Goal: Complete application form: Complete application form

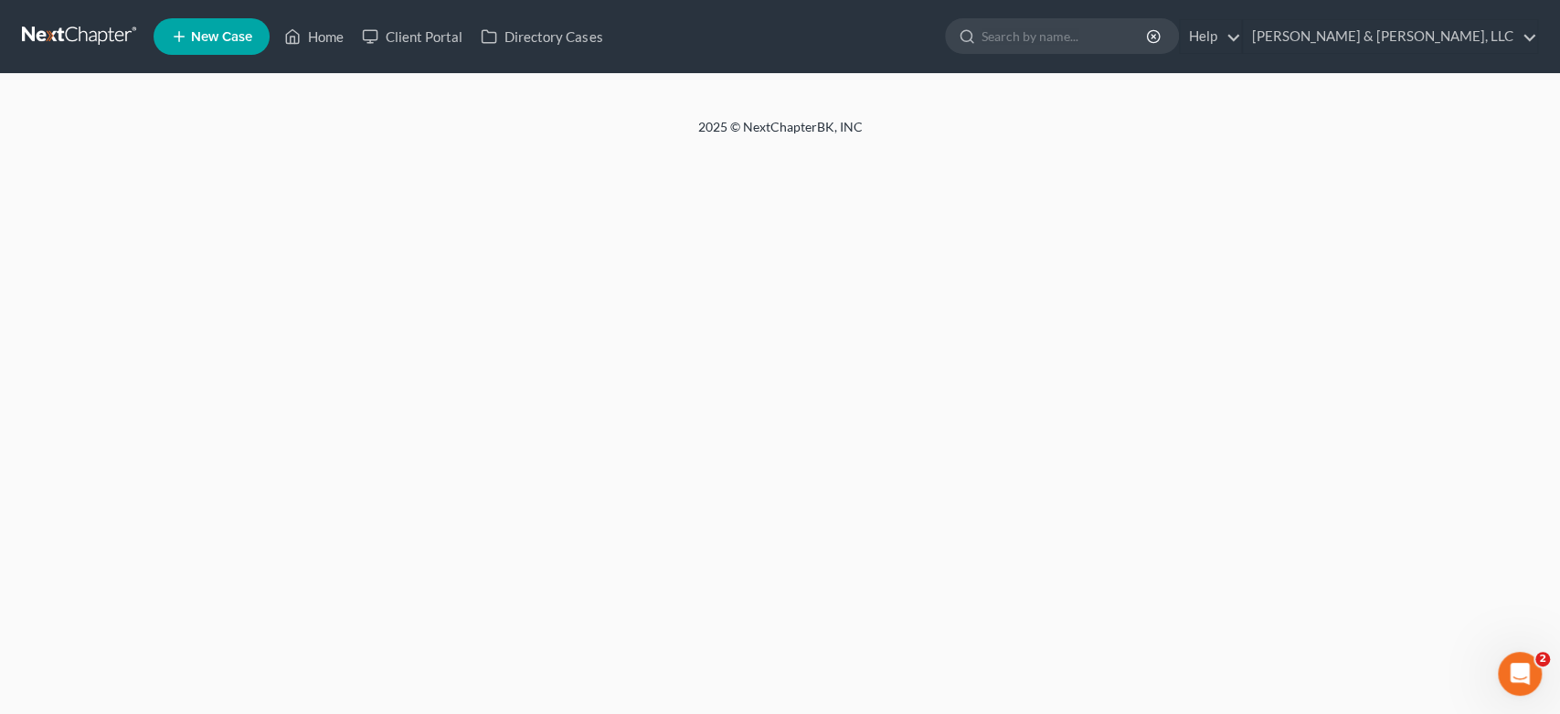
click at [239, 30] on span "New Case" at bounding box center [221, 37] width 61 height 14
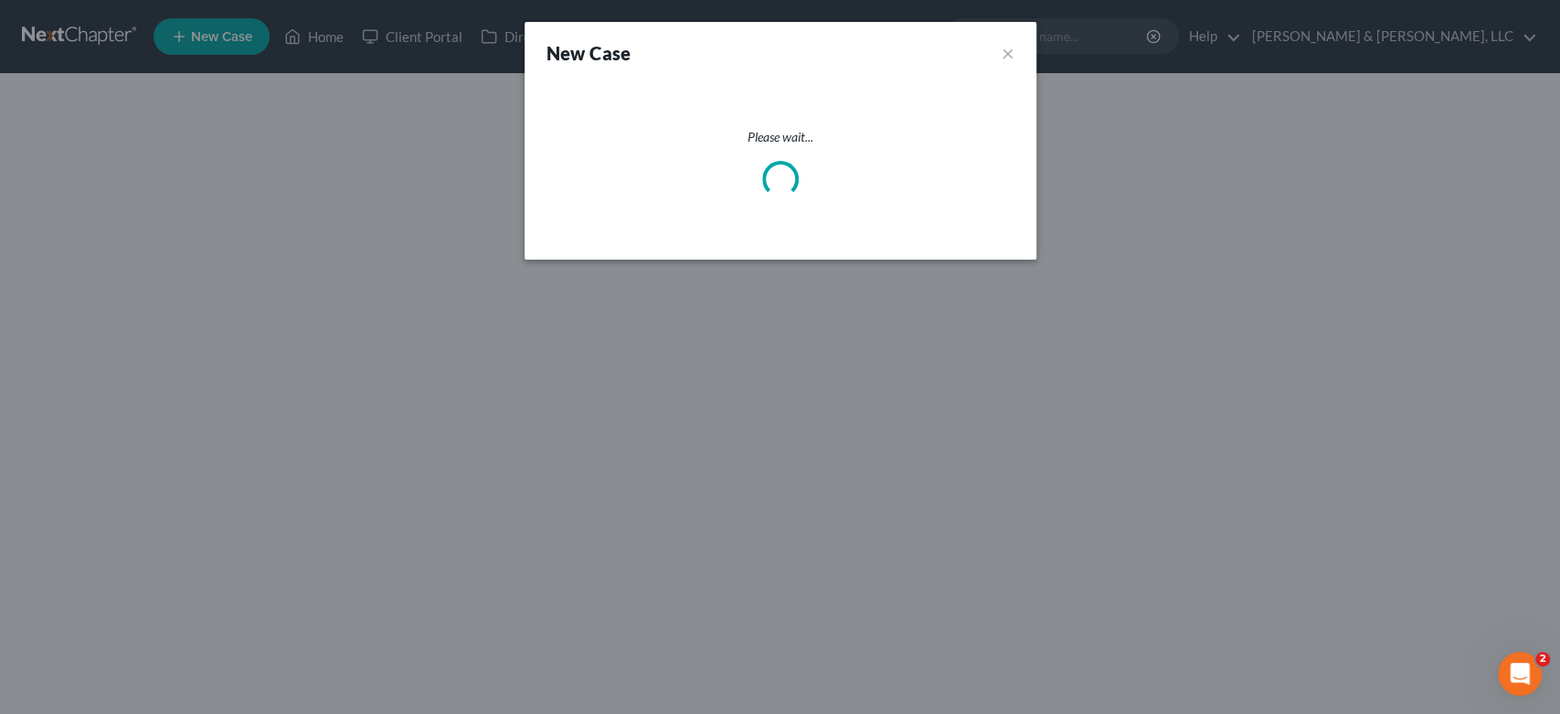
select select "19"
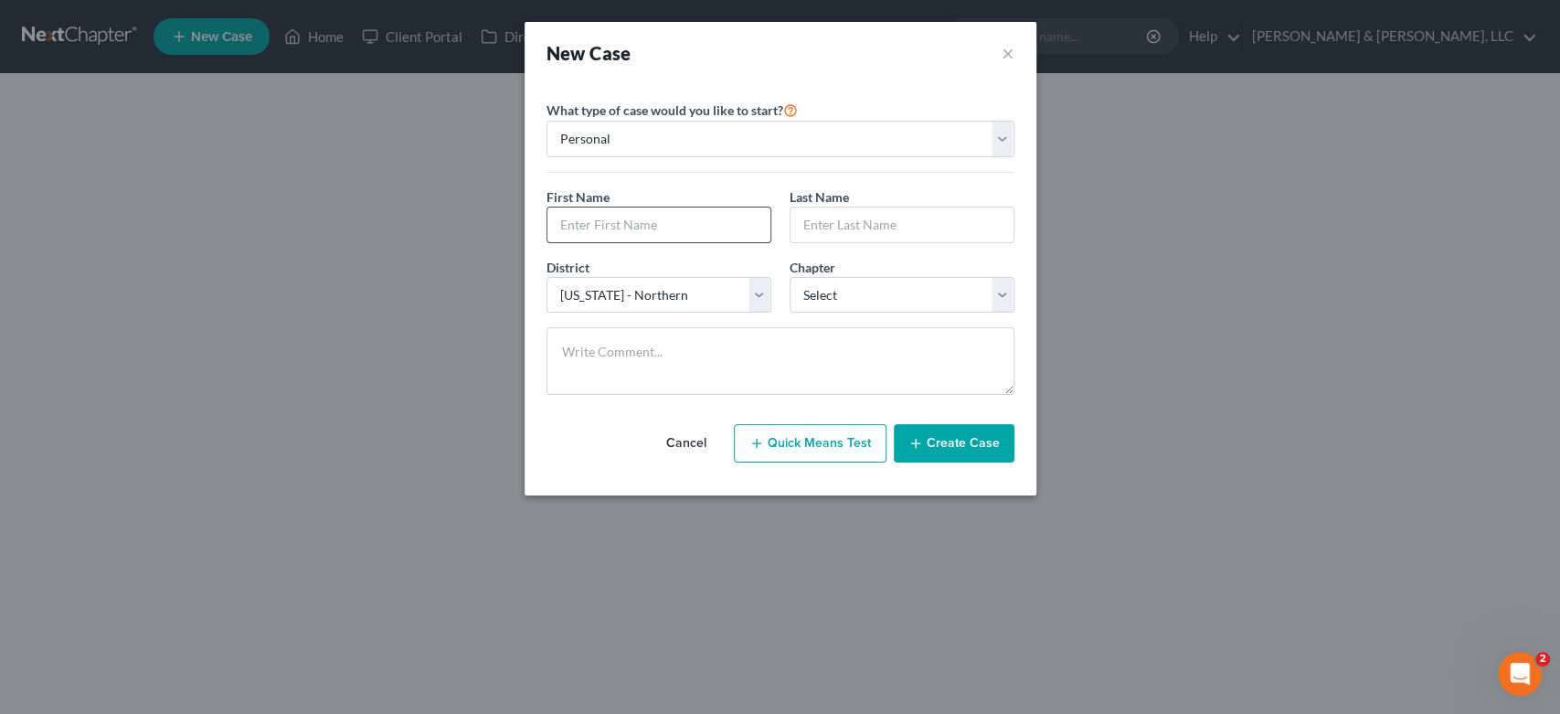
click at [658, 228] on input "text" at bounding box center [658, 224] width 223 height 35
type input "I"
type input "Ava"
type input "[PERSON_NAME]"
click at [1007, 295] on select "Select 7 11 12 13" at bounding box center [902, 295] width 225 height 37
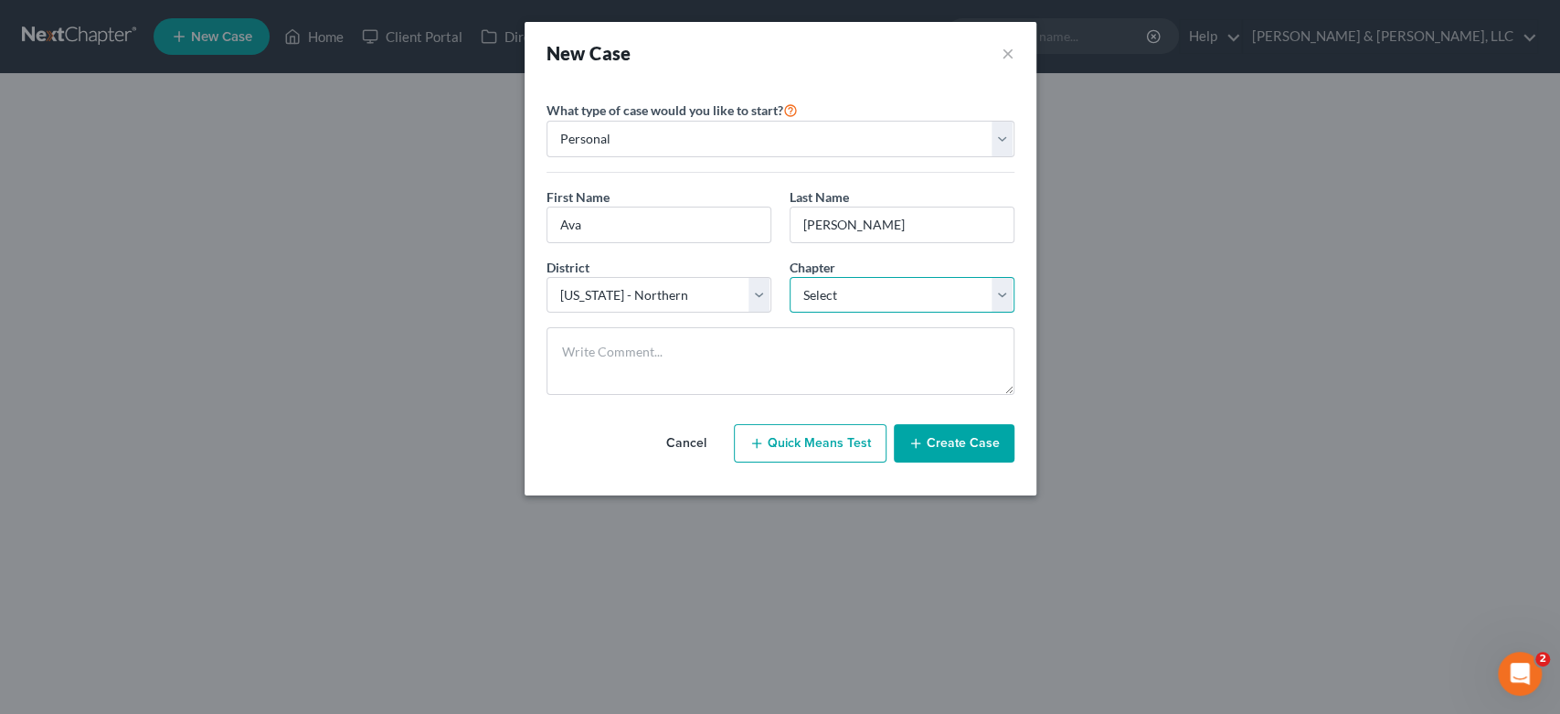
select select "0"
click at [790, 277] on select "Select 7 11 12 13" at bounding box center [902, 295] width 225 height 37
click at [932, 437] on button "Create Case" at bounding box center [954, 443] width 121 height 38
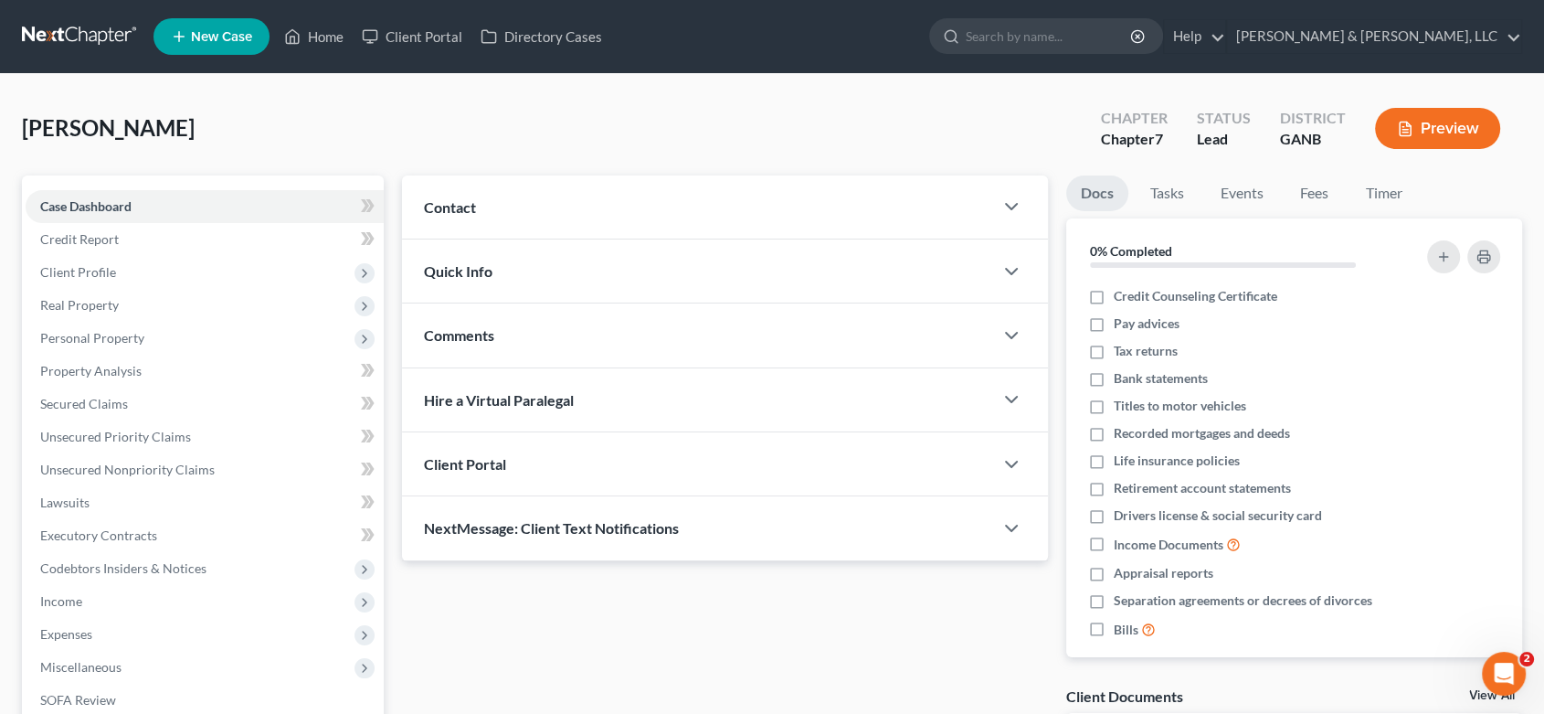
click at [468, 200] on span "Contact" at bounding box center [450, 206] width 52 height 17
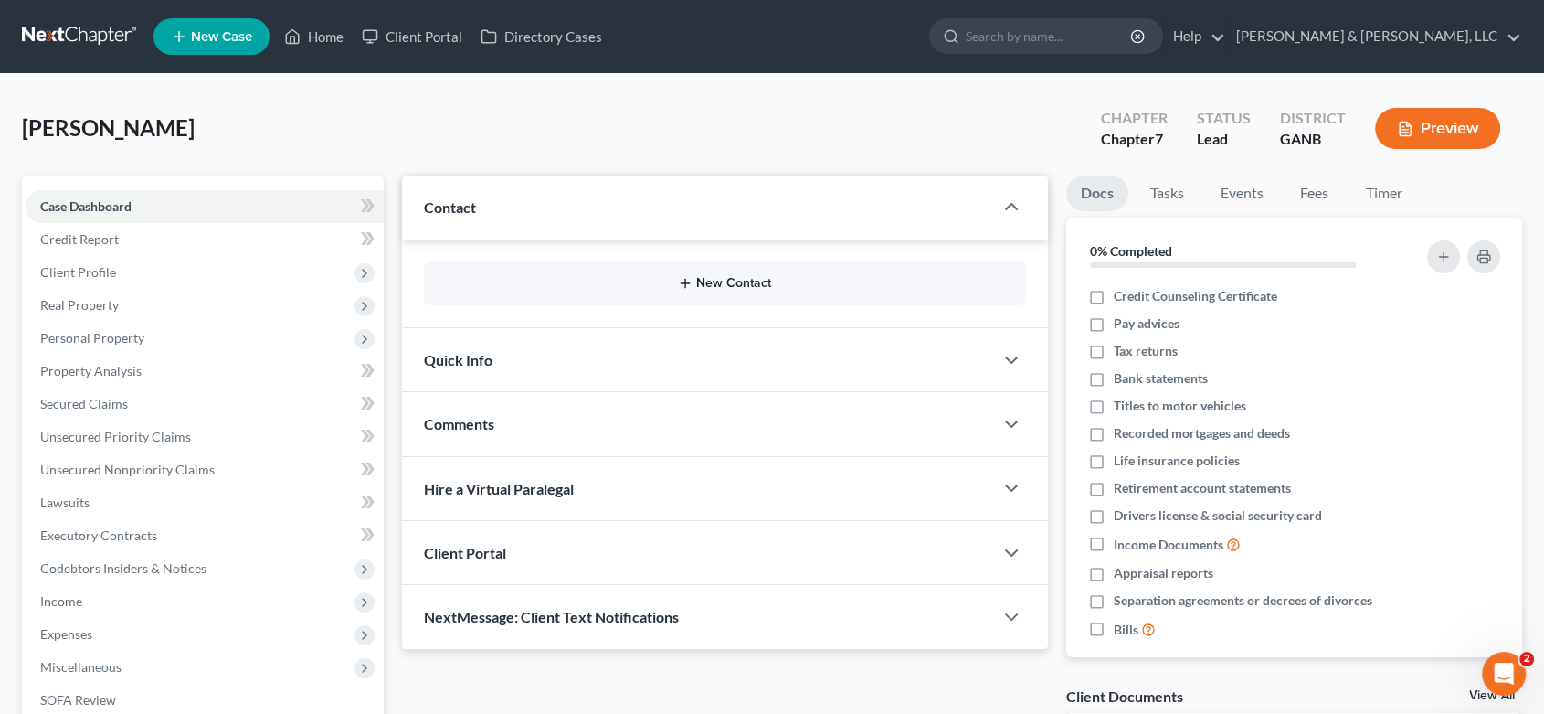
click at [715, 280] on button "New Contact" at bounding box center [725, 283] width 573 height 15
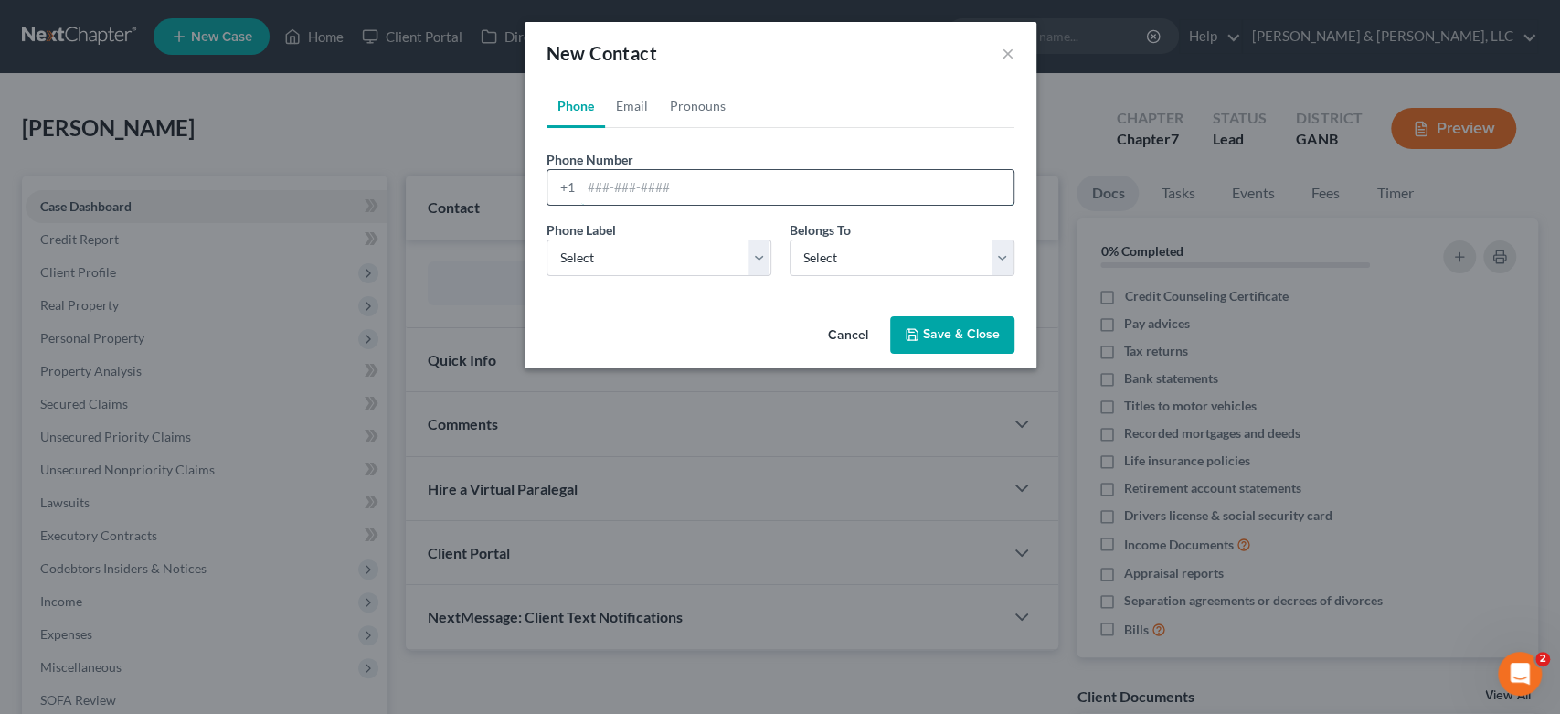
click at [635, 181] on input "tel" at bounding box center [797, 187] width 432 height 35
type input "[PHONE_NUMBER]"
click at [761, 253] on select "Select Mobile Home Work Other" at bounding box center [658, 257] width 225 height 37
select select "0"
click at [546, 239] on select "Select Mobile Home Work Other" at bounding box center [658, 257] width 225 height 37
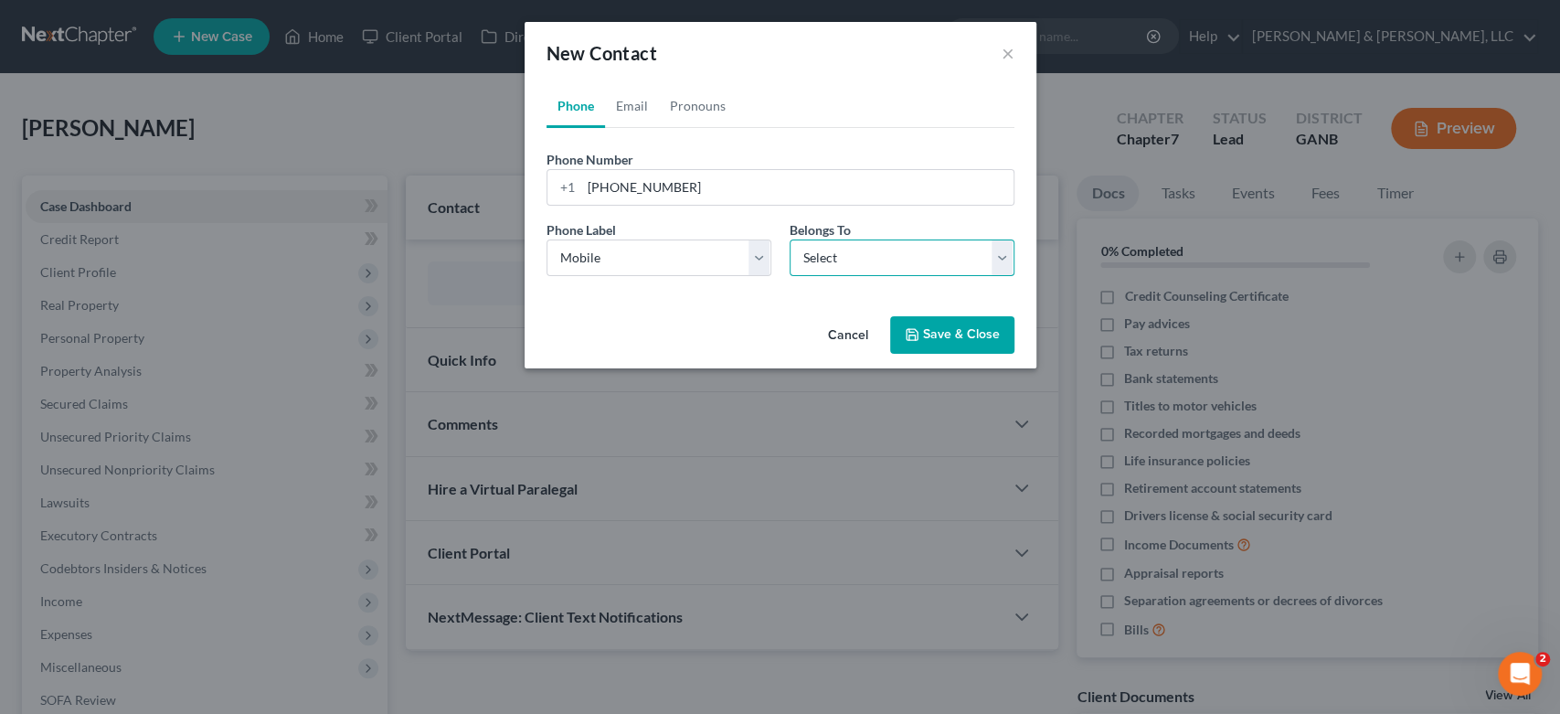
click at [998, 254] on select "Select Client Other" at bounding box center [902, 257] width 225 height 37
select select "0"
click at [790, 239] on select "Select Client Other" at bounding box center [902, 257] width 225 height 37
click at [627, 106] on link "Email" at bounding box center [632, 106] width 54 height 44
click at [601, 186] on input "email" at bounding box center [797, 187] width 432 height 35
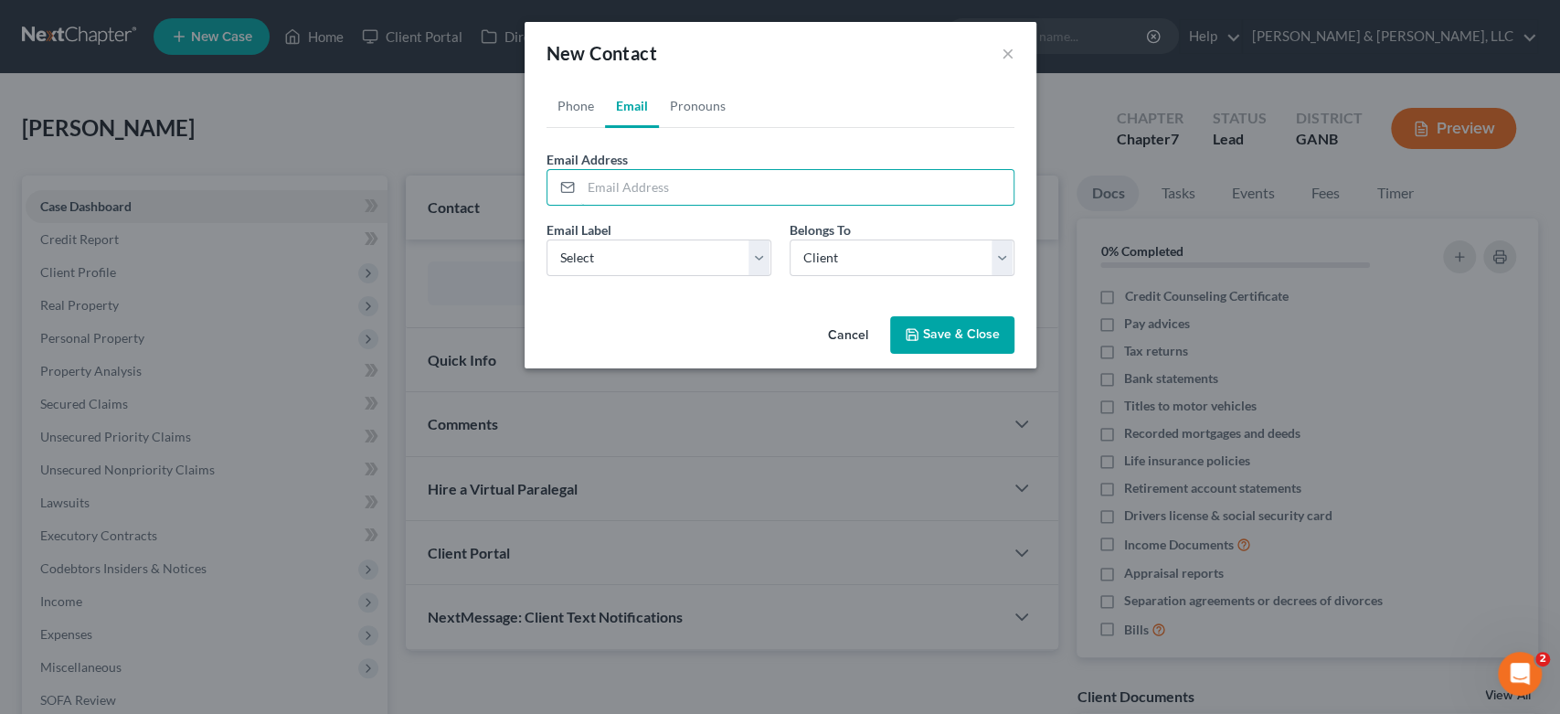
type input "o"
type input "[EMAIL_ADDRESS][DOMAIN_NAME]"
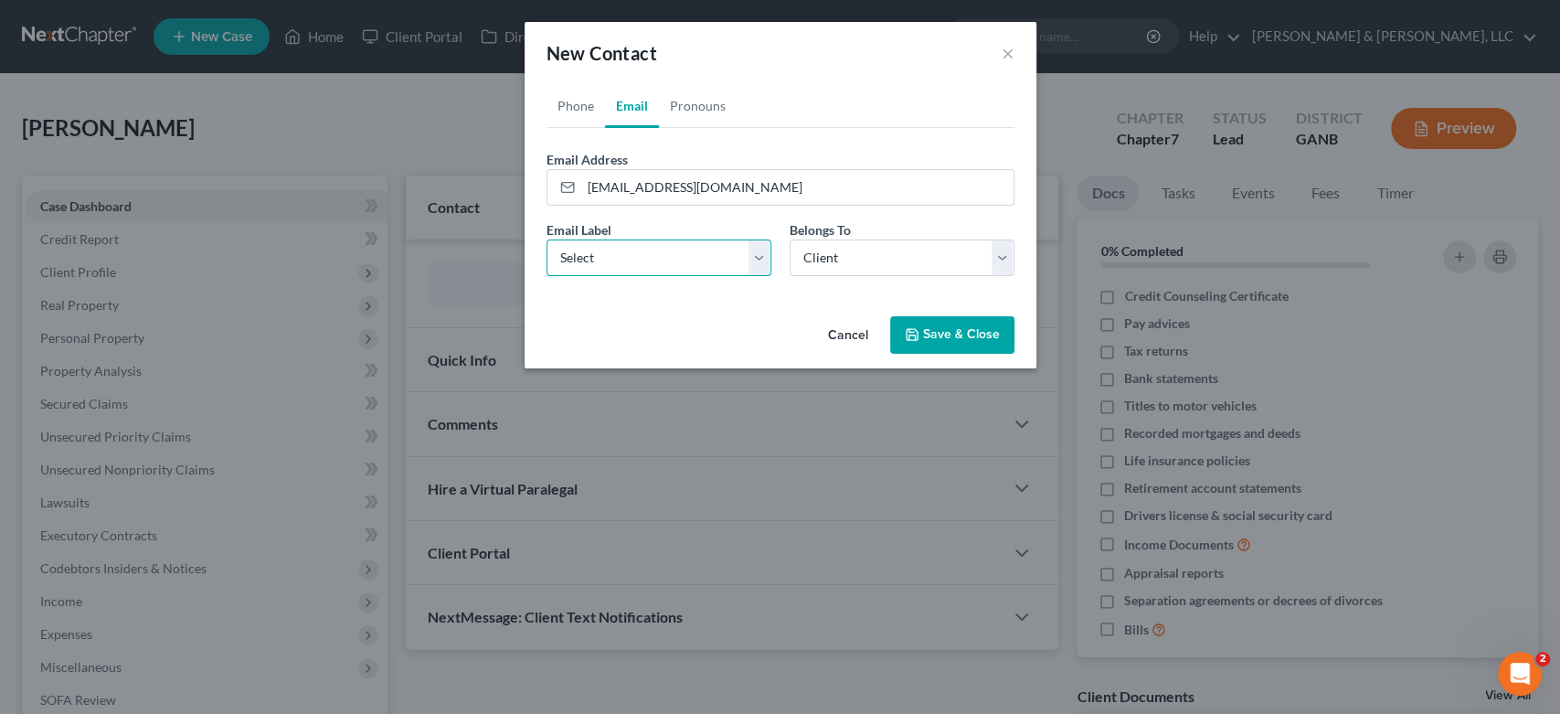
click at [759, 254] on select "Select Home Work Other" at bounding box center [658, 257] width 225 height 37
select select "0"
click at [546, 239] on select "Select Home Work Other" at bounding box center [658, 257] width 225 height 37
click at [953, 330] on button "Save & Close" at bounding box center [952, 335] width 124 height 38
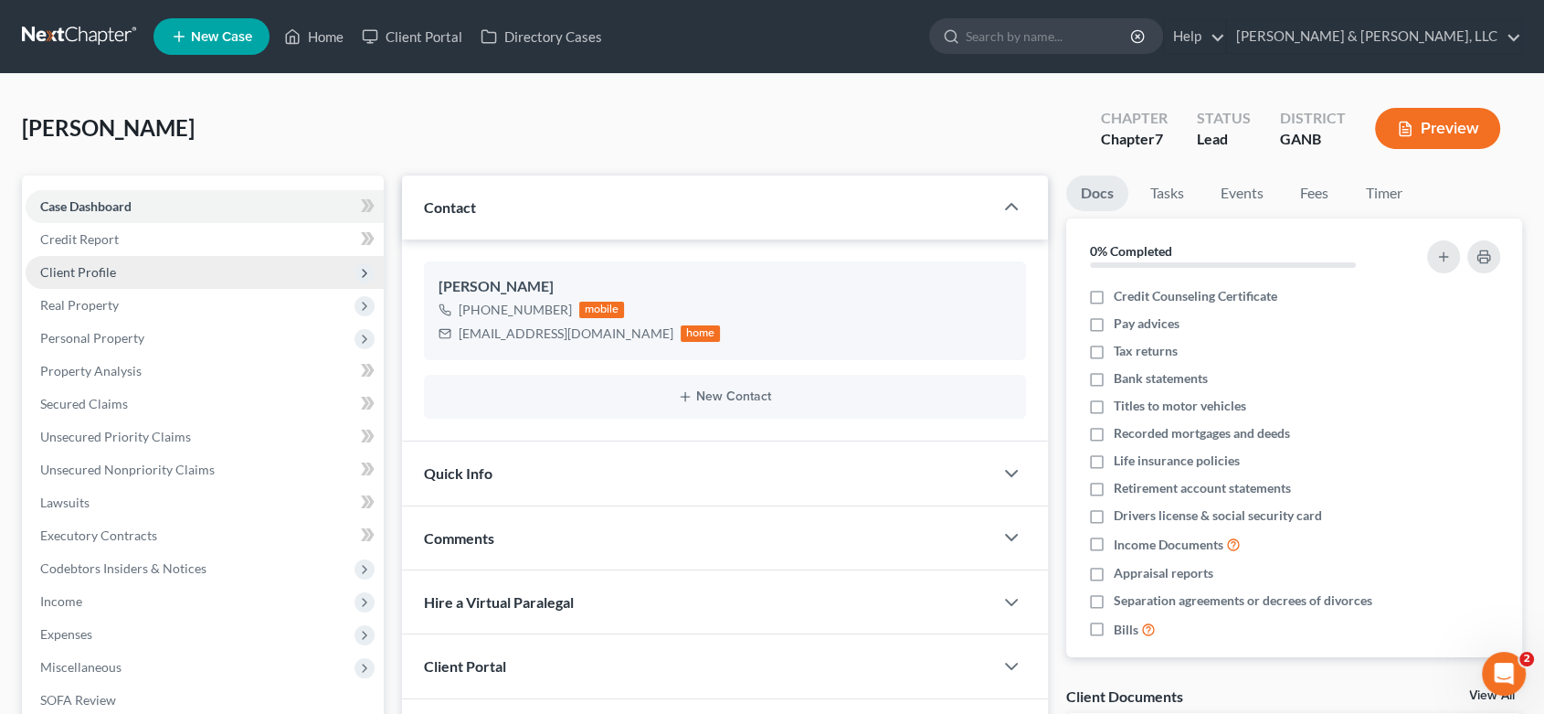
click at [117, 262] on span "Client Profile" at bounding box center [205, 272] width 358 height 33
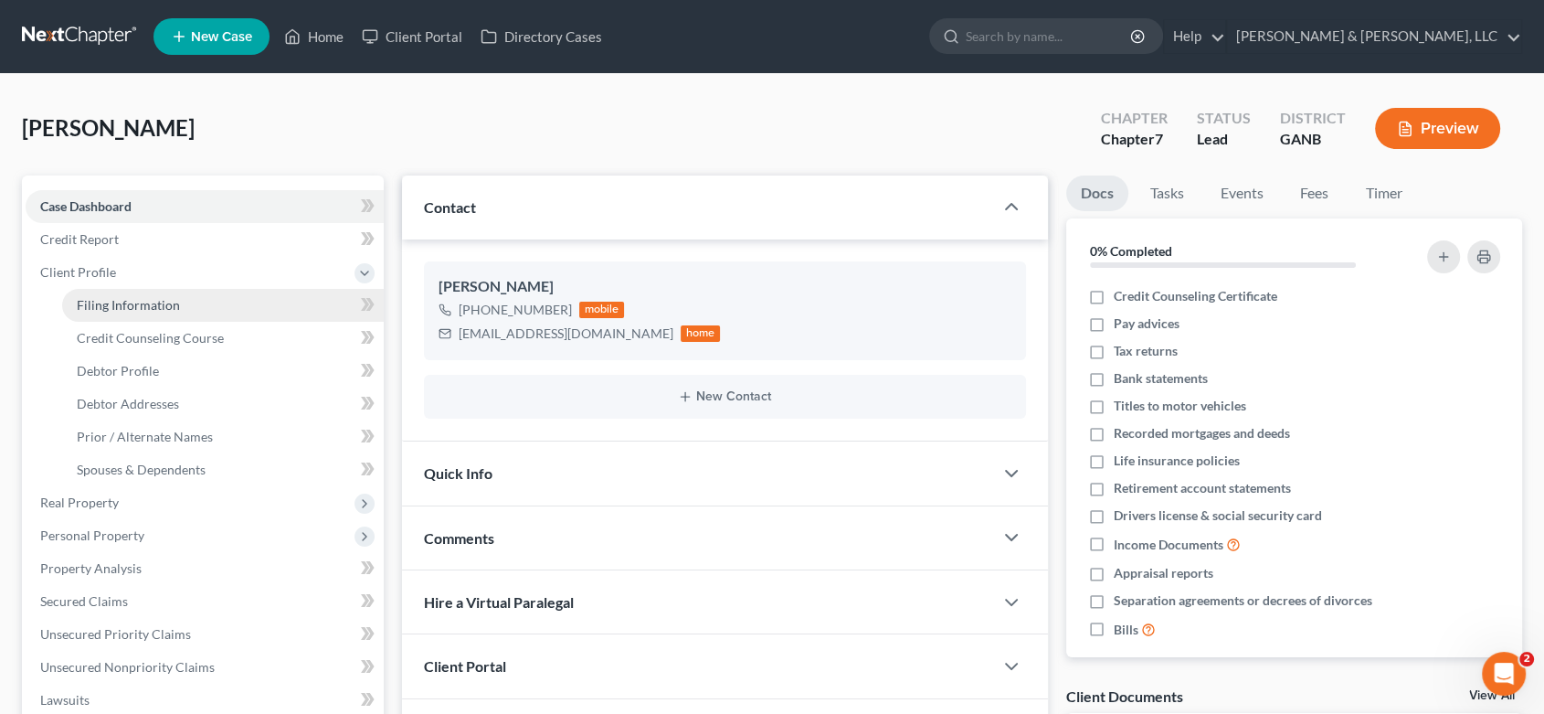
click at [128, 303] on span "Filing Information" at bounding box center [128, 305] width 103 height 16
select select "1"
select select "0"
select select "19"
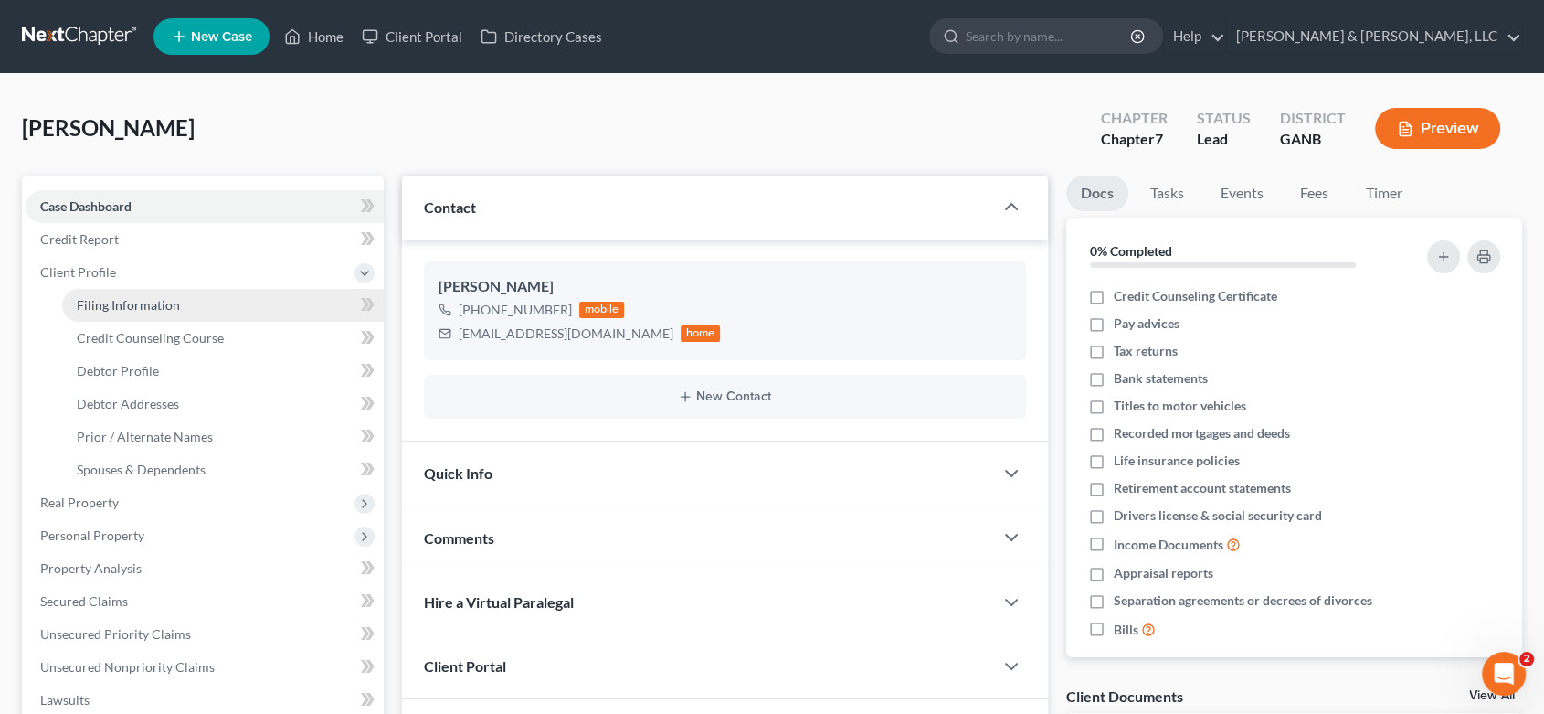
select select "10"
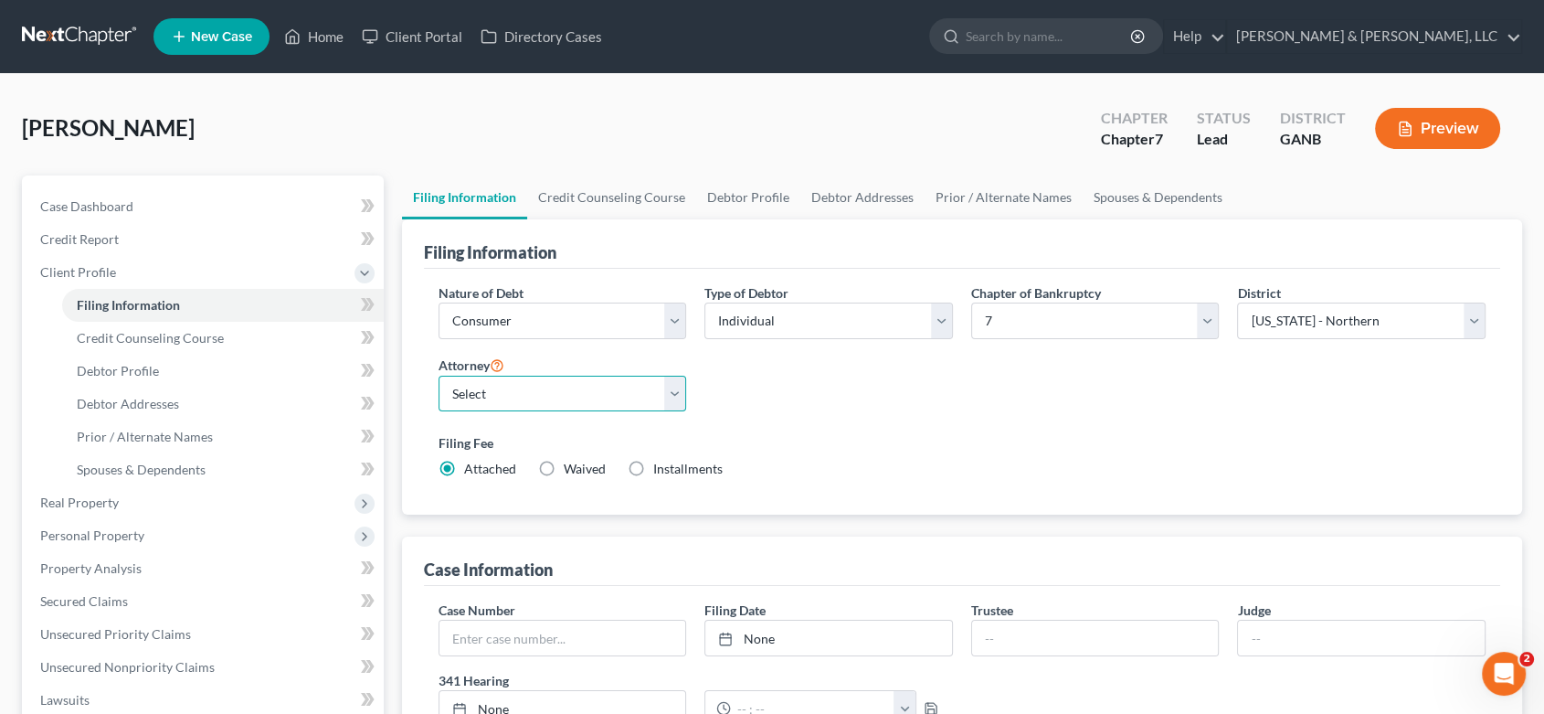
click at [680, 392] on select "Select [PERSON_NAME] - GANB [PERSON_NAME] - GANB" at bounding box center [563, 394] width 249 height 37
select select "1"
click at [439, 376] on select "Select [PERSON_NAME] - GANB [PERSON_NAME] - GANB" at bounding box center [563, 394] width 249 height 37
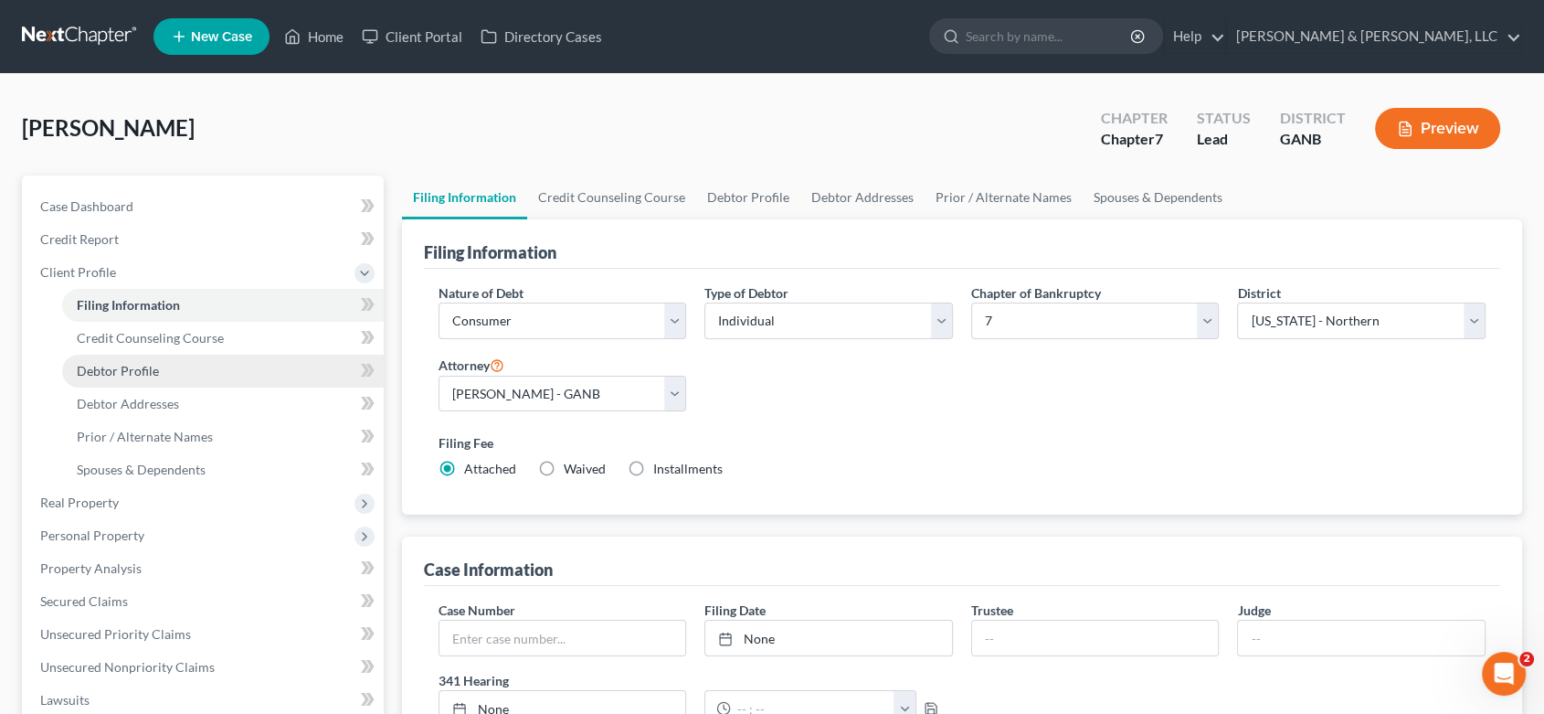
click at [117, 370] on span "Debtor Profile" at bounding box center [118, 371] width 82 height 16
select select "0"
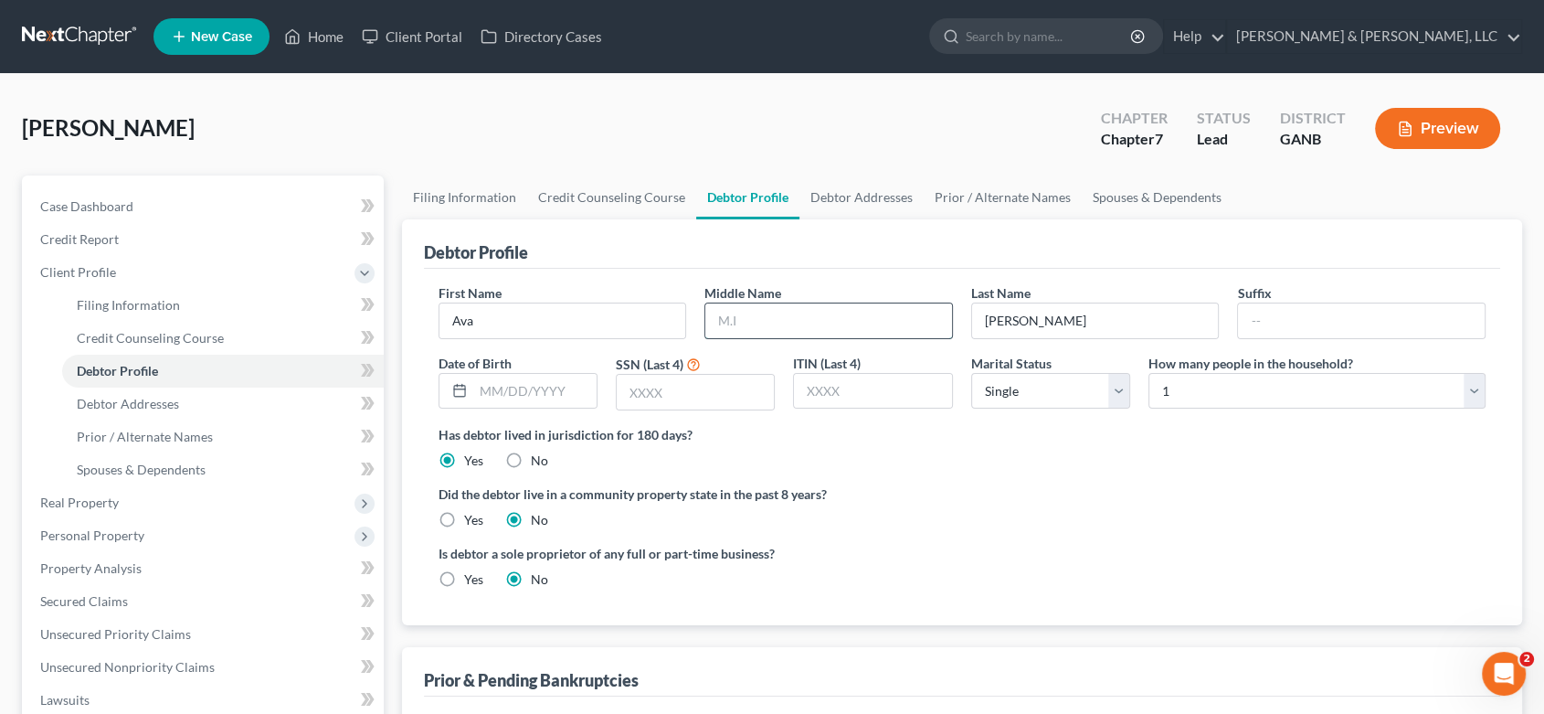
click at [797, 327] on input "text" at bounding box center [828, 320] width 247 height 35
type input "[PERSON_NAME]"
type input "[DATE]"
type input "7212"
click at [134, 405] on span "Debtor Addresses" at bounding box center [128, 404] width 102 height 16
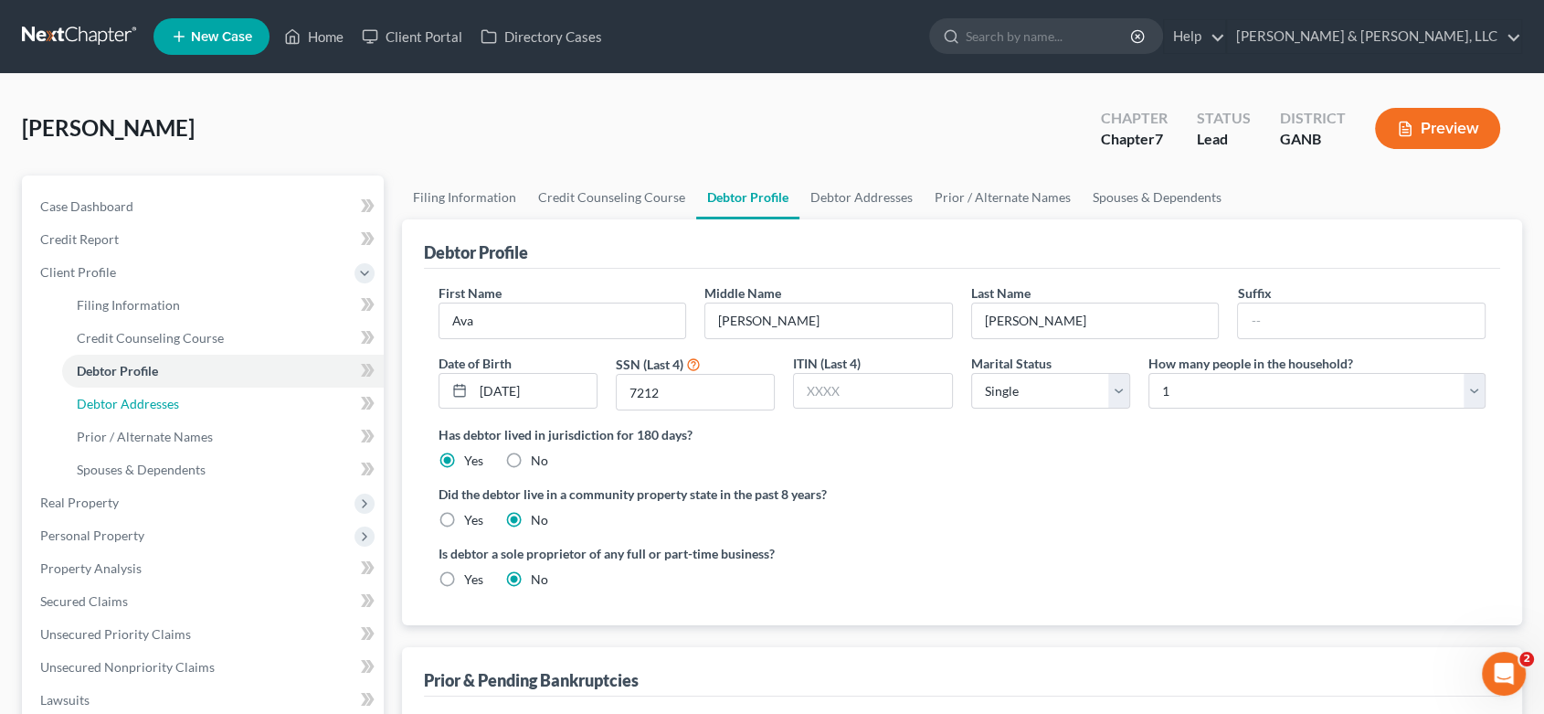
select select "0"
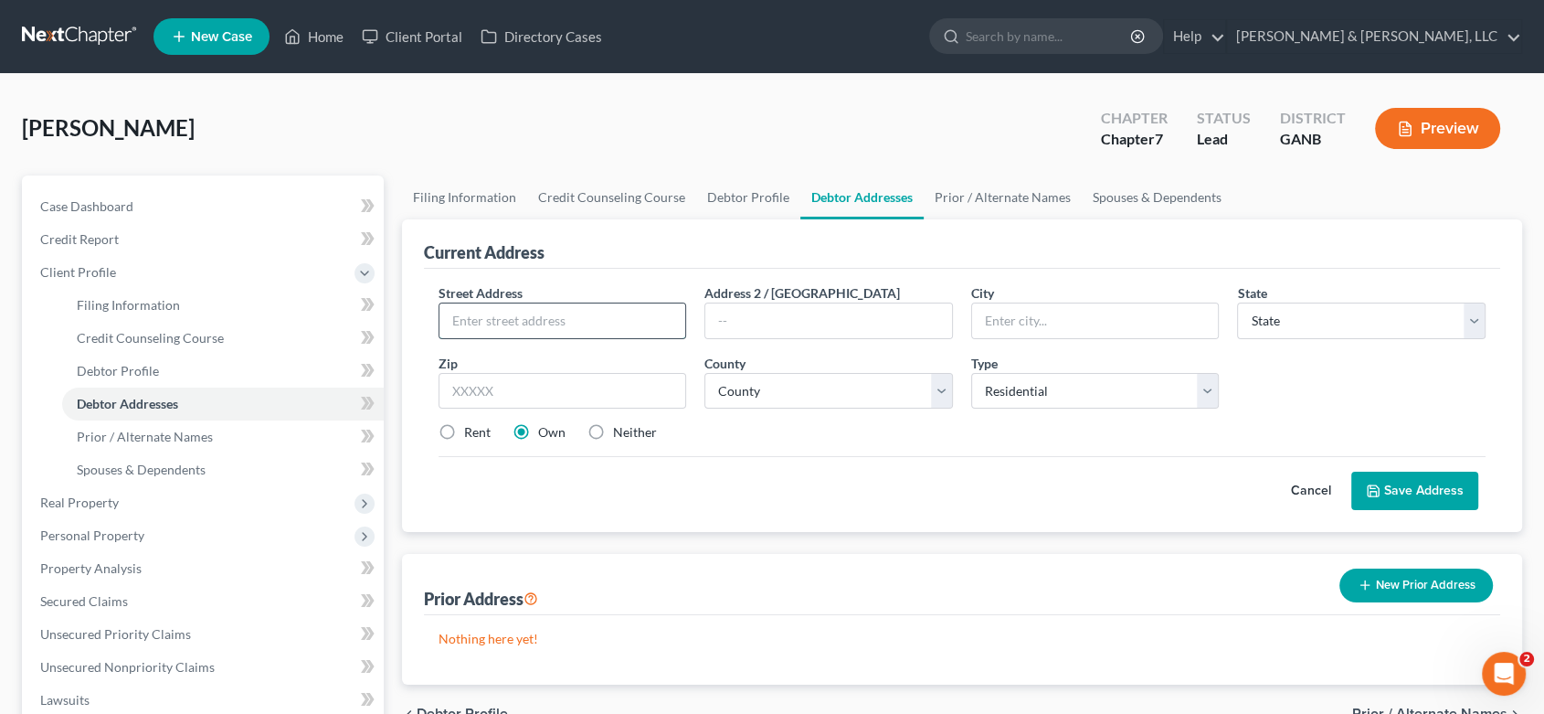
click at [504, 322] on input "text" at bounding box center [563, 320] width 247 height 35
type input "[STREET_ADDRESS][PERSON_NAME]"
type input "[PERSON_NAME]"
select select "10"
type input "30721"
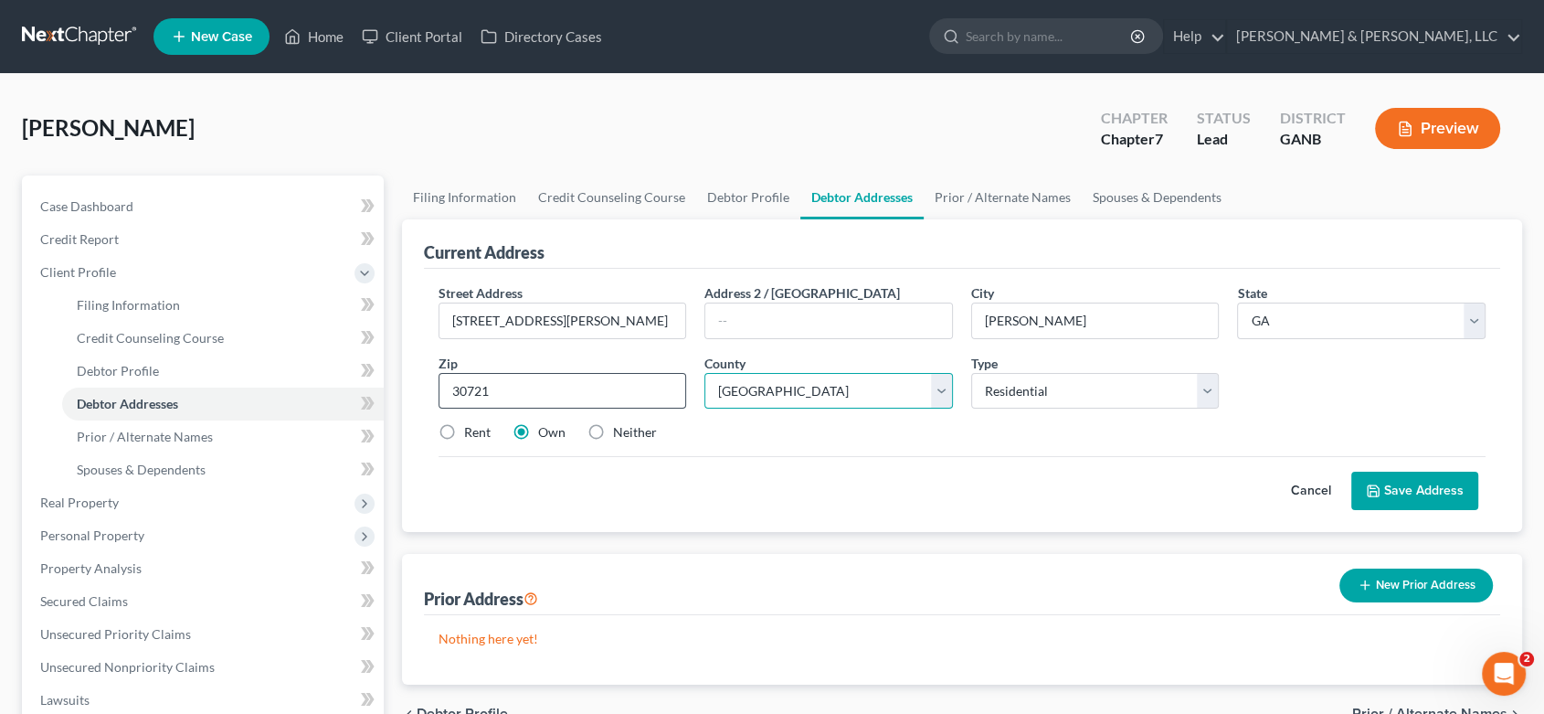
select select "154"
click at [464, 425] on label "Rent" at bounding box center [477, 432] width 27 height 18
click at [472, 425] on input "Rent" at bounding box center [478, 429] width 12 height 12
radio input "true"
click at [1392, 477] on button "Save Address" at bounding box center [1415, 491] width 127 height 38
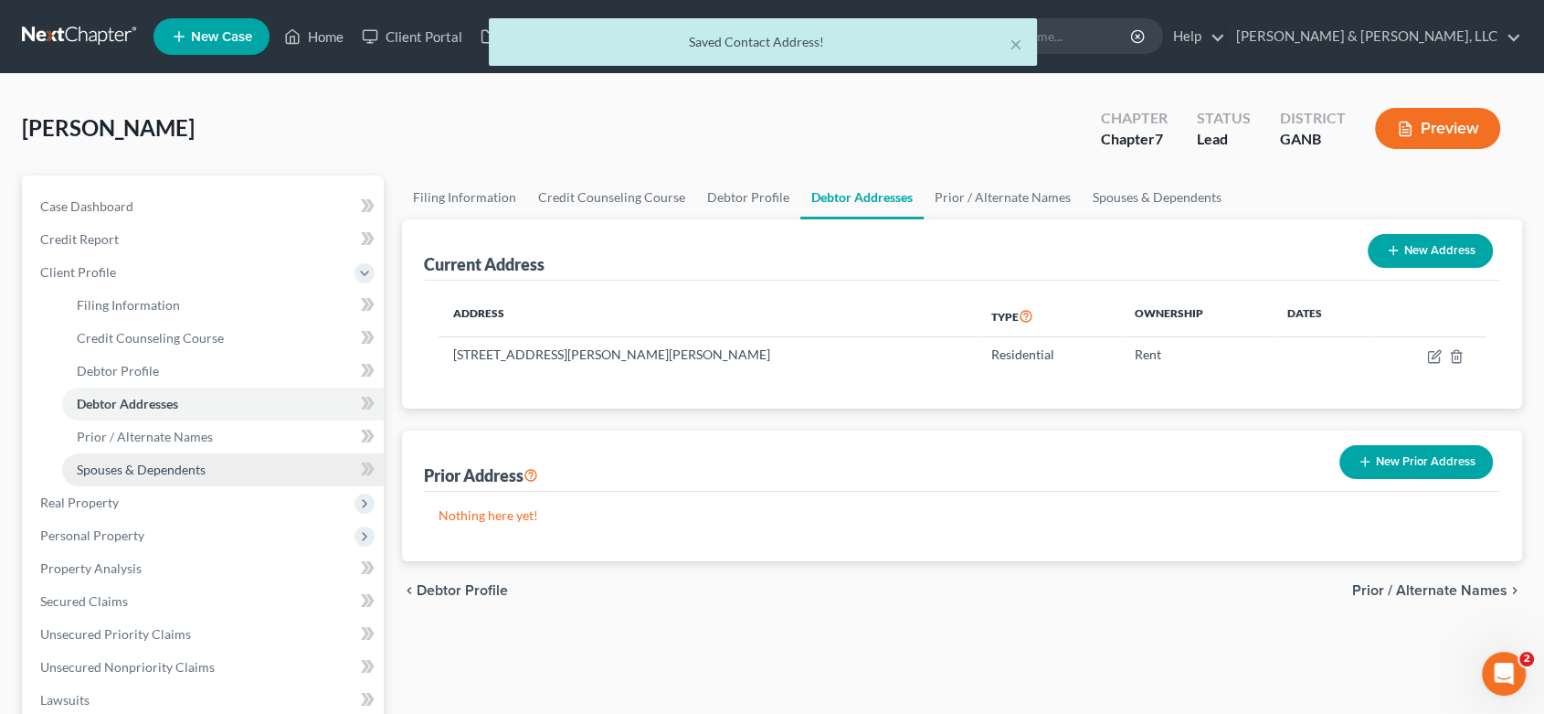
click at [205, 464] on link "Spouses & Dependents" at bounding box center [223, 469] width 322 height 33
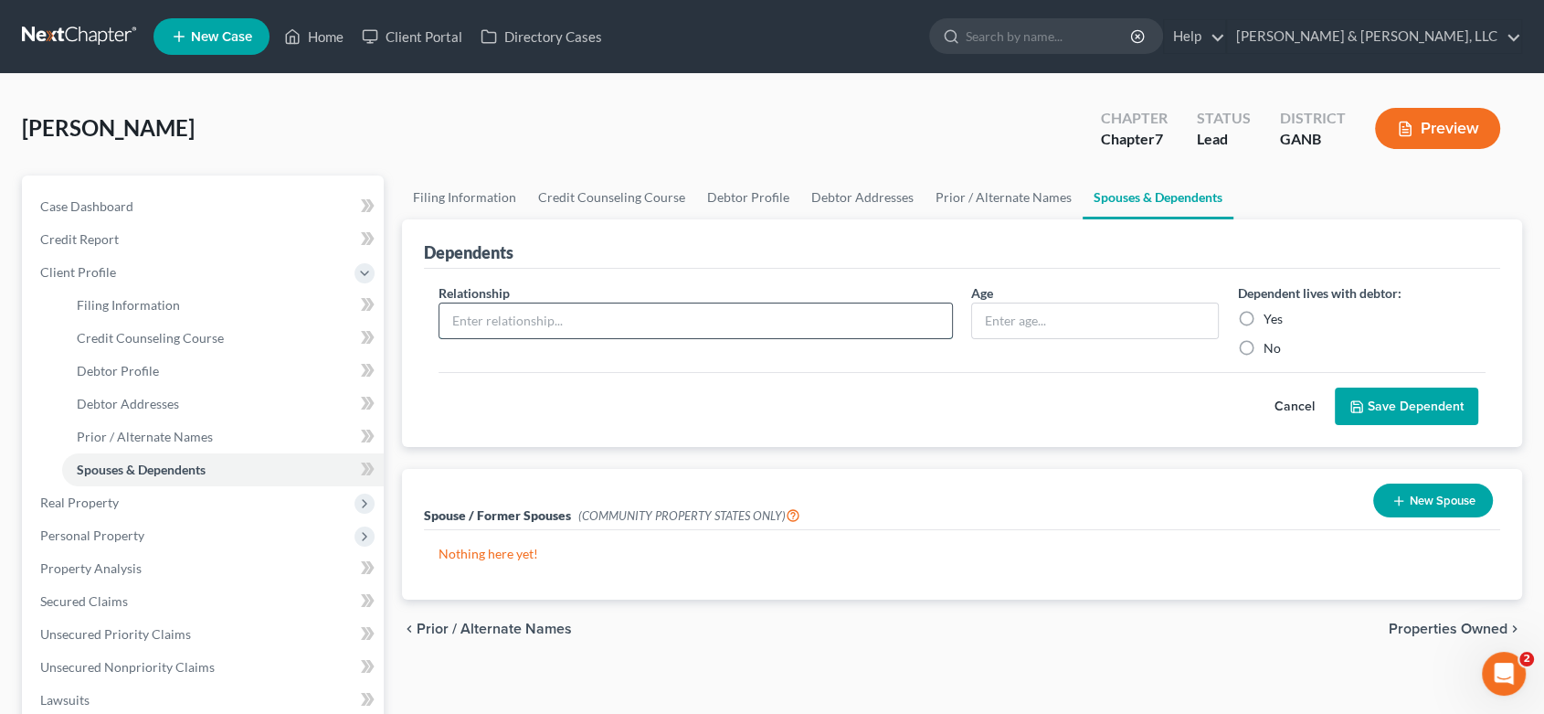
click at [572, 324] on input "text" at bounding box center [696, 320] width 513 height 35
click at [519, 324] on input "text" at bounding box center [696, 320] width 513 height 35
type input "Son"
type input "8"
drag, startPoint x: 1241, startPoint y: 316, endPoint x: 1236, endPoint y: 308, distance: 9.9
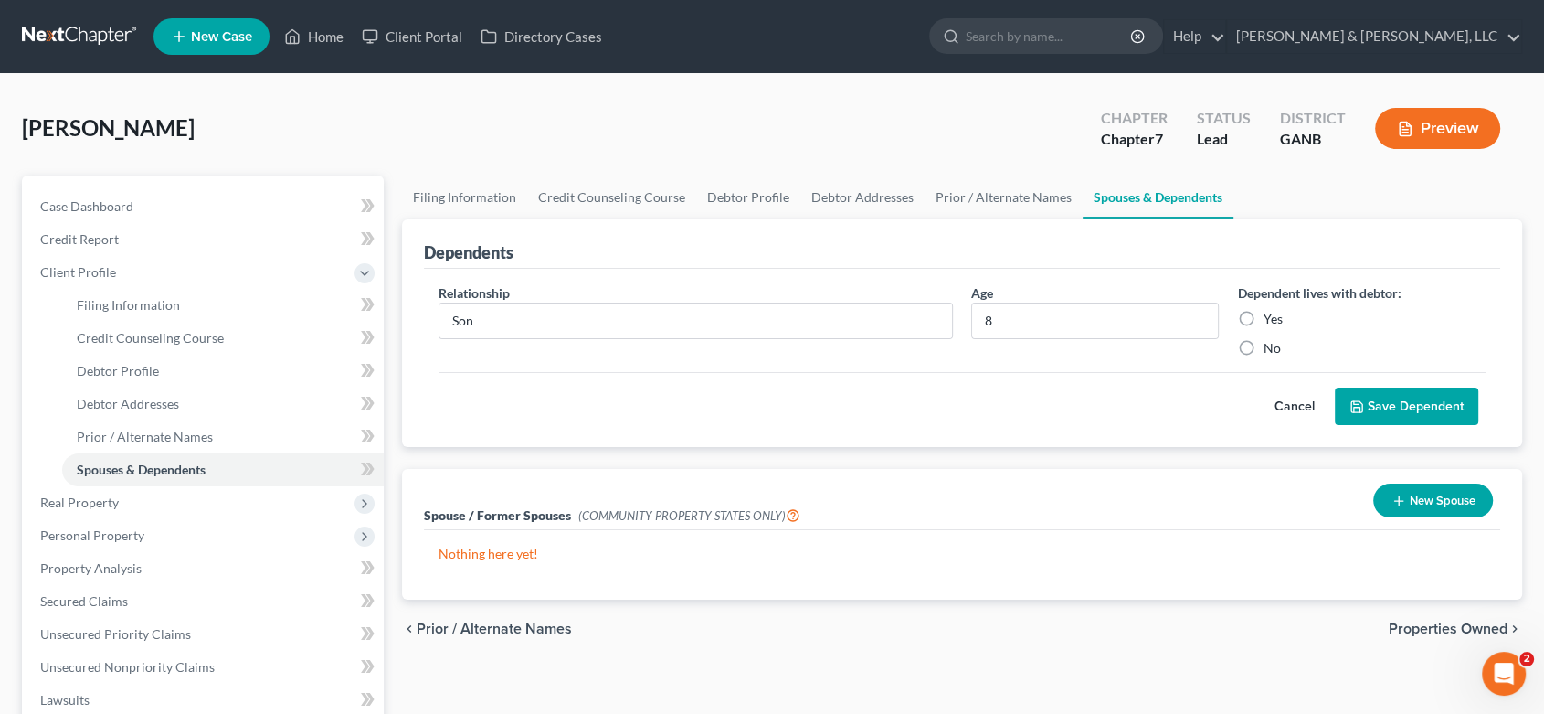
click at [1263, 313] on label "Yes" at bounding box center [1272, 319] width 19 height 18
click at [1270, 313] on input "Yes" at bounding box center [1276, 316] width 12 height 12
radio input "true"
click at [1372, 413] on button "Save Dependent" at bounding box center [1406, 406] width 143 height 38
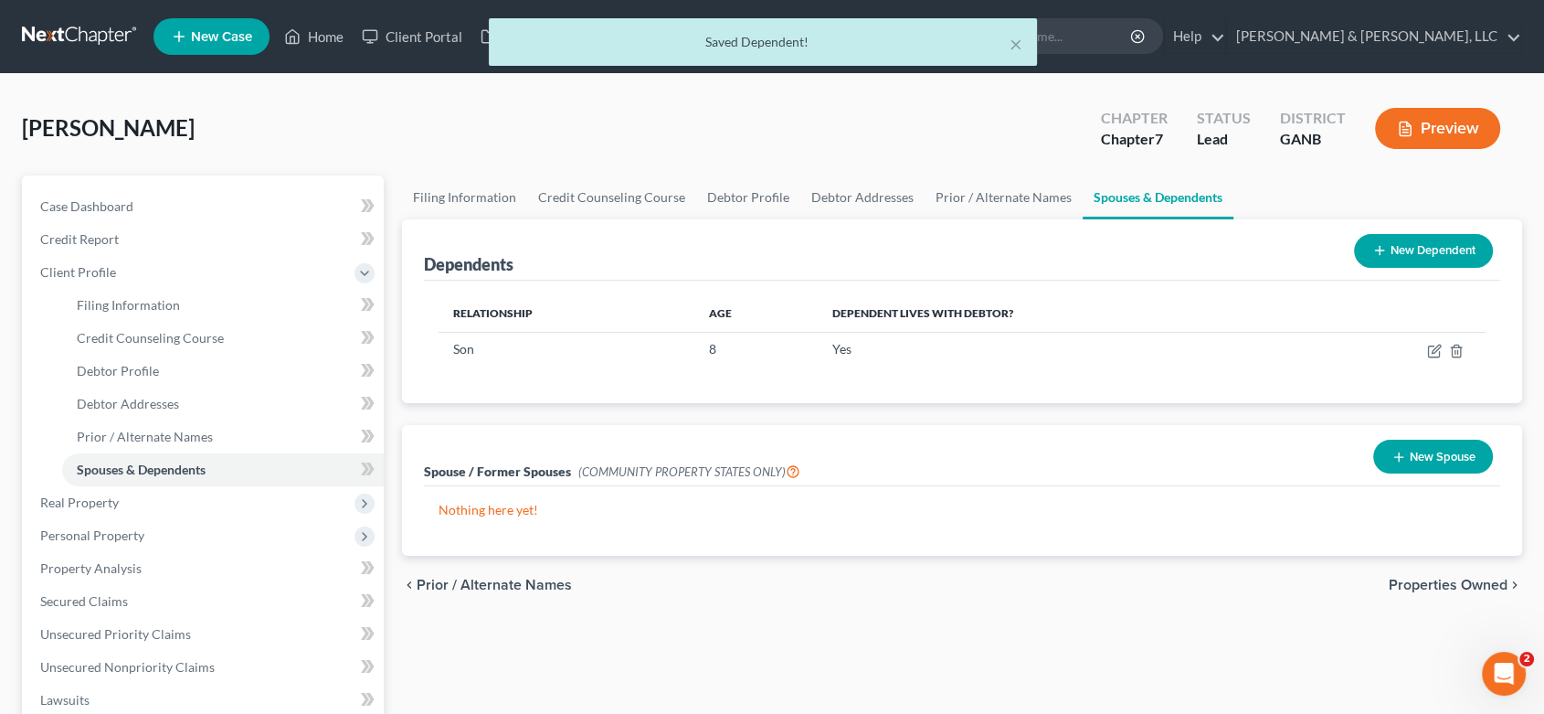
click at [1427, 250] on button "New Dependent" at bounding box center [1423, 251] width 139 height 34
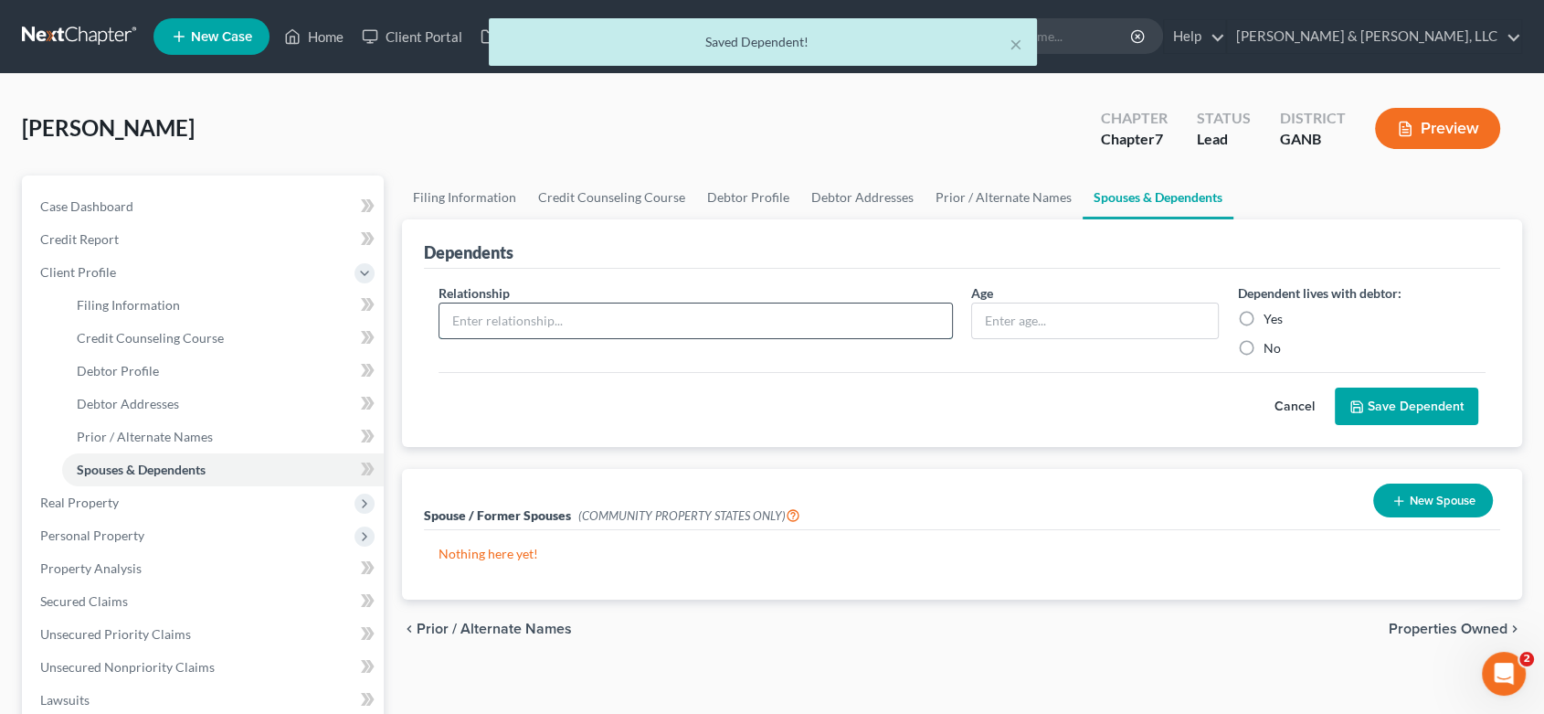
click at [497, 320] on input "text" at bounding box center [696, 320] width 513 height 35
type input "Son"
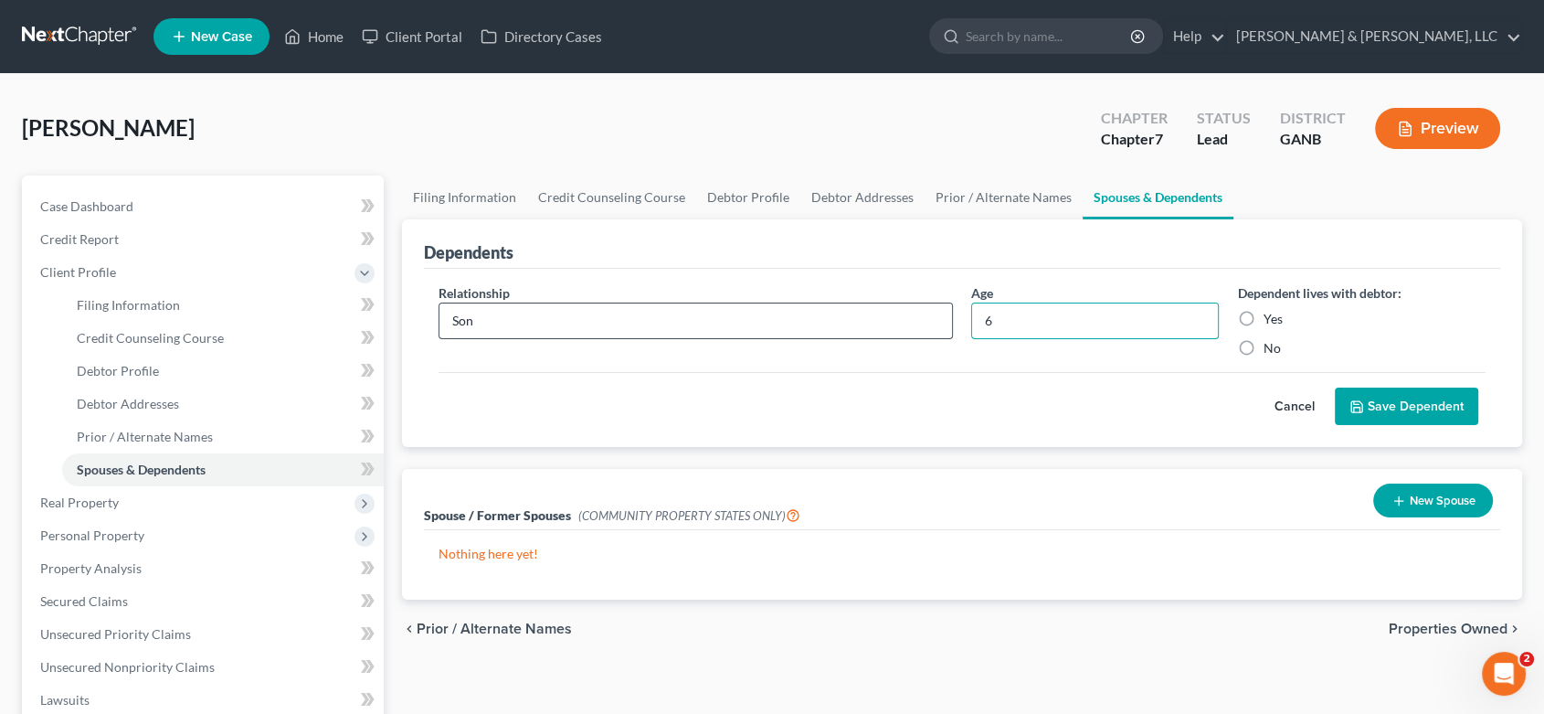
type input "6"
click at [1263, 320] on label "Yes" at bounding box center [1272, 319] width 19 height 18
click at [1270, 320] on input "Yes" at bounding box center [1276, 316] width 12 height 12
radio input "true"
click at [1363, 403] on icon "submit" at bounding box center [1357, 406] width 15 height 15
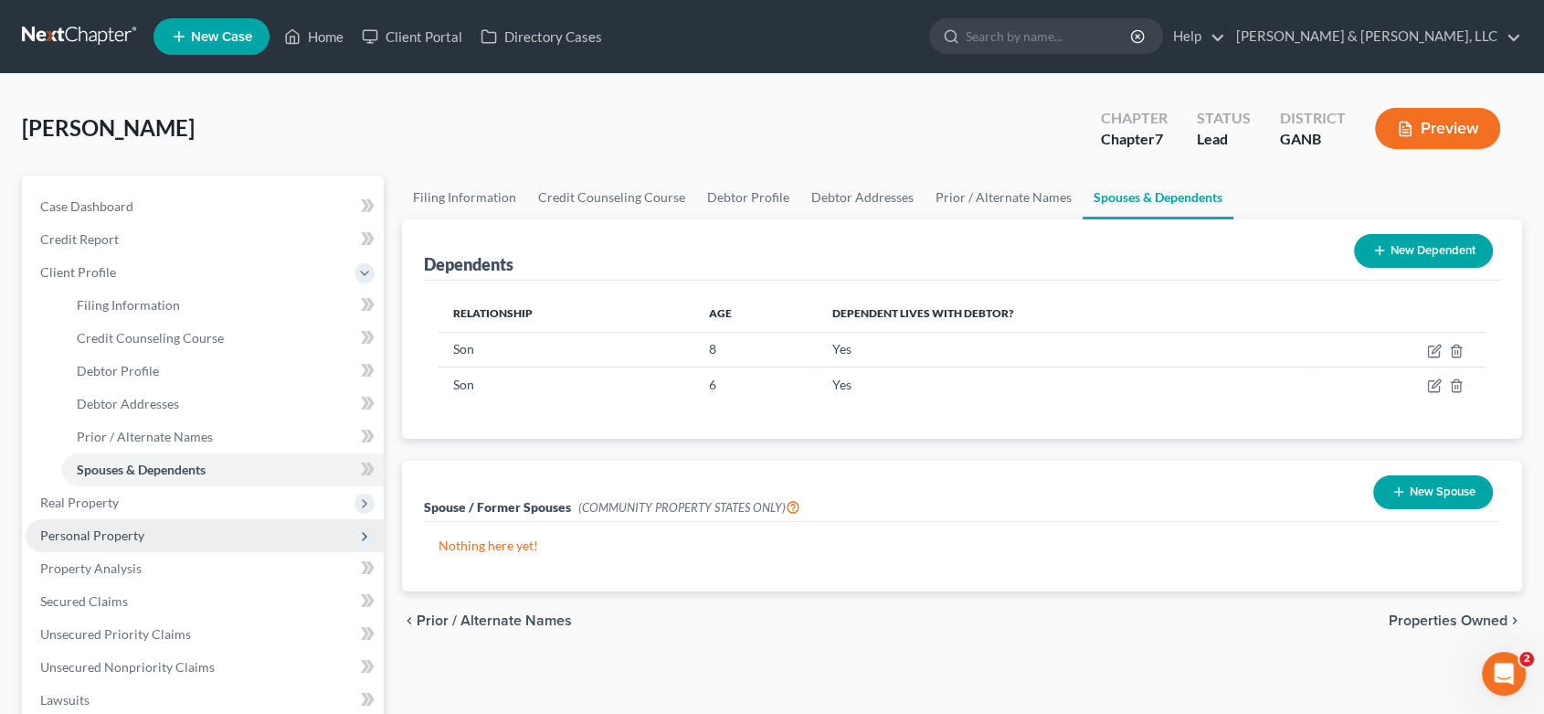
click at [122, 528] on span "Personal Property" at bounding box center [92, 535] width 104 height 16
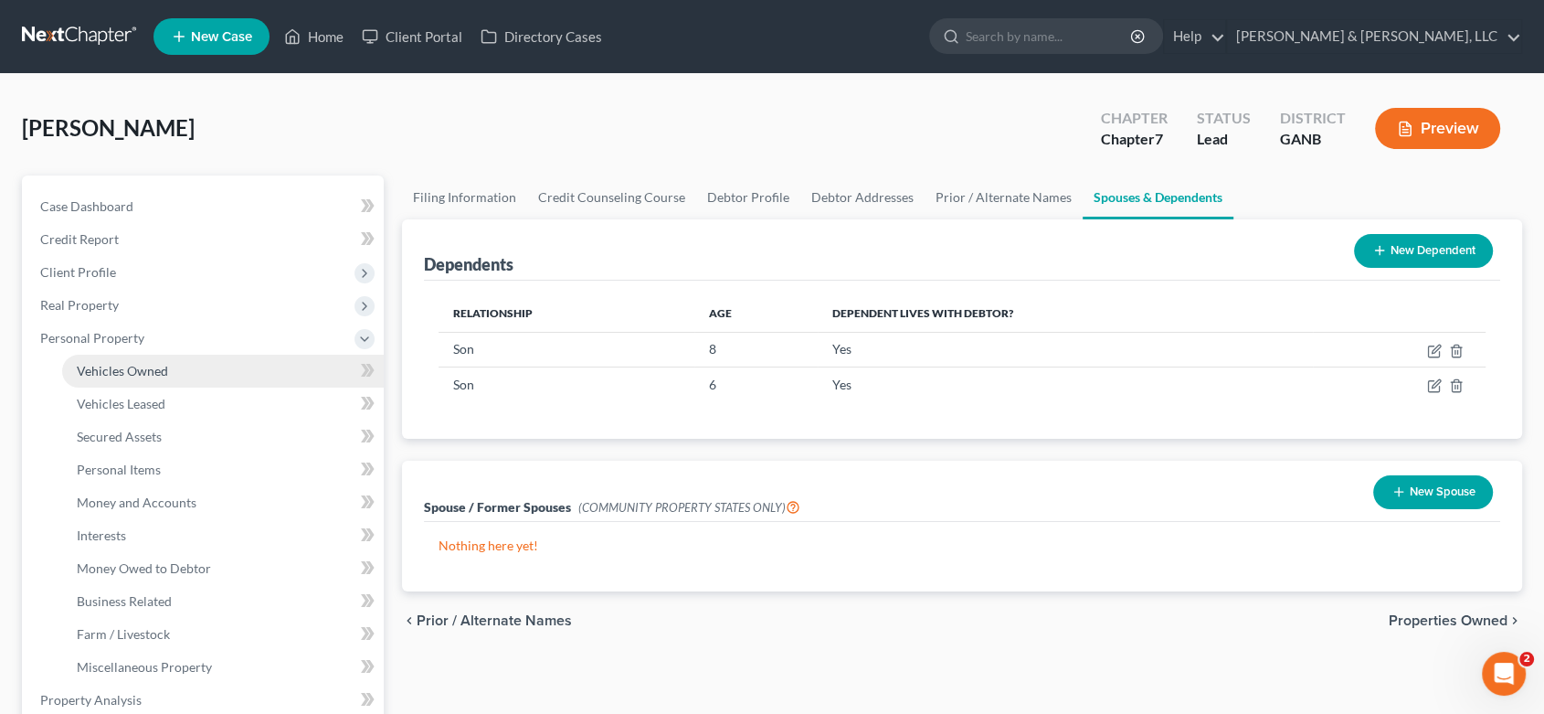
click at [141, 366] on span "Vehicles Owned" at bounding box center [122, 371] width 91 height 16
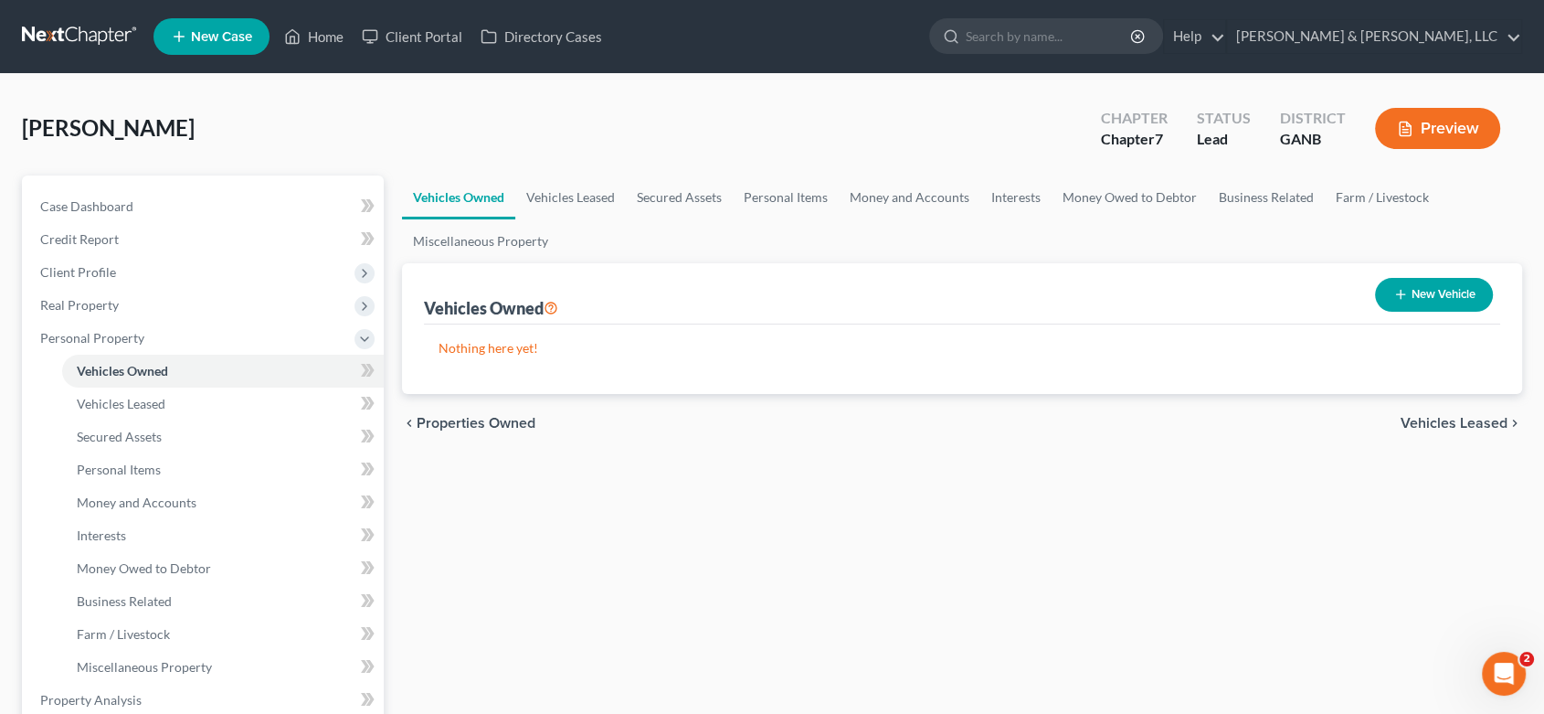
click at [1445, 288] on button "New Vehicle" at bounding box center [1434, 295] width 118 height 34
select select "0"
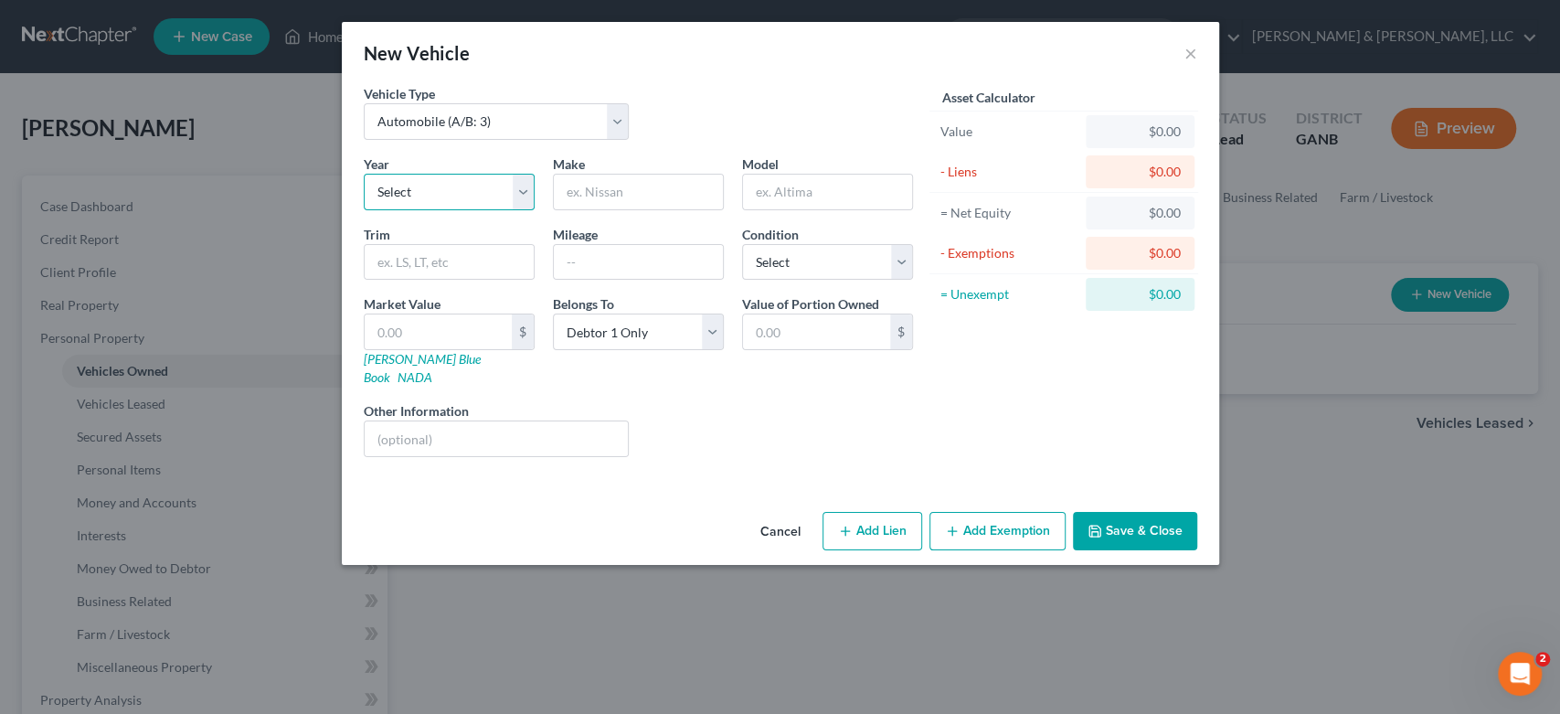
click at [526, 188] on select "Select 2026 2025 2024 2023 2022 2021 2020 2019 2018 2017 2016 2015 2014 2013 20…" at bounding box center [449, 192] width 171 height 37
select select "2"
click at [364, 174] on select "Select 2026 2025 2024 2023 2022 2021 2020 2019 2018 2017 2016 2015 2014 2013 20…" at bounding box center [449, 192] width 171 height 37
click at [619, 193] on input "text" at bounding box center [638, 192] width 169 height 35
type input "Toyota"
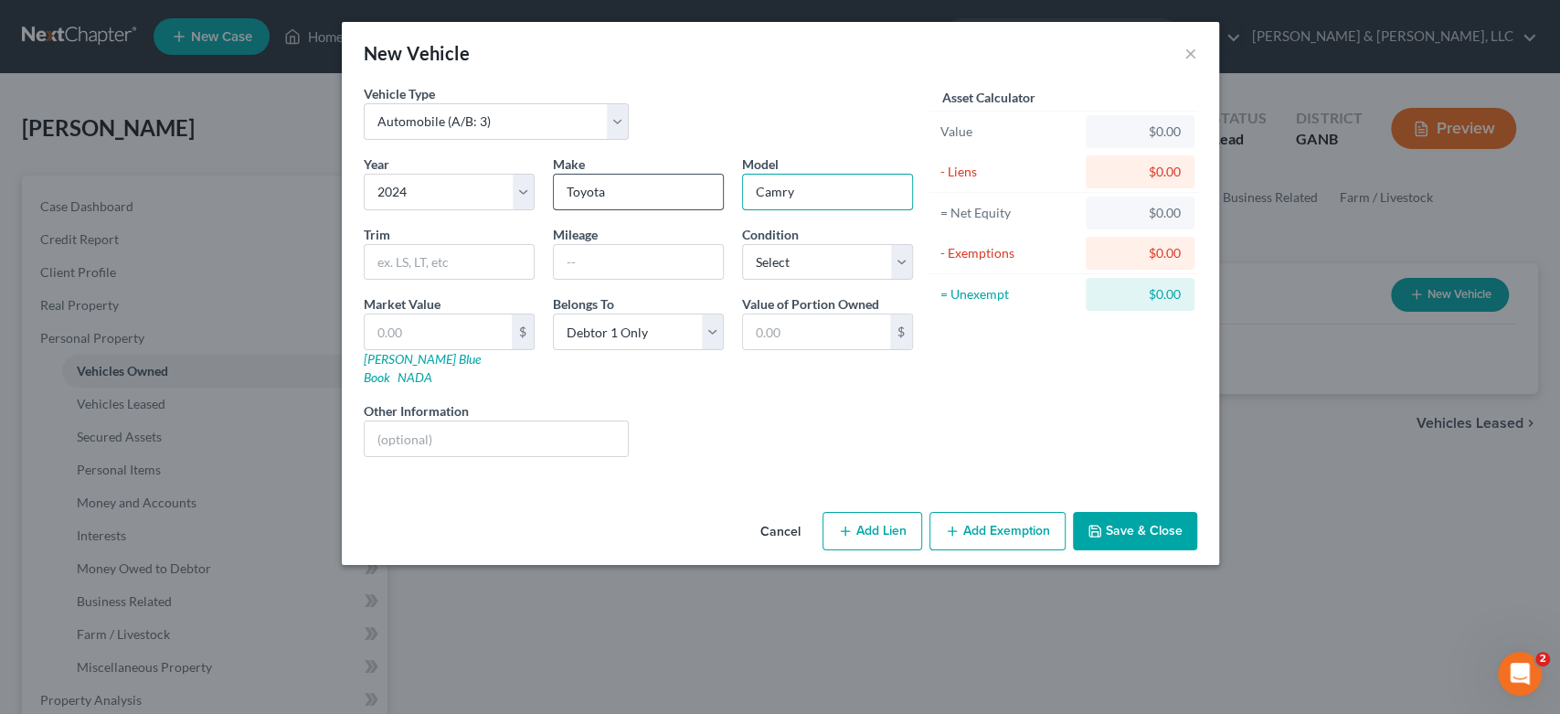
type input "Camry"
click at [855, 512] on button "Add Lien" at bounding box center [872, 531] width 100 height 38
select select "0"
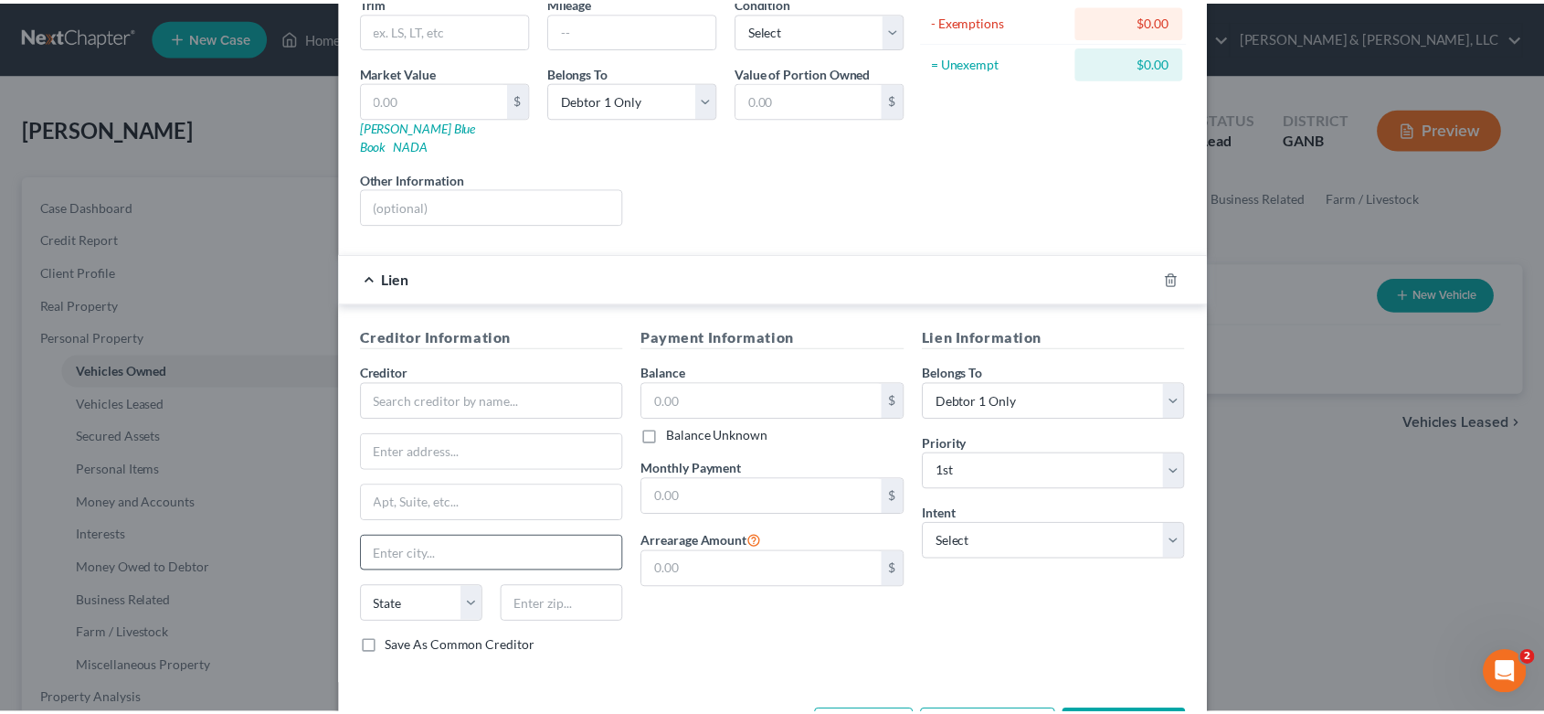
scroll to position [283, 0]
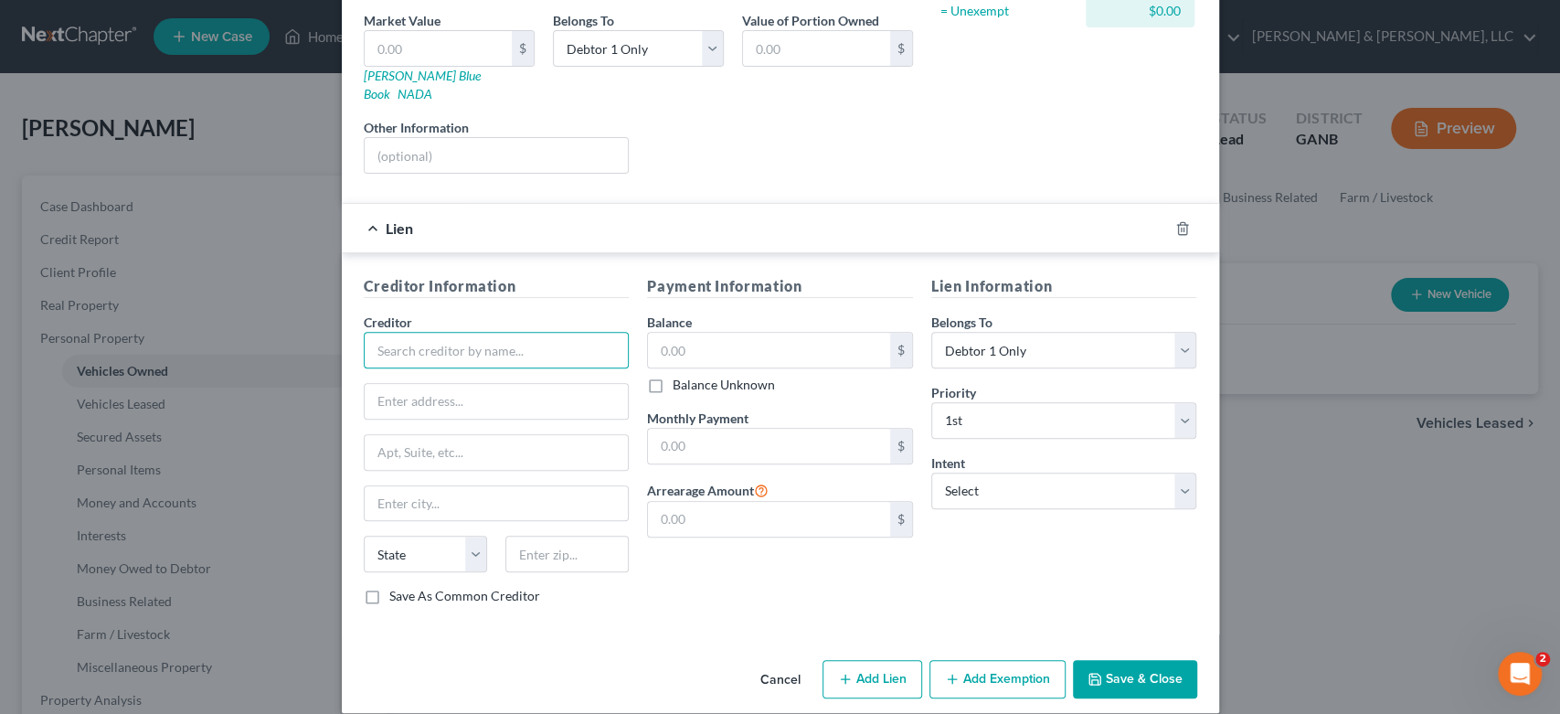
click at [395, 332] on input "text" at bounding box center [497, 350] width 266 height 37
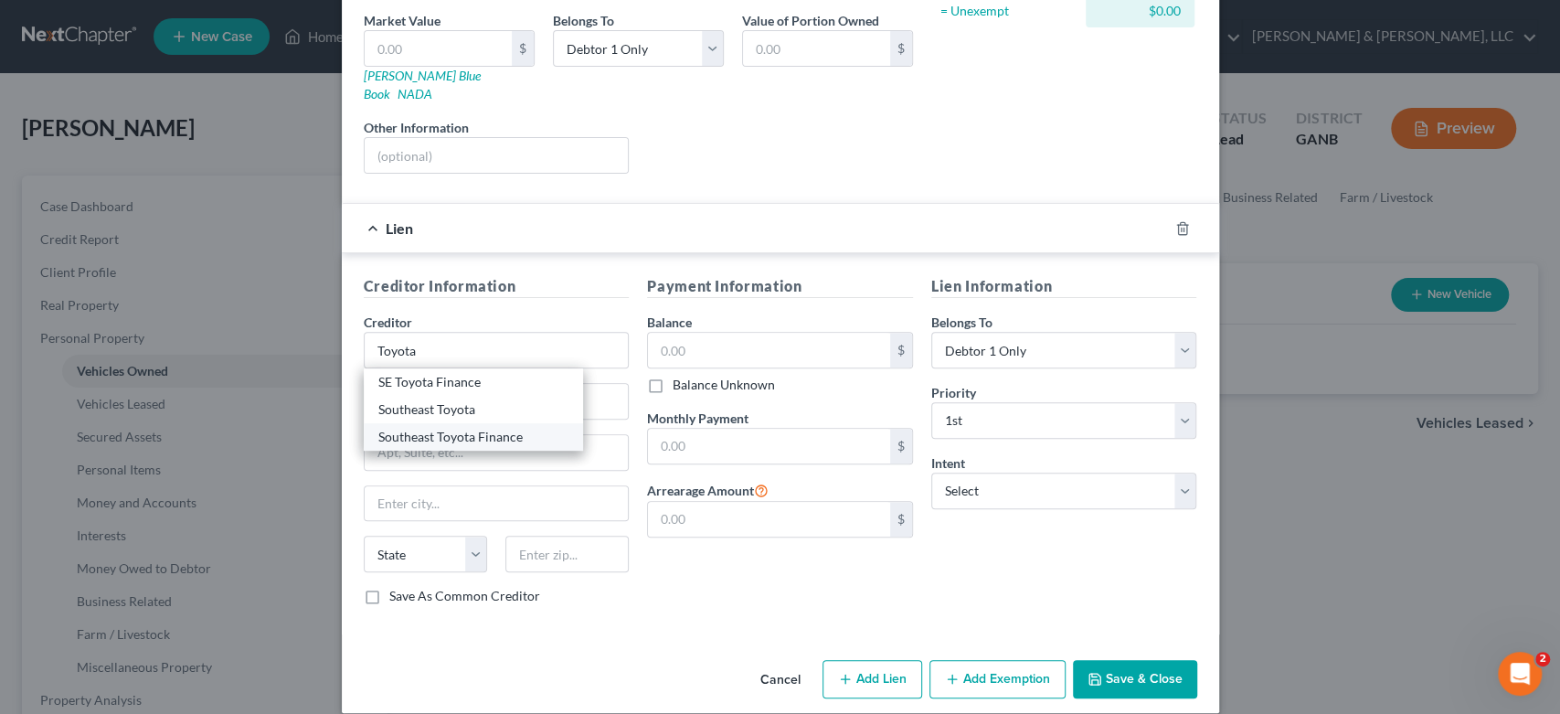
click at [501, 428] on div "Southeast Toyota Finance" at bounding box center [473, 437] width 190 height 18
type input "Southeast Toyota Finance"
type input "Attn: Bankruptcy Dept"
type input "P.O. Box 991817"
type input "Mobile"
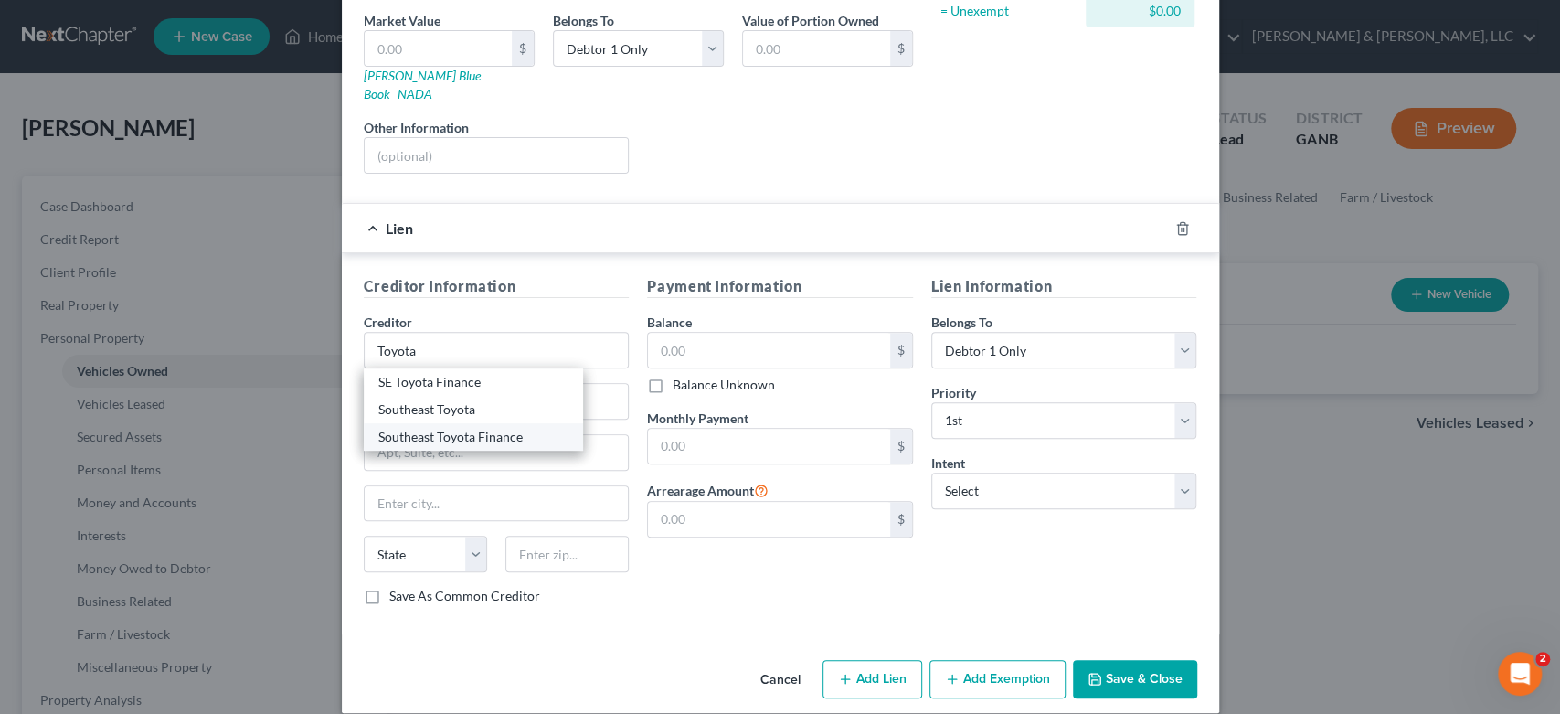
select select "0"
type input "36691-8817"
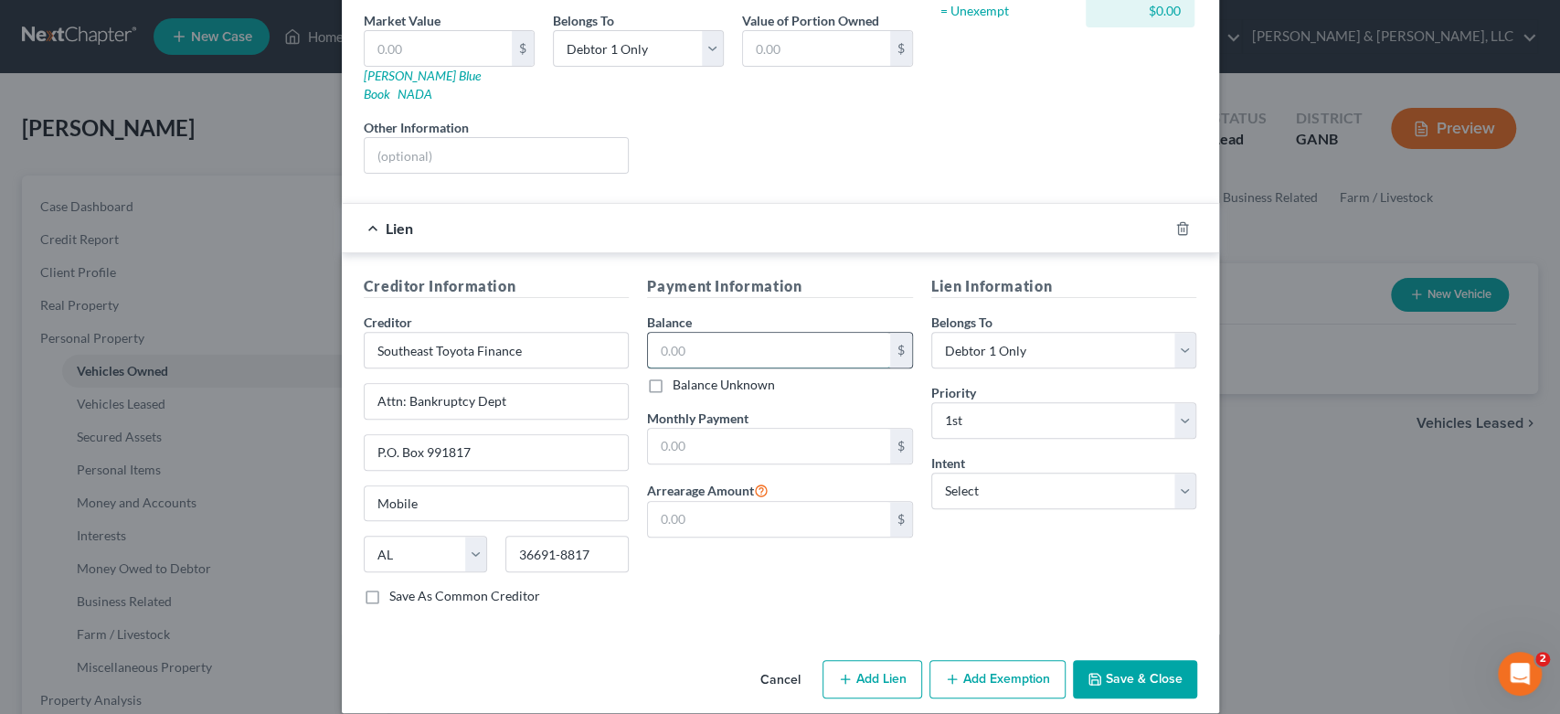
click at [753, 333] on input "text" at bounding box center [769, 350] width 242 height 35
type input "41,431.00"
click at [1173, 472] on select "Select Surrender Redeem Reaffirm Avoid Other" at bounding box center [1064, 490] width 266 height 37
select select "2"
click at [931, 472] on select "Select Surrender Redeem Reaffirm Avoid Other" at bounding box center [1064, 490] width 266 height 37
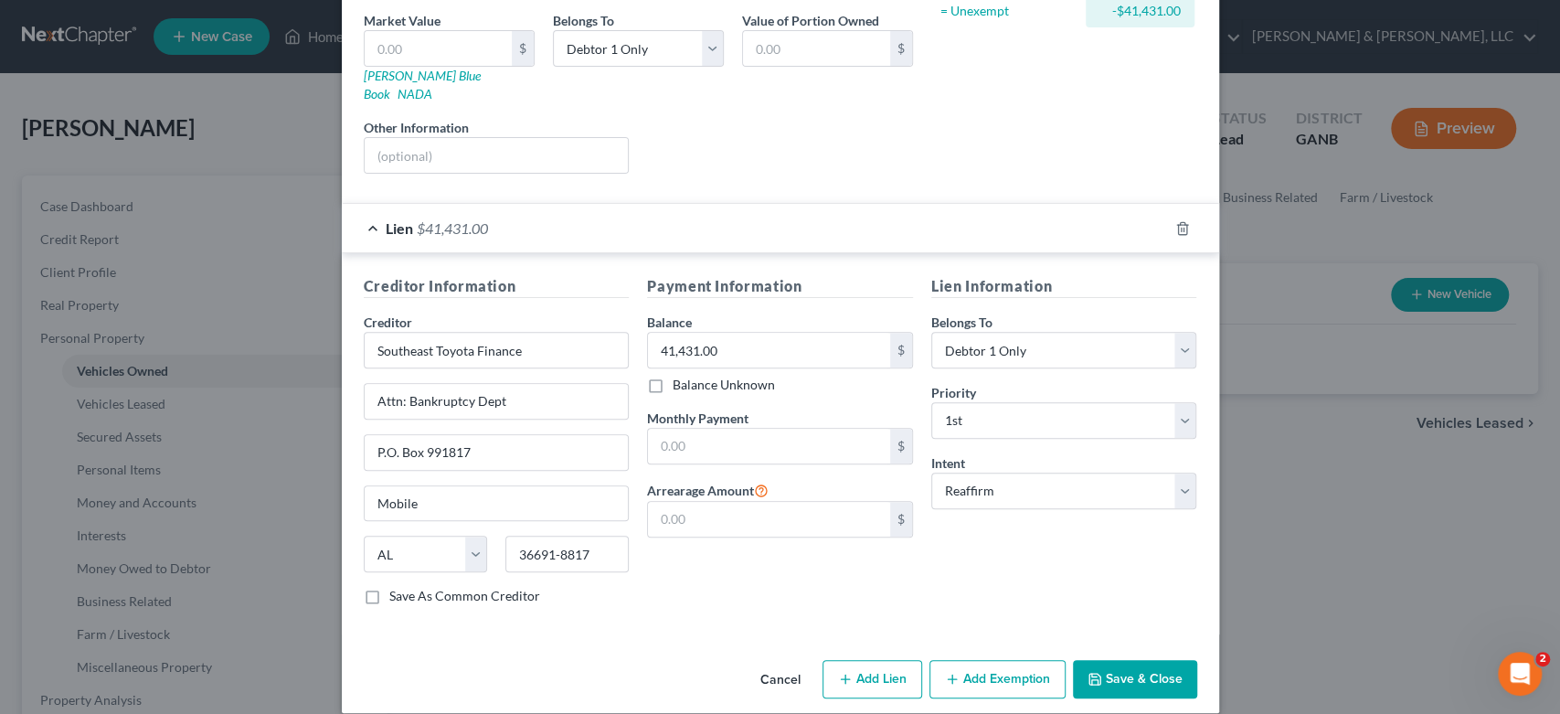
click at [1140, 660] on button "Save & Close" at bounding box center [1135, 679] width 124 height 38
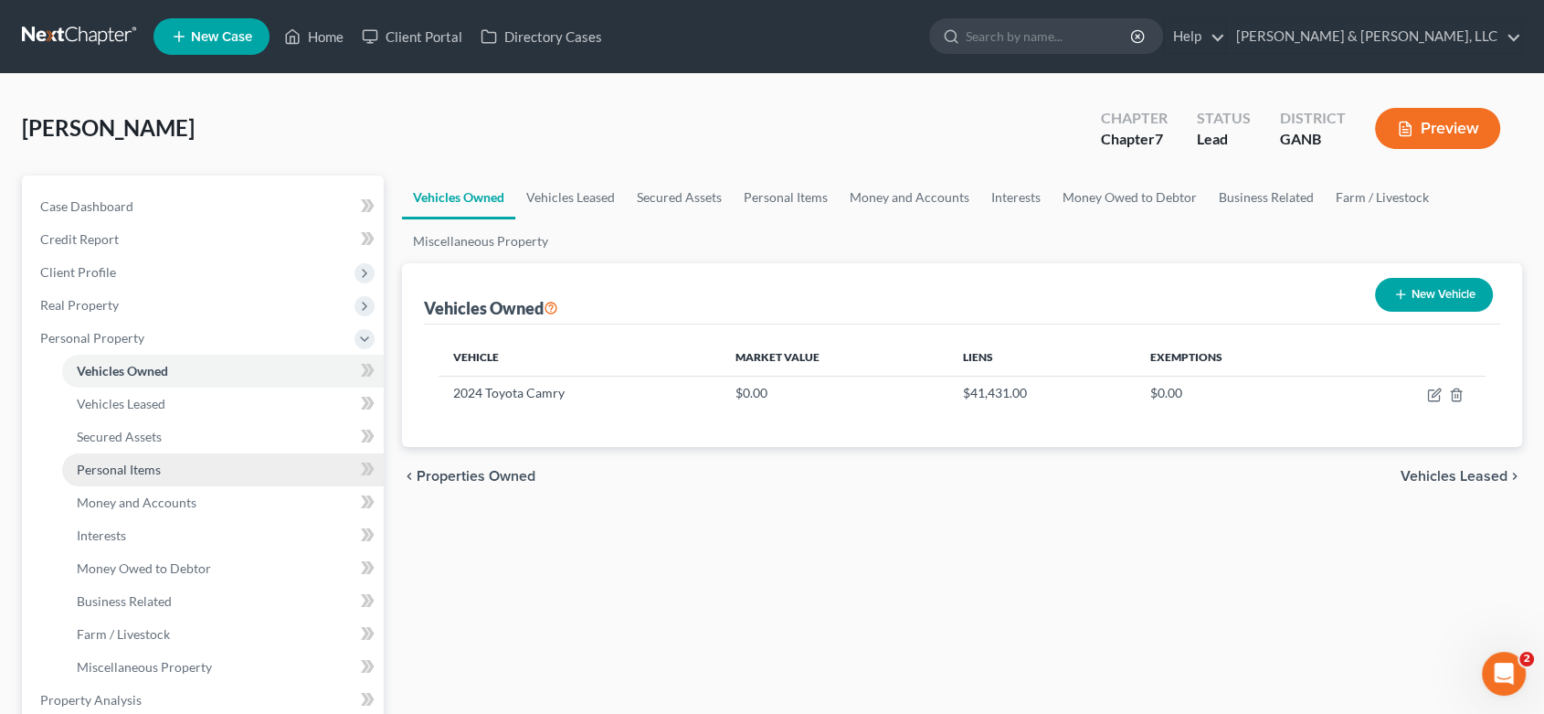
click at [132, 464] on span "Personal Items" at bounding box center [119, 469] width 84 height 16
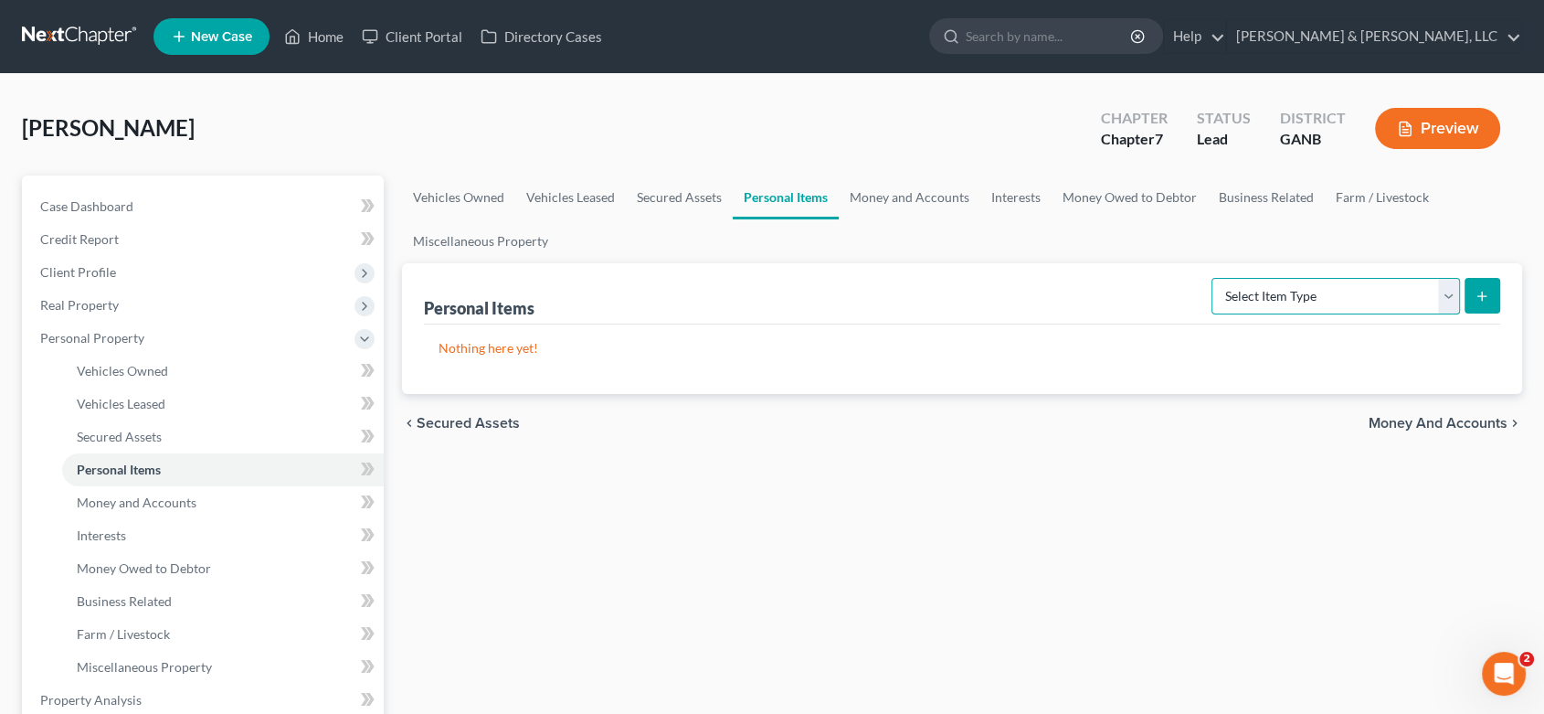
click at [1455, 291] on select "Select Item Type Clothing (A/B: 11) Collectibles Of Value (A/B: 8) Electronics …" at bounding box center [1336, 296] width 249 height 37
select select "clothing"
click at [1215, 278] on select "Select Item Type Clothing (A/B: 11) Collectibles Of Value (A/B: 8) Electronics …" at bounding box center [1336, 296] width 249 height 37
click at [1475, 283] on button "submit" at bounding box center [1483, 296] width 36 height 36
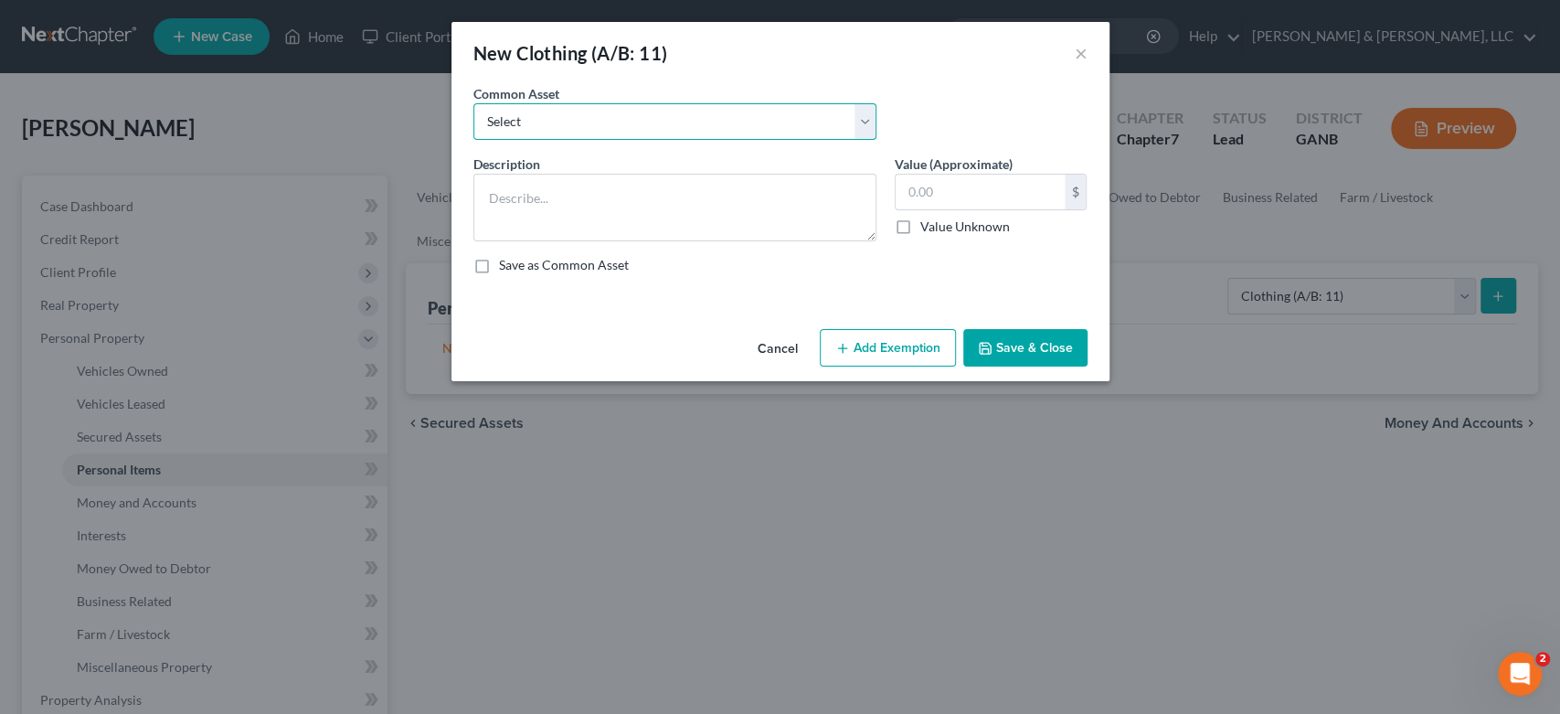
click at [867, 112] on select "Select Misc. Clothing & Apparel" at bounding box center [674, 121] width 403 height 37
select select "0"
click at [473, 103] on select "Select Misc. Clothing & Apparel" at bounding box center [674, 121] width 403 height 37
type textarea "Misc. Clothing & Apparel"
type input "100.00"
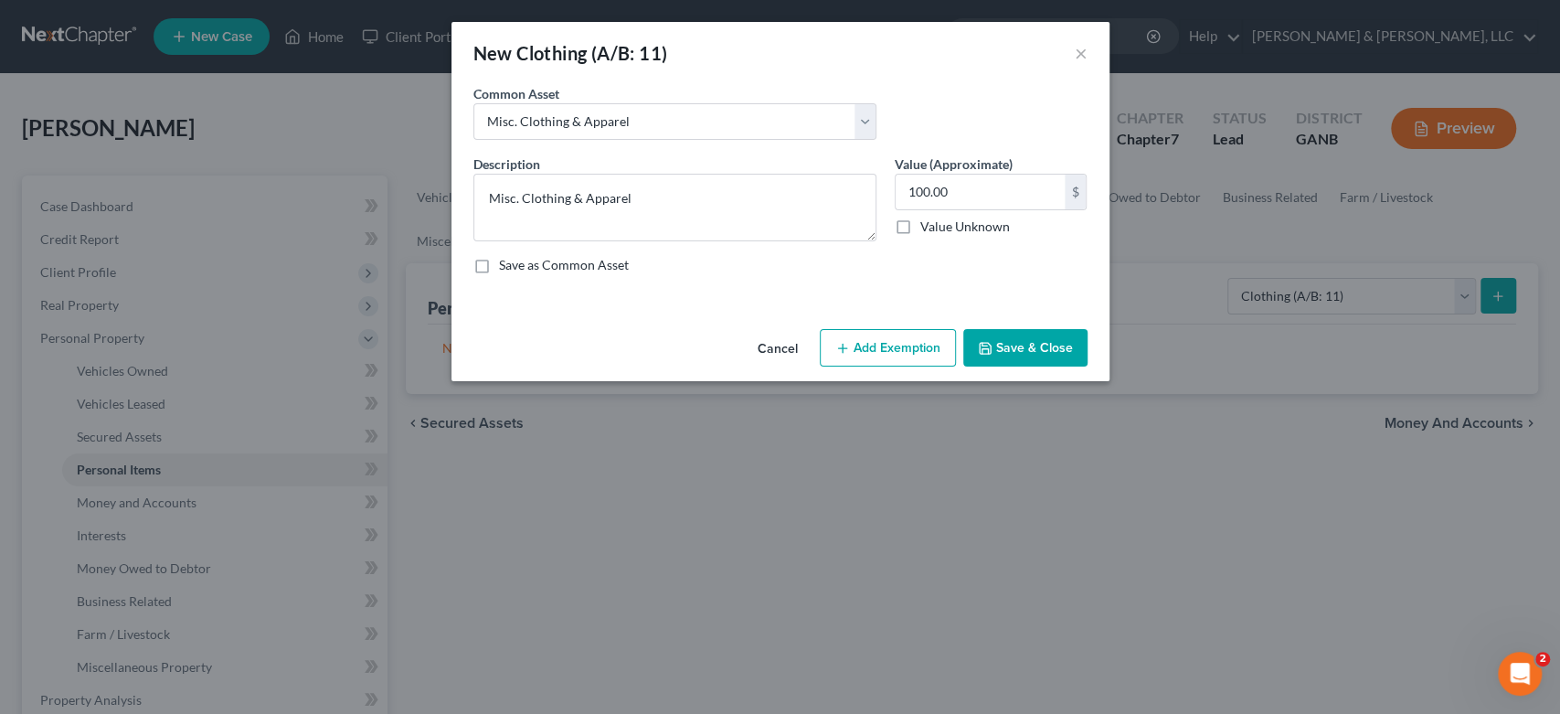
click at [1041, 345] on button "Save & Close" at bounding box center [1025, 348] width 124 height 38
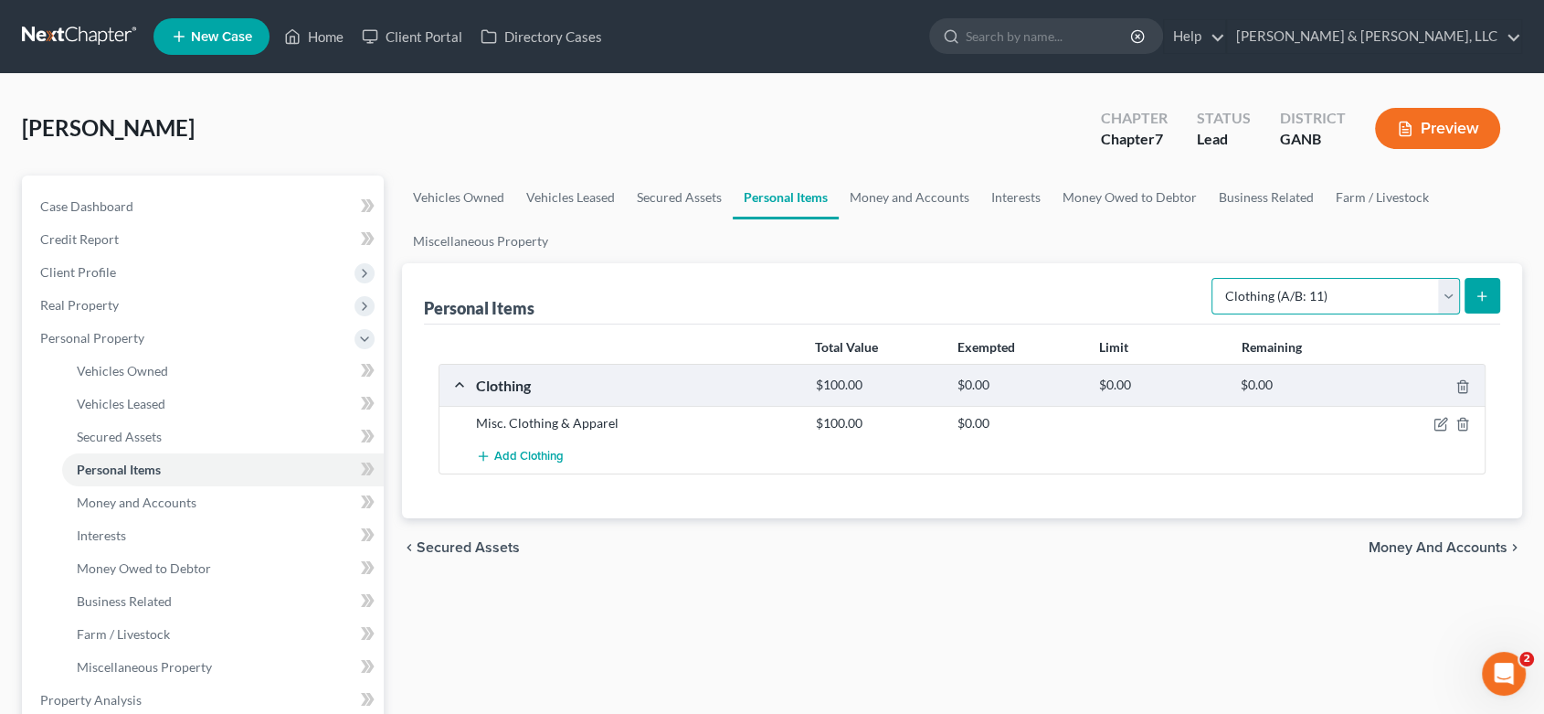
click at [1446, 292] on select "Select Item Type Clothing (A/B: 11) Collectibles Of Value (A/B: 8) Electronics …" at bounding box center [1336, 296] width 249 height 37
select select "electronics"
click at [1215, 278] on select "Select Item Type Clothing (A/B: 11) Collectibles Of Value (A/B: 8) Electronics …" at bounding box center [1336, 296] width 249 height 37
click at [1479, 296] on line "submit" at bounding box center [1483, 296] width 8 height 0
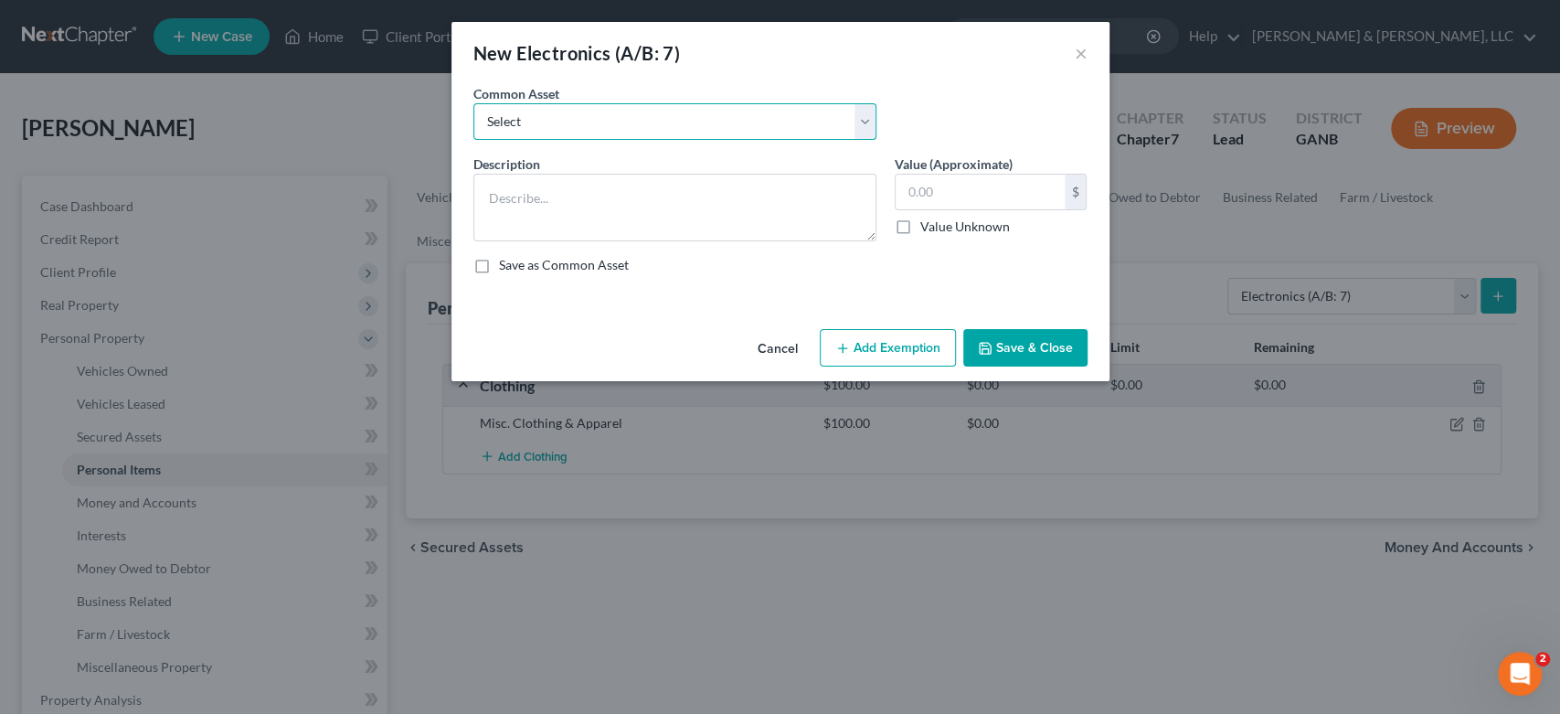
click at [860, 122] on select "Select Misc. Electronics" at bounding box center [674, 121] width 403 height 37
select select "0"
click at [473, 103] on select "Select Misc. Electronics" at bounding box center [674, 121] width 403 height 37
type textarea "Misc. Electronics"
type input "500.00"
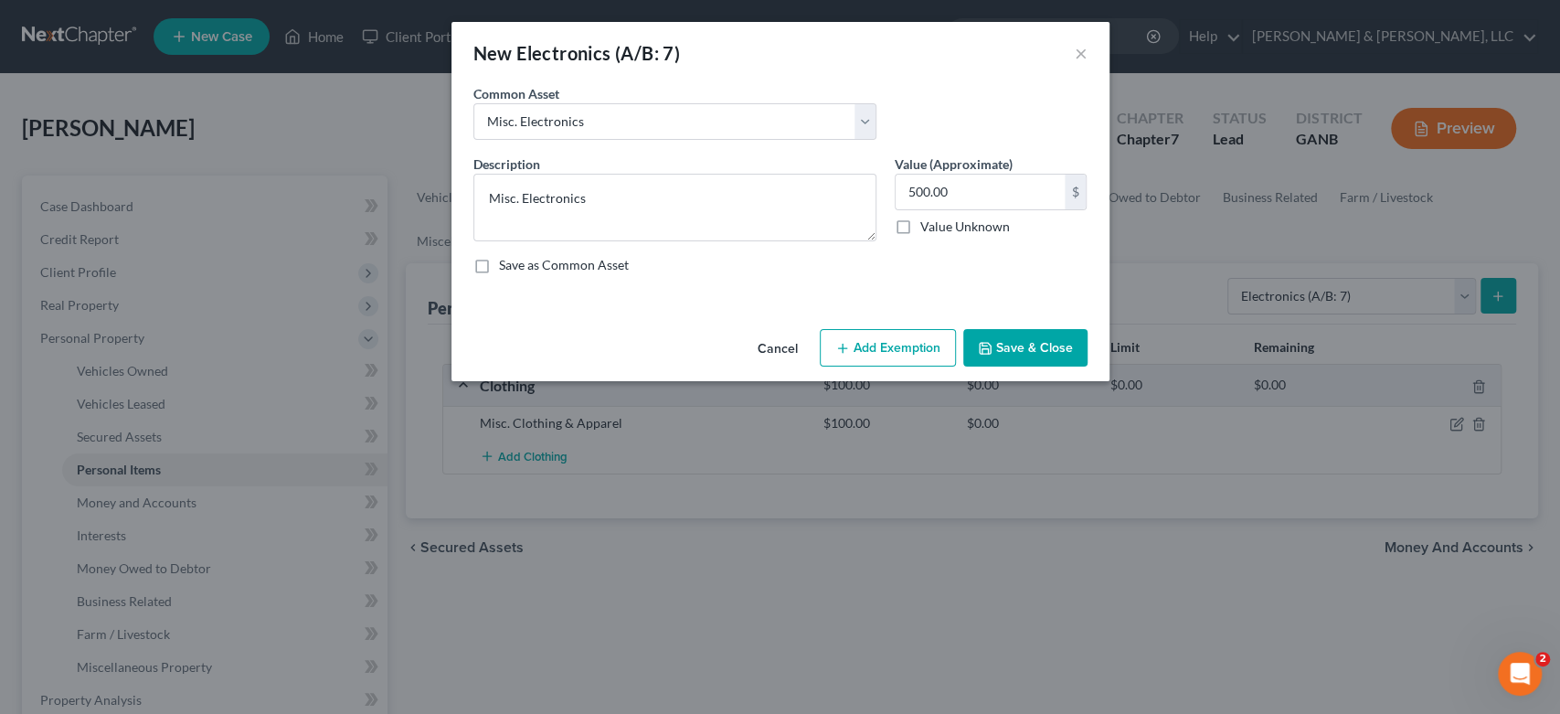
click at [1027, 343] on button "Save & Close" at bounding box center [1025, 348] width 124 height 38
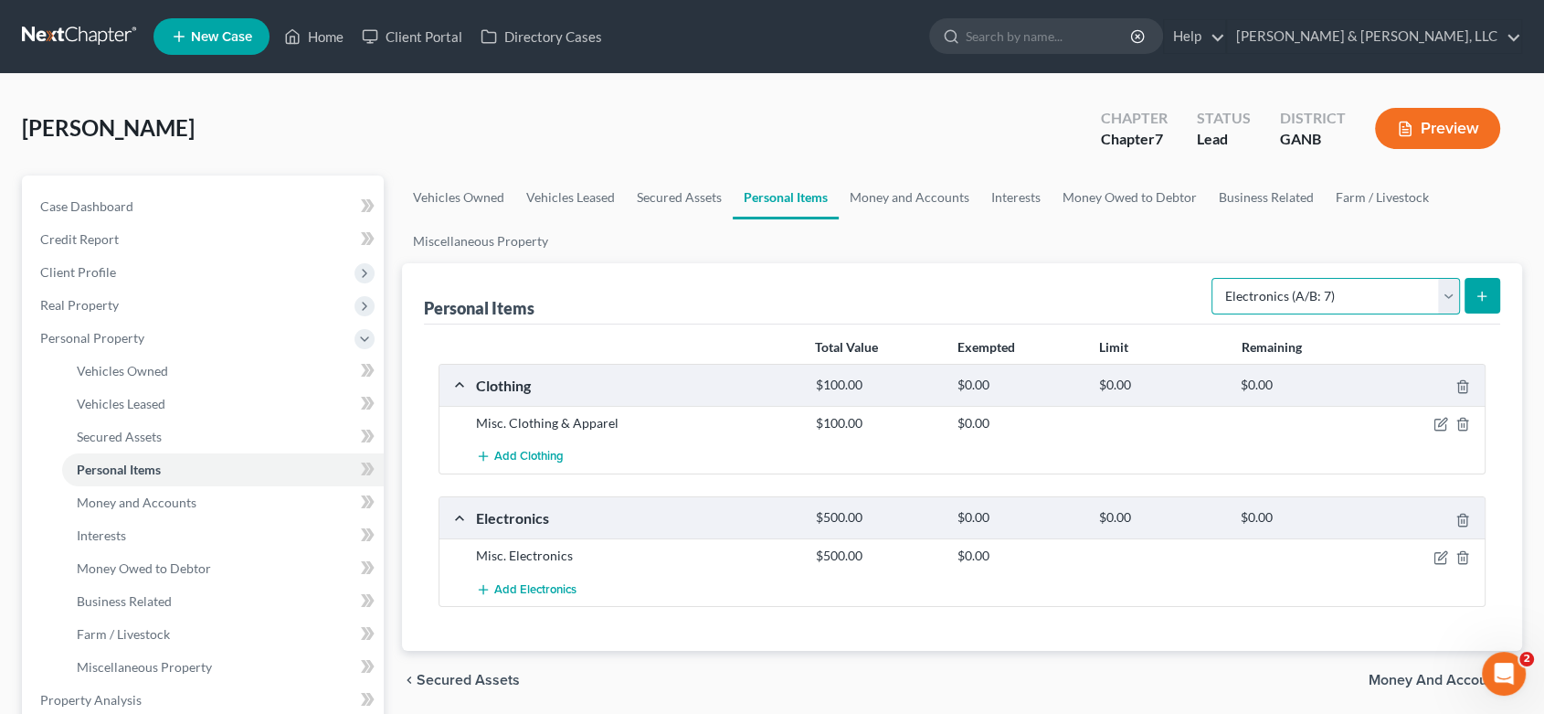
click at [1448, 295] on select "Select Item Type Clothing (A/B: 11) Collectibles Of Value (A/B: 8) Electronics …" at bounding box center [1336, 296] width 249 height 37
select select "household_goods"
click at [1215, 278] on select "Select Item Type Clothing (A/B: 11) Collectibles Of Value (A/B: 8) Electronics …" at bounding box center [1336, 296] width 249 height 37
click at [1480, 297] on icon "submit" at bounding box center [1482, 296] width 15 height 15
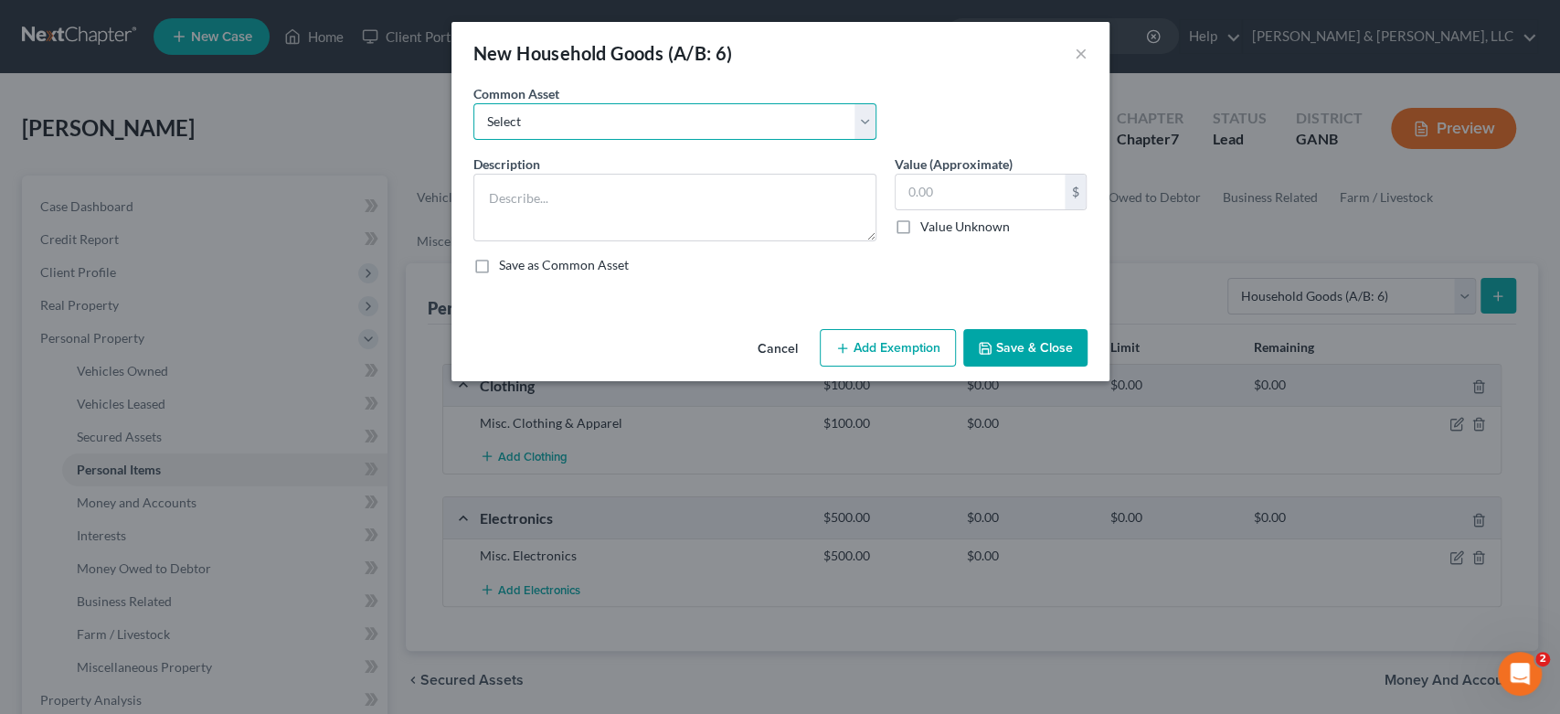
click at [858, 115] on select "Select Misc. Household Goods and Furniture" at bounding box center [674, 121] width 403 height 37
select select "0"
click at [473, 103] on select "Select Misc. Household Goods and Furniture" at bounding box center [674, 121] width 403 height 37
type textarea "Misc. Household Goods and Furniture"
type input "2,500.00"
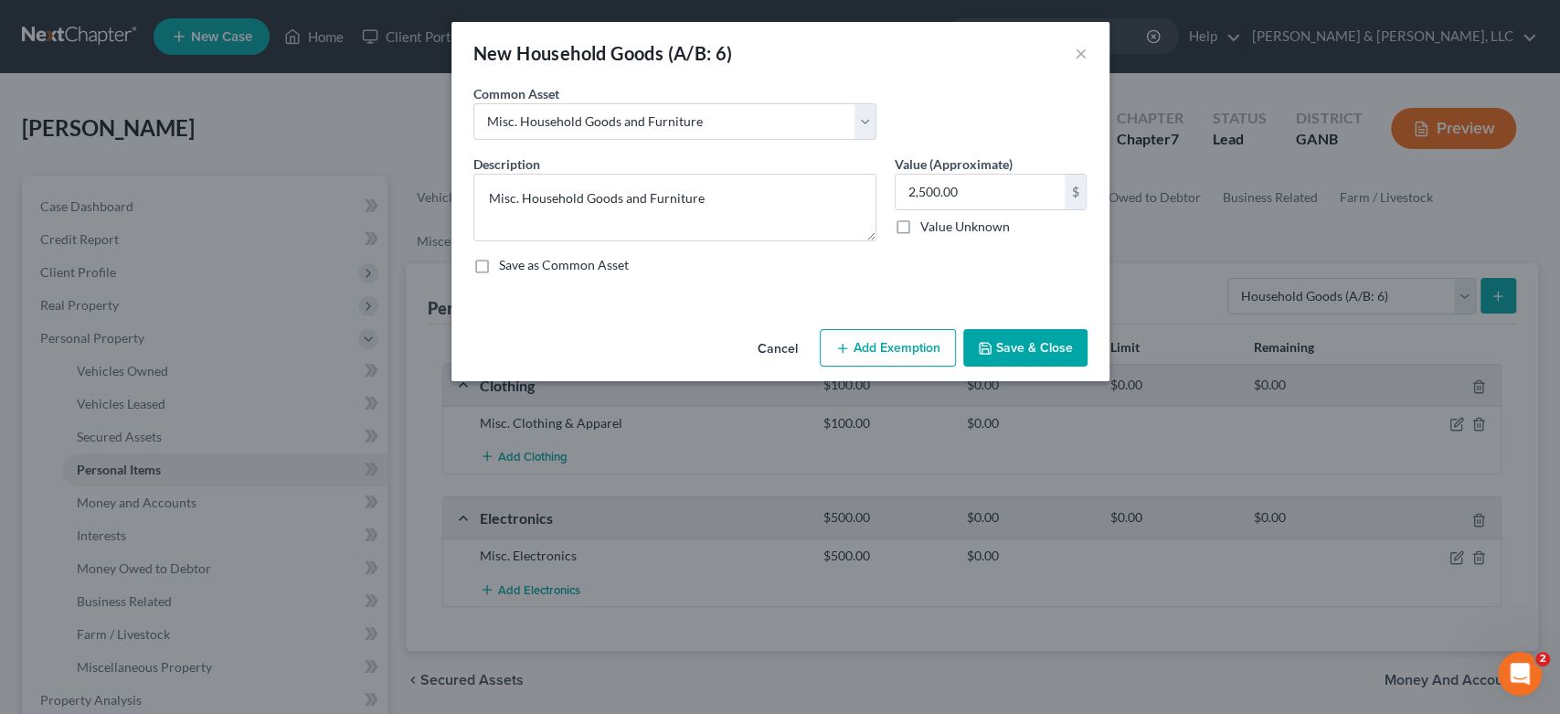
click at [1010, 339] on button "Save & Close" at bounding box center [1025, 348] width 124 height 38
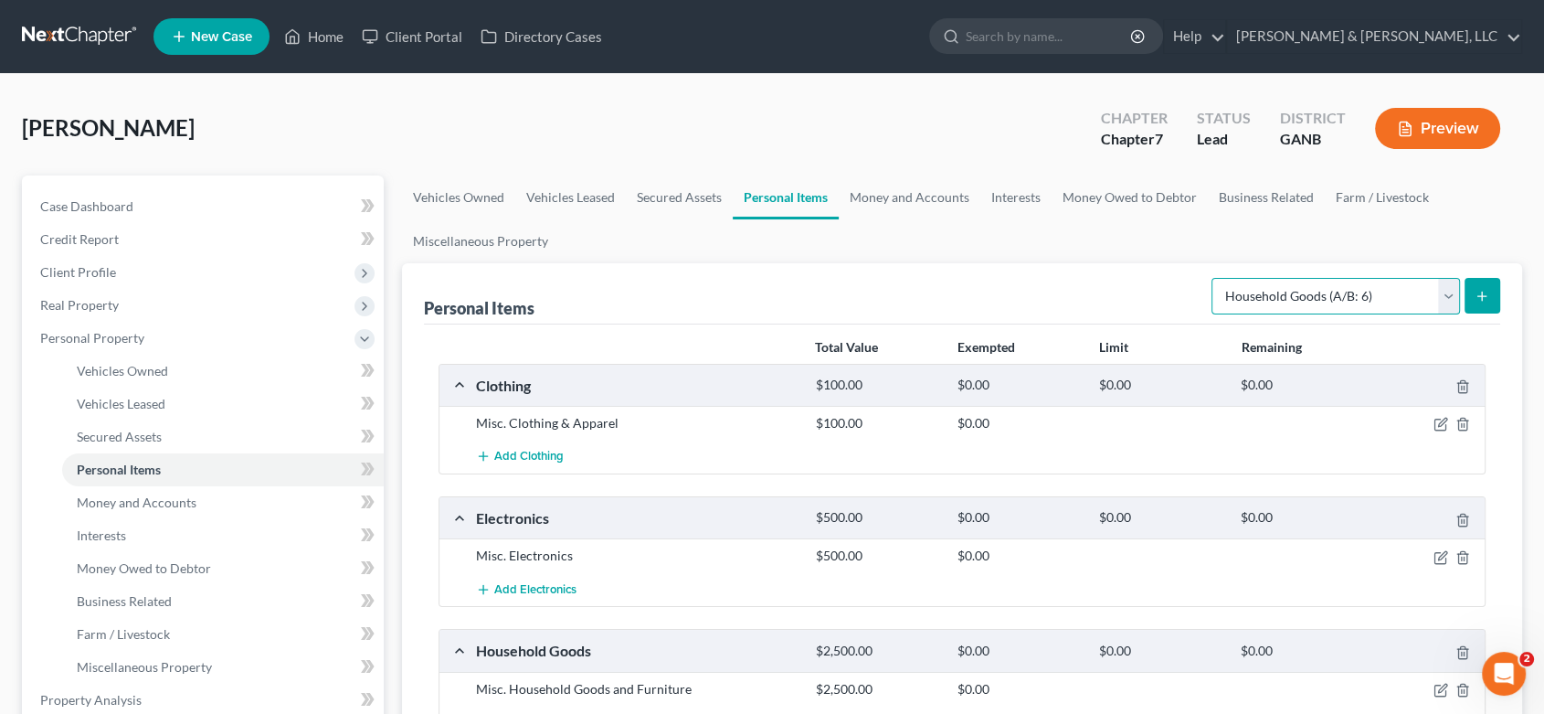
click at [1447, 298] on select "Select Item Type Clothing (A/B: 11) Collectibles Of Value (A/B: 8) Electronics …" at bounding box center [1336, 296] width 249 height 37
select select "jewelry"
click at [1215, 278] on select "Select Item Type Clothing (A/B: 11) Collectibles Of Value (A/B: 8) Electronics …" at bounding box center [1336, 296] width 249 height 37
click at [1487, 292] on icon "submit" at bounding box center [1482, 296] width 15 height 15
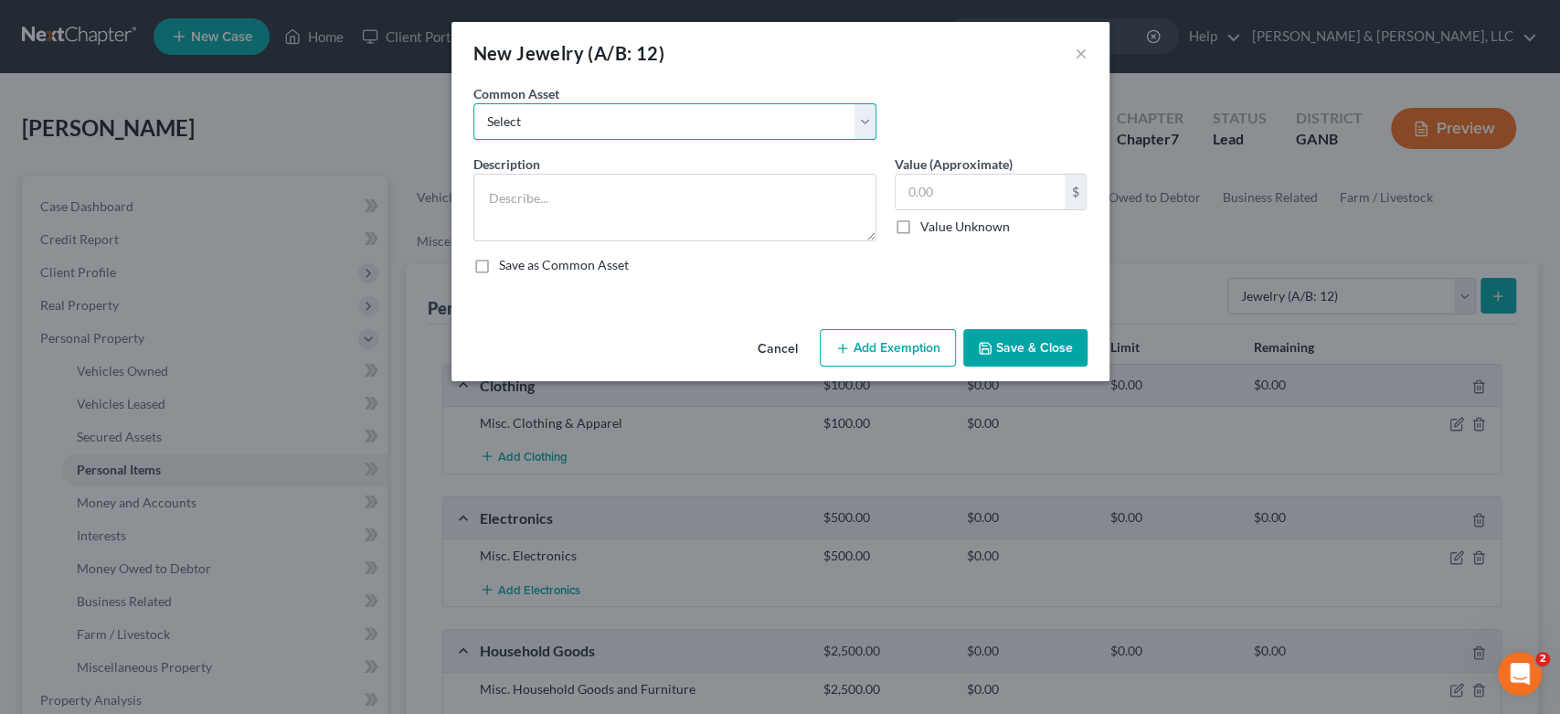
click at [863, 124] on select "Select Misc Jewelry" at bounding box center [674, 121] width 403 height 37
select select "0"
click at [473, 103] on select "Select Misc Jewelry" at bounding box center [674, 121] width 403 height 37
type textarea "Misc Jewelry"
type input "500.00"
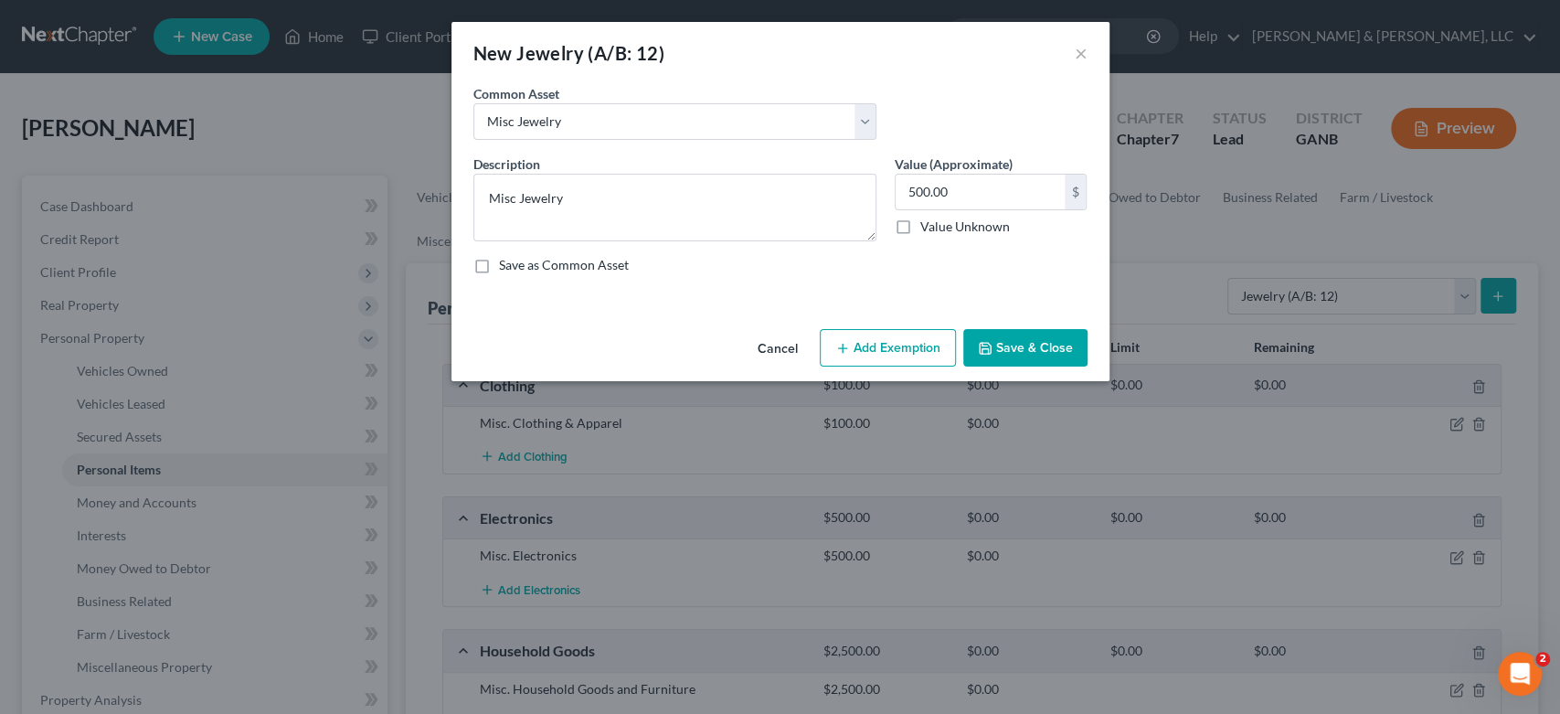
click at [1041, 345] on button "Save & Close" at bounding box center [1025, 348] width 124 height 38
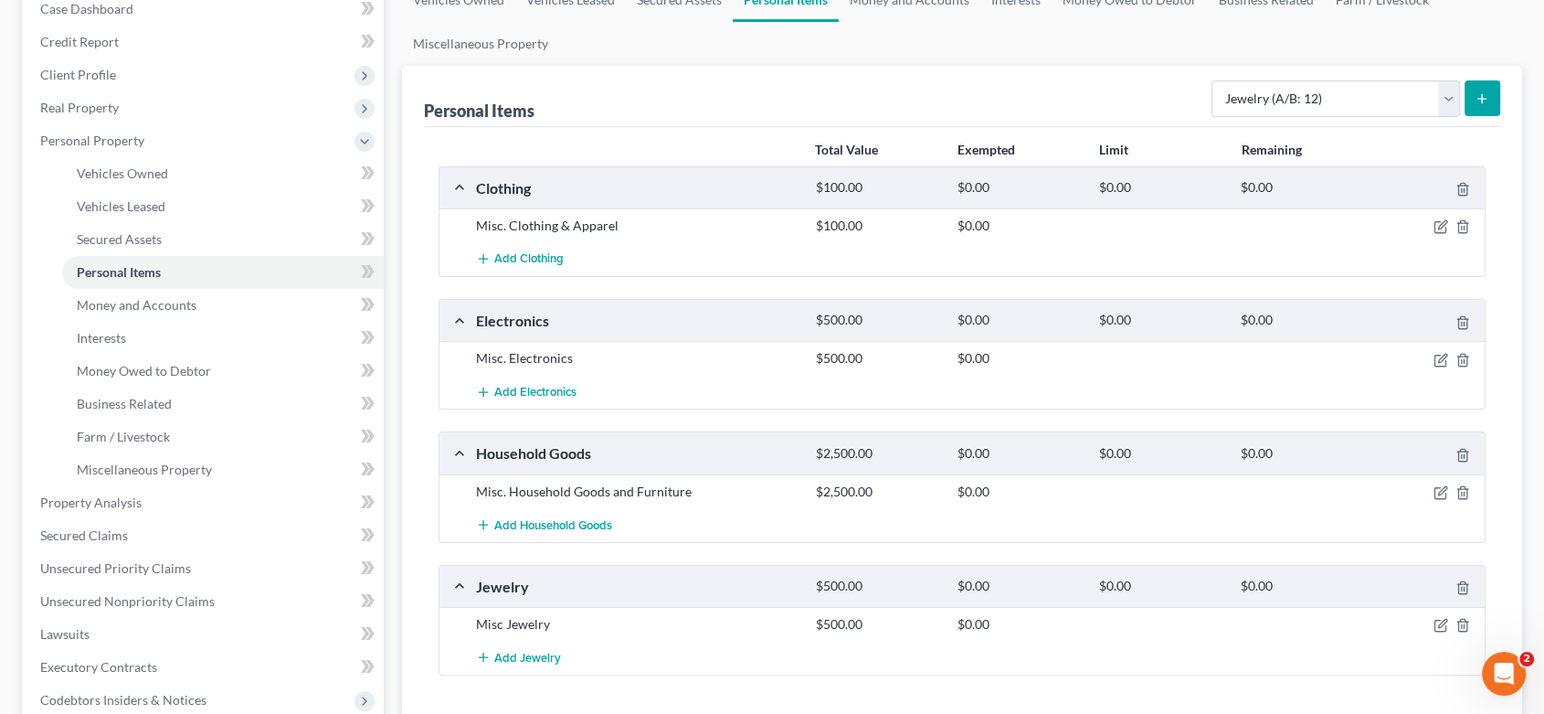
scroll to position [203, 0]
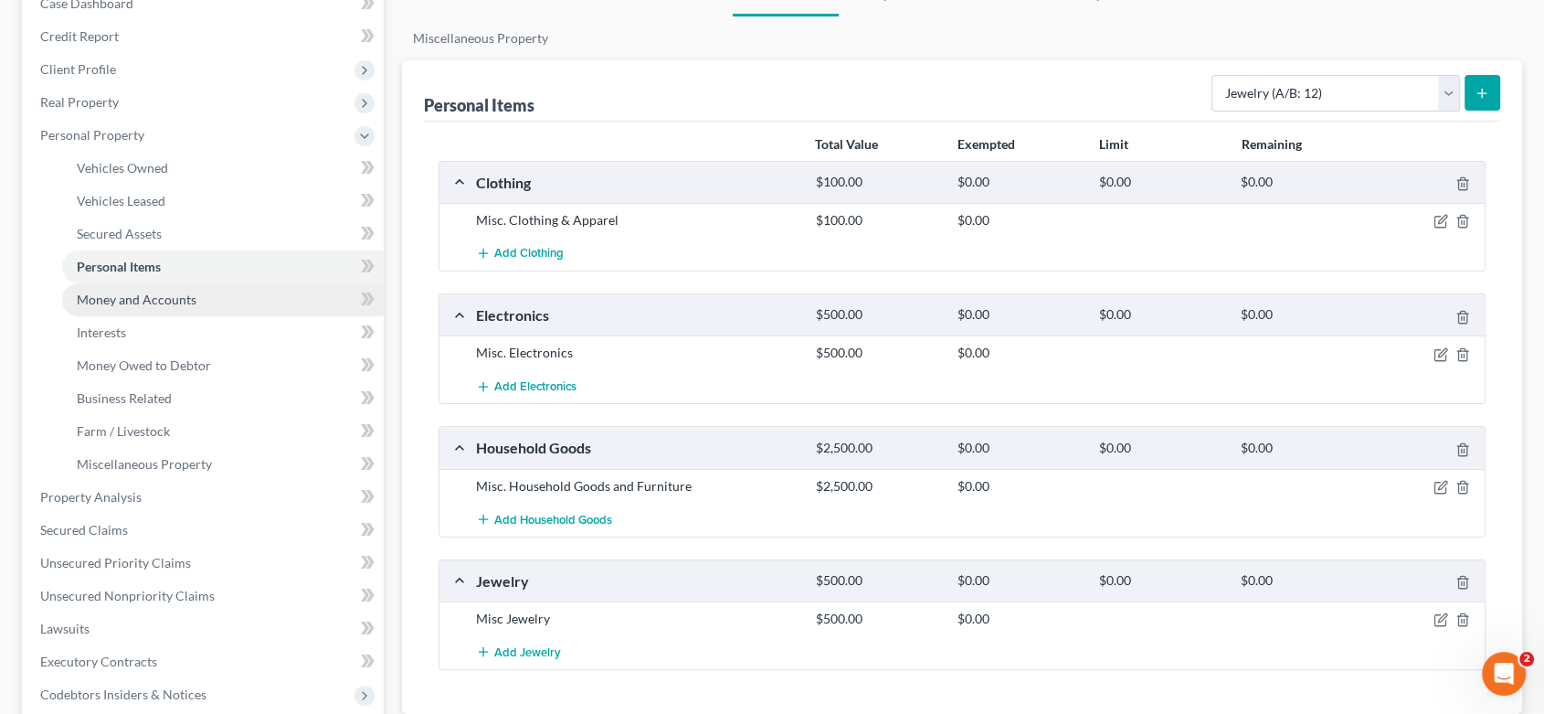
click at [169, 294] on span "Money and Accounts" at bounding box center [137, 300] width 120 height 16
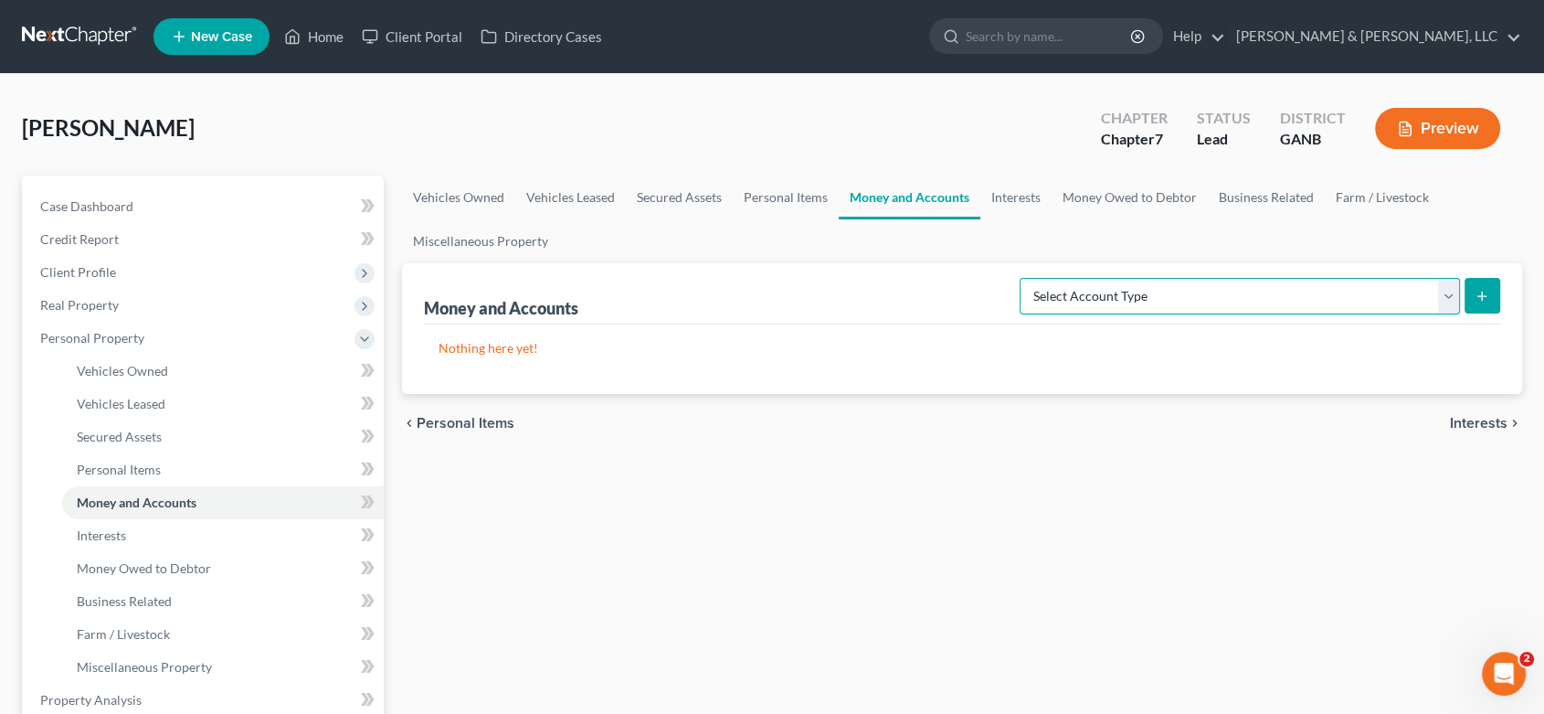
click at [1456, 295] on select "Select Account Type Brokerage (A/B: 18, SOFA: 20) Cash on Hand (A/B: 16) Certif…" at bounding box center [1240, 296] width 440 height 37
select select "checking"
click at [1024, 278] on select "Select Account Type Brokerage (A/B: 18, SOFA: 20) Cash on Hand (A/B: 16) Certif…" at bounding box center [1240, 296] width 440 height 37
click at [1491, 295] on button "submit" at bounding box center [1483, 296] width 36 height 36
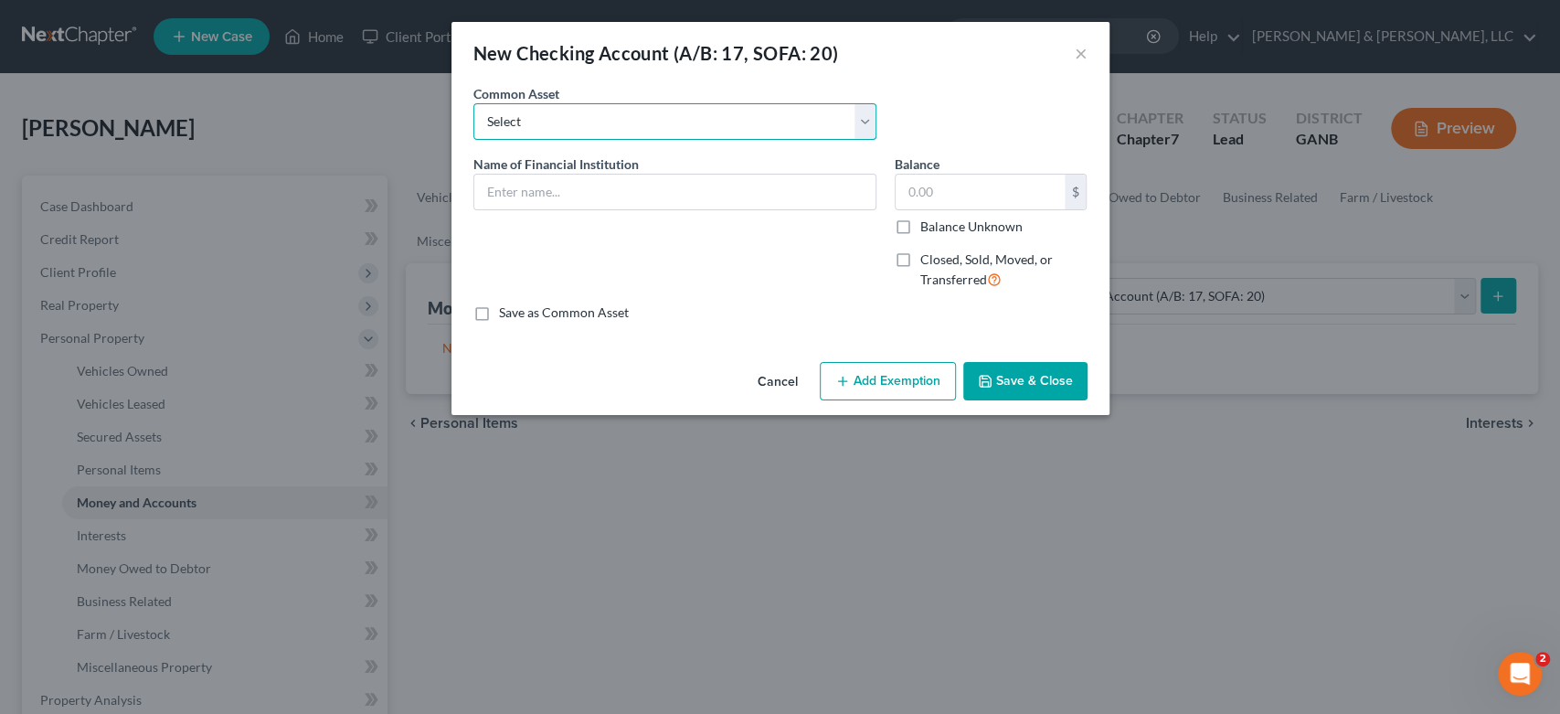
click at [864, 120] on select "Select Navy Federal Credit Union Bank Account Regions Bank Bank of America Chec…" at bounding box center [674, 121] width 403 height 37
select select "4"
click at [473, 103] on select "Select Navy Federal Credit Union Bank Account Regions Bank Bank of America Chec…" at bounding box center [674, 121] width 403 height 37
type input "Checking Account"
type input "200.00"
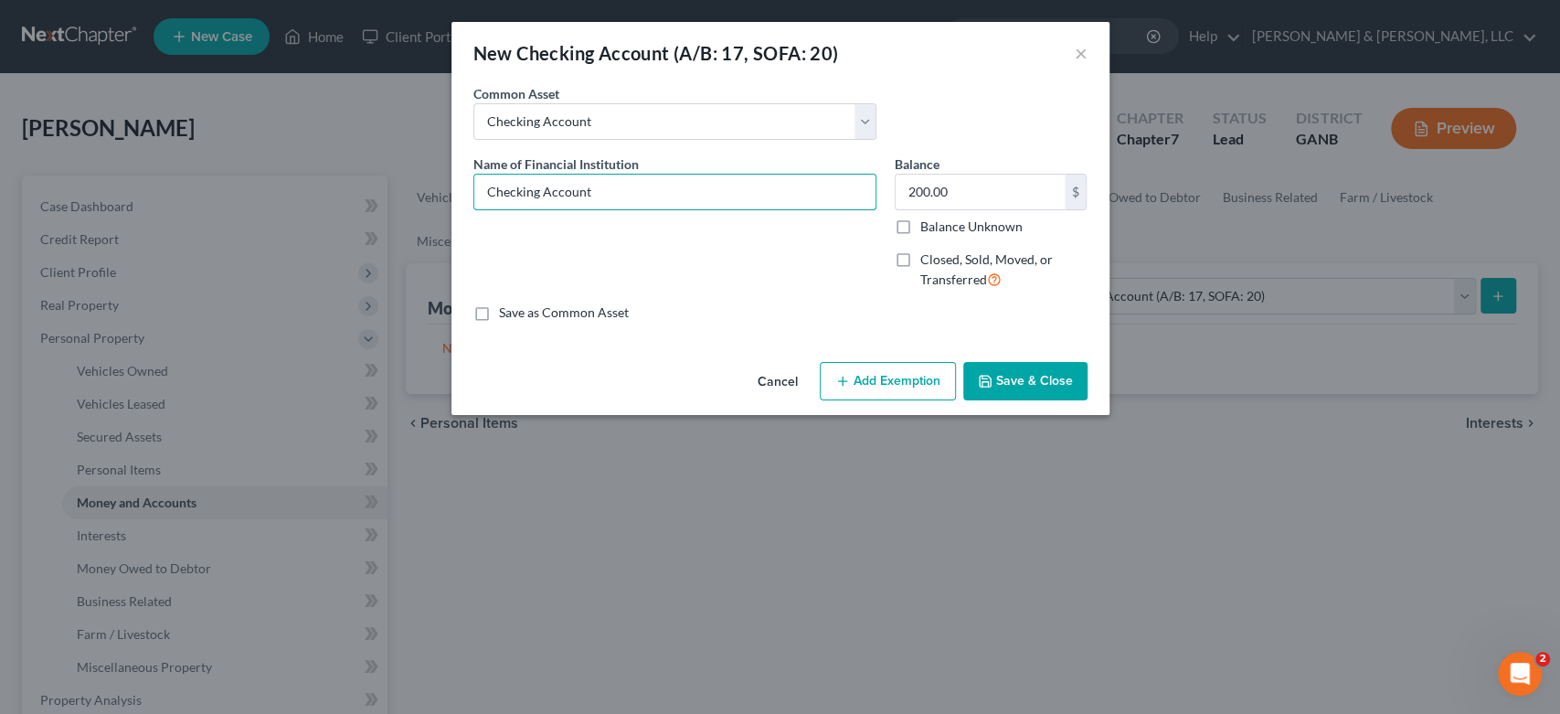
drag, startPoint x: 645, startPoint y: 174, endPoint x: 206, endPoint y: 254, distance: 446.9
click at [202, 263] on div "New Checking Account (A/B: 17, SOFA: 20) × An exemption set must first be selec…" at bounding box center [780, 357] width 1560 height 714
type input "United Community"
click at [1025, 379] on button "Save & Close" at bounding box center [1025, 381] width 124 height 38
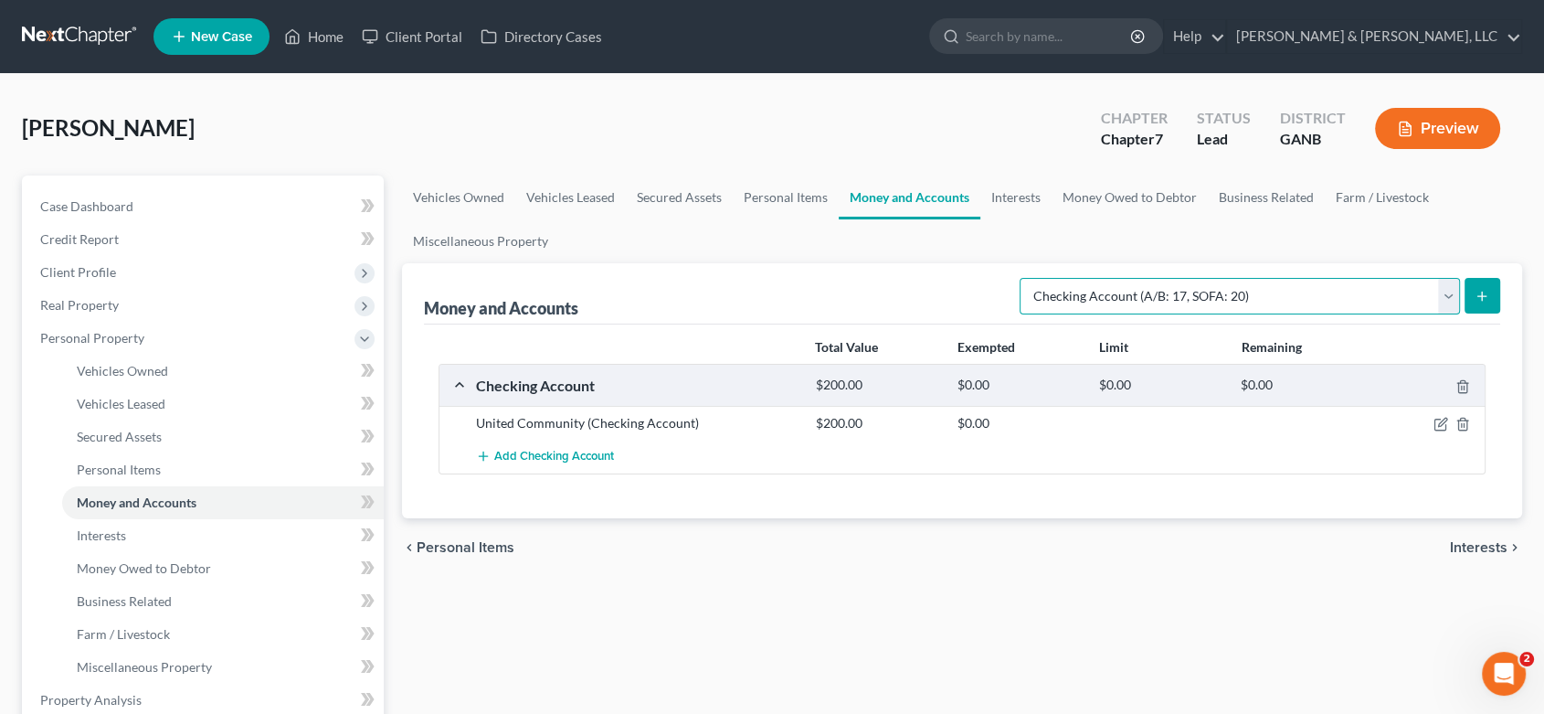
click at [1449, 284] on select "Select Account Type Brokerage (A/B: 18, SOFA: 20) Cash on Hand (A/B: 16) Certif…" at bounding box center [1240, 296] width 440 height 37
click at [1024, 278] on select "Select Account Type Brokerage (A/B: 18, SOFA: 20) Cash on Hand (A/B: 16) Certif…" at bounding box center [1240, 296] width 440 height 37
click at [1453, 291] on select "Select Account Type Brokerage (A/B: 18, SOFA: 20) Cash on Hand (A/B: 16) Certif…" at bounding box center [1240, 296] width 440 height 37
select select "checking"
click at [1024, 278] on select "Select Account Type Brokerage (A/B: 18, SOFA: 20) Cash on Hand (A/B: 16) Certif…" at bounding box center [1240, 296] width 440 height 37
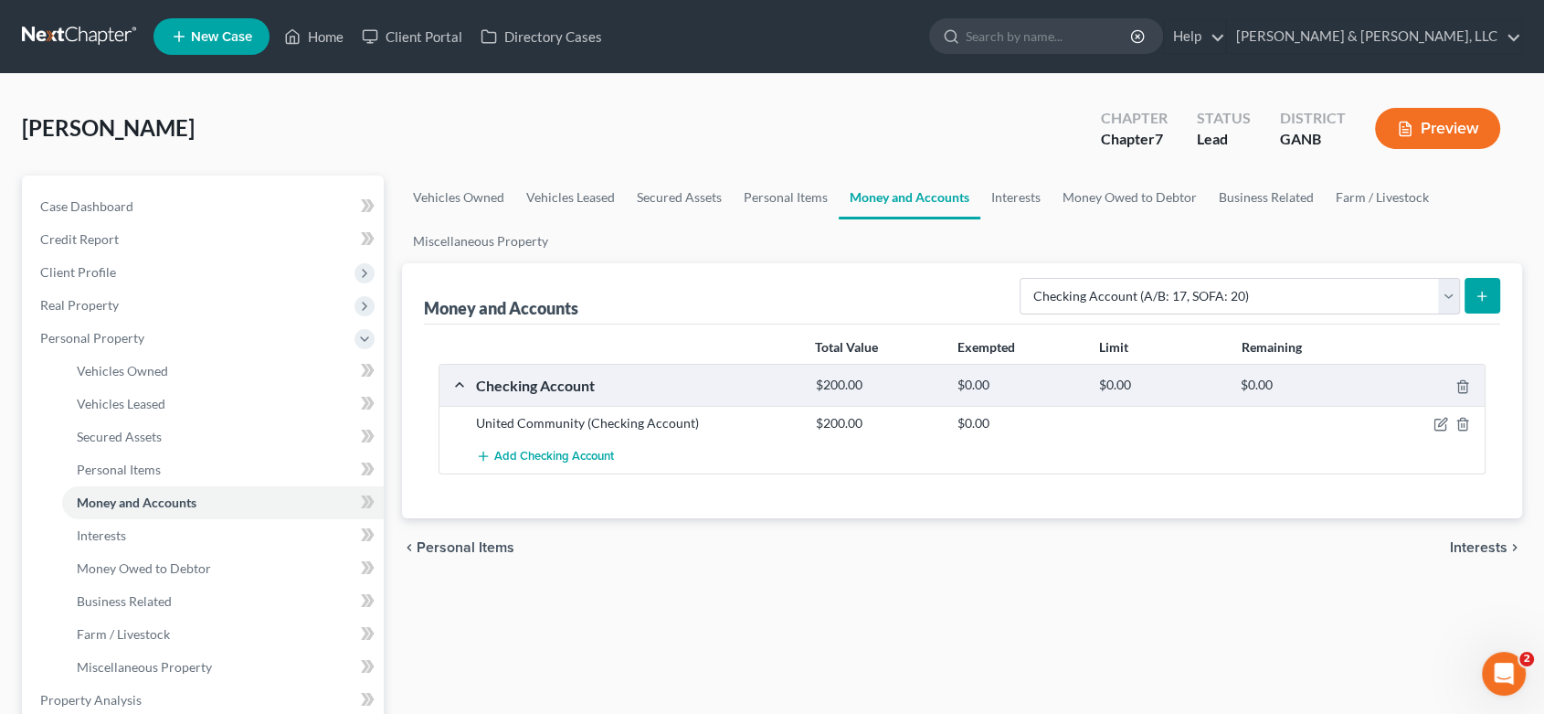
click at [1475, 291] on icon "submit" at bounding box center [1482, 296] width 15 height 15
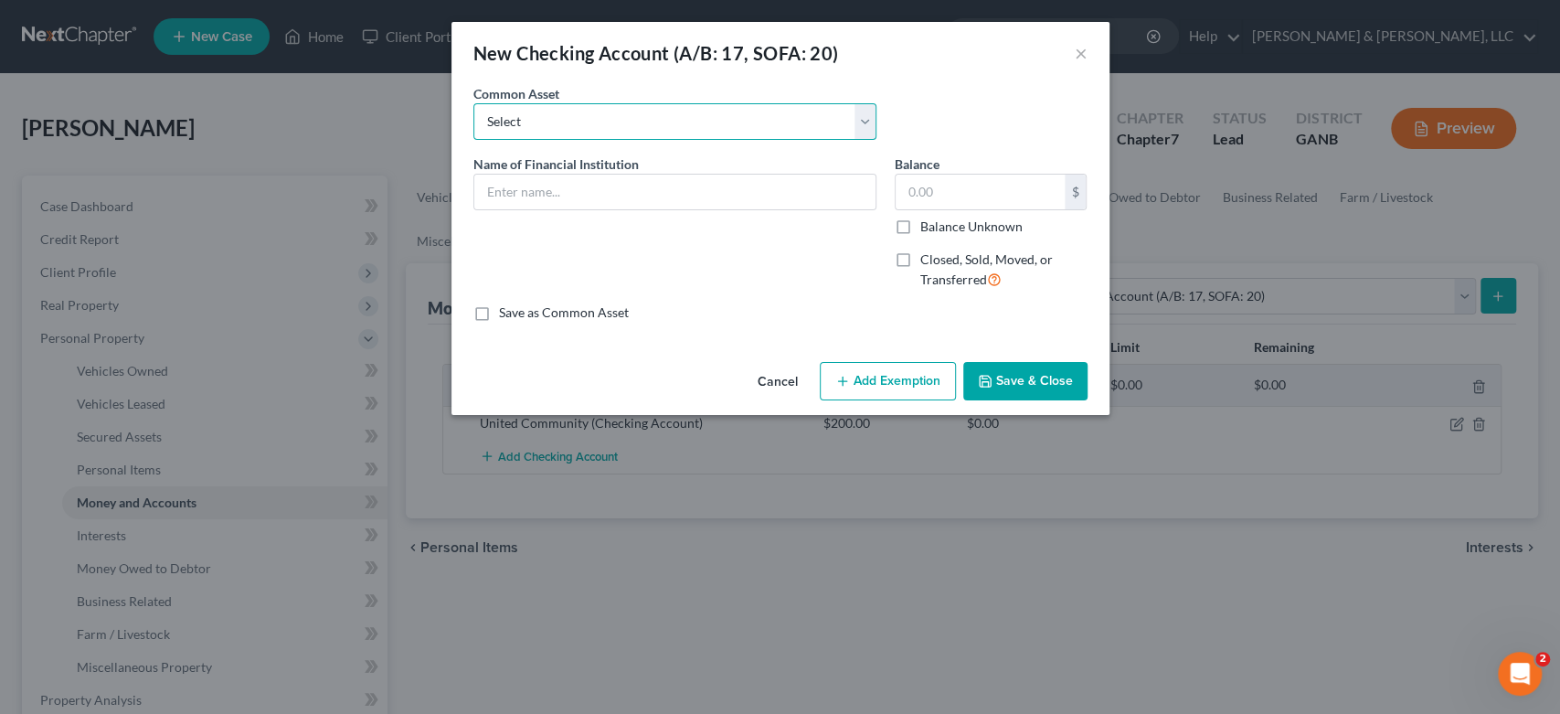
drag, startPoint x: 544, startPoint y: 122, endPoint x: 559, endPoint y: 115, distance: 17.2
click at [544, 122] on select "Select Navy Federal Credit Union Bank Account Regions Bank Bank of America Chec…" at bounding box center [674, 121] width 403 height 37
select select "4"
click at [473, 103] on select "Select Navy Federal Credit Union Bank Account Regions Bank Bank of America Chec…" at bounding box center [674, 121] width 403 height 37
type input "Checking Account"
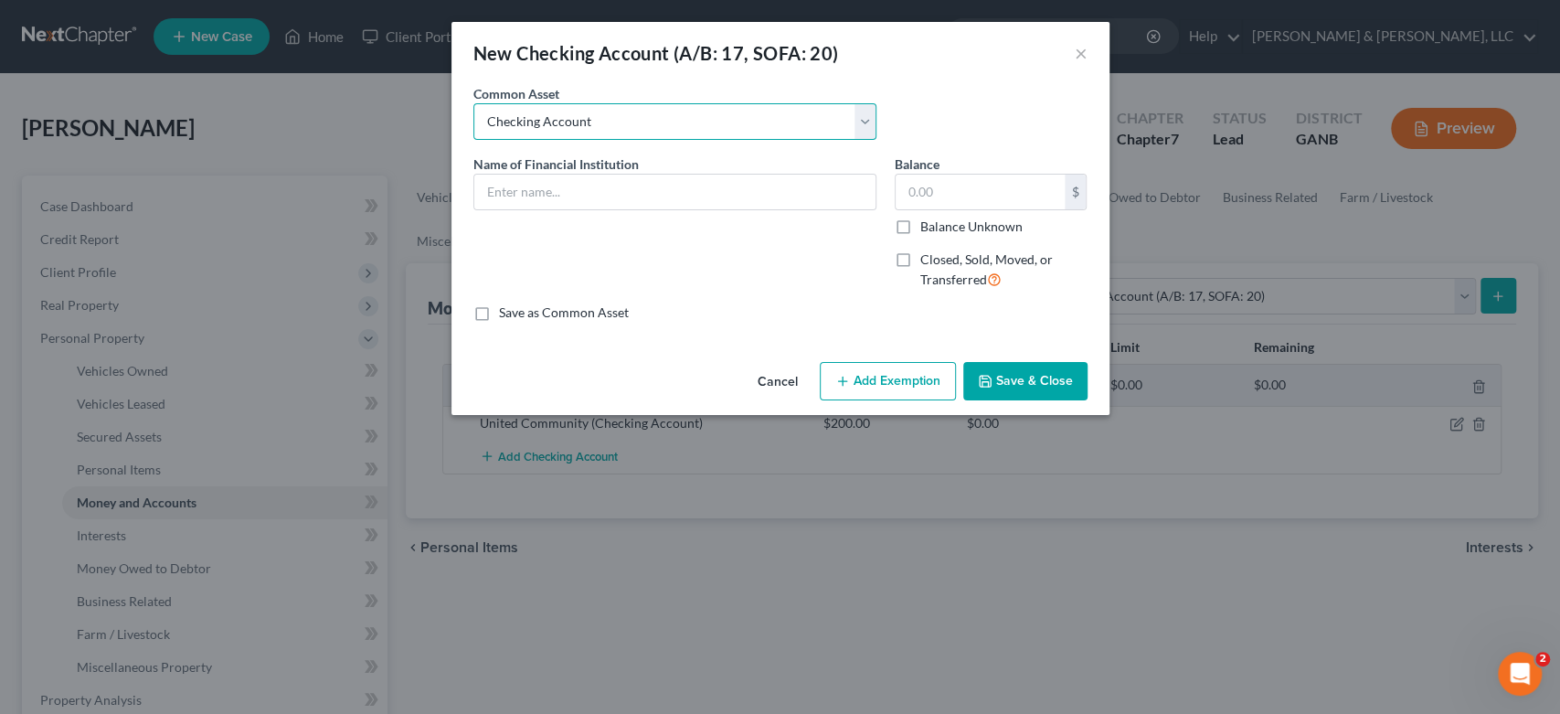
type input "200.00"
drag, startPoint x: 530, startPoint y: 192, endPoint x: 629, endPoint y: 203, distance: 99.3
click at [532, 194] on input "Checking Account" at bounding box center [674, 192] width 401 height 35
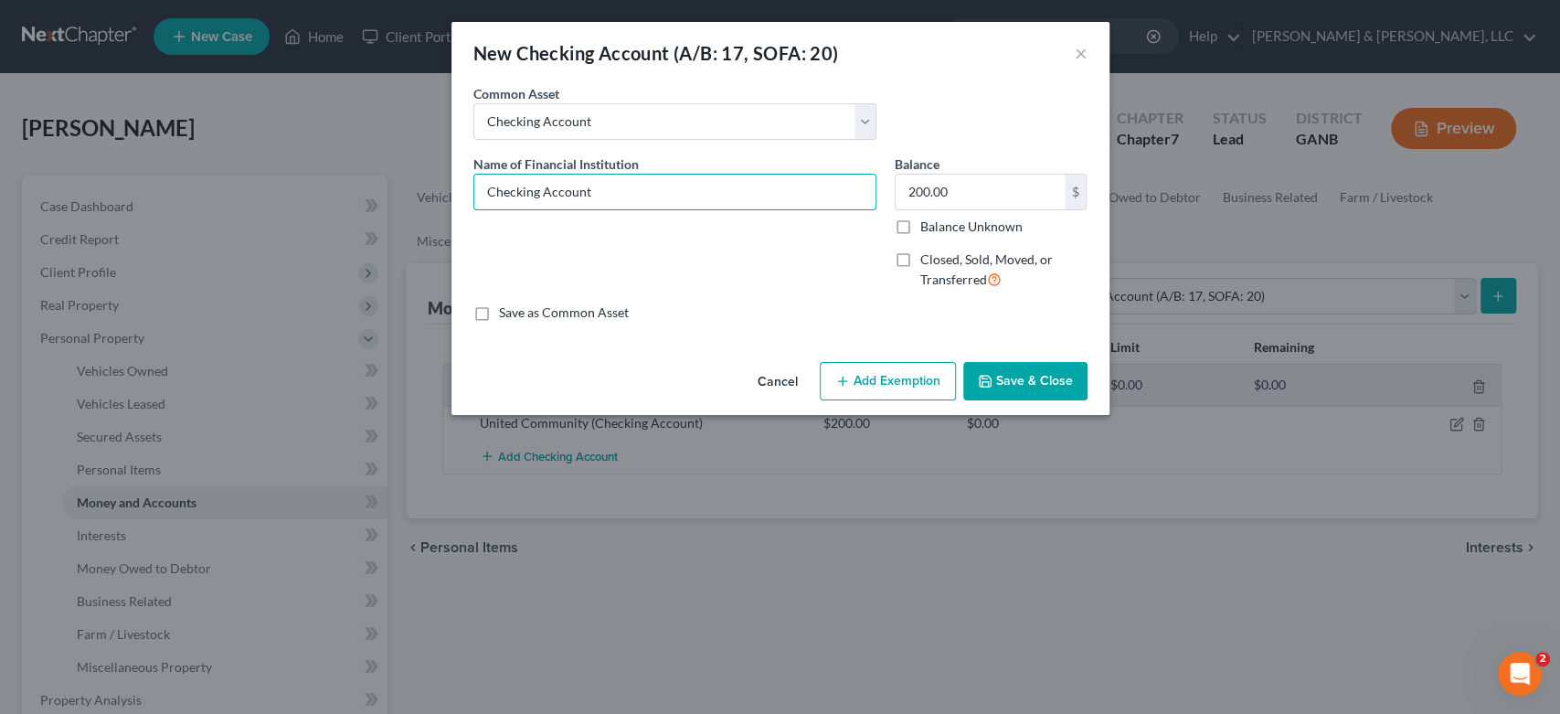
drag, startPoint x: 636, startPoint y: 195, endPoint x: 317, endPoint y: 212, distance: 319.4
click at [317, 212] on div "New Checking Account (A/B: 17, SOFA: 20) × An exemption set must first be selec…" at bounding box center [780, 357] width 1560 height 714
type input "[US_STATE] Valley Federal Credit Union"
click at [1040, 379] on button "Save & Close" at bounding box center [1025, 381] width 124 height 38
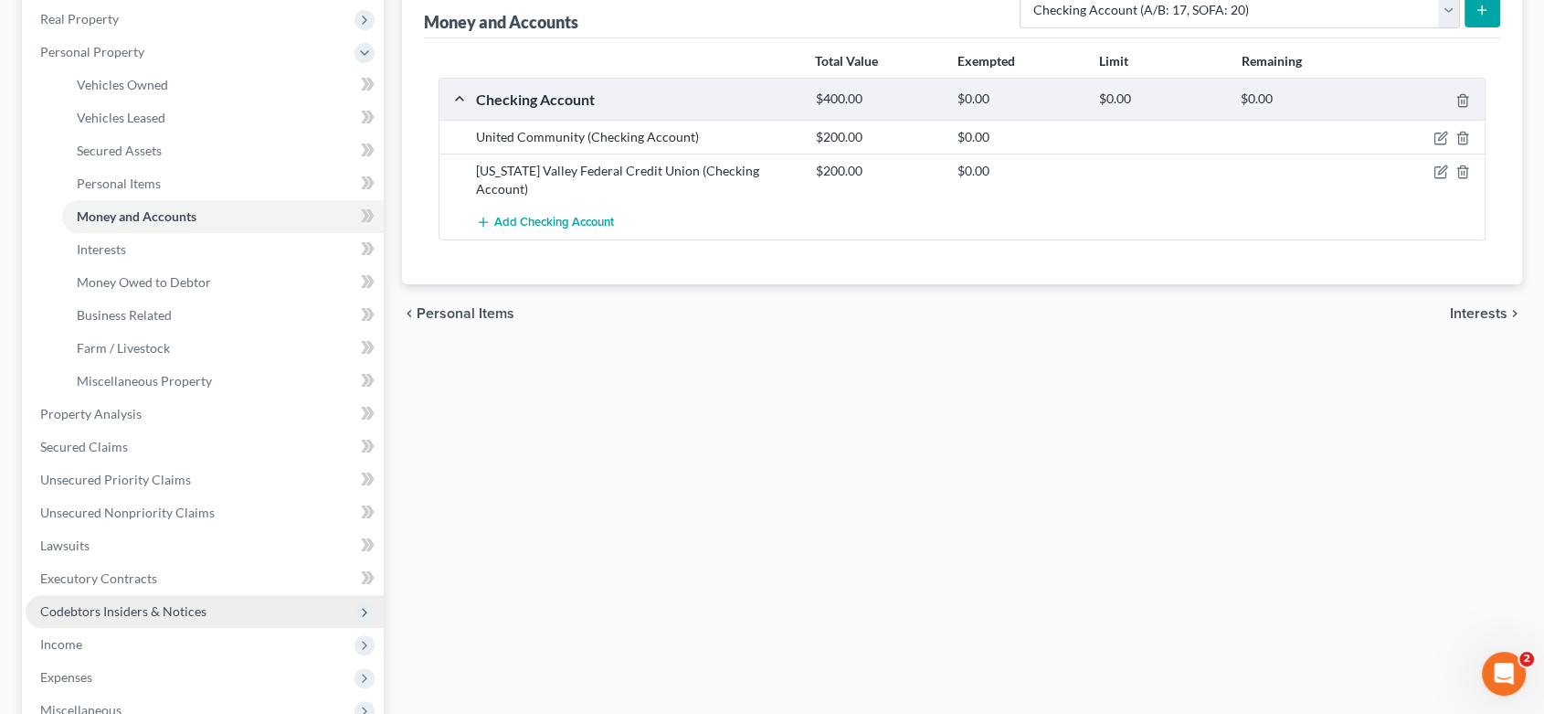
scroll to position [406, 0]
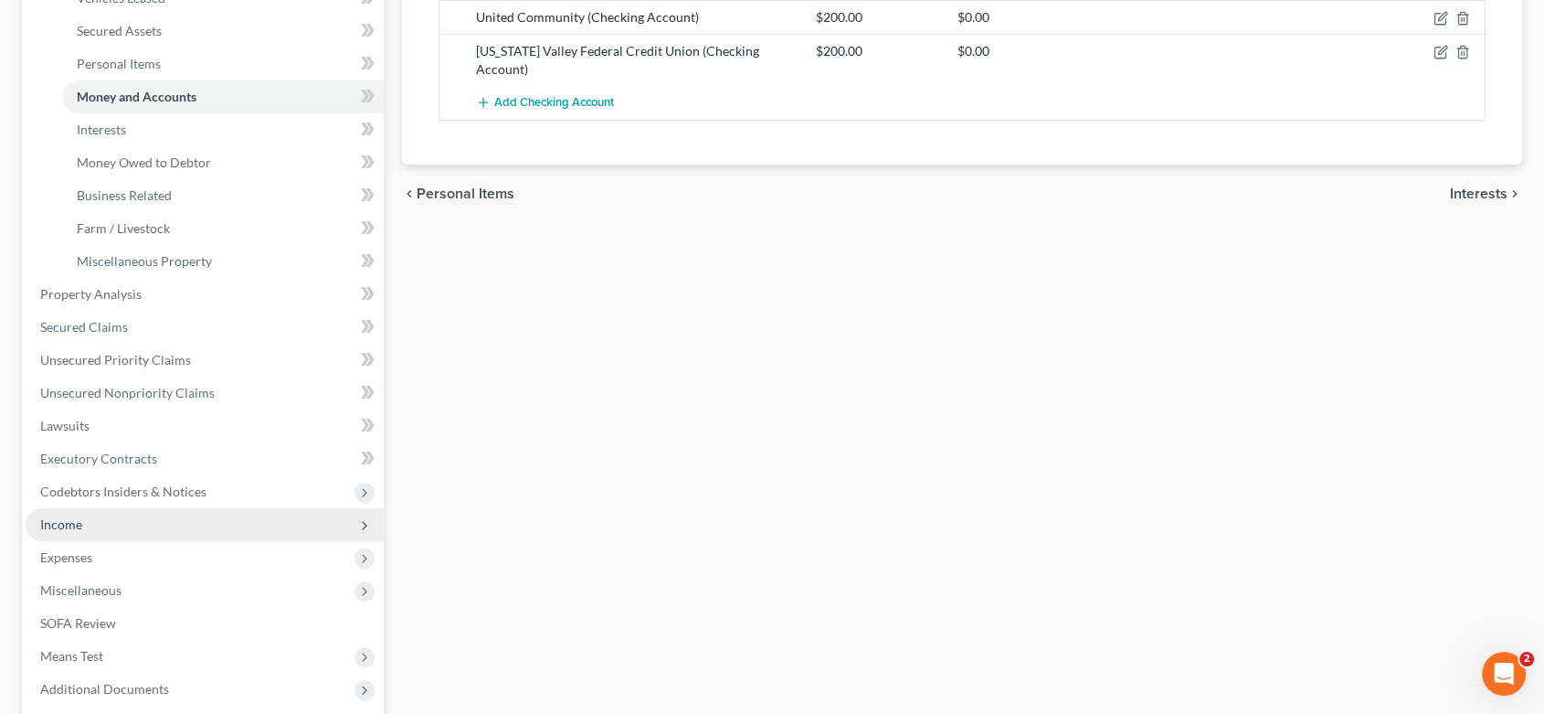
click at [69, 514] on span "Income" at bounding box center [205, 524] width 358 height 33
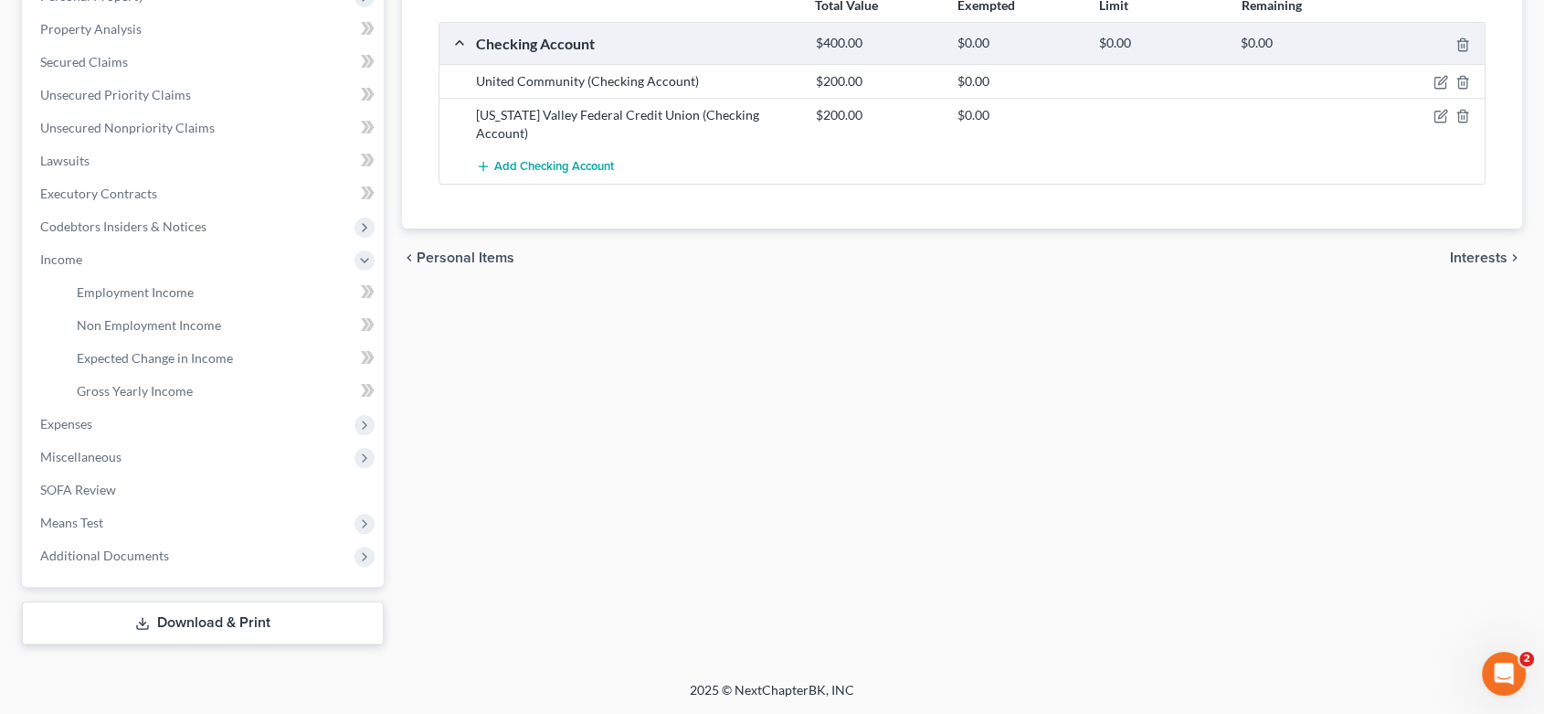
scroll to position [340, 0]
click at [168, 292] on span "Employment Income" at bounding box center [135, 294] width 117 height 16
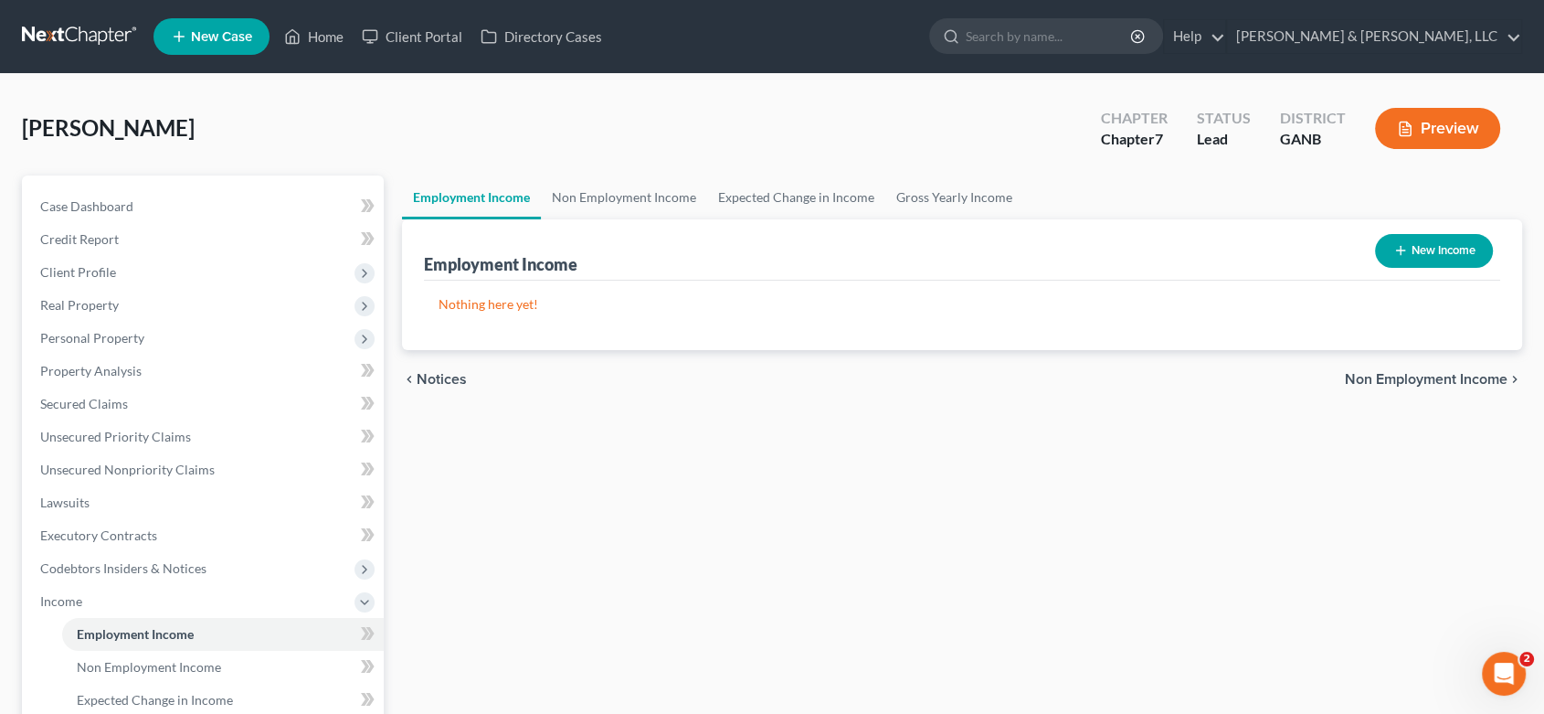
click at [1431, 249] on button "New Income" at bounding box center [1434, 251] width 118 height 34
select select "0"
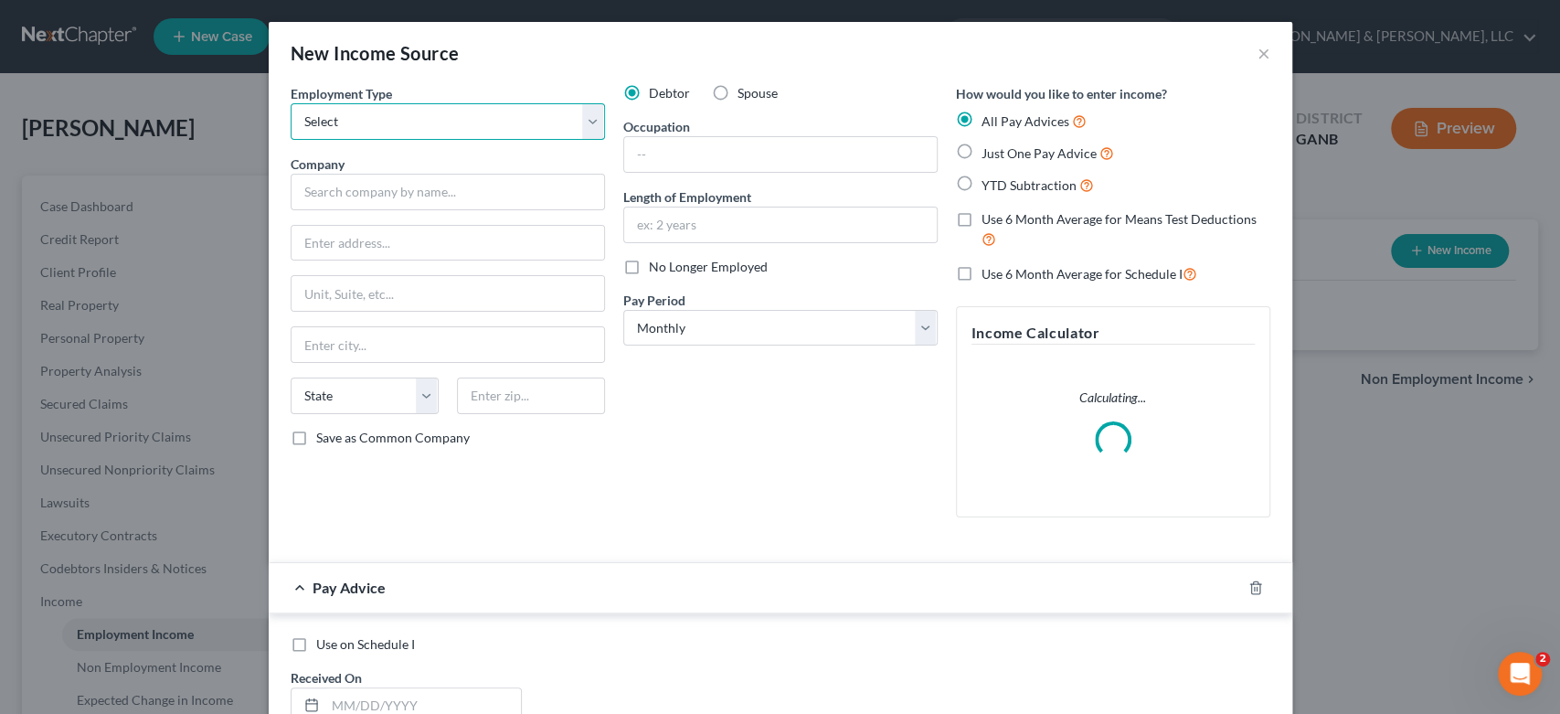
drag, startPoint x: 583, startPoint y: 122, endPoint x: 574, endPoint y: 120, distance: 9.5
click at [583, 122] on select "Select Full or [DEMOGRAPHIC_DATA] Employment Self Employment" at bounding box center [448, 121] width 314 height 37
select select "0"
click at [291, 103] on select "Select Full or [DEMOGRAPHIC_DATA] Employment Self Employment" at bounding box center [448, 121] width 314 height 37
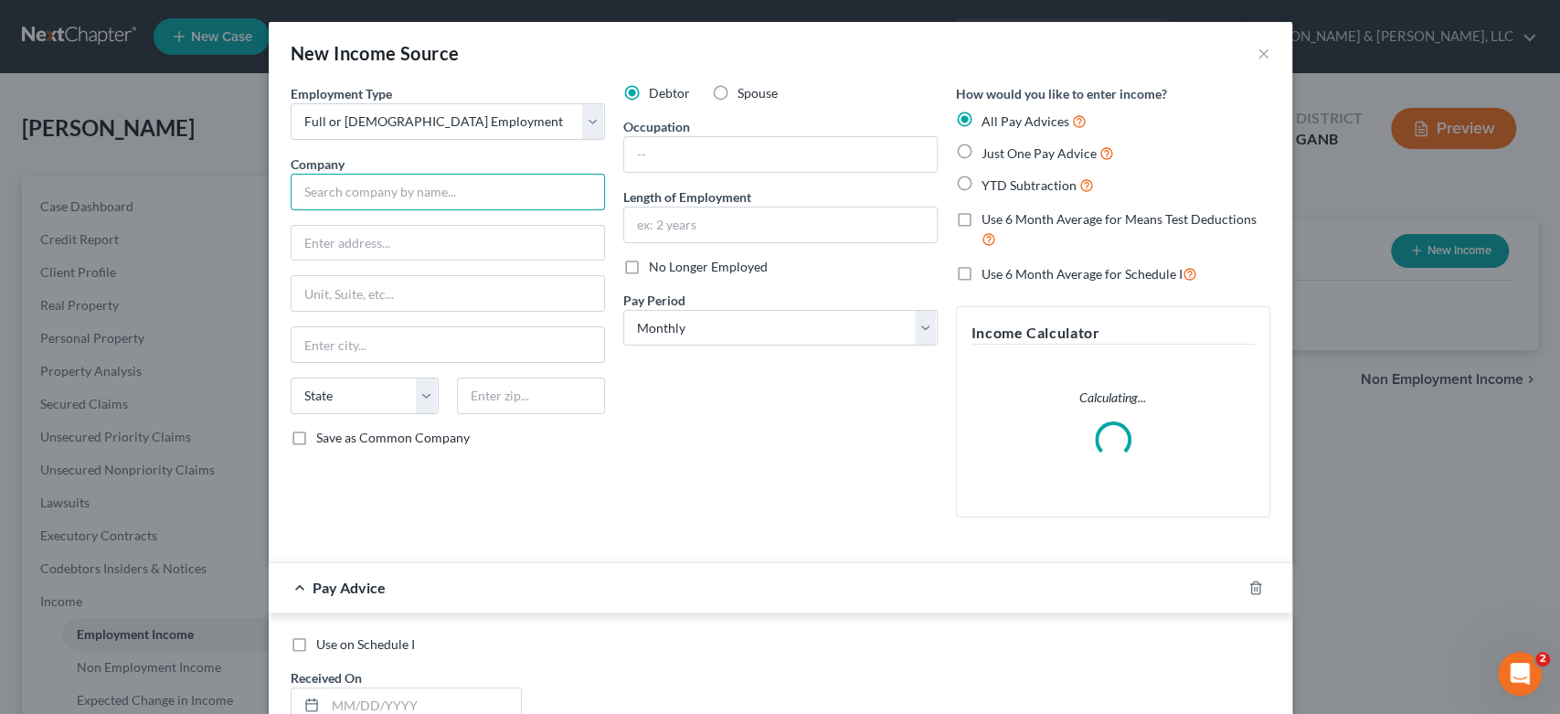
click at [373, 185] on input "text" at bounding box center [448, 192] width 314 height 37
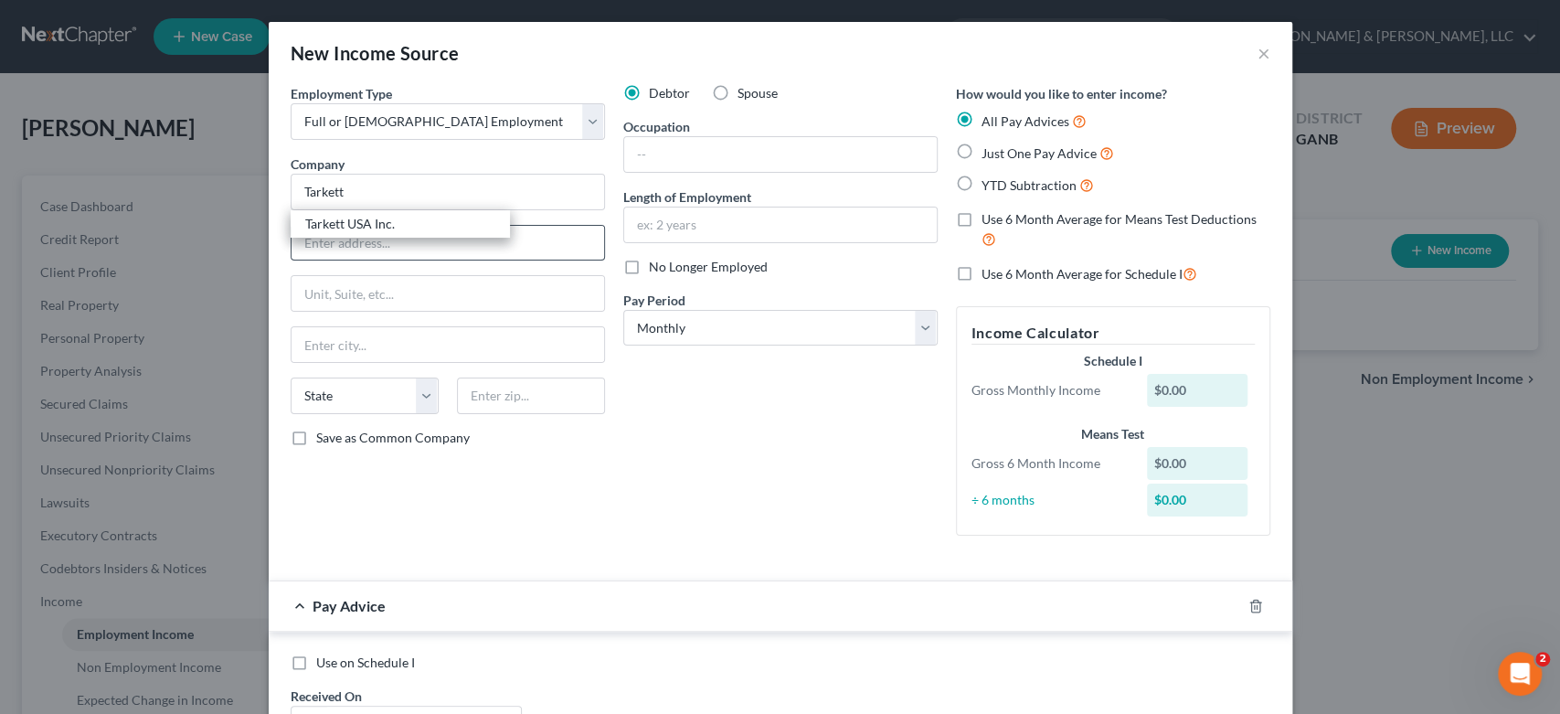
click at [376, 226] on div "Tarkett USA Inc." at bounding box center [400, 224] width 190 height 18
type input "Tarkett USA Inc."
type input "[STREET_ADDRESS]"
type input "Solon"
select select "36"
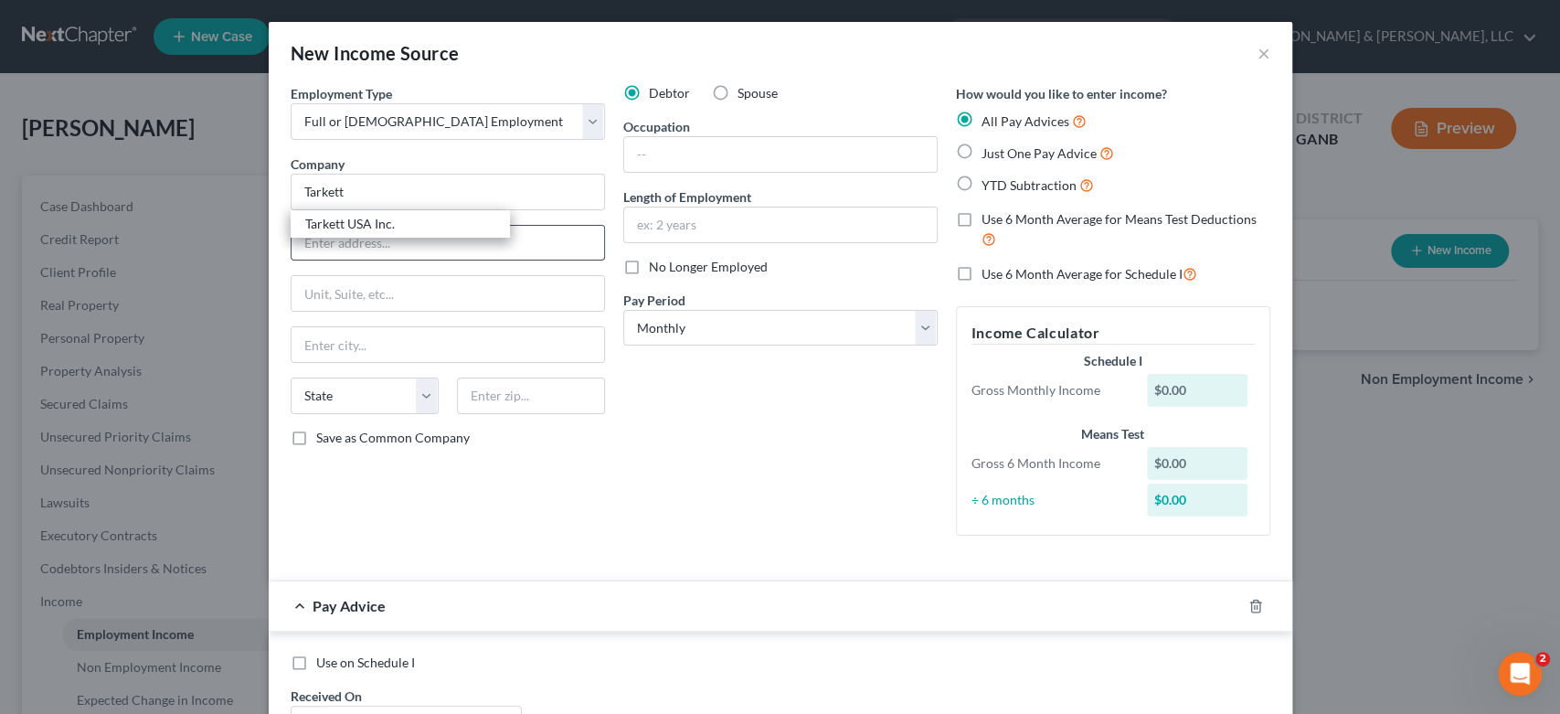
type input "44139"
drag, startPoint x: 452, startPoint y: 247, endPoint x: 358, endPoint y: 245, distance: 94.1
click at [292, 249] on input "[STREET_ADDRESS]" at bounding box center [448, 243] width 313 height 35
click at [465, 242] on input "[STREET_ADDRESS]" at bounding box center [448, 243] width 313 height 35
click at [664, 154] on input "text" at bounding box center [780, 154] width 313 height 35
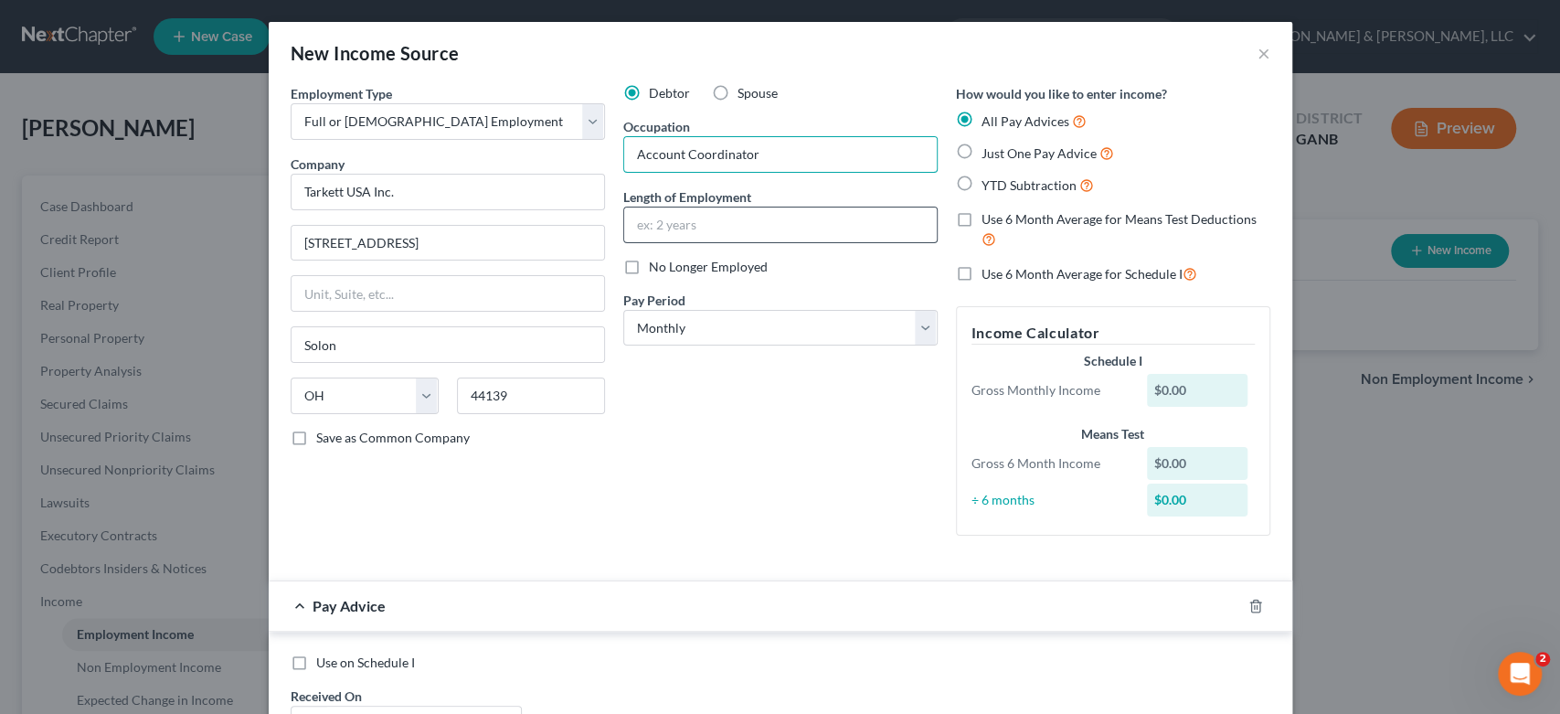
type input "Account Coordinator"
click at [720, 227] on input "text" at bounding box center [780, 224] width 313 height 35
type input "4 years"
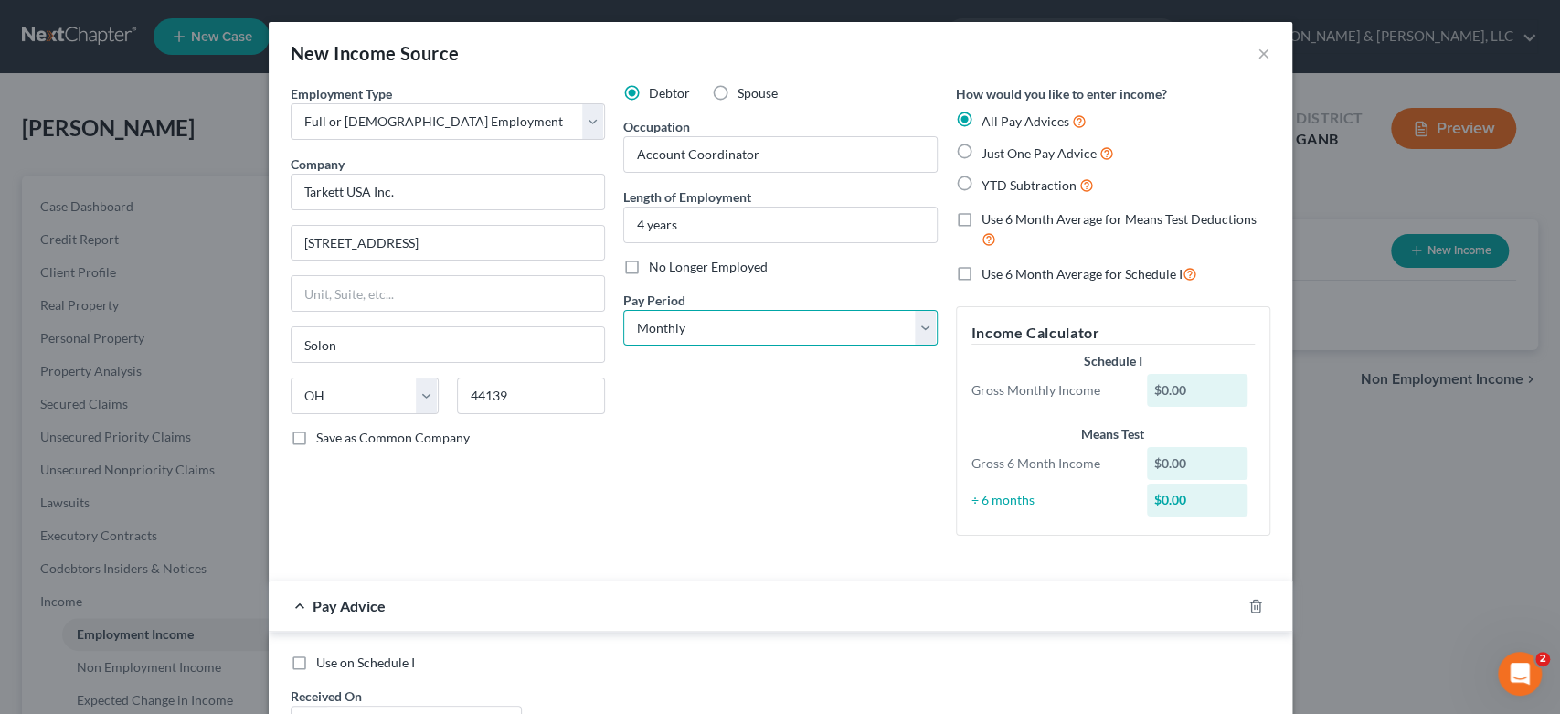
click at [909, 326] on select "Select Monthly Twice Monthly Every Other Week Weekly" at bounding box center [780, 328] width 314 height 37
select select "2"
click at [623, 310] on select "Select Monthly Twice Monthly Every Other Week Weekly" at bounding box center [780, 328] width 314 height 37
click at [981, 152] on label "Just One Pay Advice" at bounding box center [1047, 153] width 133 height 21
click at [989, 152] on input "Just One Pay Advice" at bounding box center [995, 149] width 12 height 12
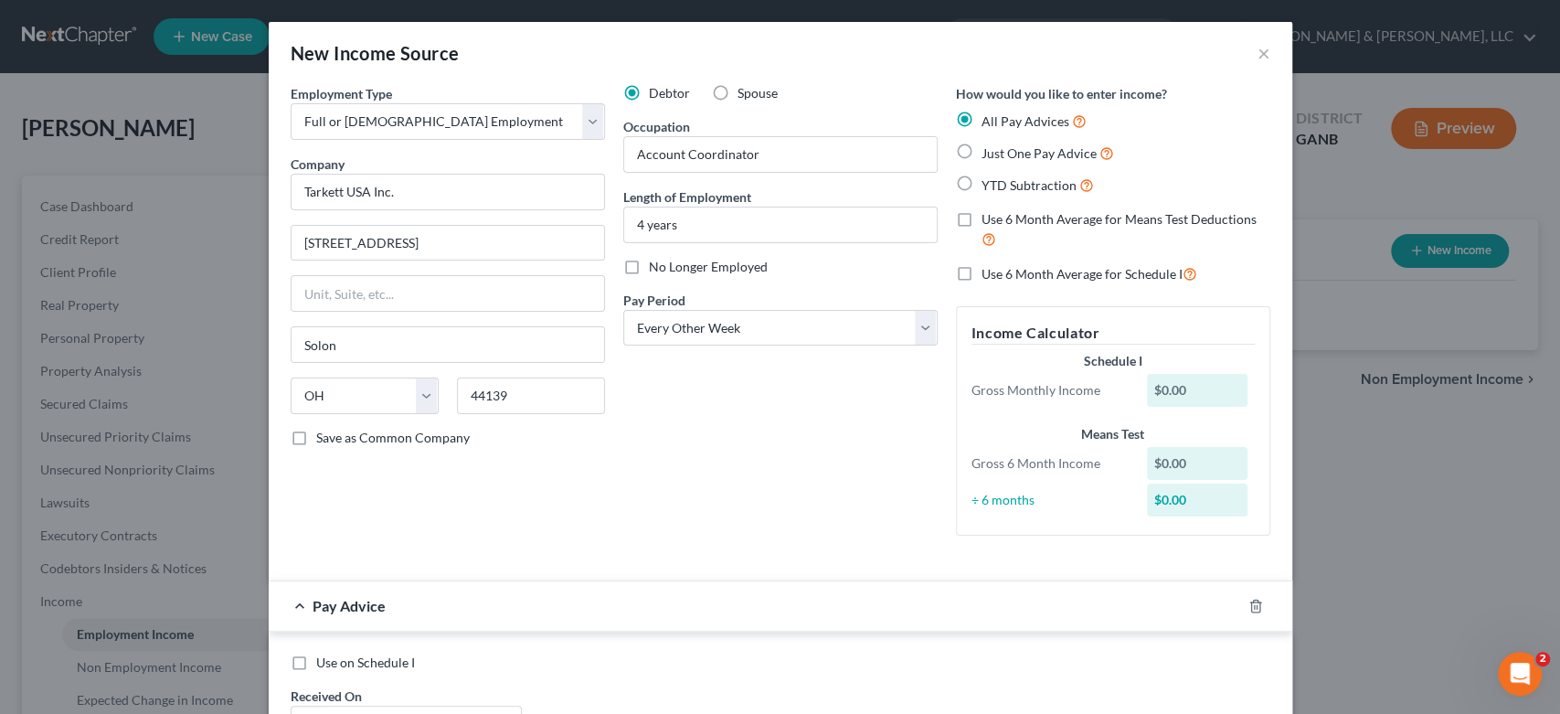
radio input "true"
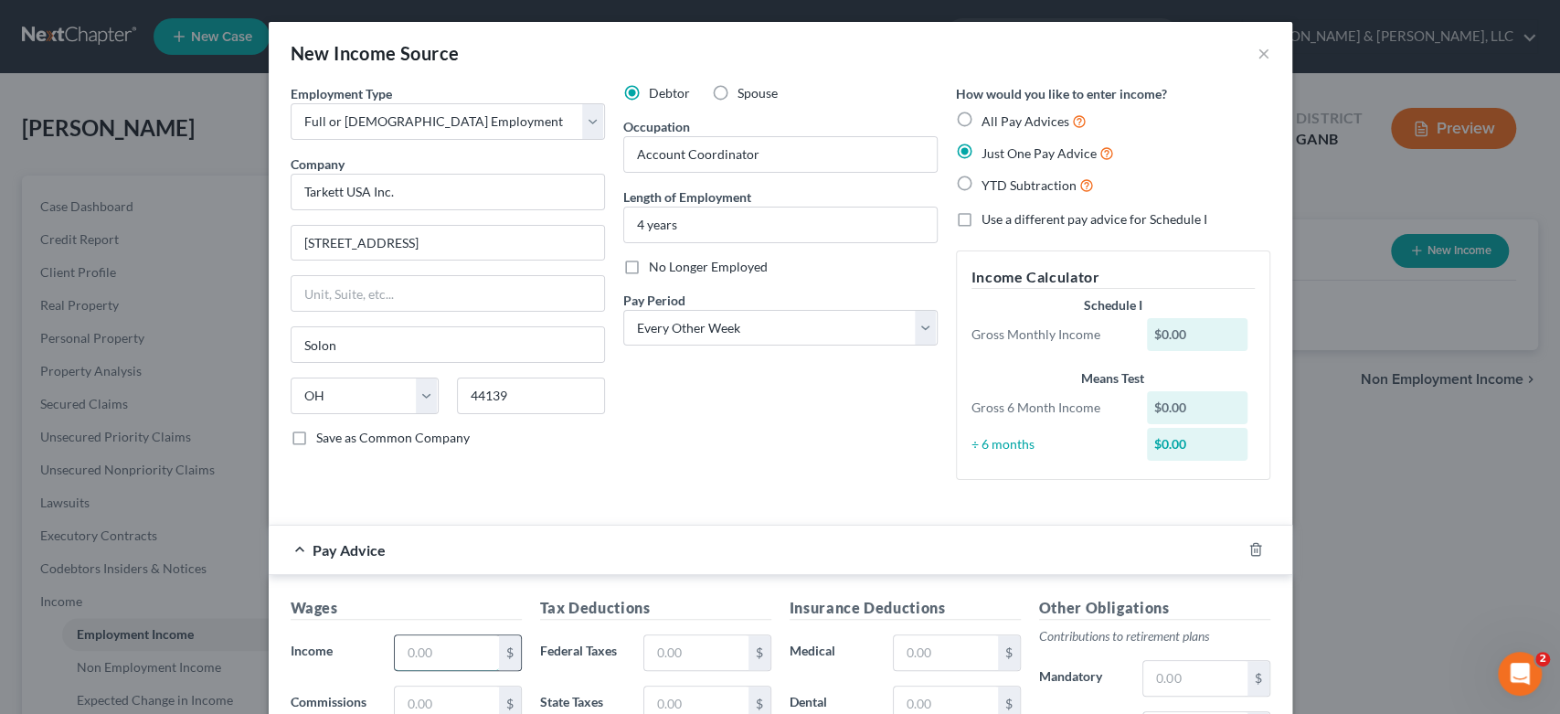
click at [444, 658] on input "text" at bounding box center [446, 652] width 103 height 35
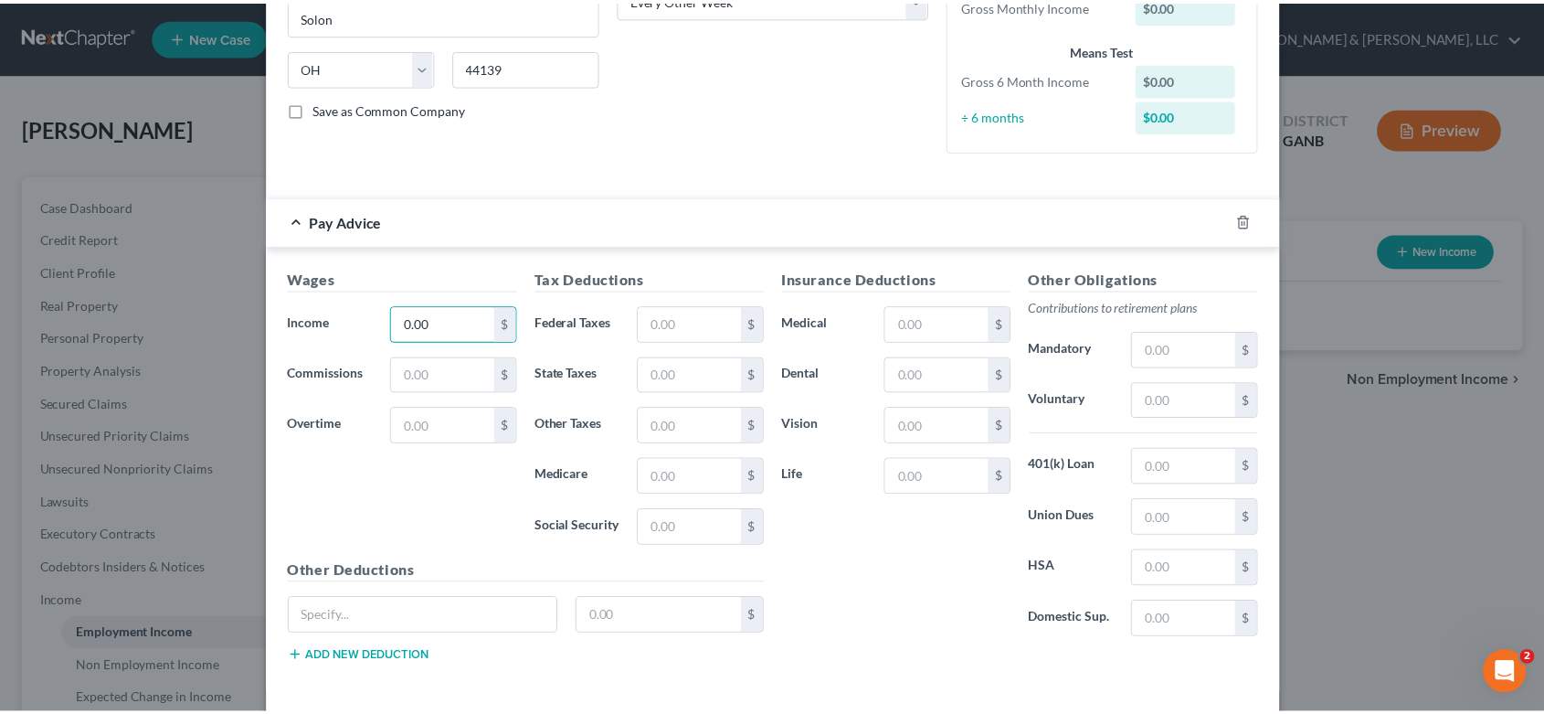
scroll to position [405, 0]
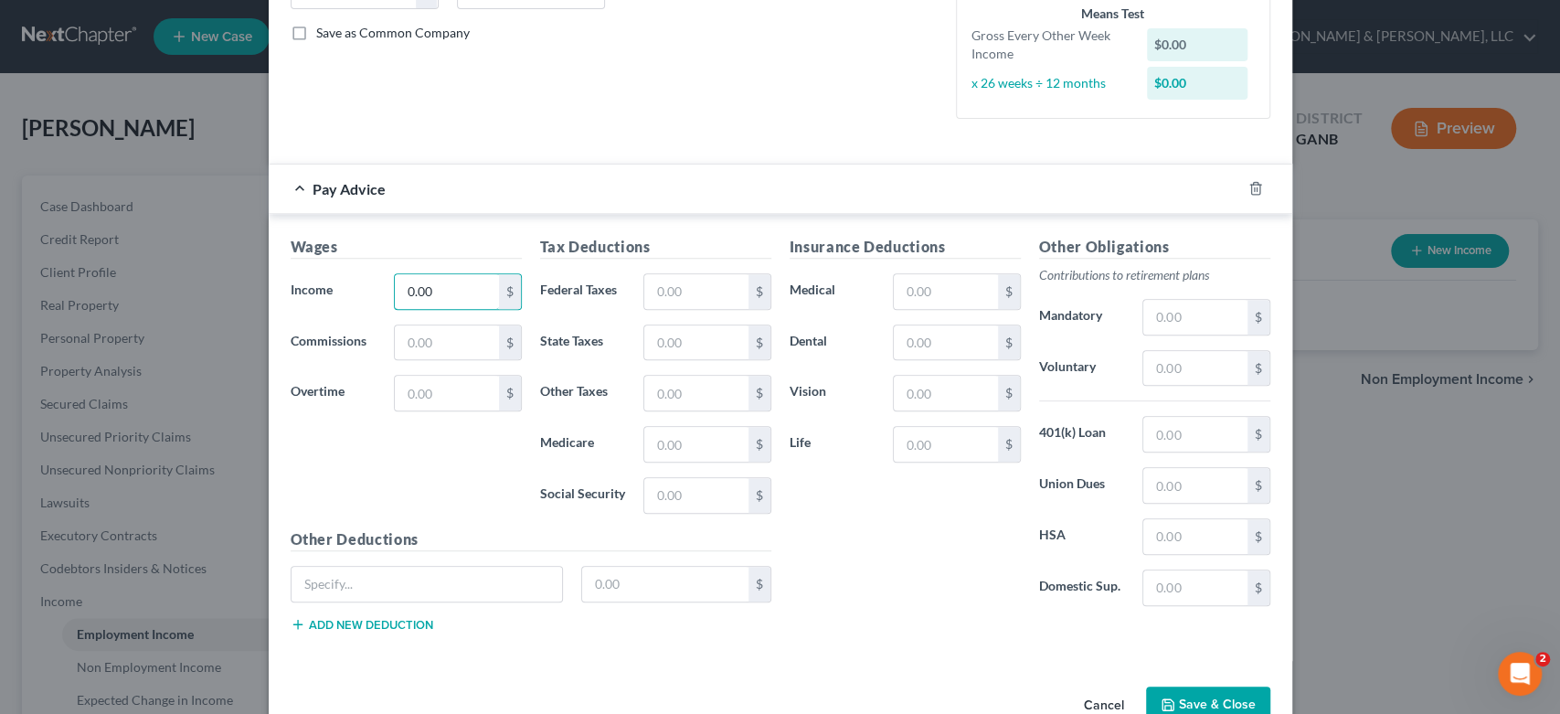
type input "0.00"
click at [1228, 656] on div "Wages Income * 0.00 $ Commissions $ Overtime $ Tax Deductions Federal Taxes $ S…" at bounding box center [781, 437] width 1024 height 447
click at [1225, 692] on button "Save & Close" at bounding box center [1208, 705] width 124 height 38
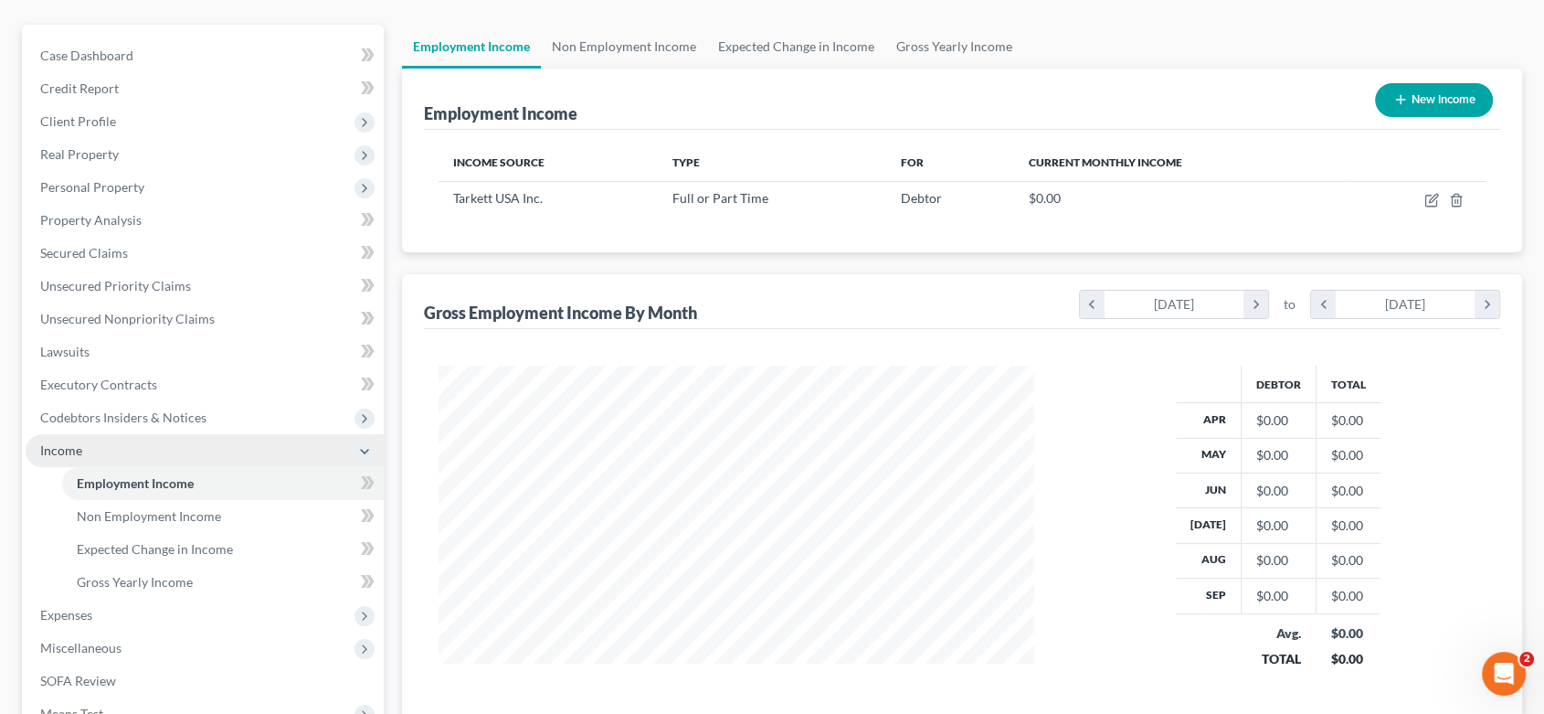
scroll to position [203, 0]
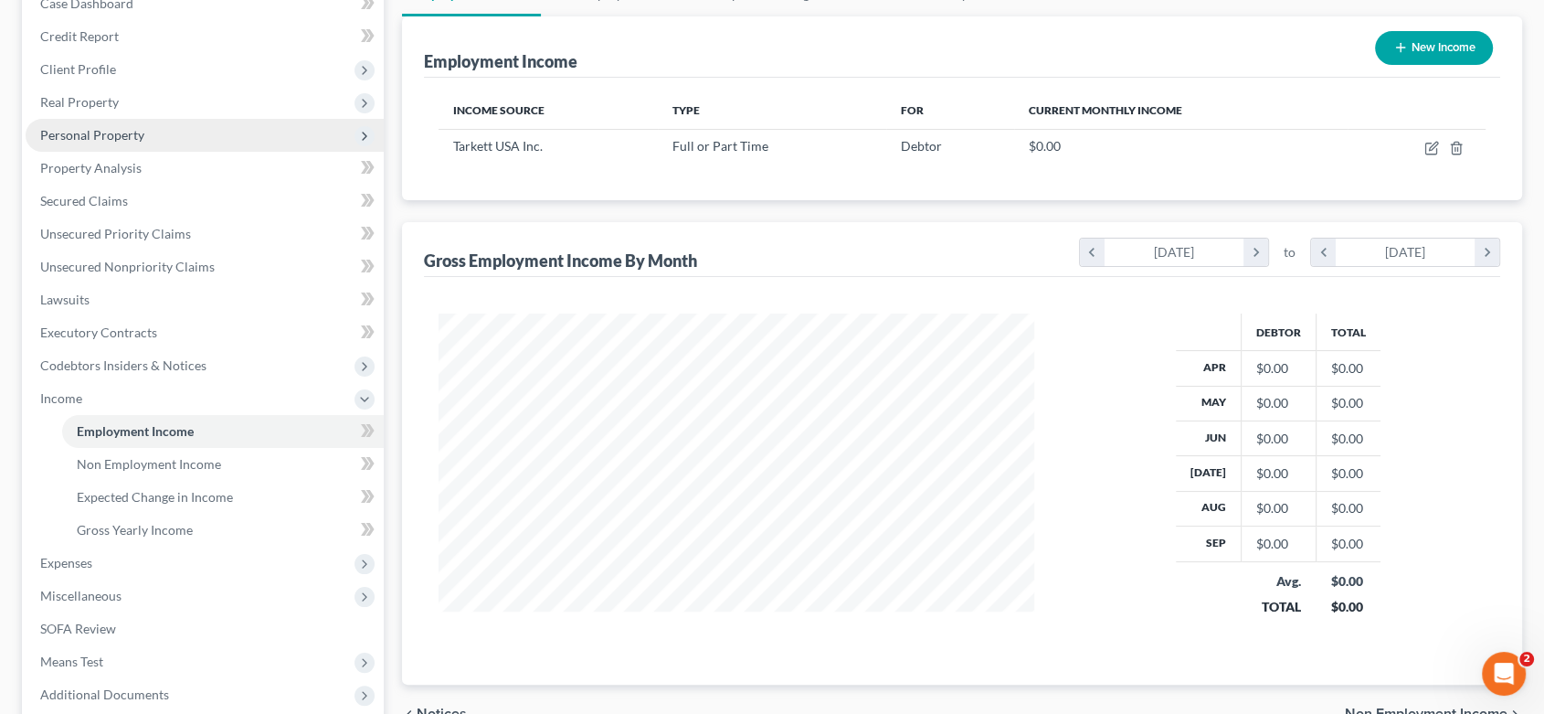
click at [125, 135] on span "Personal Property" at bounding box center [92, 135] width 104 height 16
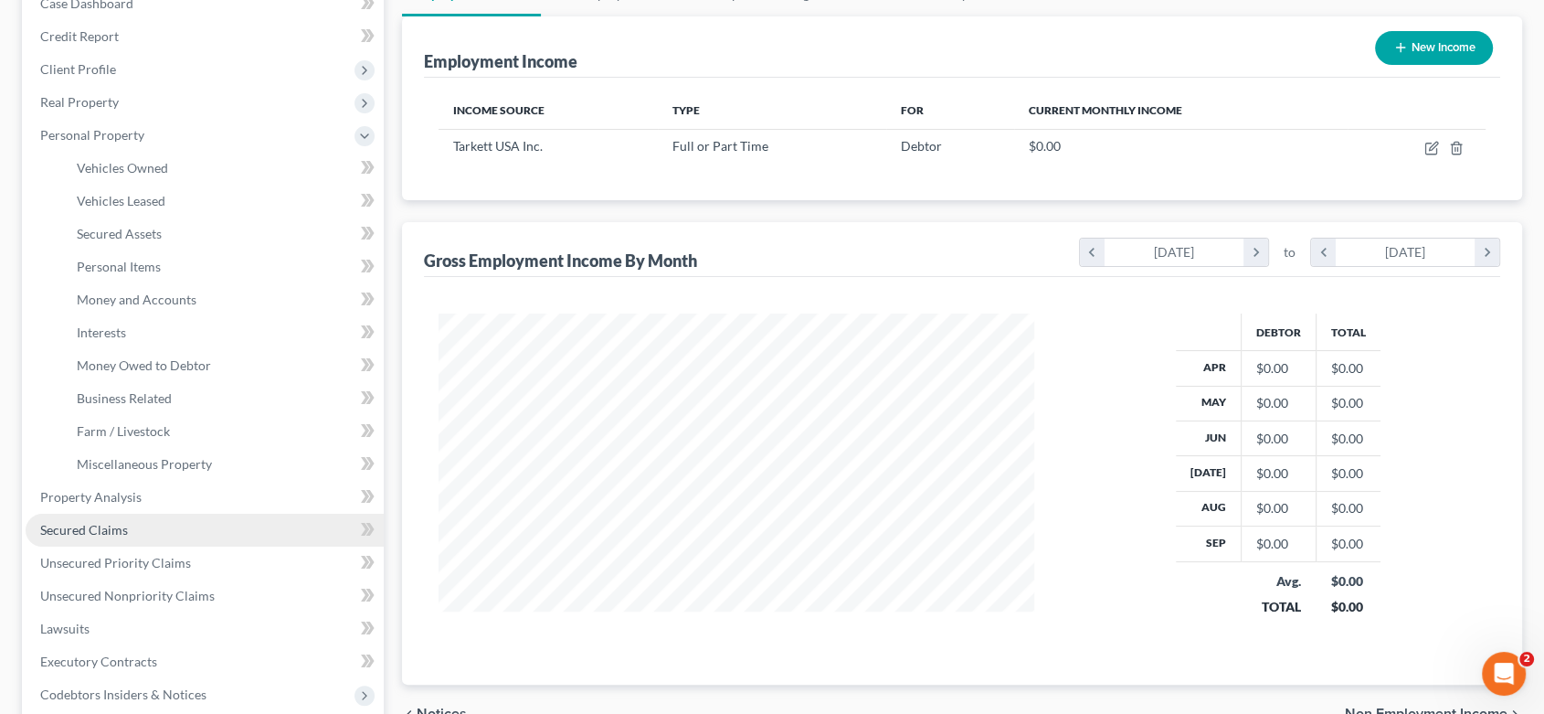
click at [109, 525] on span "Secured Claims" at bounding box center [84, 530] width 88 height 16
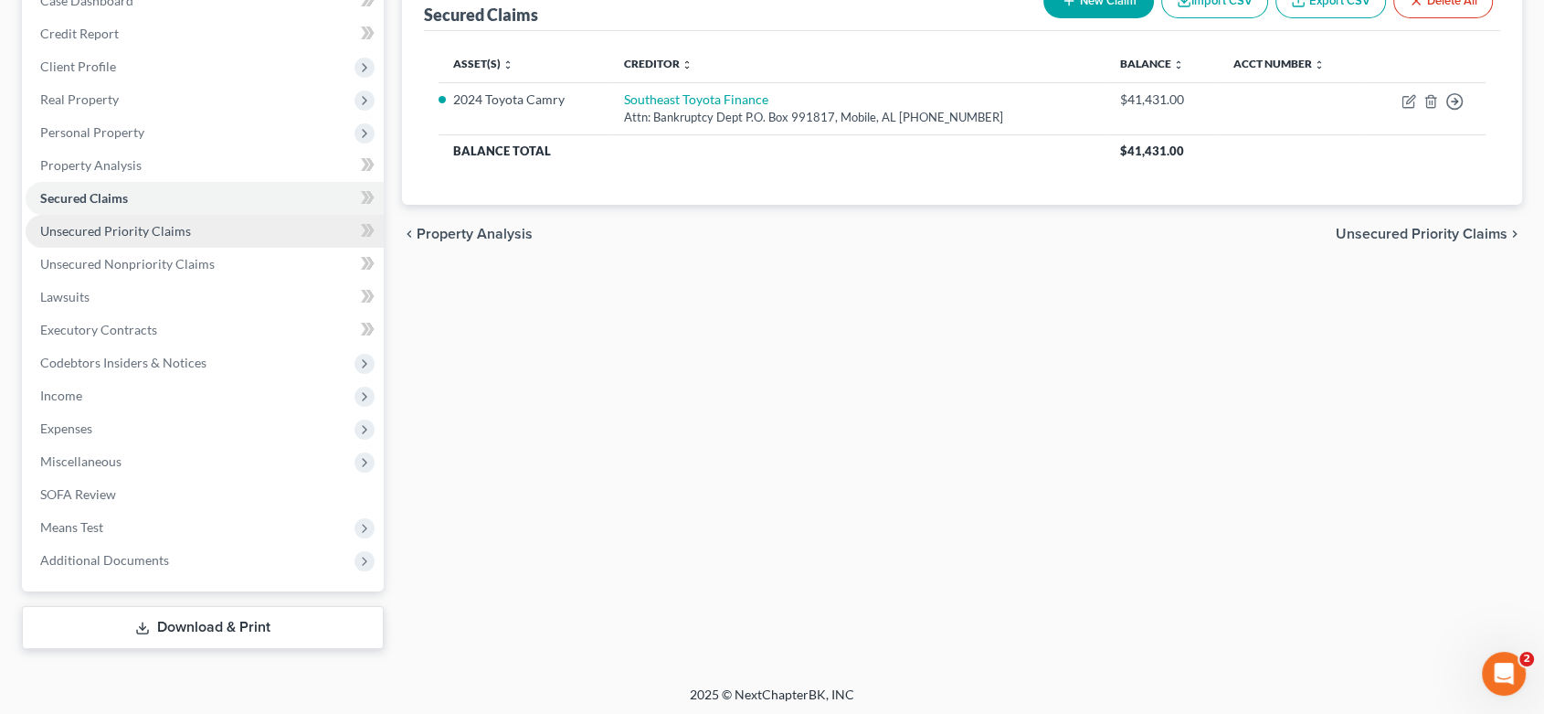
scroll to position [208, 0]
click at [175, 228] on span "Unsecured Priority Claims" at bounding box center [115, 228] width 151 height 16
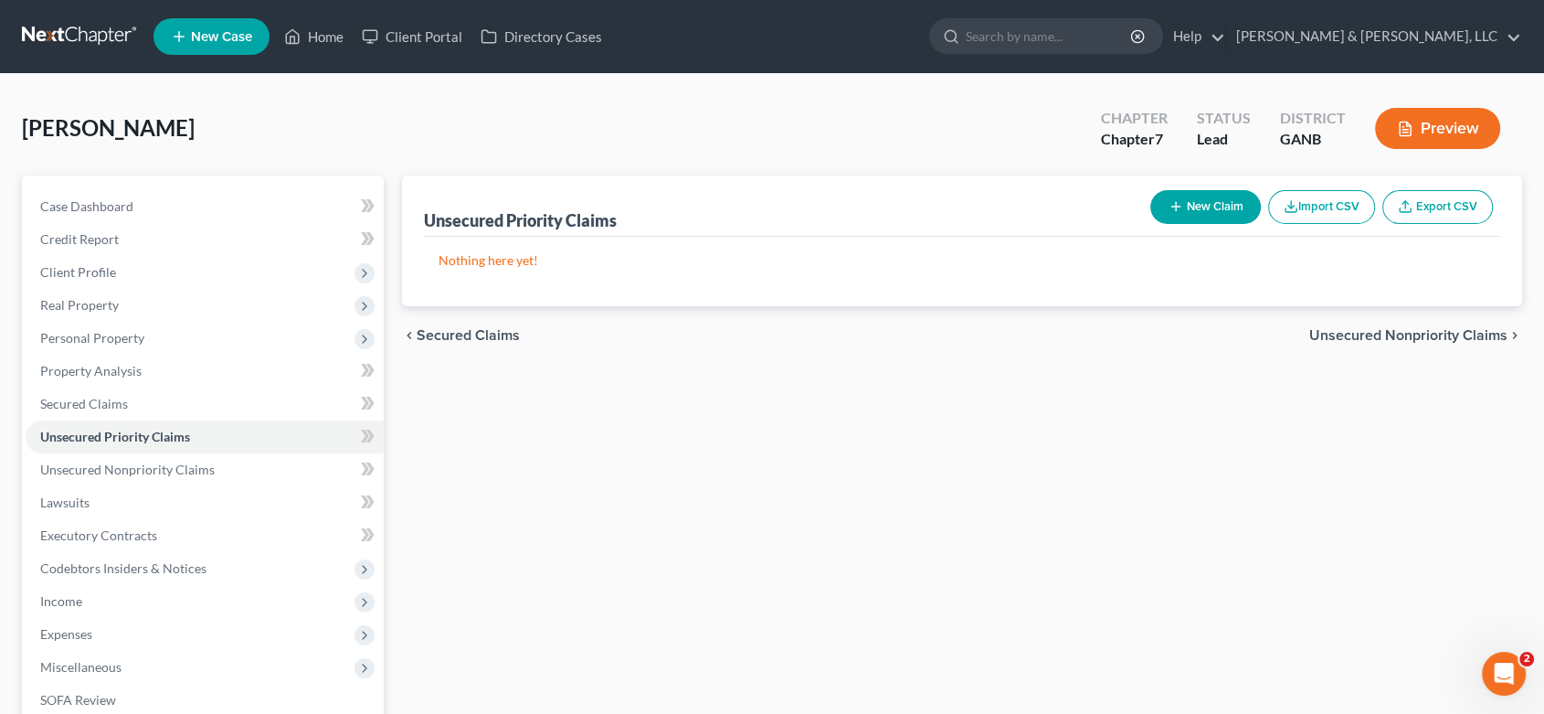
click at [1200, 196] on button "New Claim" at bounding box center [1206, 207] width 111 height 34
select select "0"
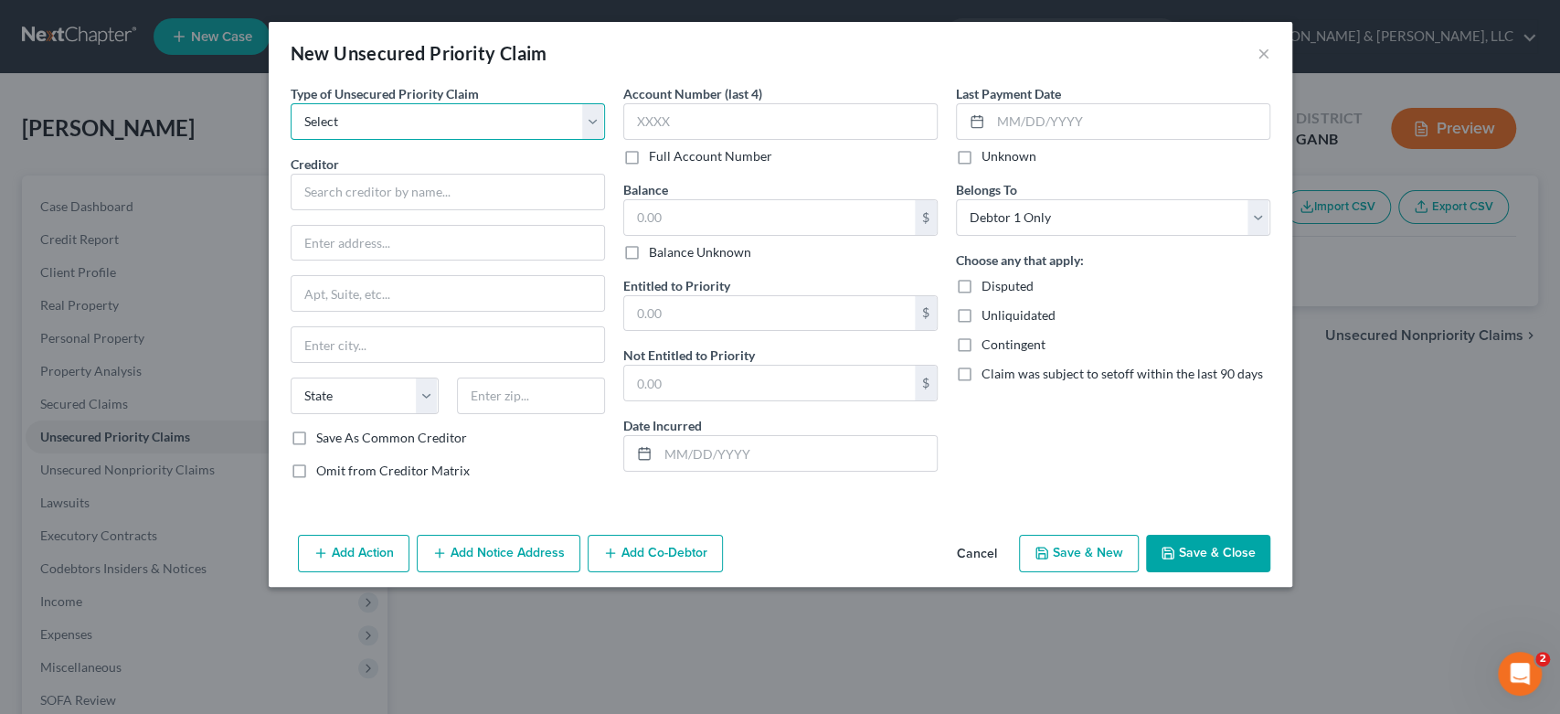
drag, startPoint x: 589, startPoint y: 127, endPoint x: 566, endPoint y: 133, distance: 23.7
click at [588, 127] on select "Select Taxes & Other Government Units Domestic Support Obligations Extensions o…" at bounding box center [448, 121] width 314 height 37
select select "0"
click at [291, 103] on select "Select Taxes & Other Government Units Domestic Support Obligations Extensions o…" at bounding box center [448, 121] width 314 height 37
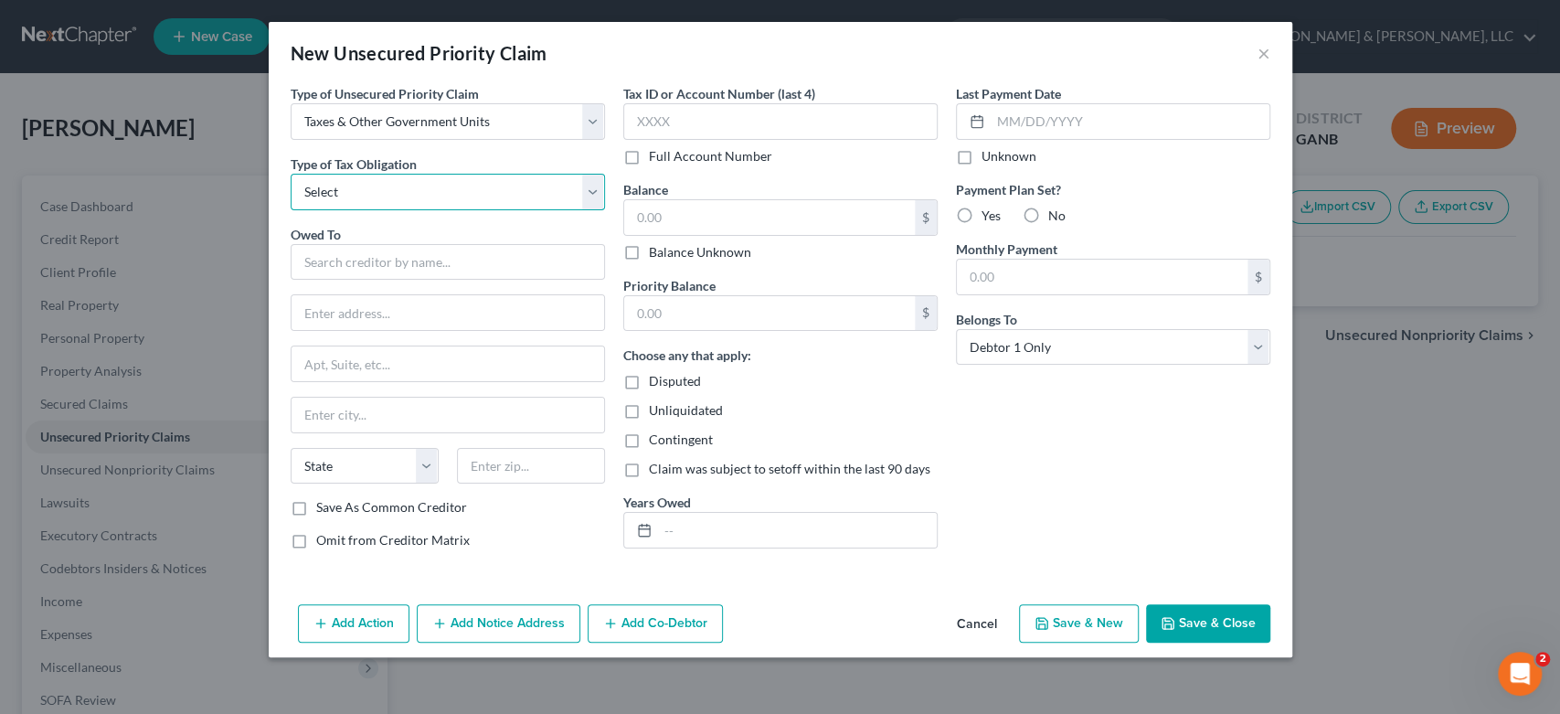
click at [597, 187] on select "Select Federal City State Franchise Tax Board Other" at bounding box center [448, 192] width 314 height 37
select select "0"
click at [291, 174] on select "Select Federal City State Franchise Tax Board Other" at bounding box center [448, 192] width 314 height 37
click at [340, 262] on input "text" at bounding box center [448, 262] width 314 height 37
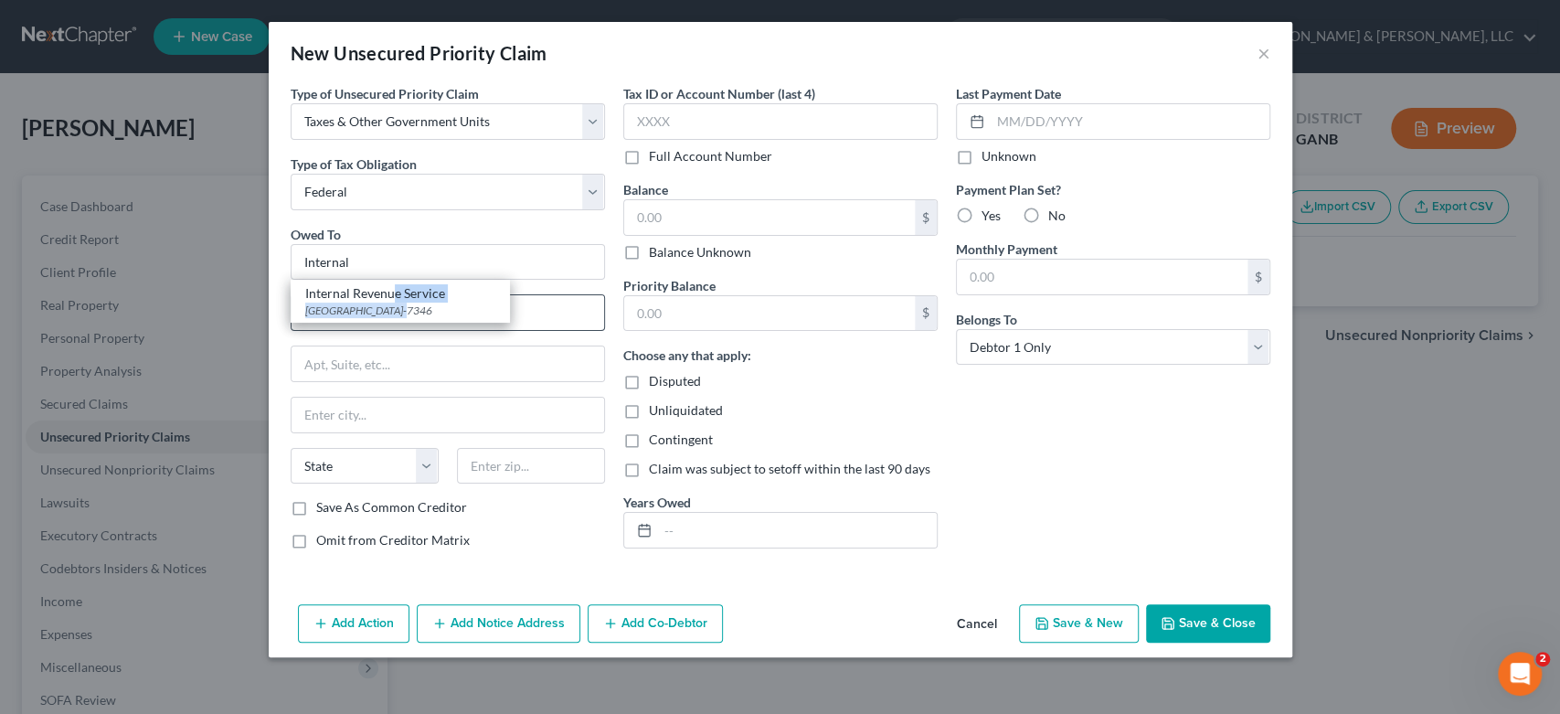
click at [394, 303] on div "Internal Revenue Service [GEOGRAPHIC_DATA]-7346" at bounding box center [400, 301] width 219 height 43
type input "Internal Revenue Service"
type input "PO Box 7346"
type input "[GEOGRAPHIC_DATA]"
select select "39"
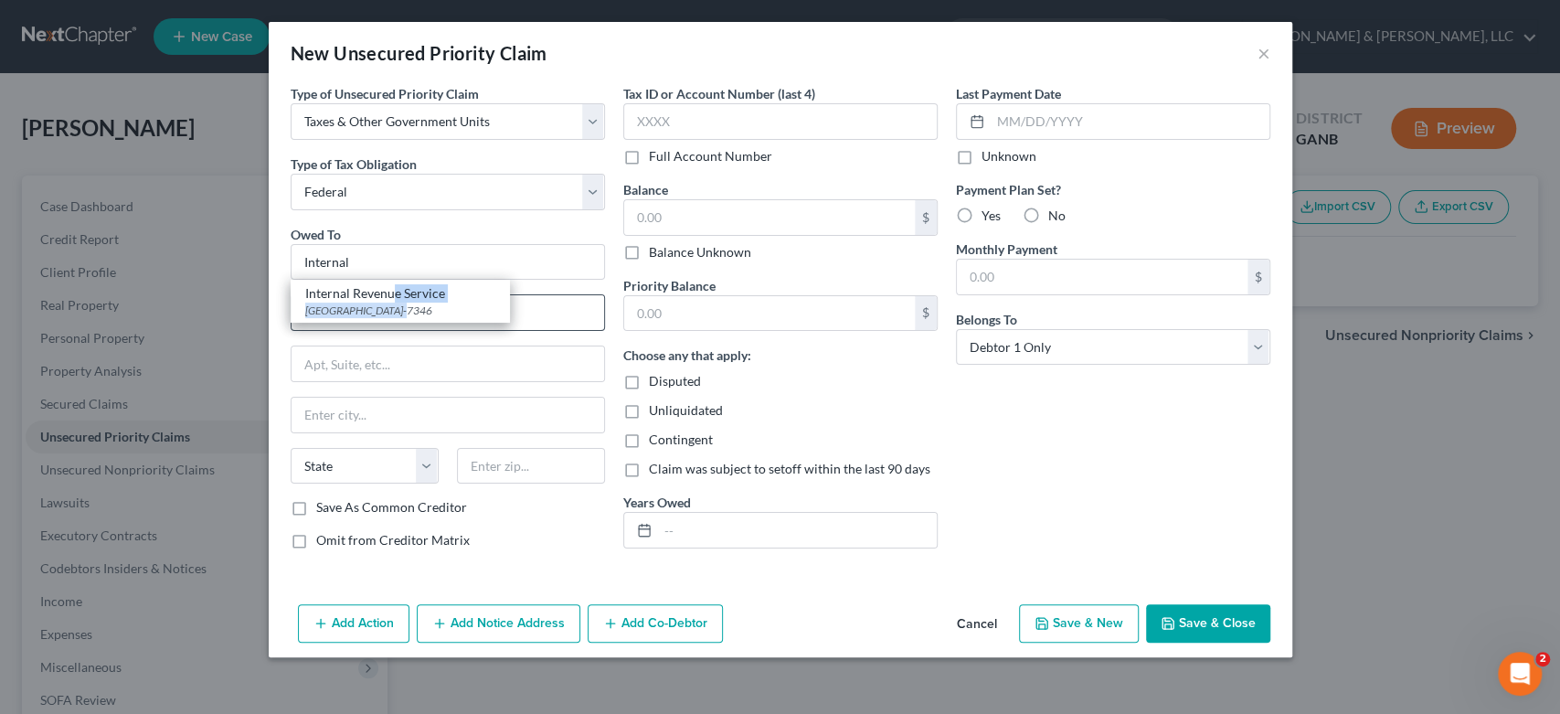
type input "19101-7346"
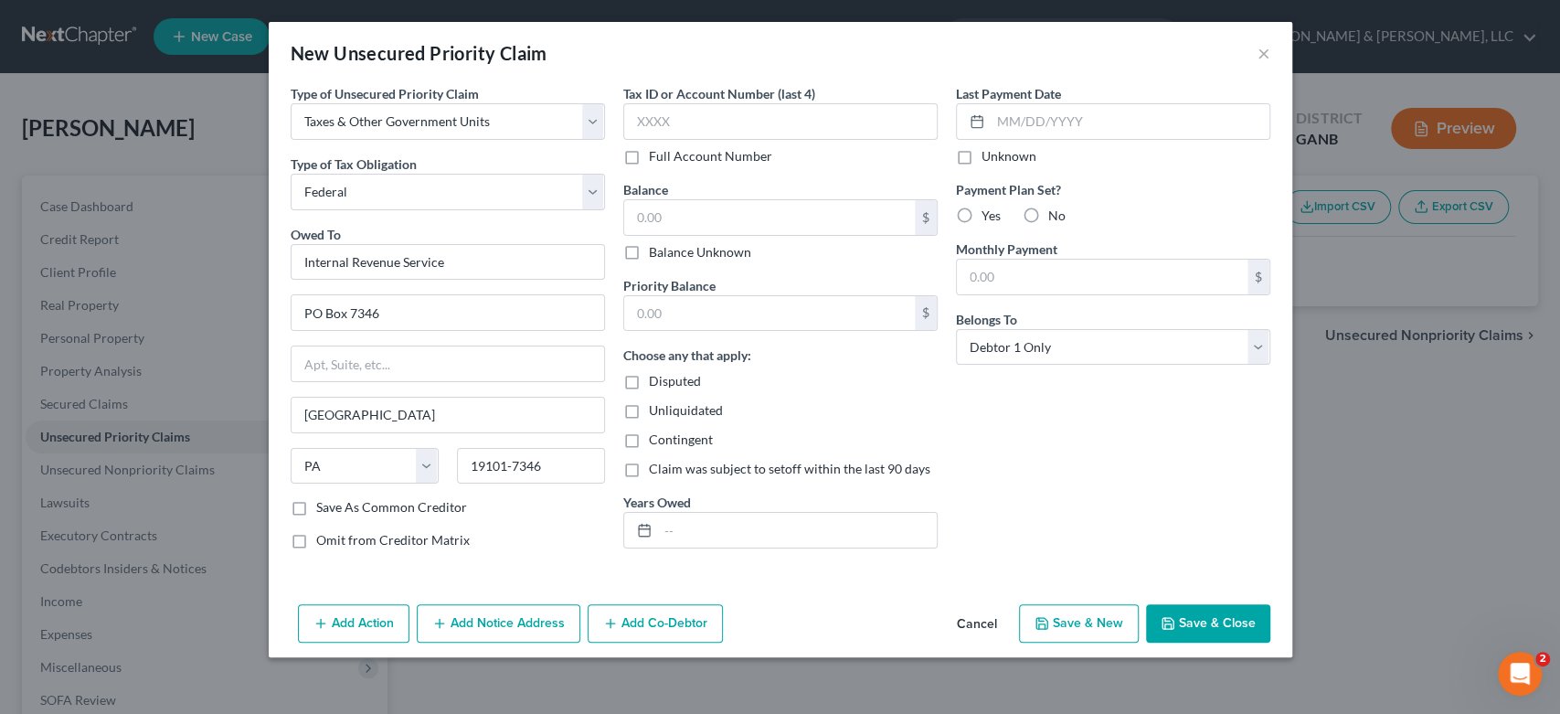
click at [1084, 627] on button "Save & New" at bounding box center [1079, 623] width 120 height 38
select select "0"
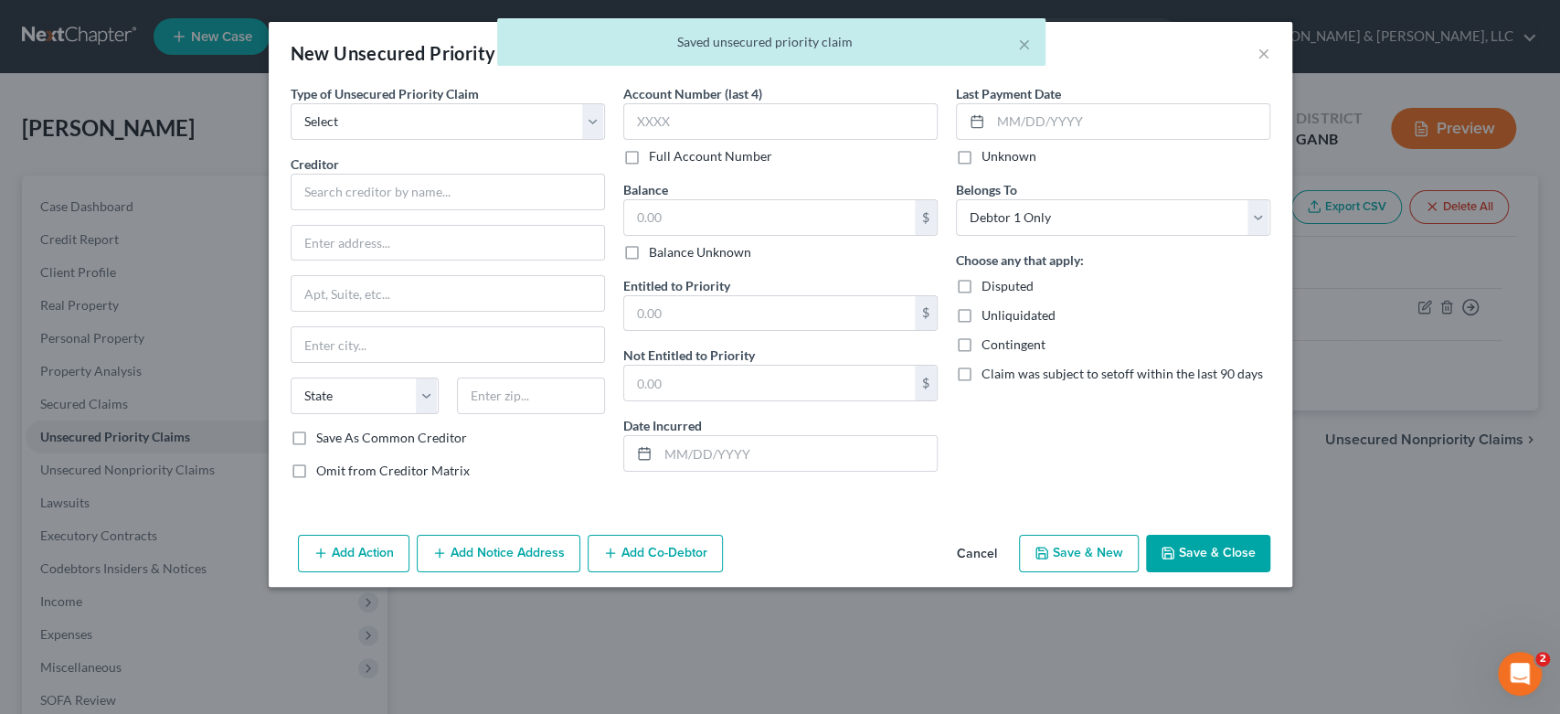
type input "0.00"
click at [368, 113] on select "Select Taxes & Other Government Units Domestic Support Obligations Extensions o…" at bounding box center [448, 121] width 314 height 37
select select "0"
click at [291, 103] on select "Select Taxes & Other Government Units Domestic Support Obligations Extensions o…" at bounding box center [448, 121] width 314 height 37
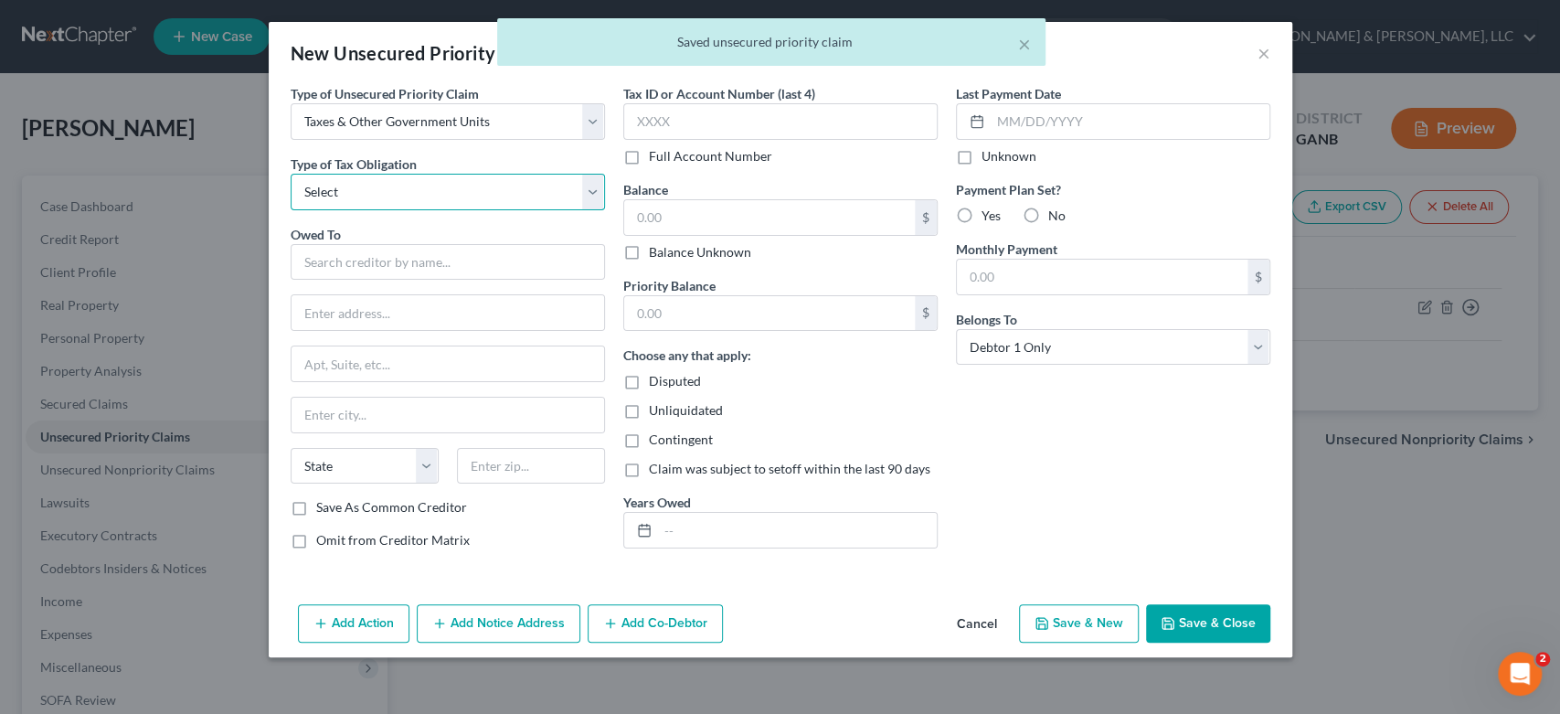
drag, startPoint x: 586, startPoint y: 192, endPoint x: 577, endPoint y: 203, distance: 14.3
click at [589, 193] on select "Select Federal City State Franchise Tax Board Other" at bounding box center [448, 192] width 314 height 37
select select "2"
click at [291, 174] on select "Select Federal City State Franchise Tax Board Other" at bounding box center [448, 192] width 314 height 37
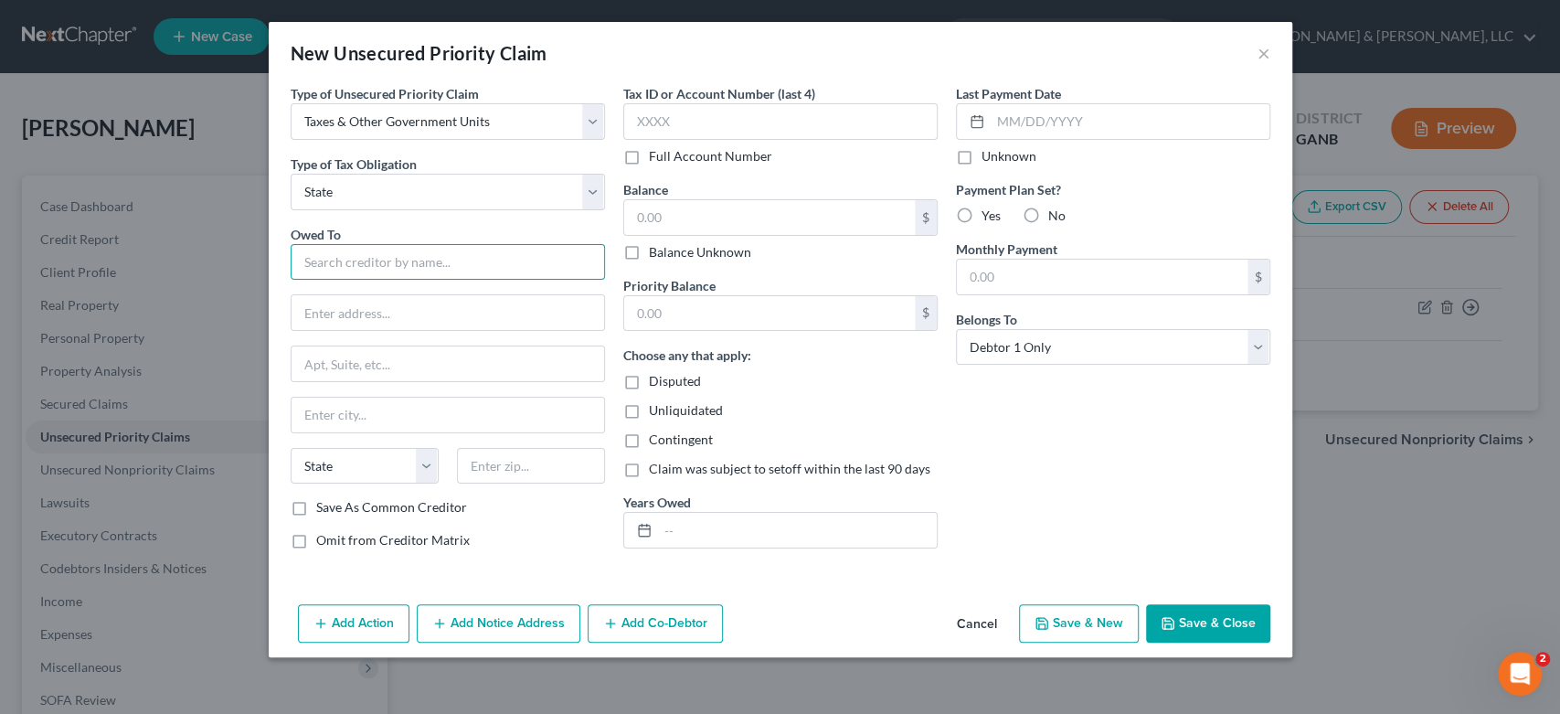
click at [344, 260] on input "text" at bounding box center [448, 262] width 314 height 37
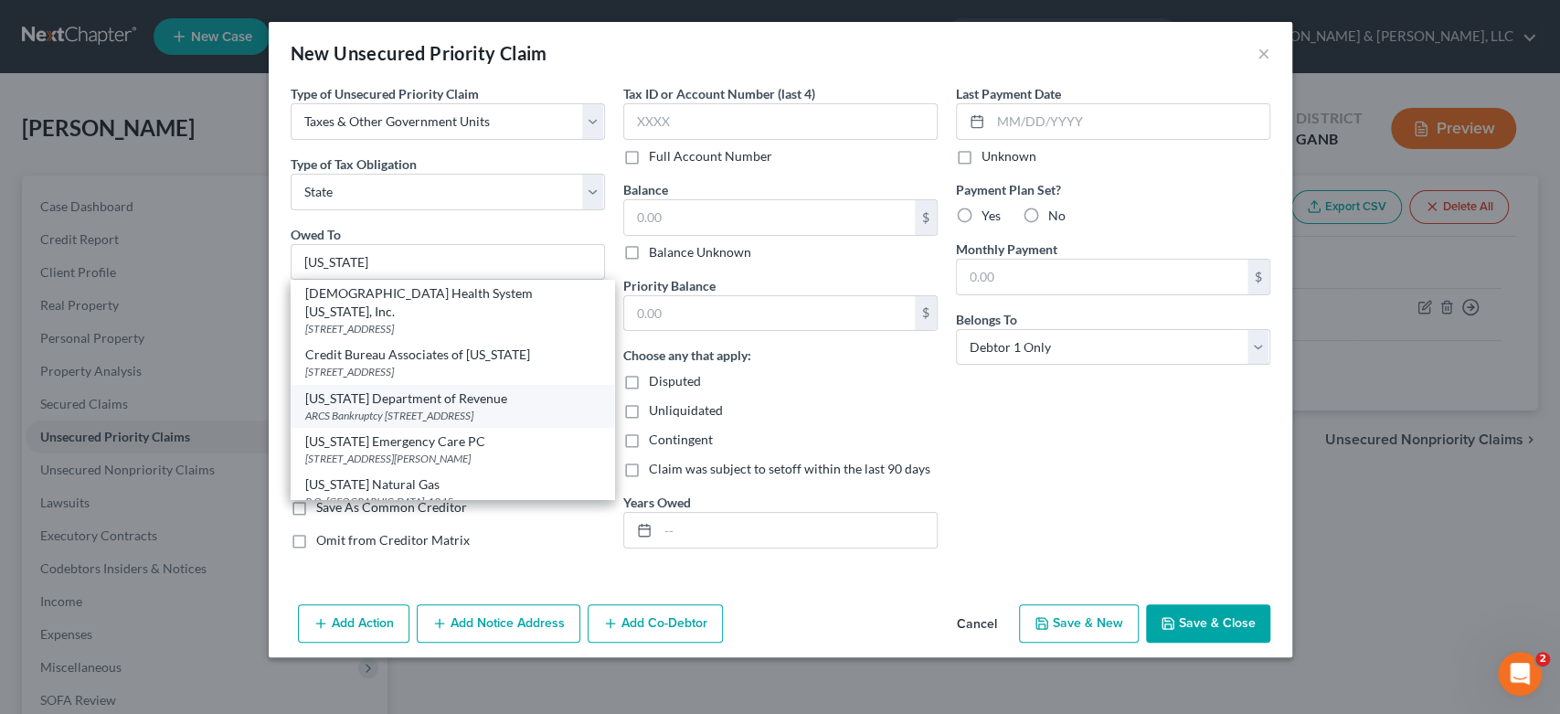
click at [440, 389] on div "[US_STATE] Department of Revenue" at bounding box center [452, 398] width 294 height 18
type input "[US_STATE] Department of Revenue"
type input "ARCS Bankruptcy"
type input "[STREET_ADDRESS]"
type input "[GEOGRAPHIC_DATA]"
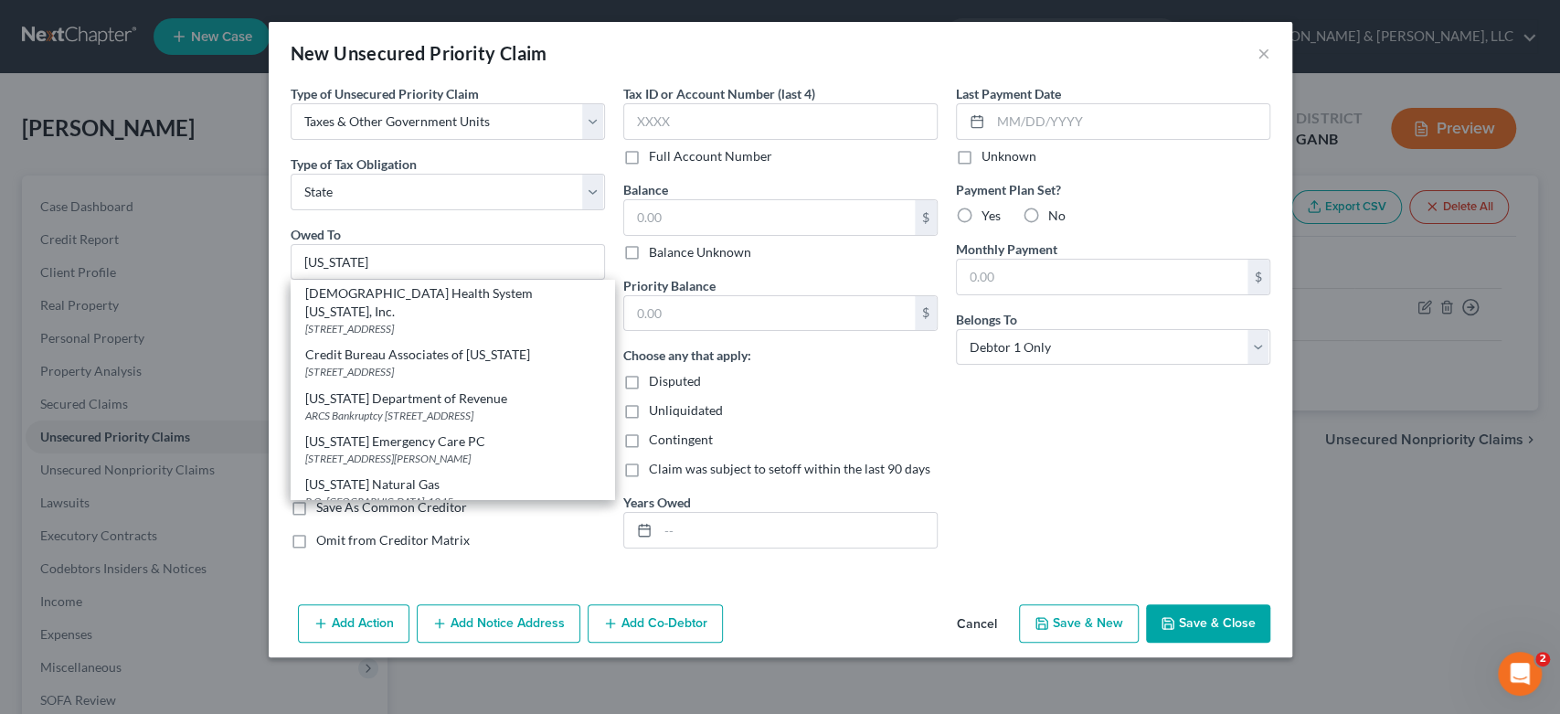
select select "10"
type input "30345-3202"
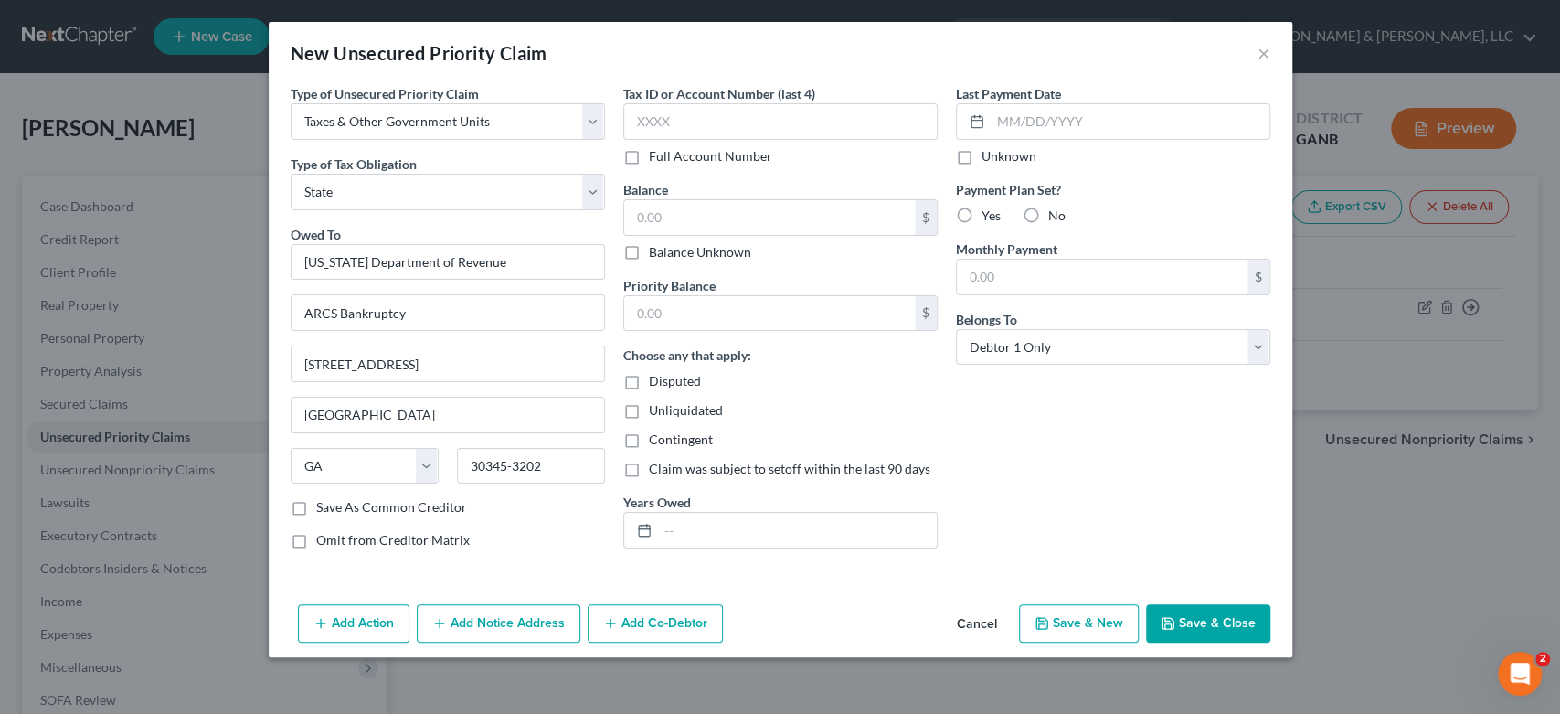
click at [1087, 617] on button "Save & New" at bounding box center [1079, 623] width 120 height 38
select select "0"
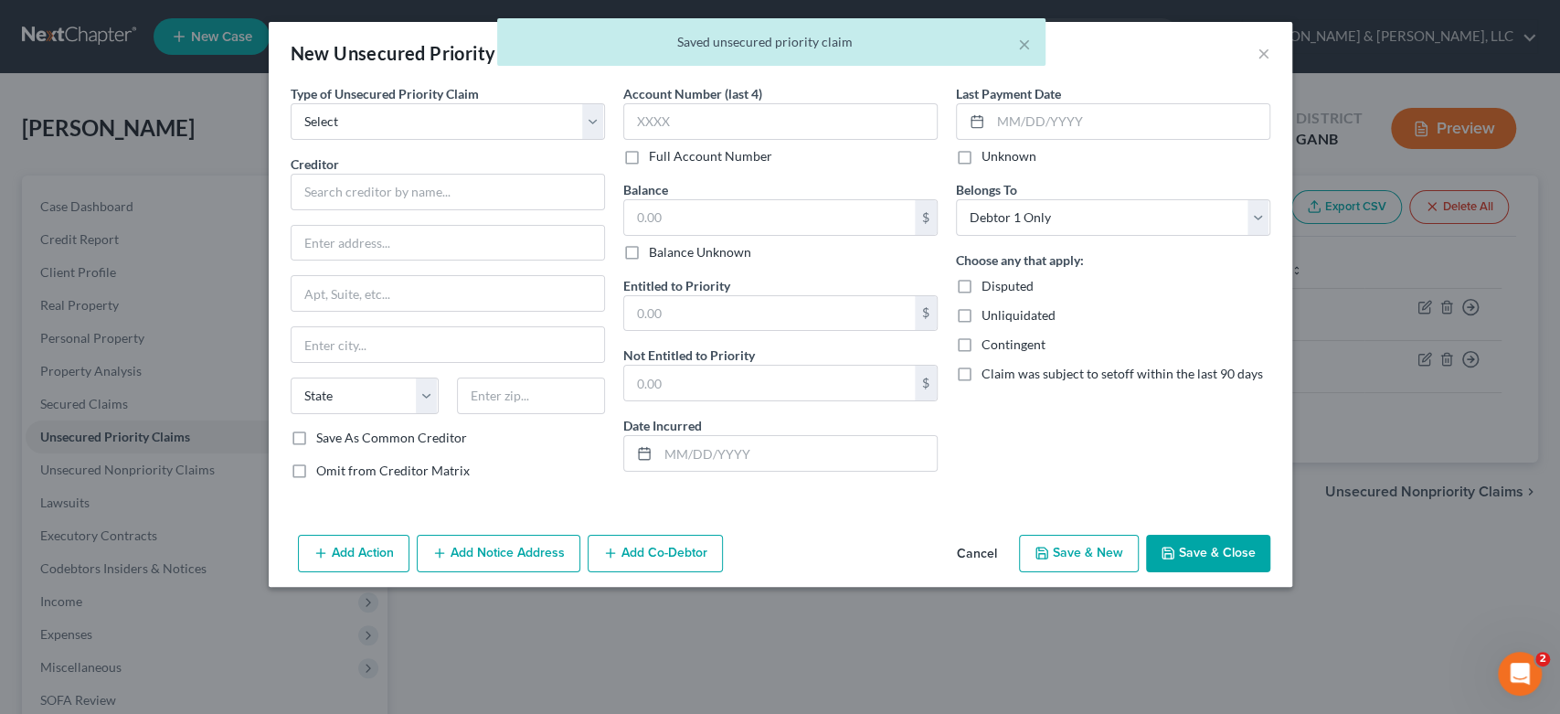
type input "0.00"
click at [1263, 54] on div "× Saved unsecured priority claim" at bounding box center [771, 46] width 1560 height 57
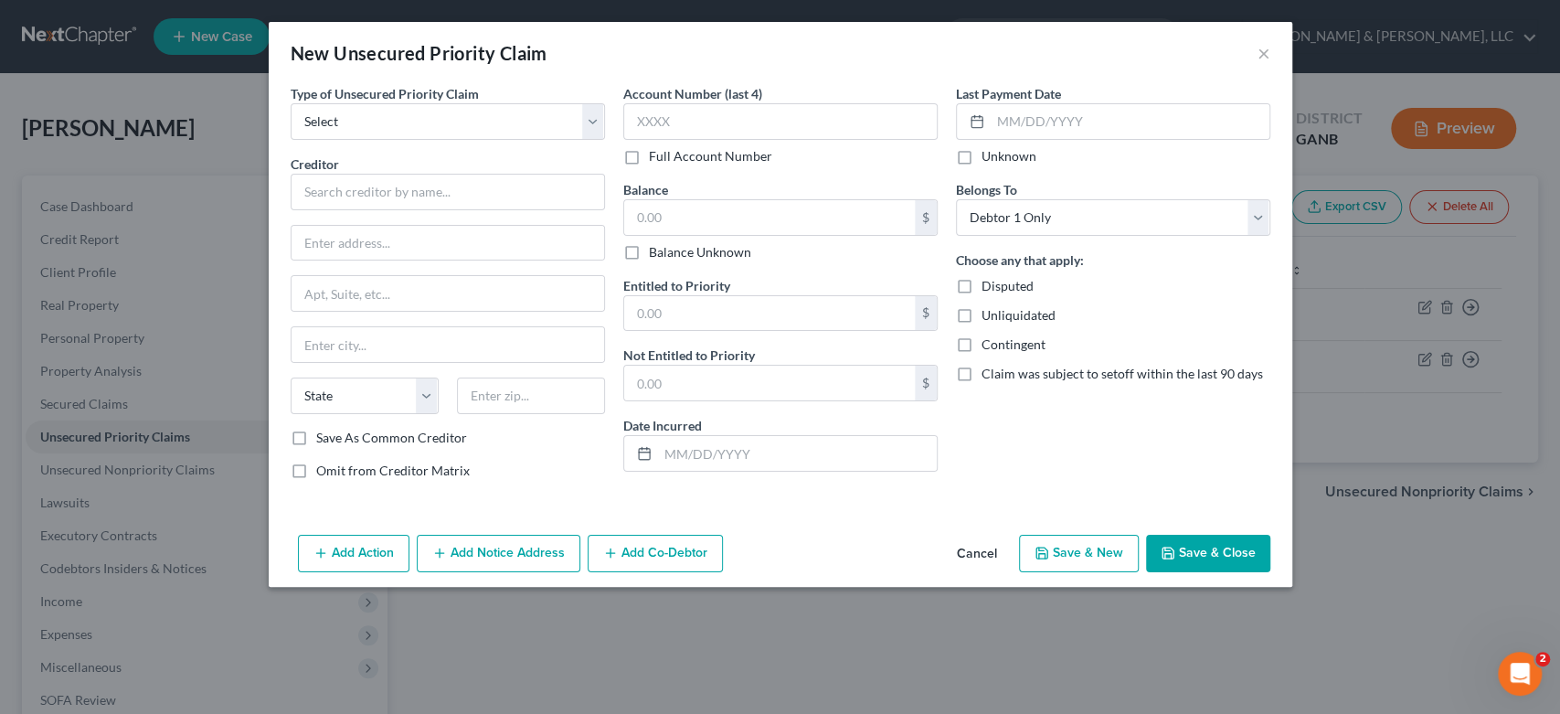
drag, startPoint x: 1016, startPoint y: 42, endPoint x: 1082, endPoint y: 49, distance: 66.2
click at [1020, 42] on div "New Unsecured Priority Claim ×" at bounding box center [781, 53] width 1024 height 62
click at [1257, 59] on button "×" at bounding box center [1263, 53] width 13 height 22
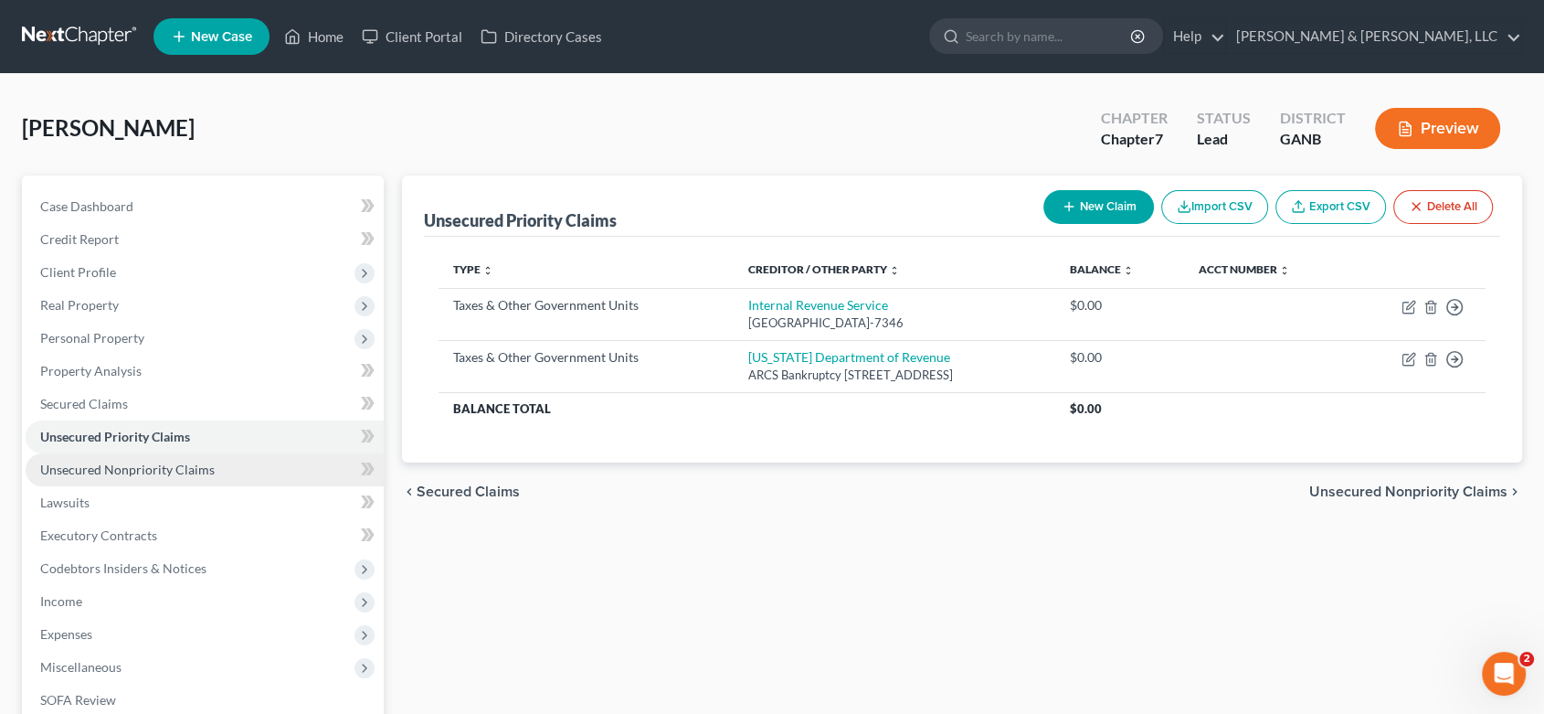
click at [126, 462] on span "Unsecured Nonpriority Claims" at bounding box center [127, 469] width 175 height 16
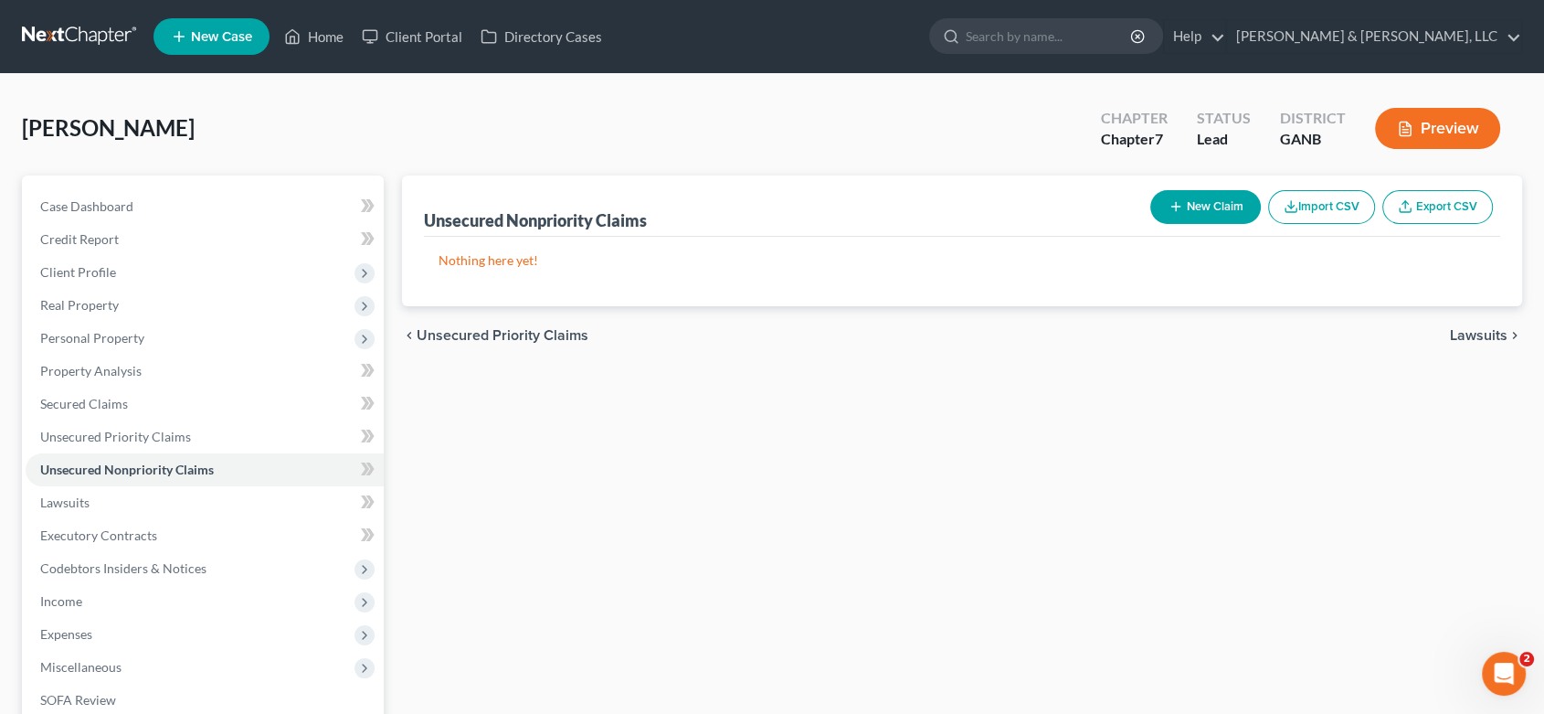
click at [1206, 203] on button "New Claim" at bounding box center [1206, 207] width 111 height 34
select select "0"
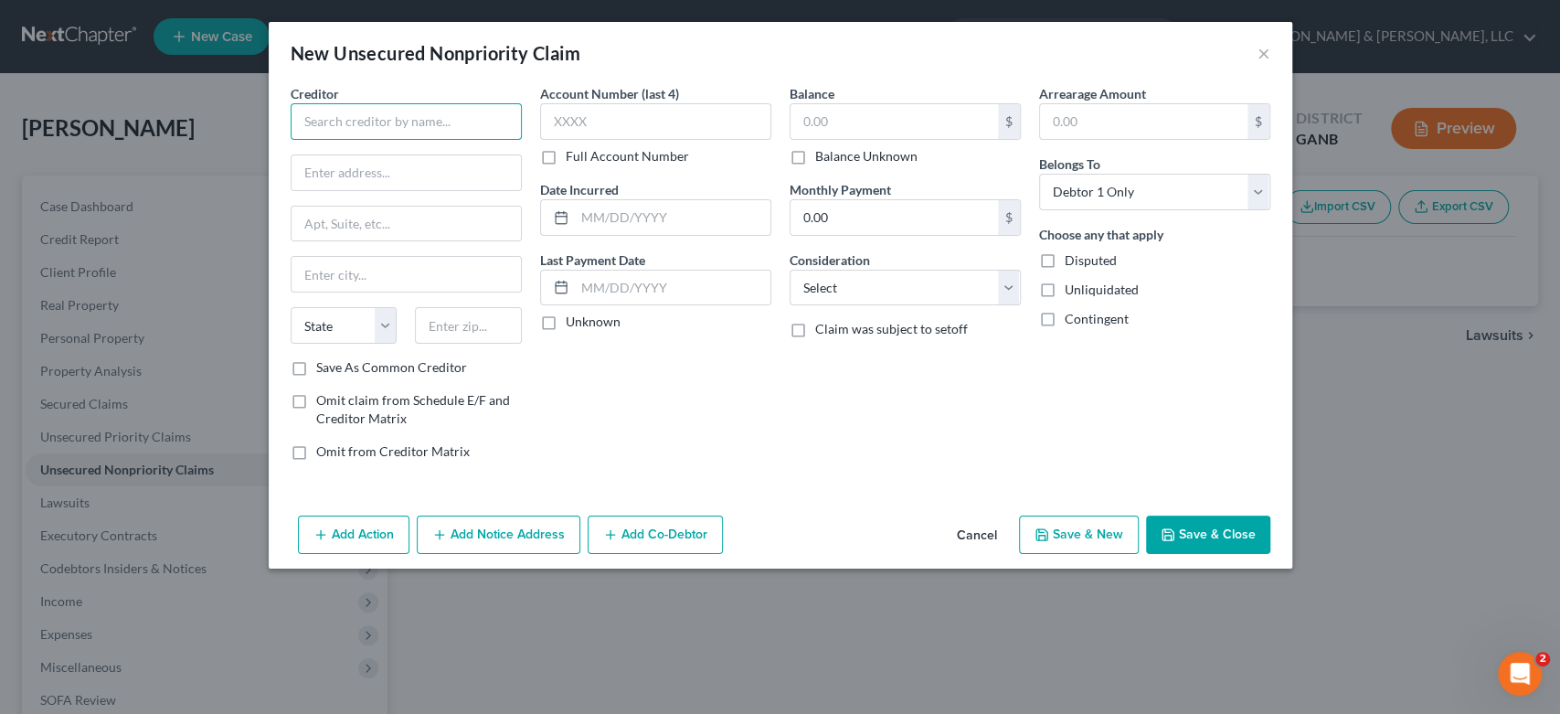
click at [340, 131] on input "text" at bounding box center [406, 121] width 231 height 37
click at [320, 120] on input "text" at bounding box center [406, 121] width 231 height 37
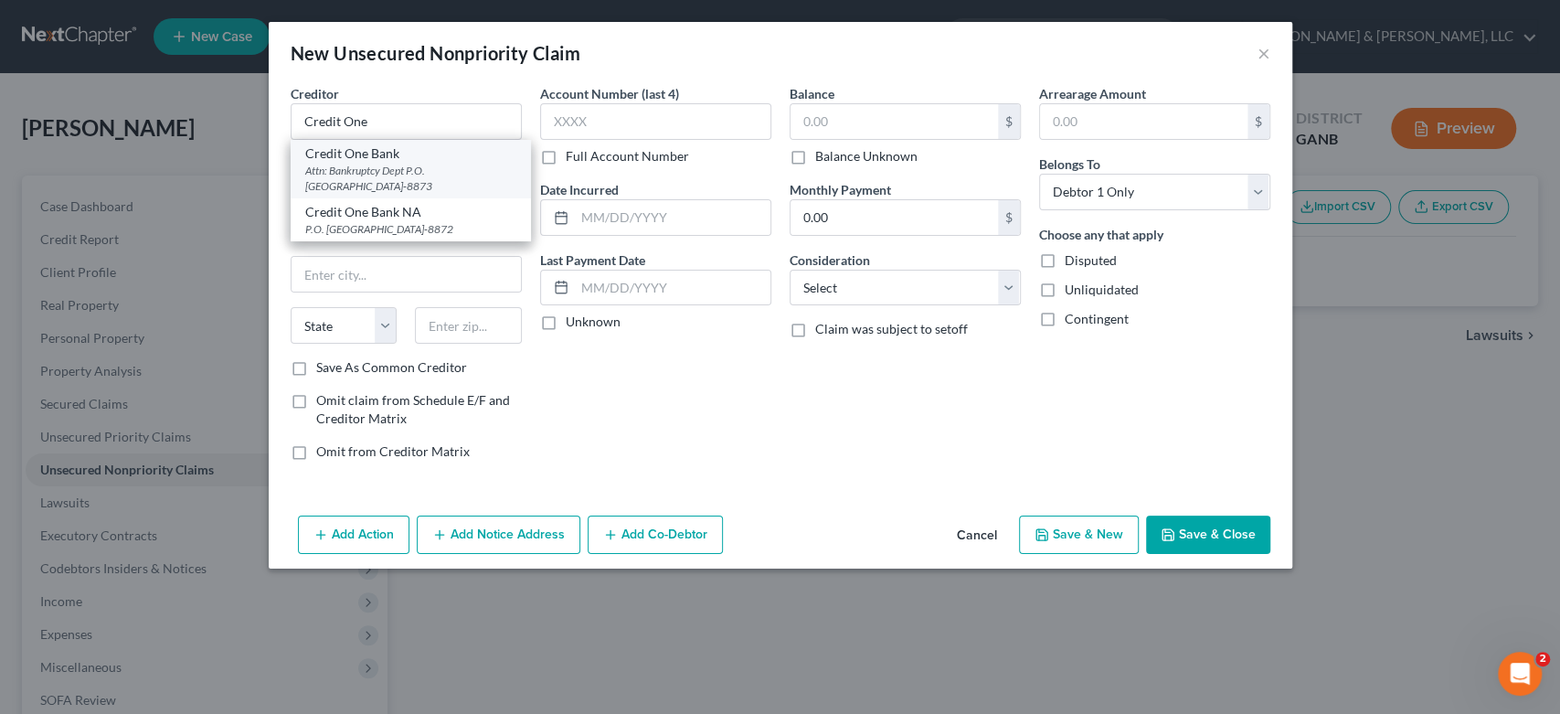
click at [400, 174] on div "Attn: Bankruptcy Dept P.O. [GEOGRAPHIC_DATA]-8873" at bounding box center [410, 178] width 211 height 31
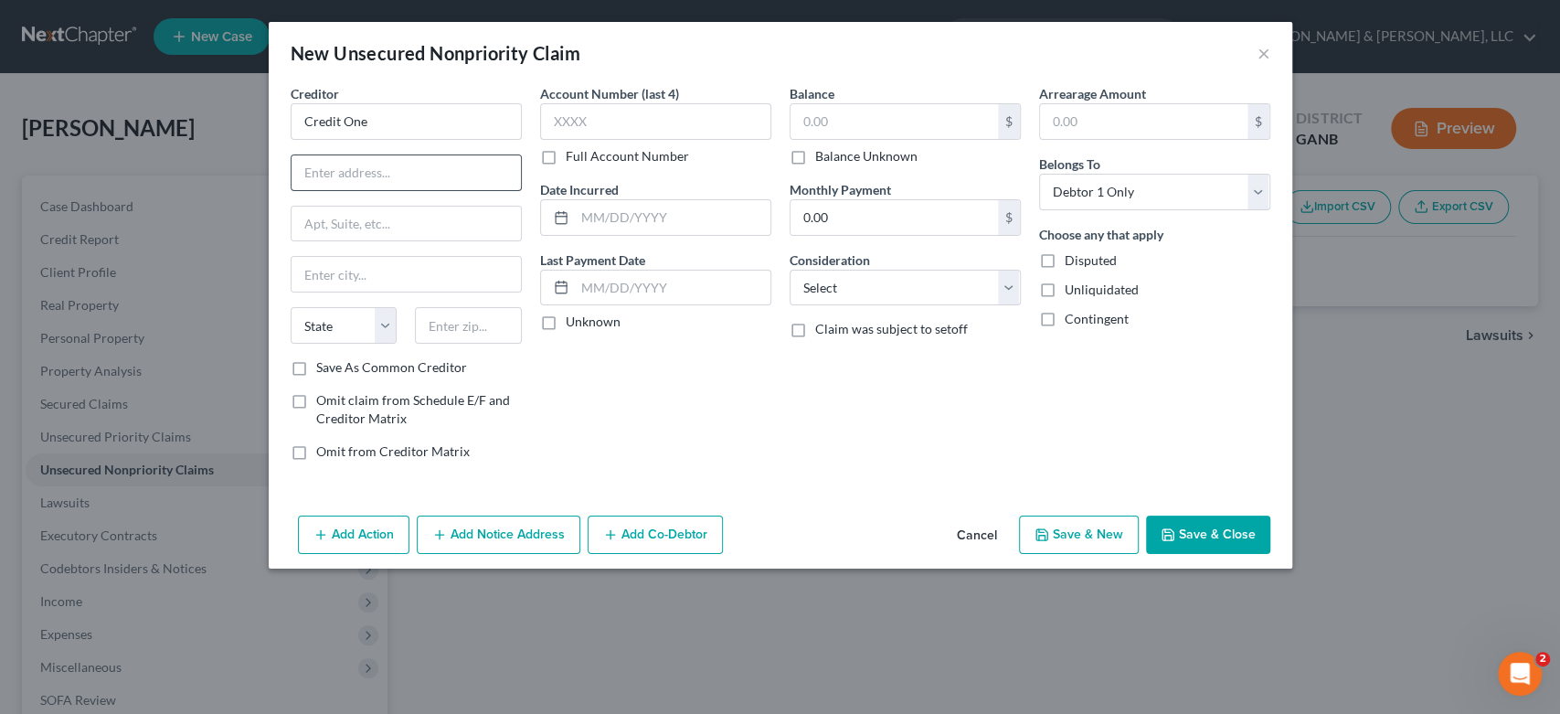
type input "Credit One Bank"
type input "Attn: Bankruptcy Dept"
type input "P.O. Box 98873"
type input "[GEOGRAPHIC_DATA]"
select select "31"
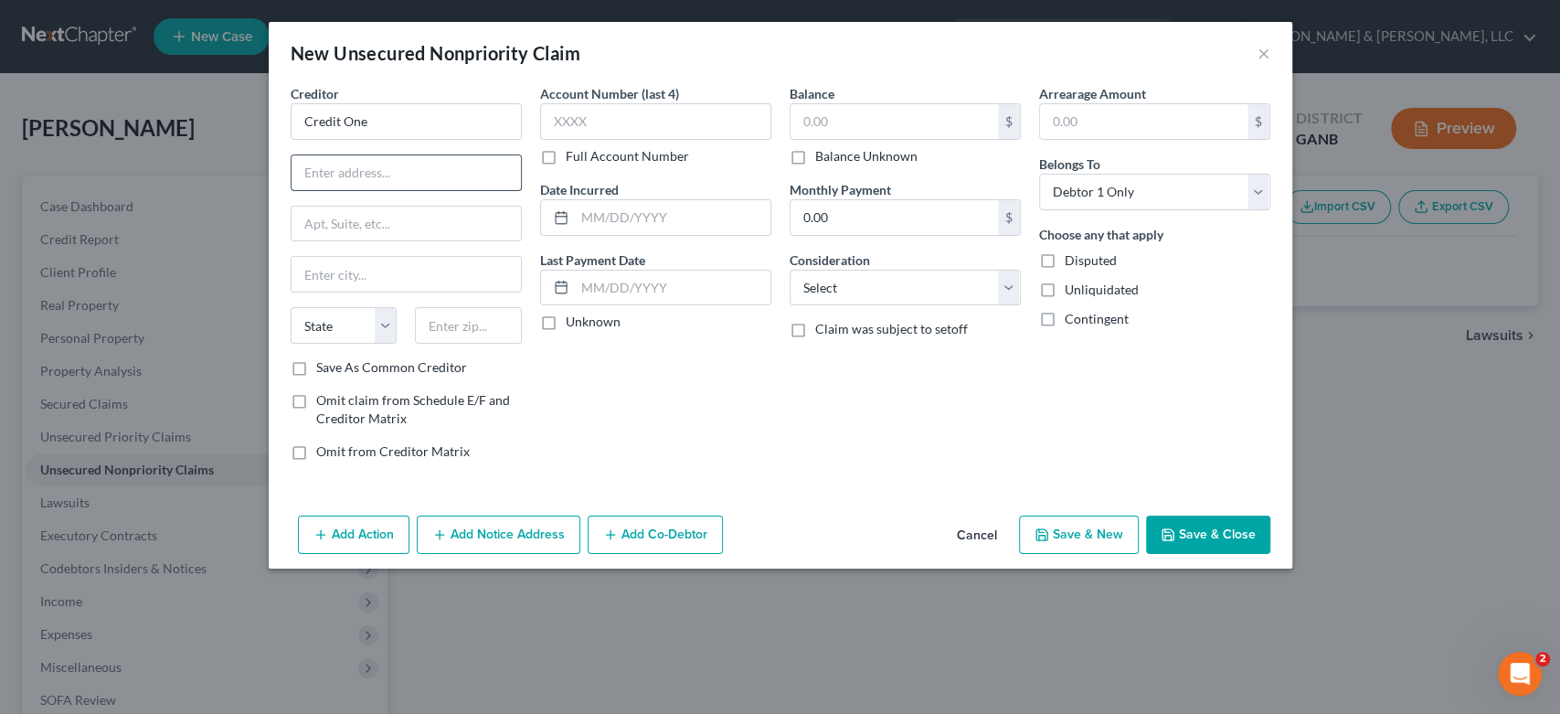
type input "89193-8873"
drag, startPoint x: 619, startPoint y: 122, endPoint x: 655, endPoint y: 116, distance: 37.0
click at [621, 119] on input "text" at bounding box center [655, 121] width 231 height 37
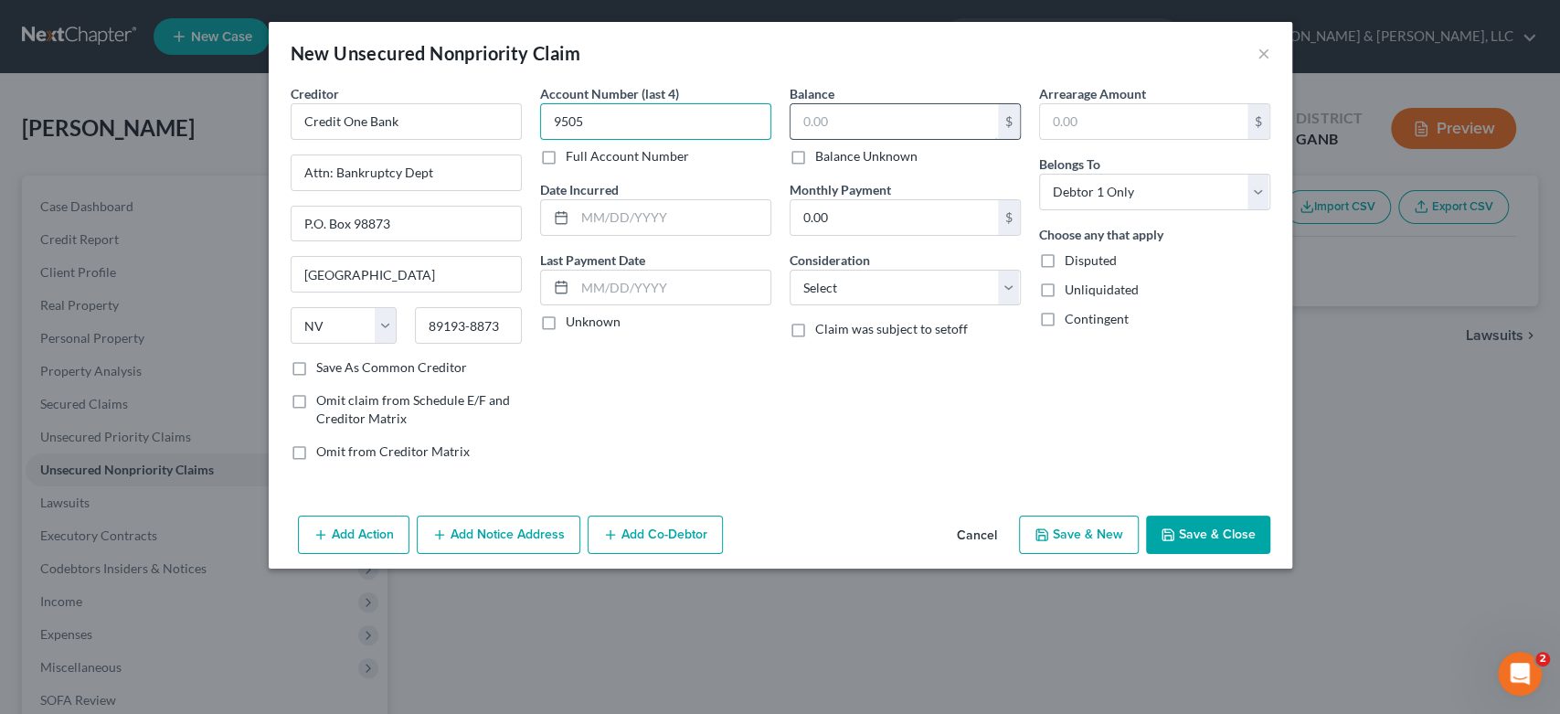
type input "9505"
drag, startPoint x: 845, startPoint y: 125, endPoint x: 830, endPoint y: 111, distance: 20.7
click at [842, 122] on input "text" at bounding box center [893, 121] width 207 height 35
type input "1,156.00"
click at [1012, 285] on select "Select Cable / Satellite Services Collection Agency Credit Card Debt Debt Couns…" at bounding box center [905, 288] width 231 height 37
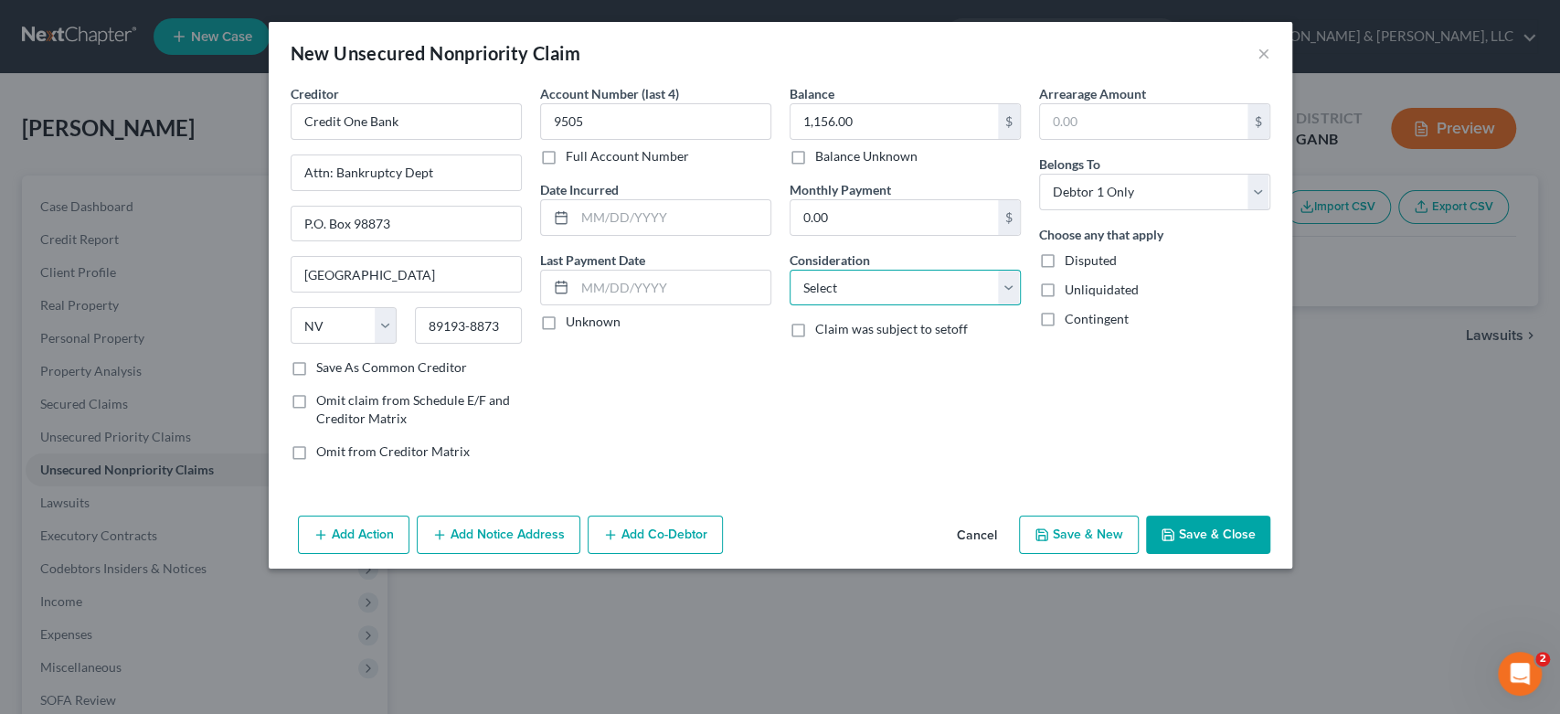
select select "2"
click at [790, 270] on select "Select Cable / Satellite Services Collection Agency Credit Card Debt Debt Couns…" at bounding box center [905, 288] width 231 height 37
click at [1097, 535] on button "Save & New" at bounding box center [1079, 534] width 120 height 38
select select "0"
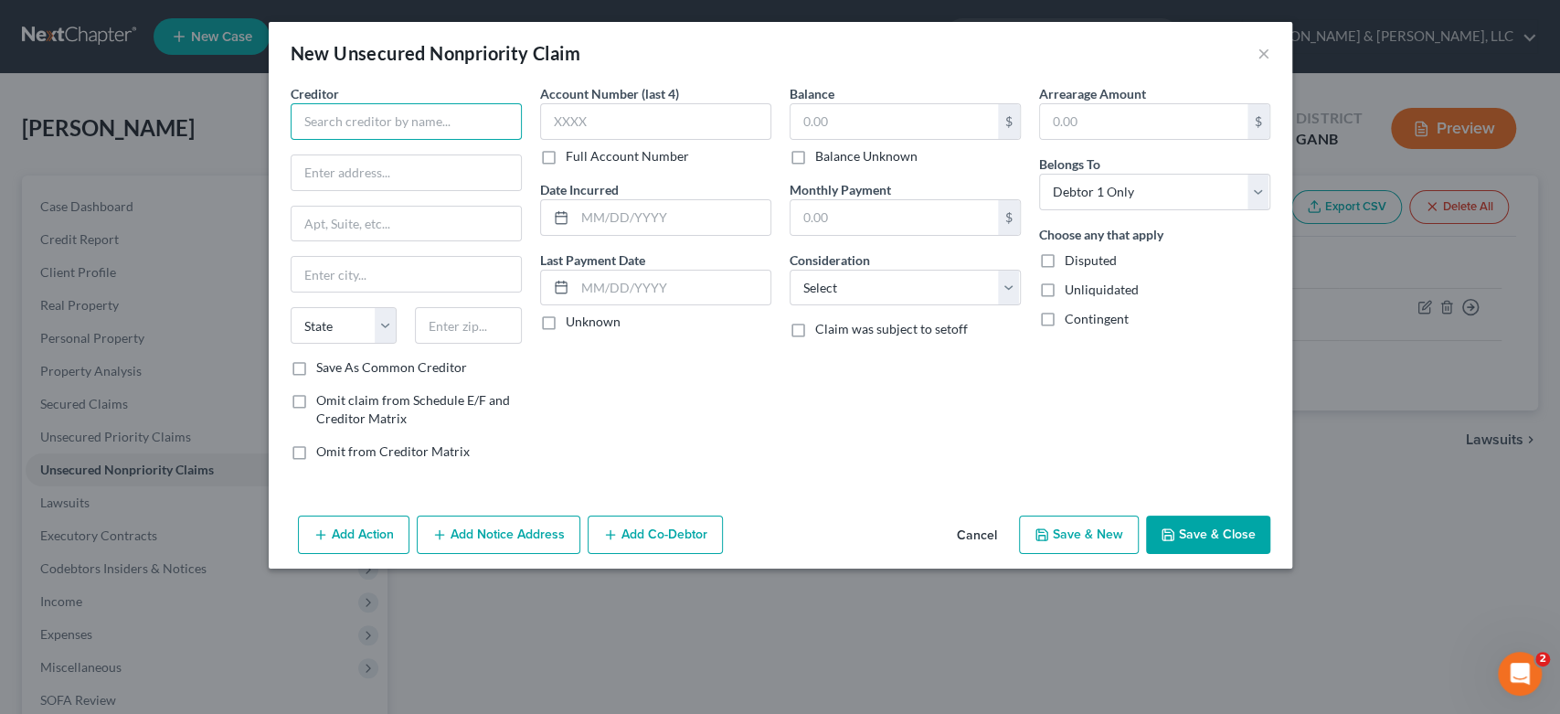
click at [332, 133] on input "text" at bounding box center [406, 121] width 231 height 37
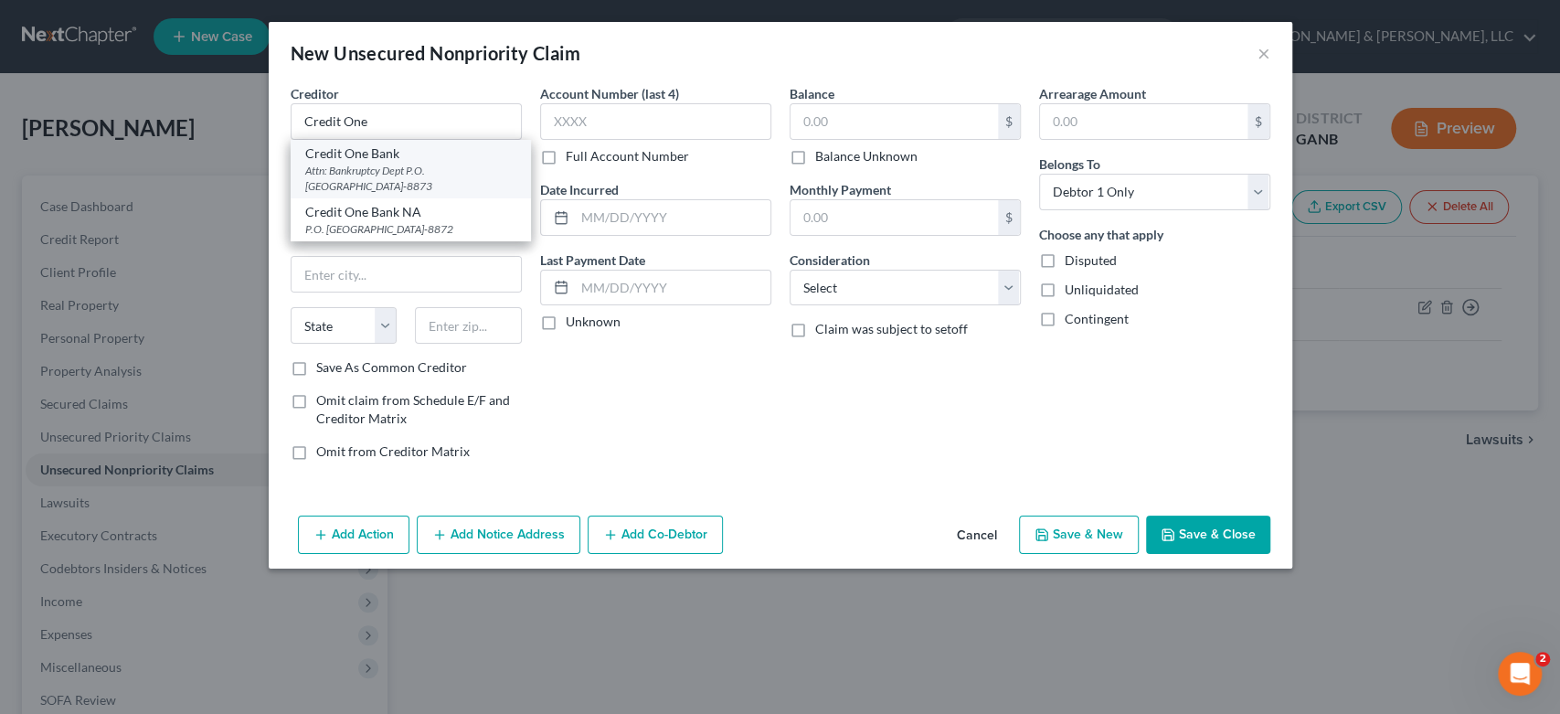
click at [380, 166] on div "Attn: Bankruptcy Dept P.O. [GEOGRAPHIC_DATA]-8873" at bounding box center [410, 178] width 211 height 31
type input "Credit One Bank"
type input "Attn: Bankruptcy Dept"
type input "P.O. Box 98873"
type input "[GEOGRAPHIC_DATA]"
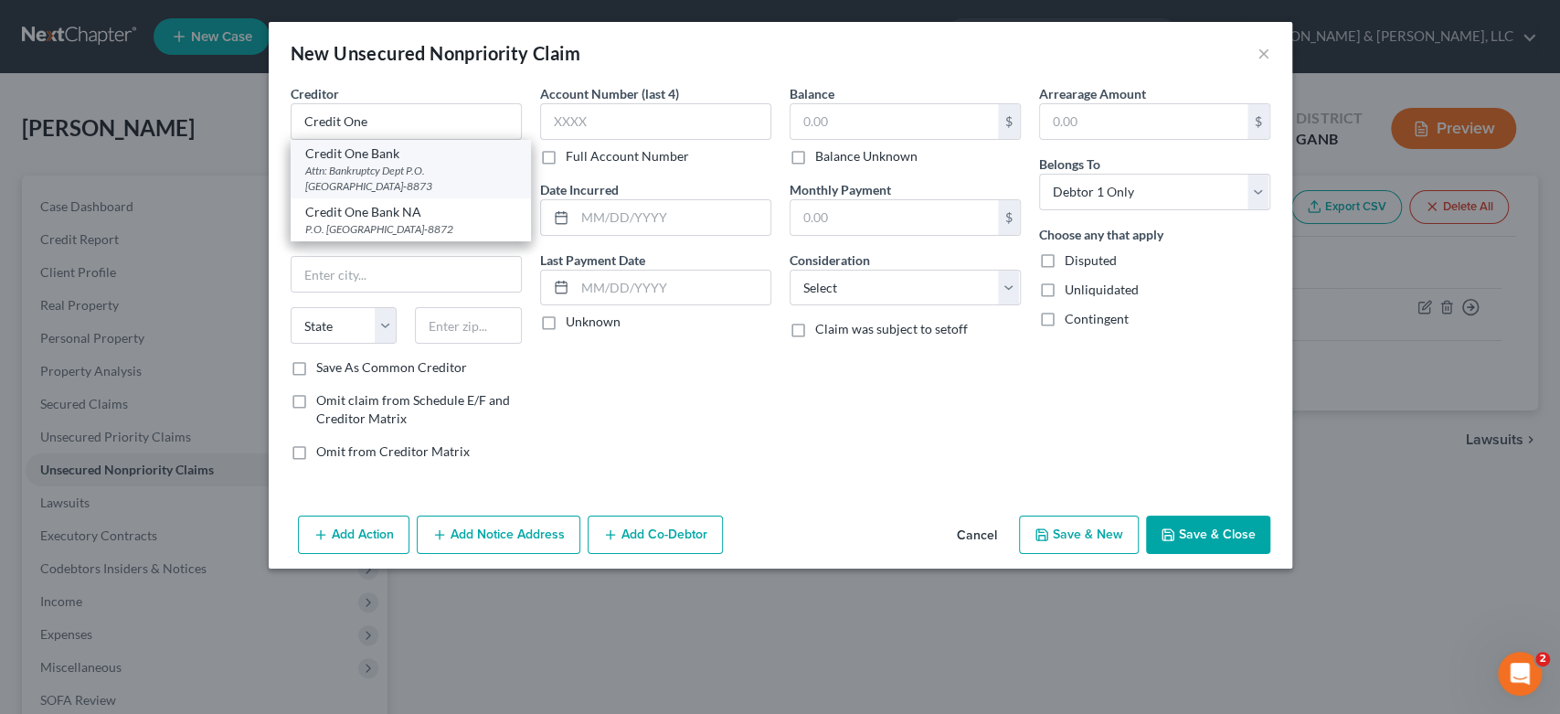
select select "31"
type input "89193-8873"
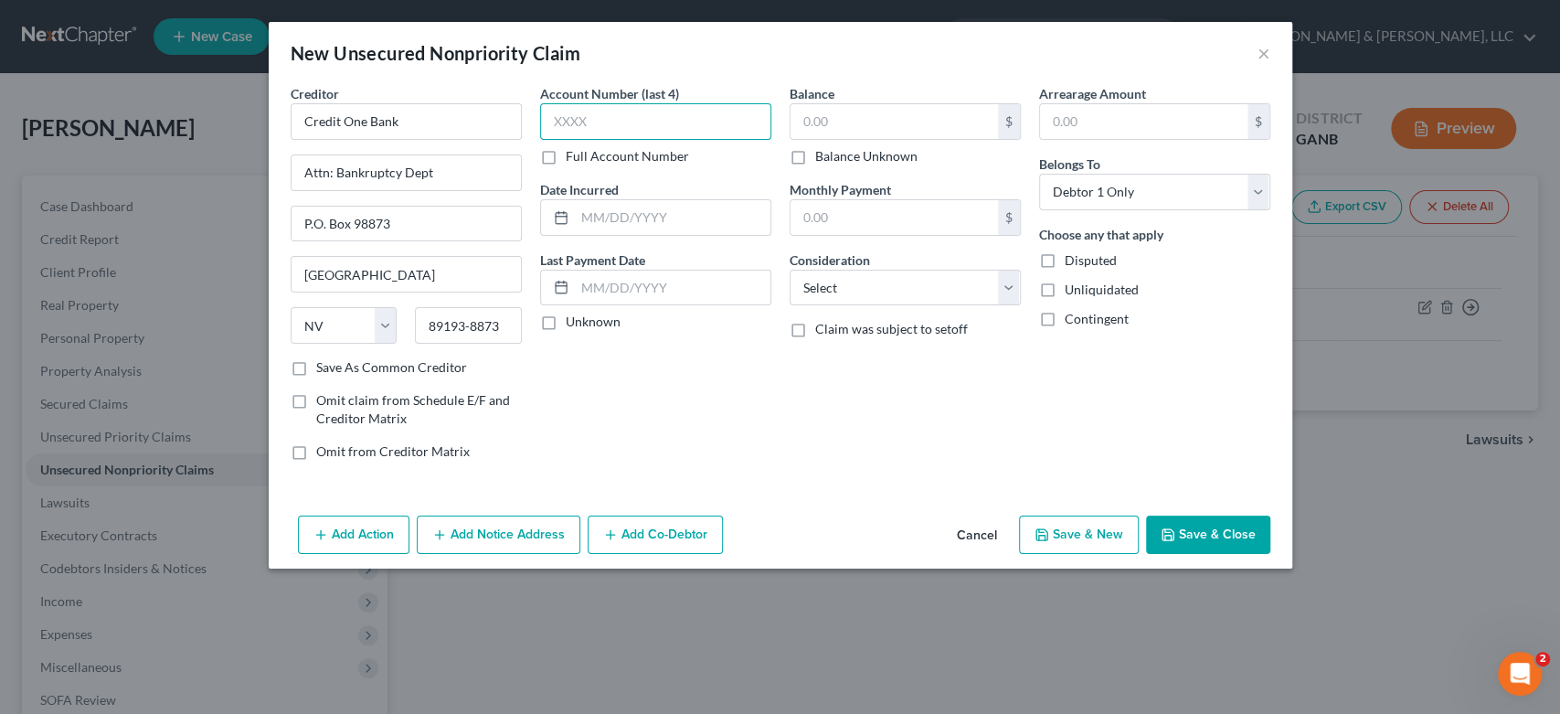
drag, startPoint x: 605, startPoint y: 118, endPoint x: 633, endPoint y: 111, distance: 29.0
click at [605, 117] on input "text" at bounding box center [655, 121] width 231 height 37
type input "2515"
click at [836, 123] on input "text" at bounding box center [893, 121] width 207 height 35
type input "2,814.00"
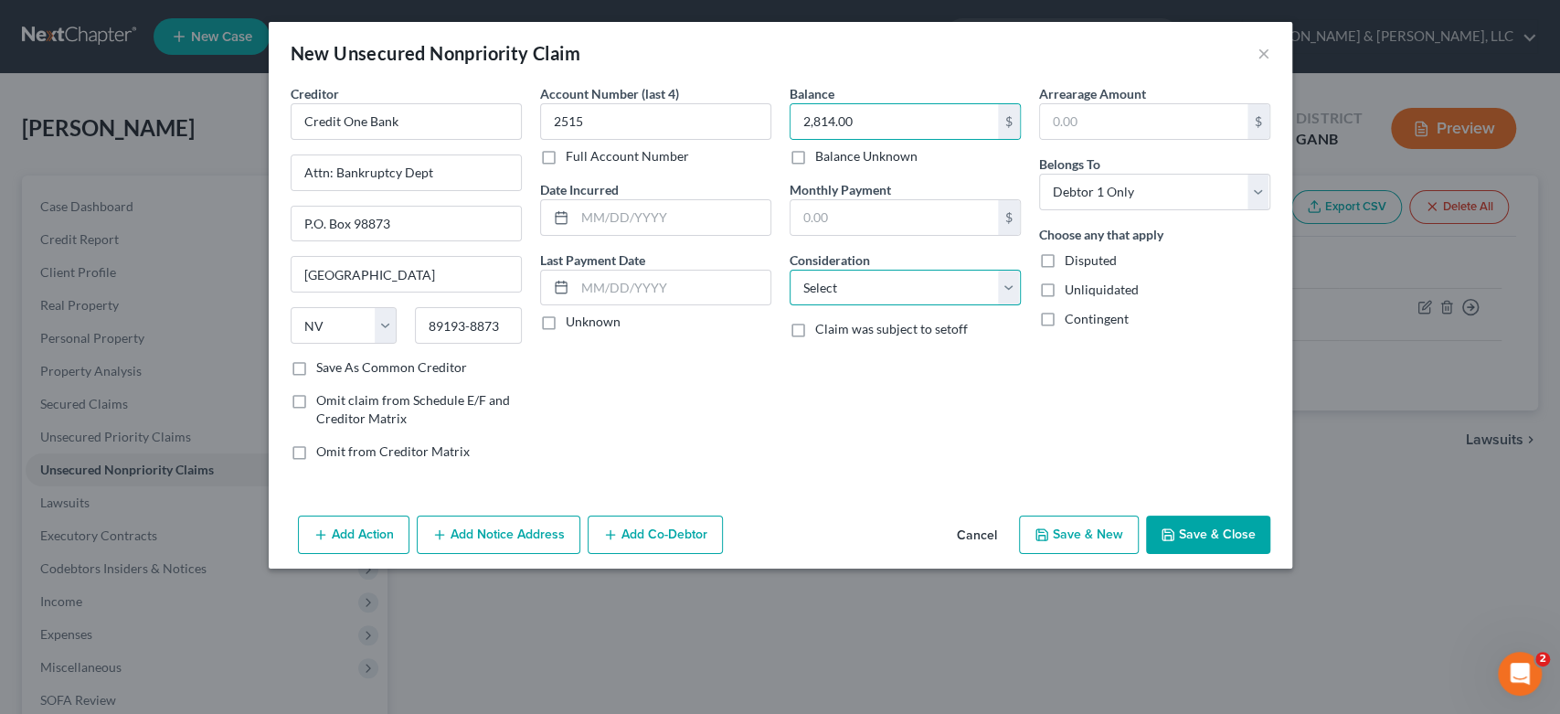
click at [1003, 282] on select "Select Cable / Satellite Services Collection Agency Credit Card Debt Debt Couns…" at bounding box center [905, 288] width 231 height 37
select select "2"
click at [790, 270] on select "Select Cable / Satellite Services Collection Agency Credit Card Debt Debt Couns…" at bounding box center [905, 288] width 231 height 37
click at [1077, 543] on button "Save & New" at bounding box center [1079, 534] width 120 height 38
select select "0"
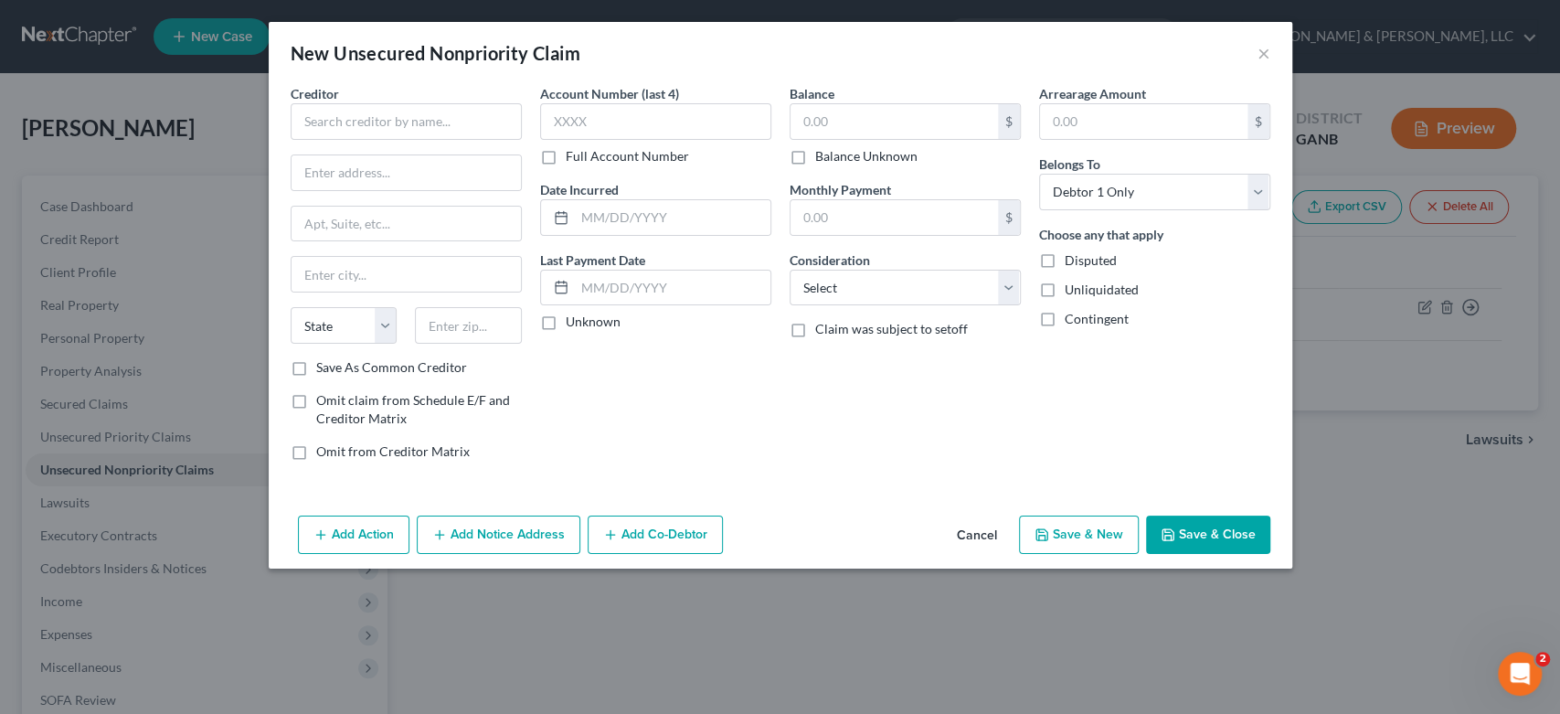
type input "0.00"
click at [348, 127] on input "text" at bounding box center [406, 121] width 231 height 37
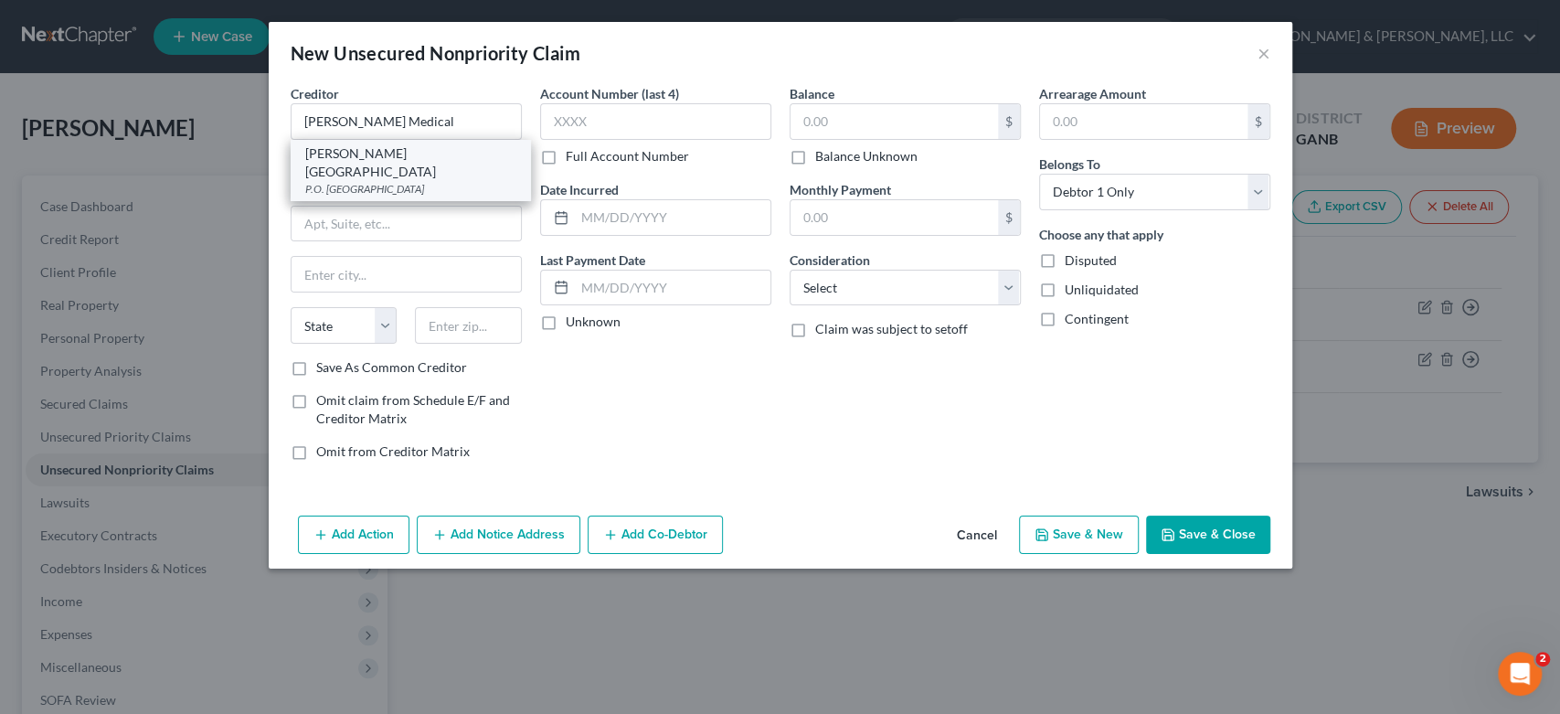
click at [389, 181] on div "P.O. [GEOGRAPHIC_DATA]" at bounding box center [410, 189] width 211 height 16
type input "[PERSON_NAME][GEOGRAPHIC_DATA]"
type input "P.O. Box 945659"
type input "[GEOGRAPHIC_DATA]"
select select "10"
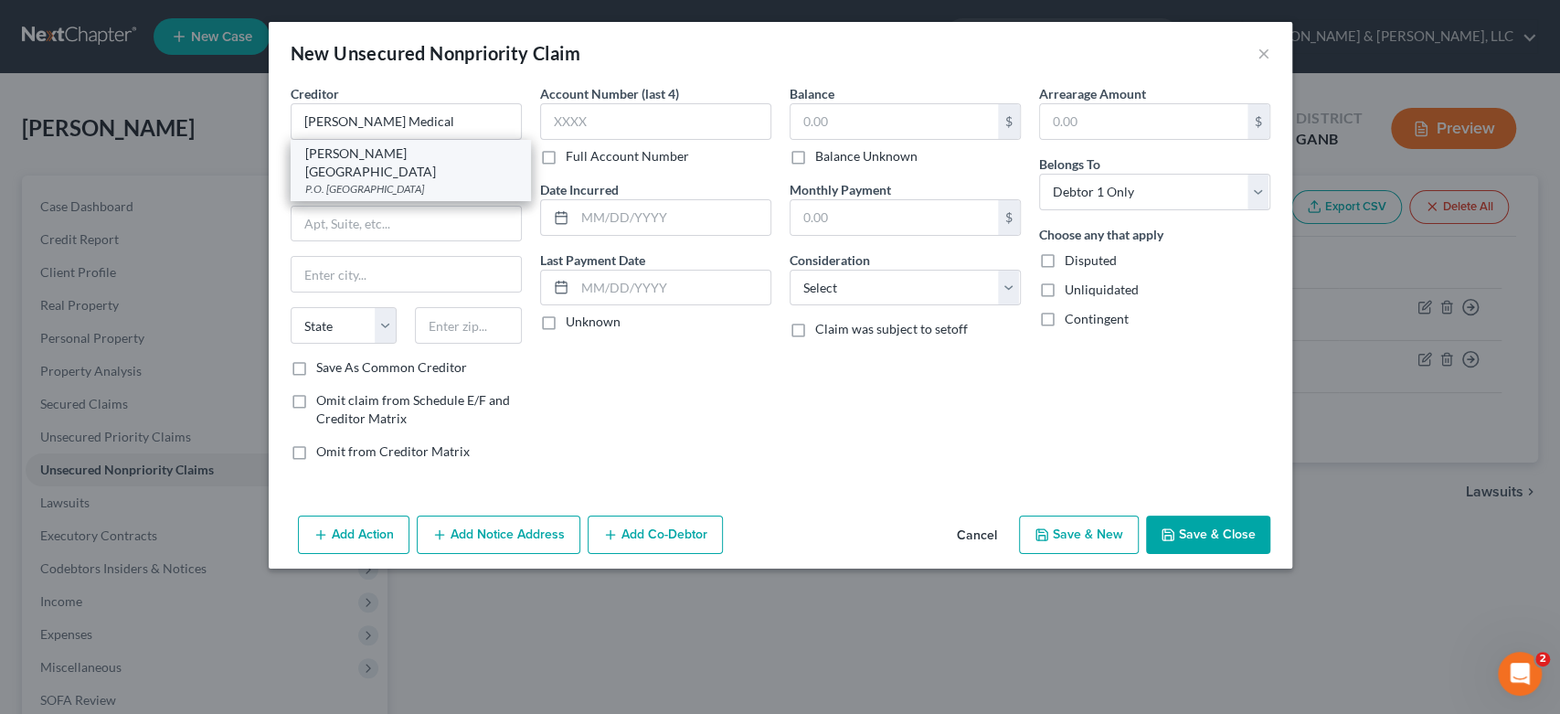
type input "30394"
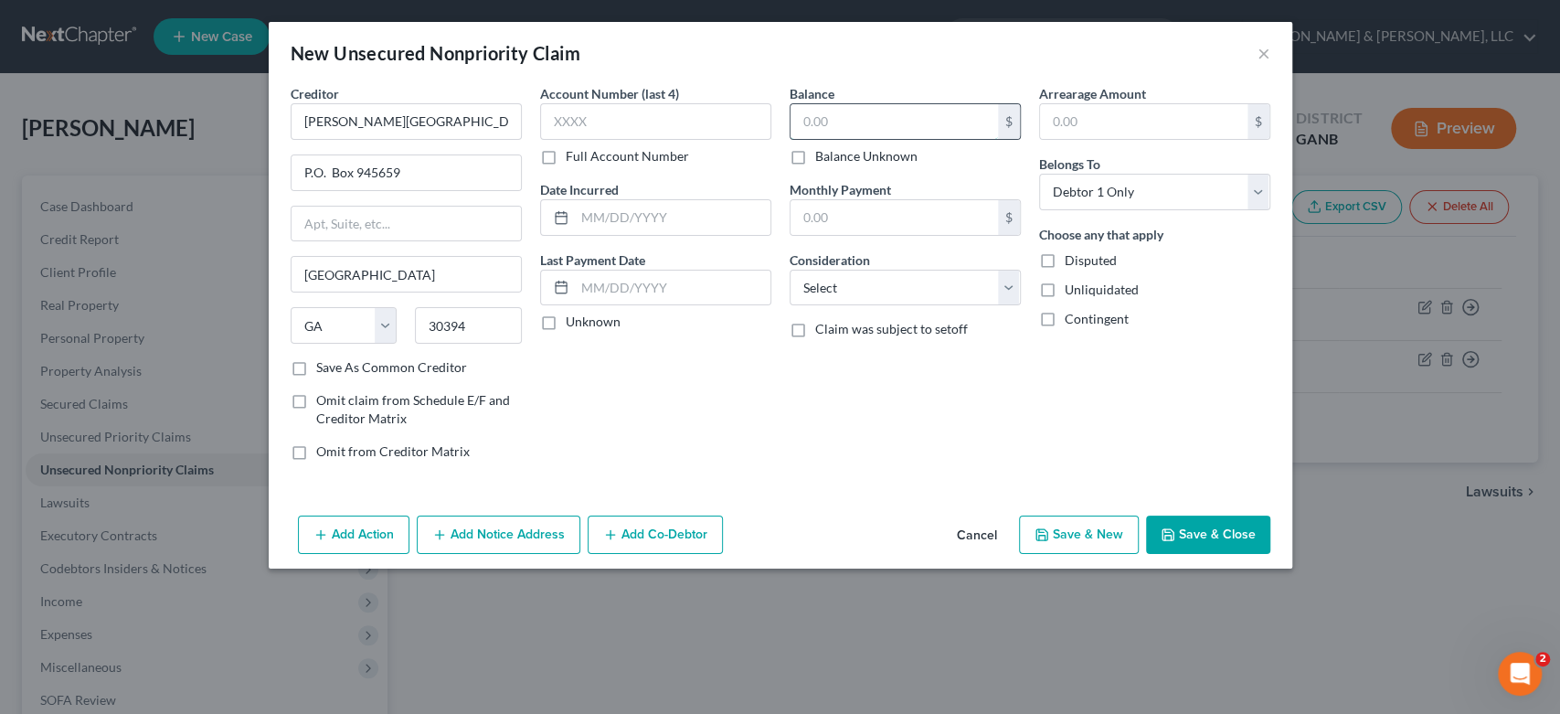
click at [843, 117] on input "text" at bounding box center [893, 121] width 207 height 35
click at [1002, 291] on select "Select Cable / Satellite Services Collection Agency Credit Card Debt Debt Couns…" at bounding box center [905, 288] width 231 height 37
select select "9"
click at [790, 270] on select "Select Cable / Satellite Services Collection Agency Credit Card Debt Debt Couns…" at bounding box center [905, 288] width 231 height 37
click at [1069, 525] on button "Save & New" at bounding box center [1079, 534] width 120 height 38
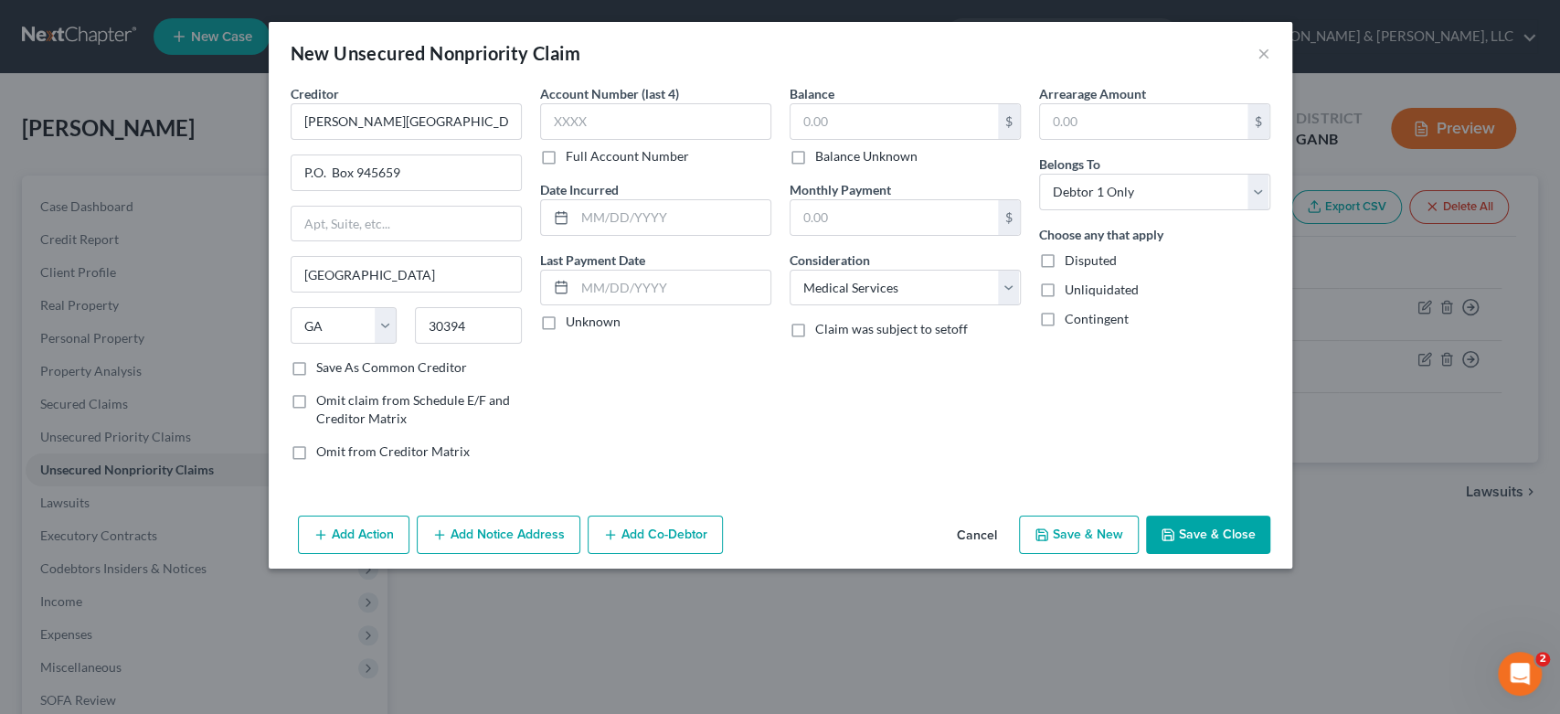
select select "0"
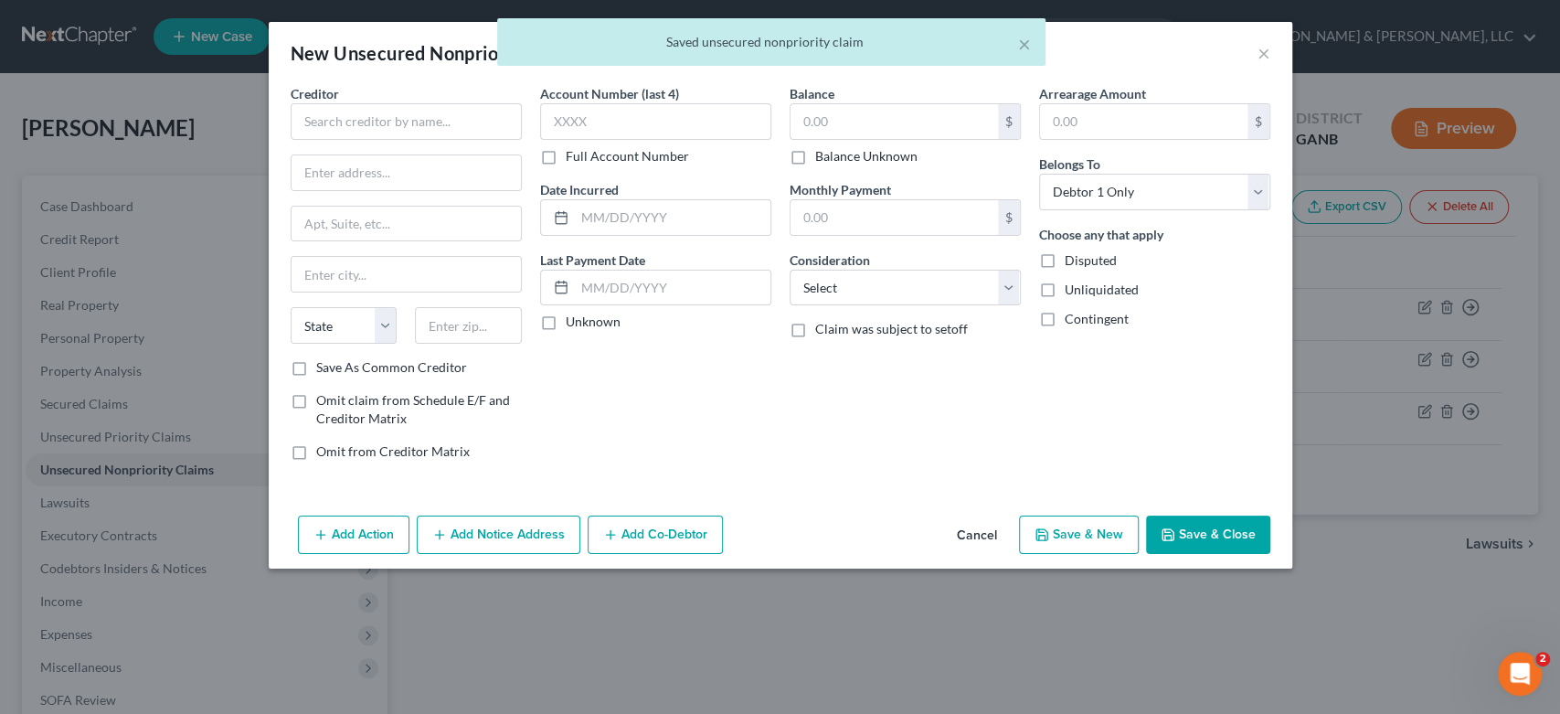
type input "0.00"
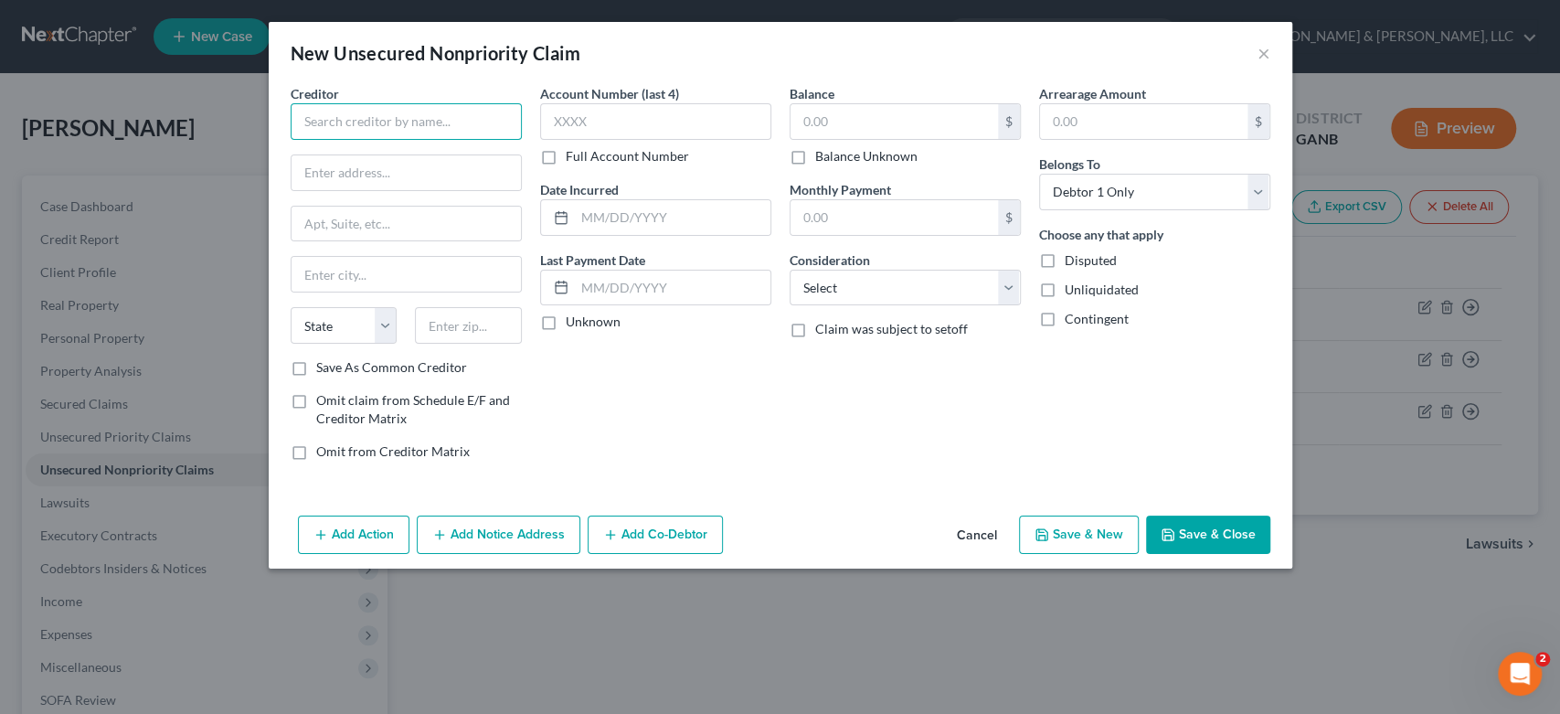
click at [322, 120] on input "text" at bounding box center [406, 121] width 231 height 37
type input "C"
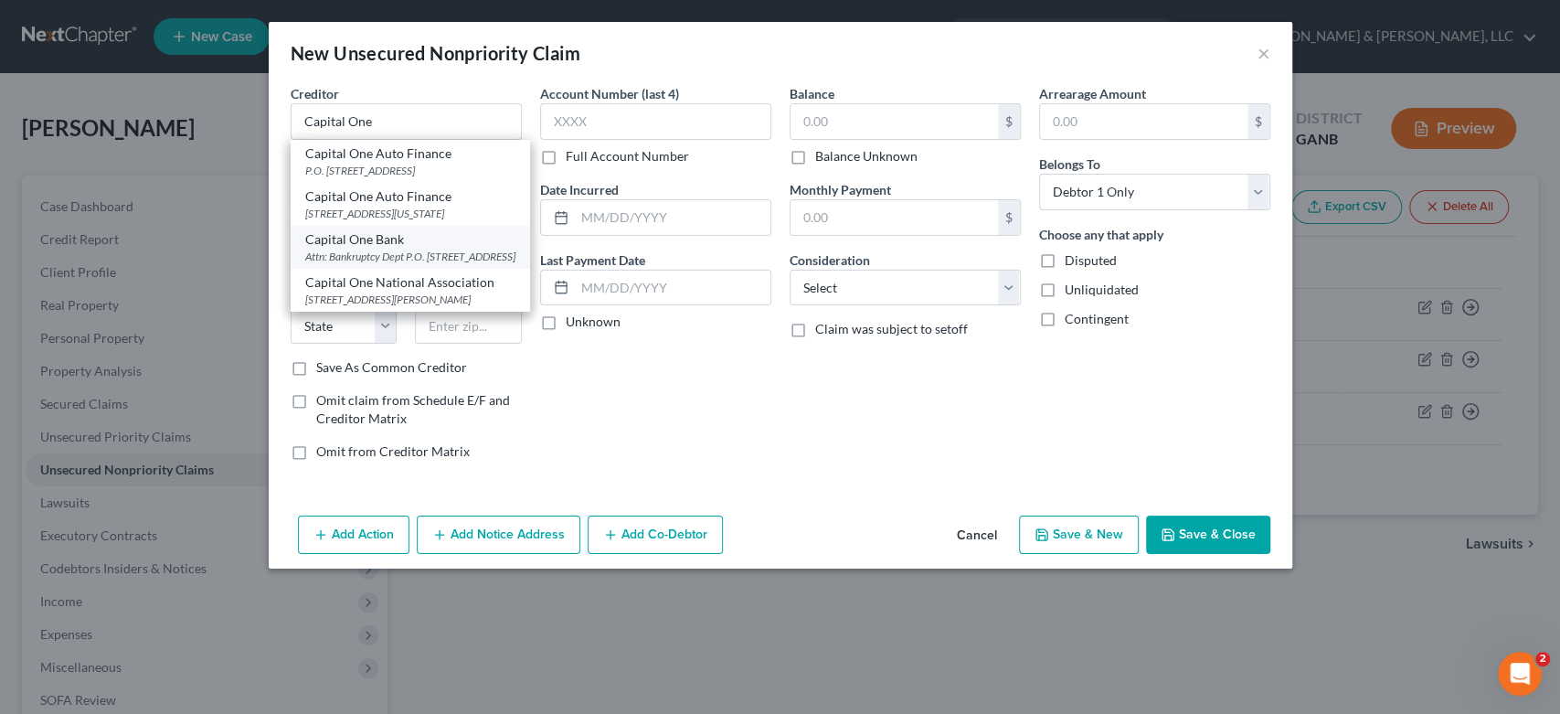
click at [394, 264] on div "Attn: Bankruptcy Dept P.O. [STREET_ADDRESS]" at bounding box center [410, 257] width 210 height 16
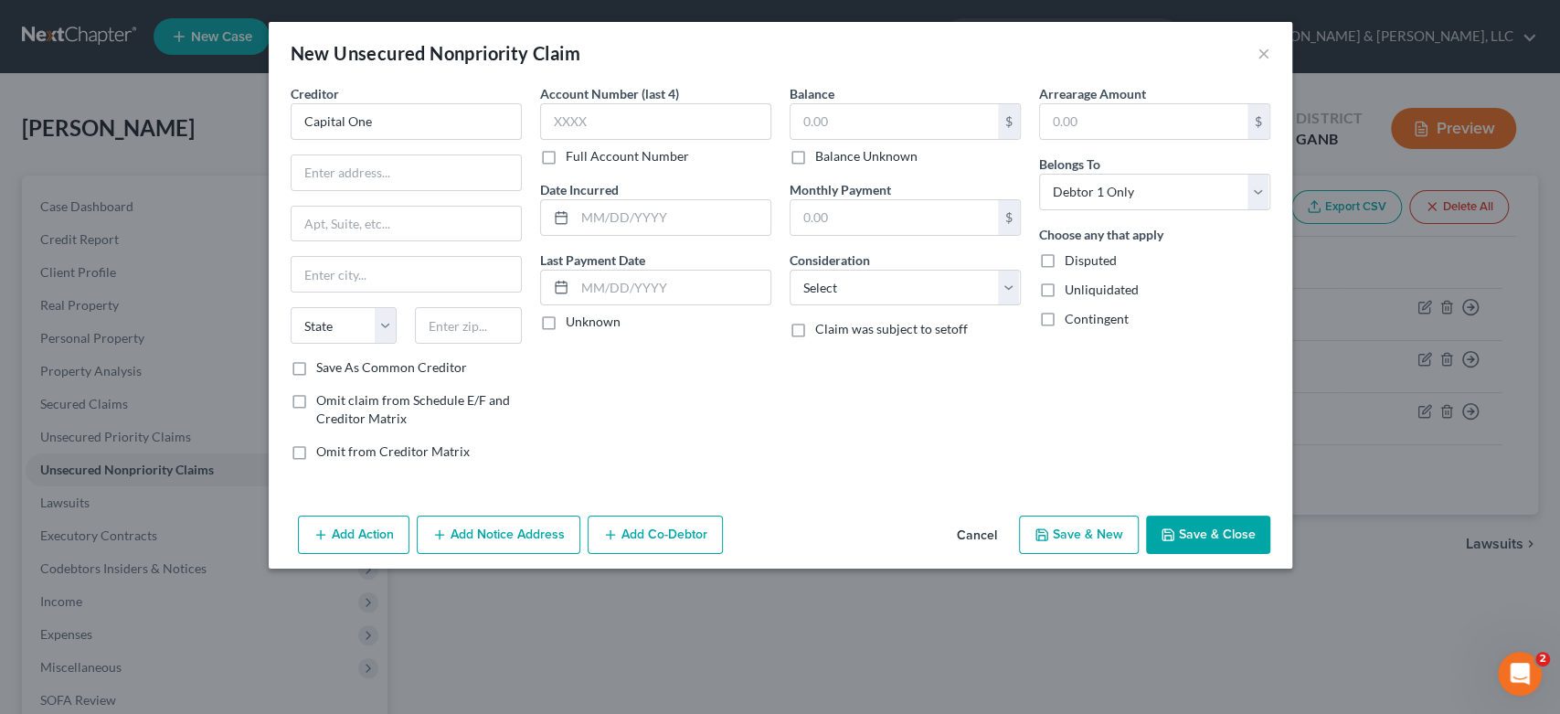
type input "Capital One Bank"
type input "Attn: Bankruptcy Dept"
type input "P.O. Box 30285"
type input "[GEOGRAPHIC_DATA]"
select select "46"
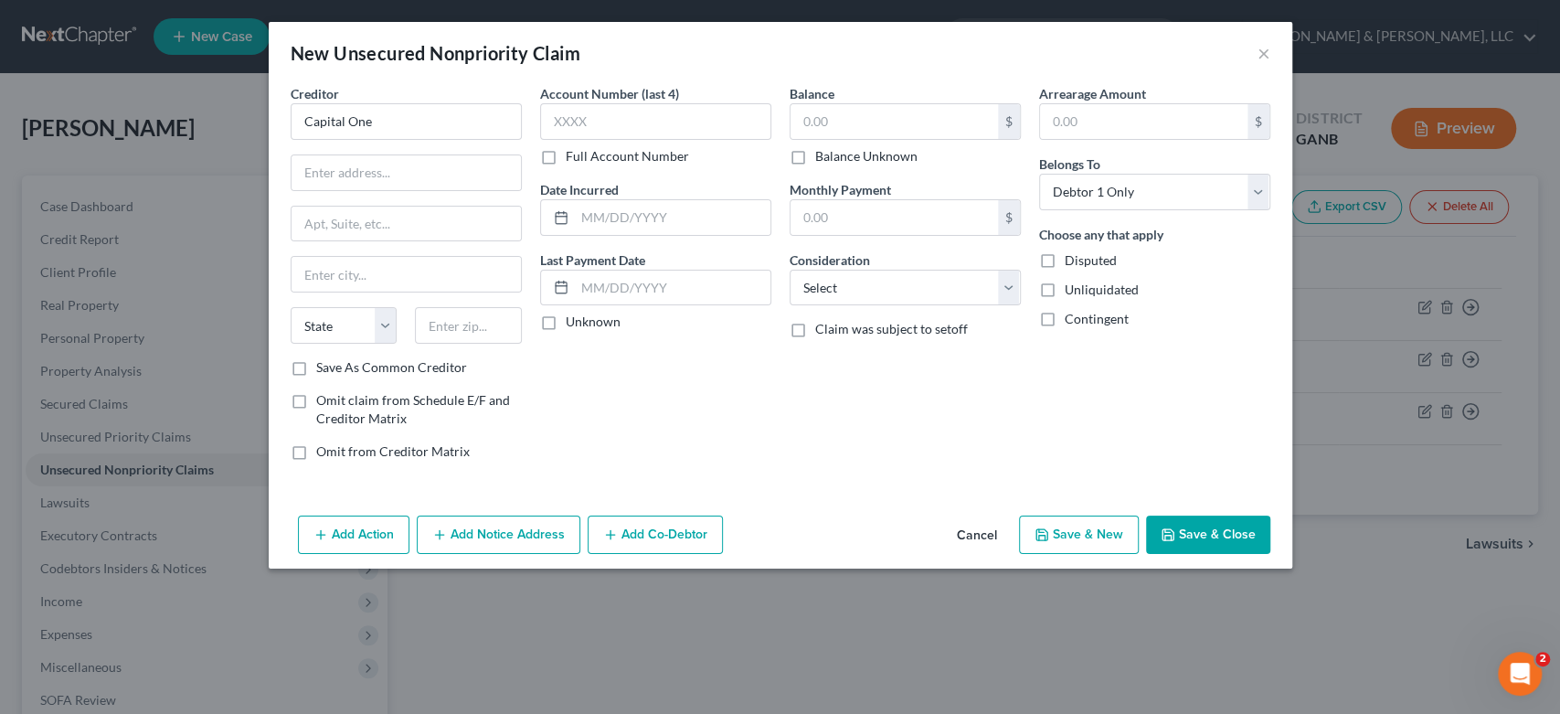
type input "84130-0285"
click at [596, 122] on input "text" at bounding box center [655, 121] width 231 height 37
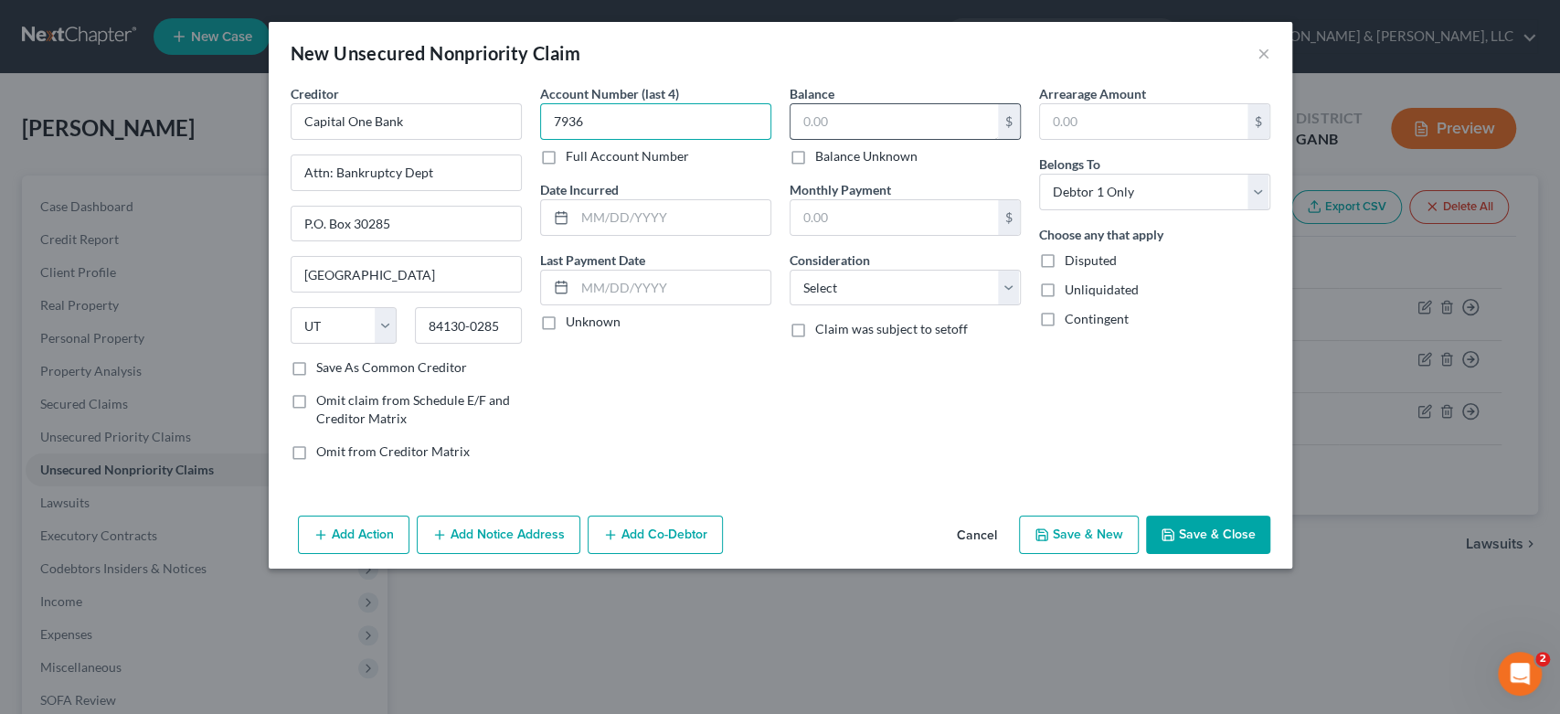
type input "7936"
drag, startPoint x: 854, startPoint y: 113, endPoint x: 858, endPoint y: 124, distance: 11.9
click at [858, 124] on input "text" at bounding box center [893, 121] width 207 height 35
type input "4,385.00"
click at [1003, 288] on select "Select Cable / Satellite Services Collection Agency Credit Card Debt Debt Couns…" at bounding box center [905, 288] width 231 height 37
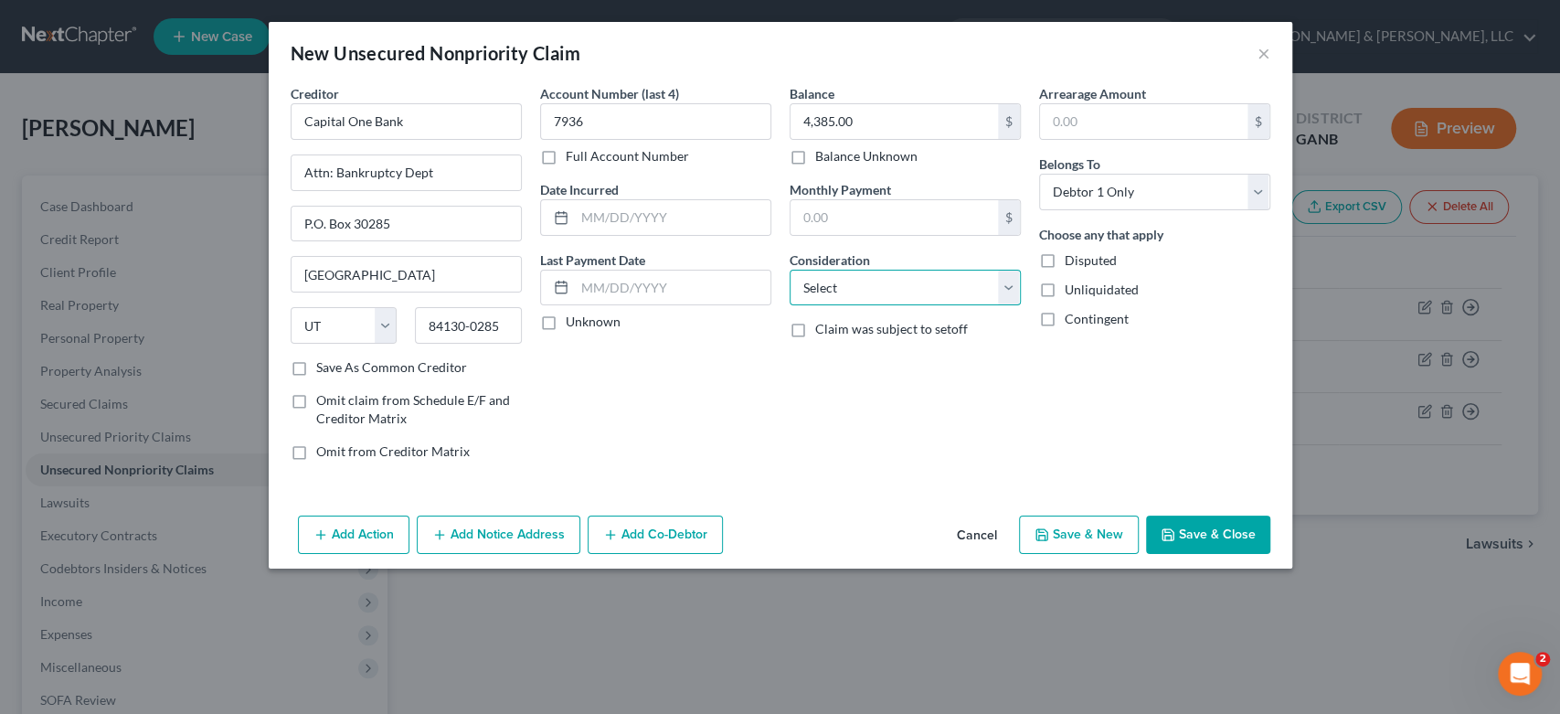
select select "2"
click at [790, 270] on select "Select Cable / Satellite Services Collection Agency Credit Card Debt Debt Couns…" at bounding box center [905, 288] width 231 height 37
click at [1099, 535] on button "Save & New" at bounding box center [1079, 534] width 120 height 38
select select "0"
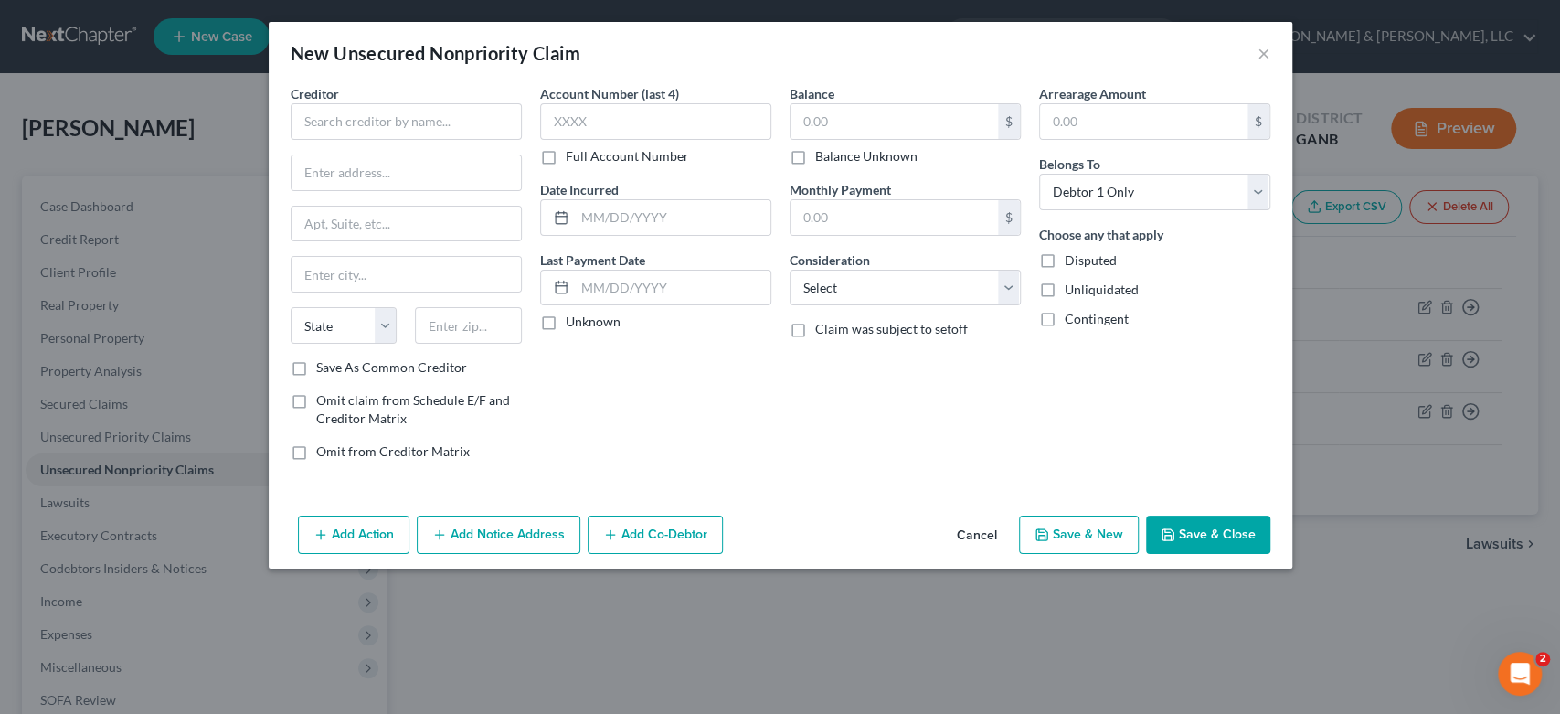
type input "0.00"
click at [345, 122] on input "text" at bounding box center [406, 121] width 231 height 37
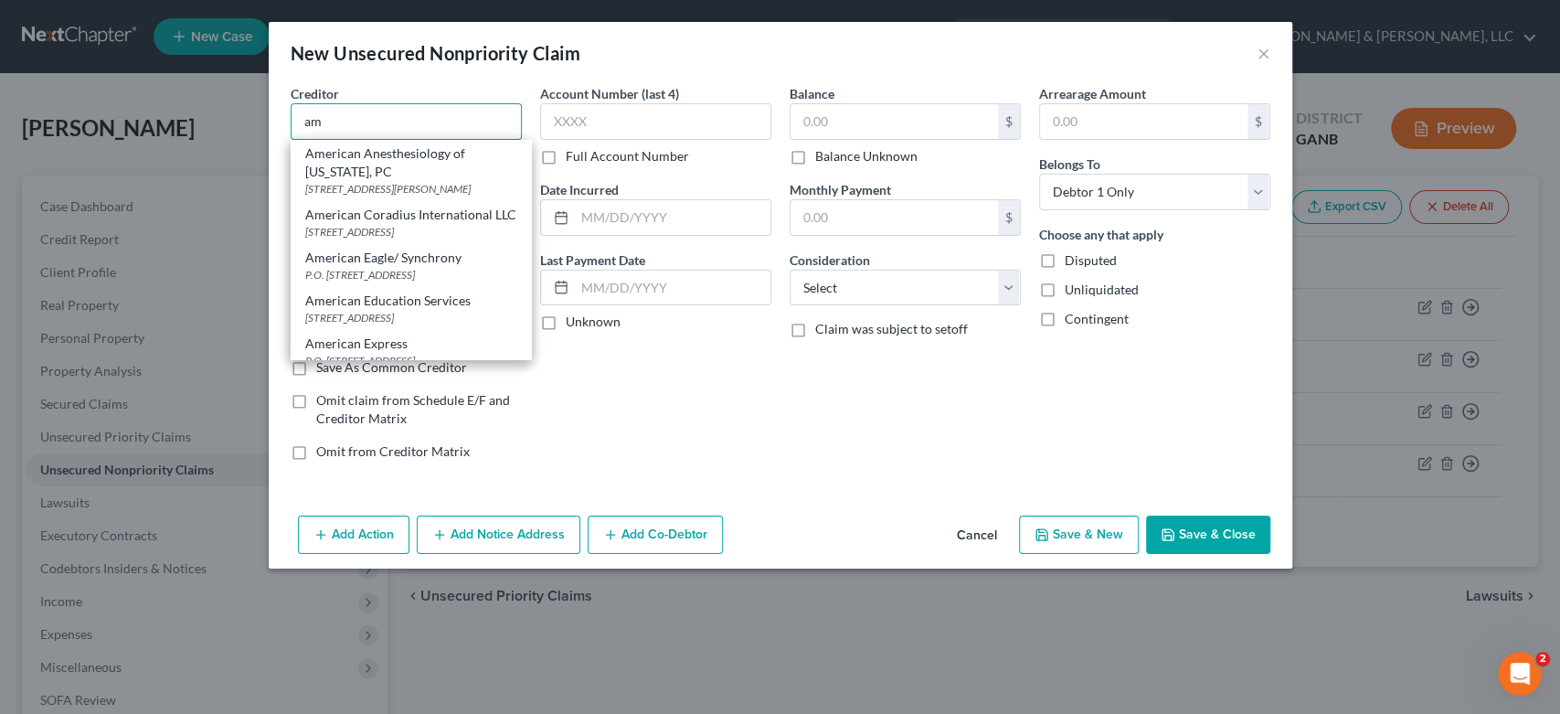
type input "a"
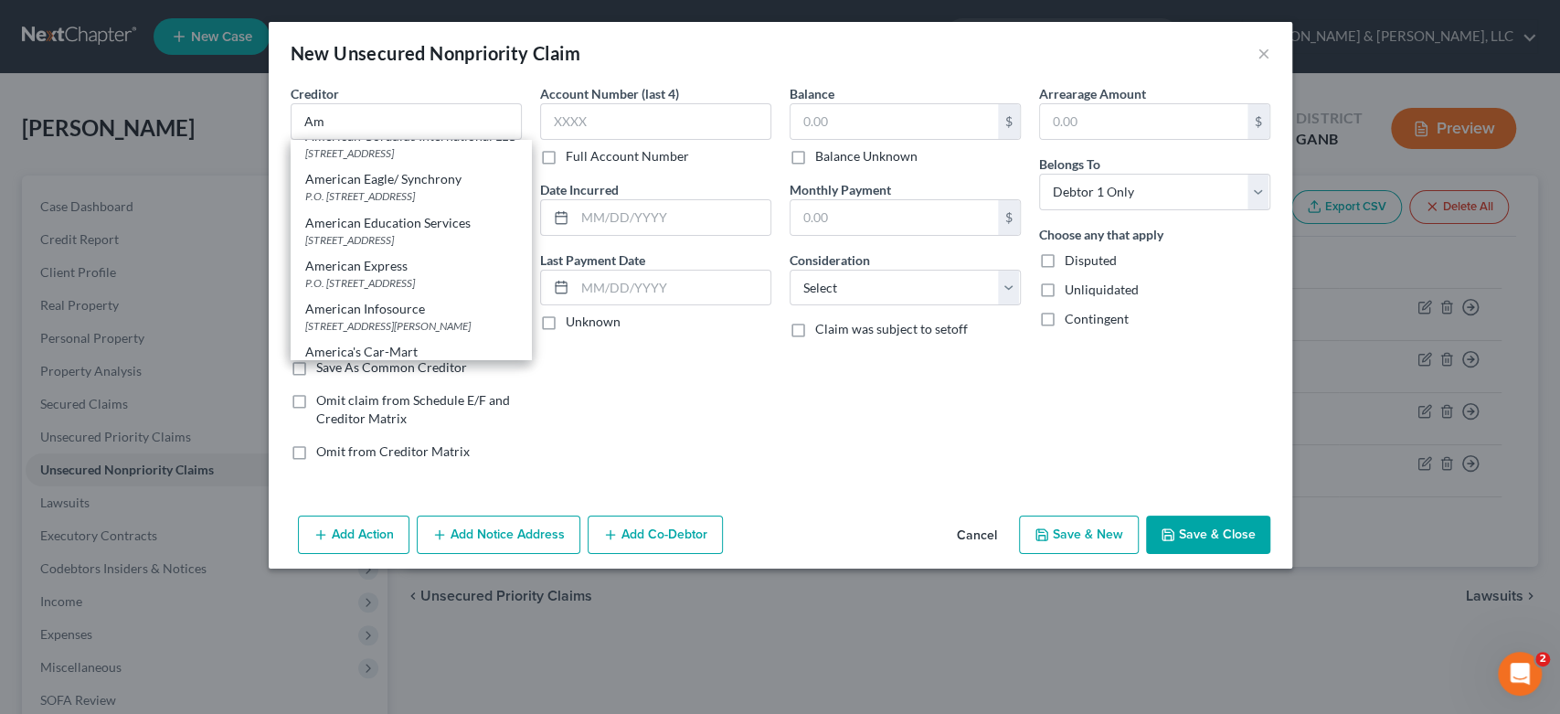
scroll to position [243, 0]
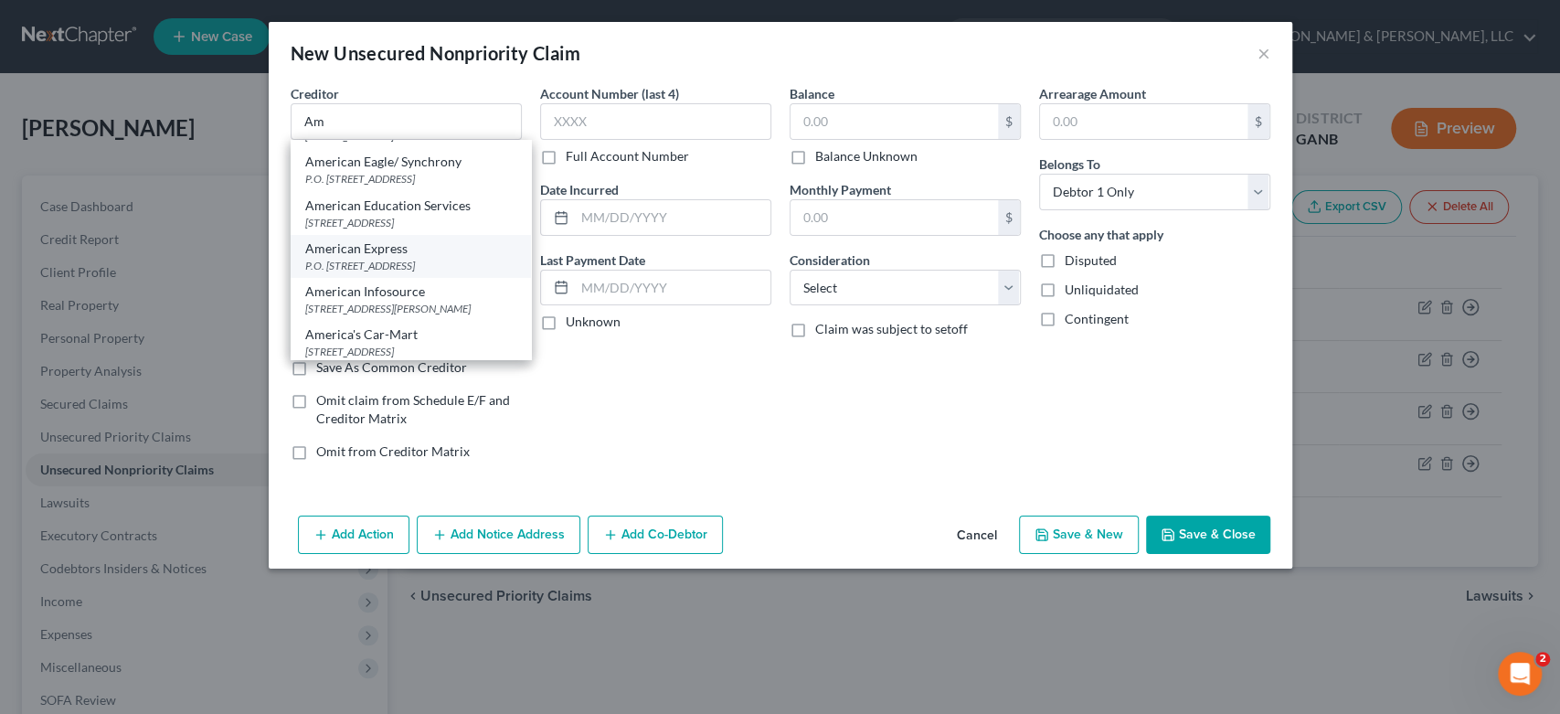
click at [391, 273] on div "P.O. [STREET_ADDRESS]" at bounding box center [410, 266] width 211 height 16
type input "American Express"
type input "P.O. Box 981537"
type input "[GEOGRAPHIC_DATA]"
select select "45"
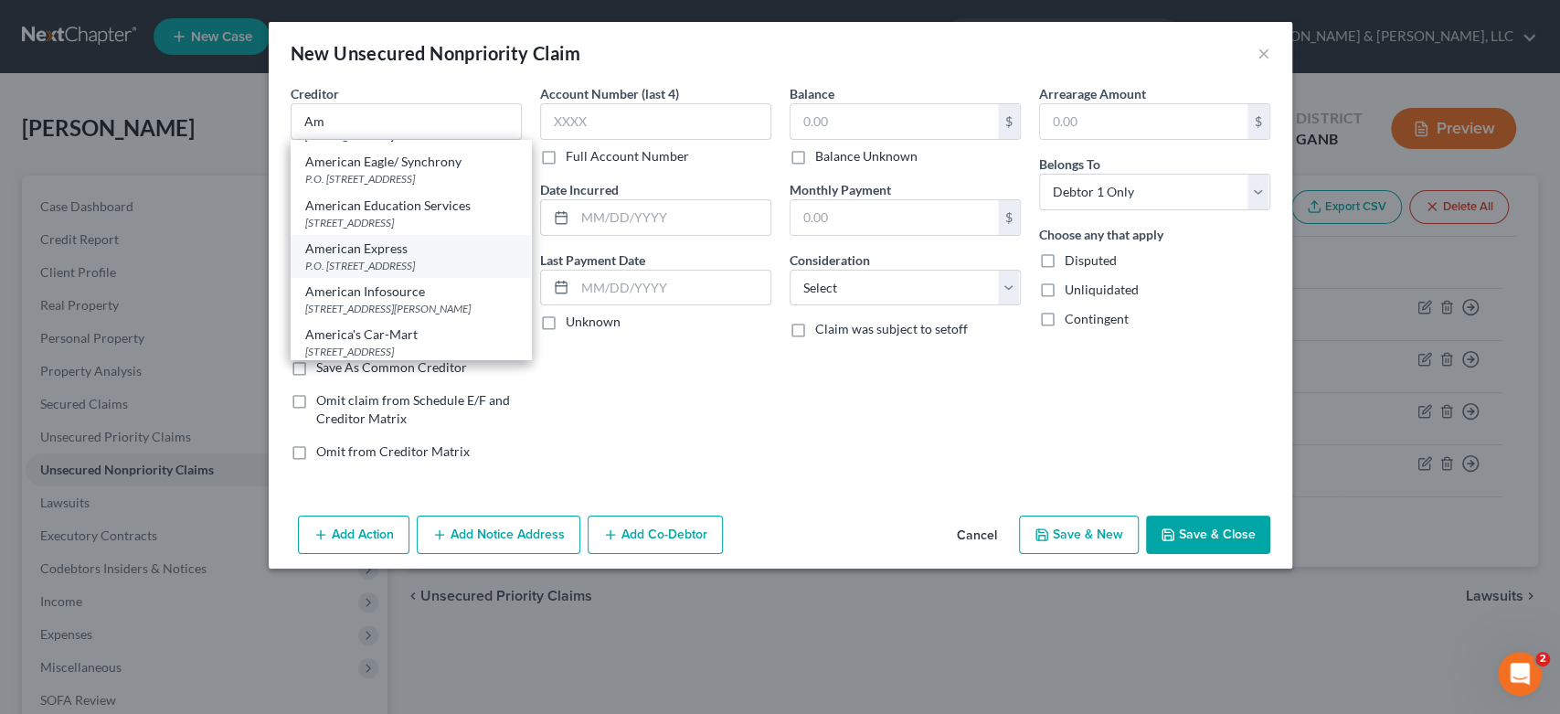
type input "79998"
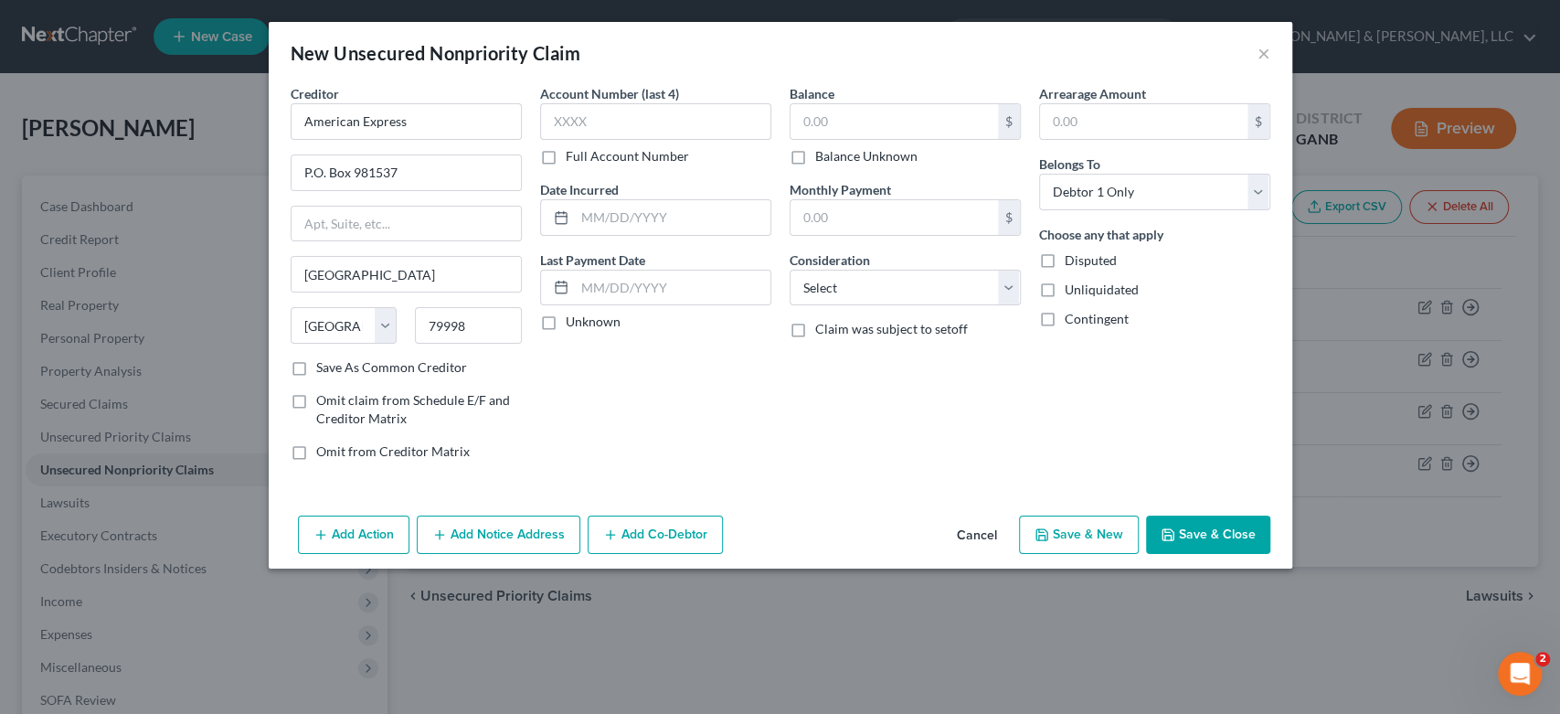
scroll to position [0, 0]
drag, startPoint x: 631, startPoint y: 122, endPoint x: 772, endPoint y: 79, distance: 147.4
click at [637, 119] on input "text" at bounding box center [655, 121] width 231 height 37
type input "1003"
click at [876, 118] on input "text" at bounding box center [893, 121] width 207 height 35
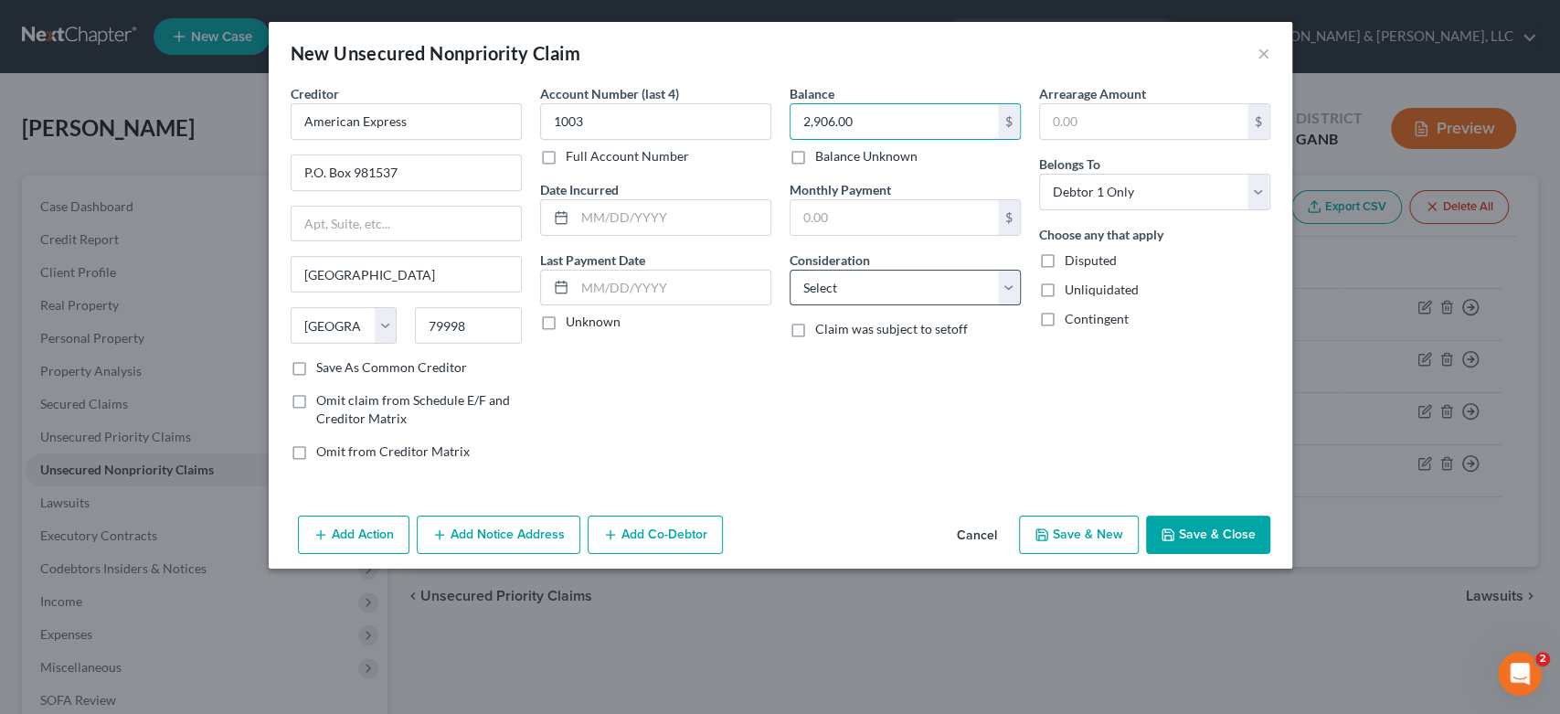
type input "2,906.00"
click at [1000, 287] on select "Select Cable / Satellite Services Collection Agency Credit Card Debt Debt Couns…" at bounding box center [905, 288] width 231 height 37
select select "2"
click at [790, 270] on select "Select Cable / Satellite Services Collection Agency Credit Card Debt Debt Couns…" at bounding box center [905, 288] width 231 height 37
click at [1065, 529] on button "Save & New" at bounding box center [1079, 534] width 120 height 38
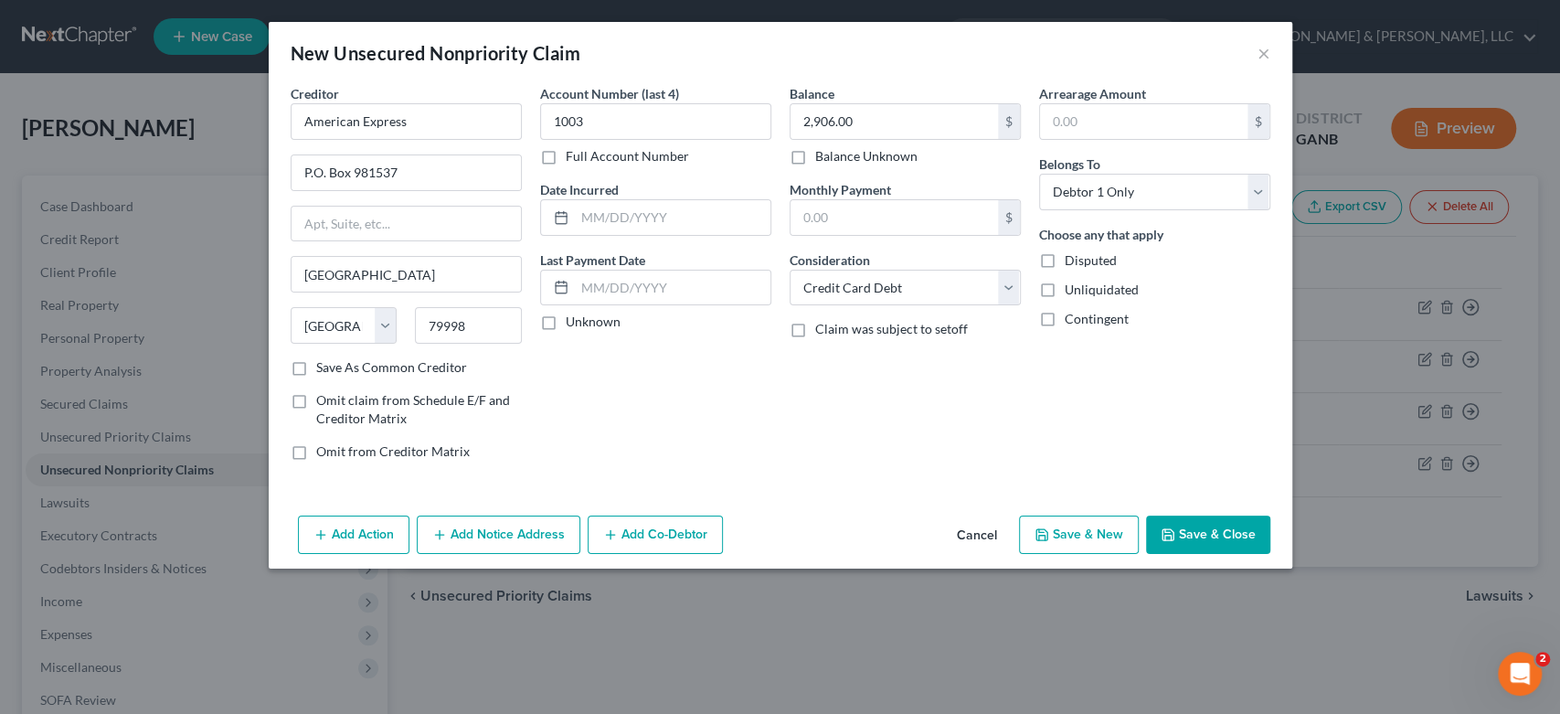
select select "0"
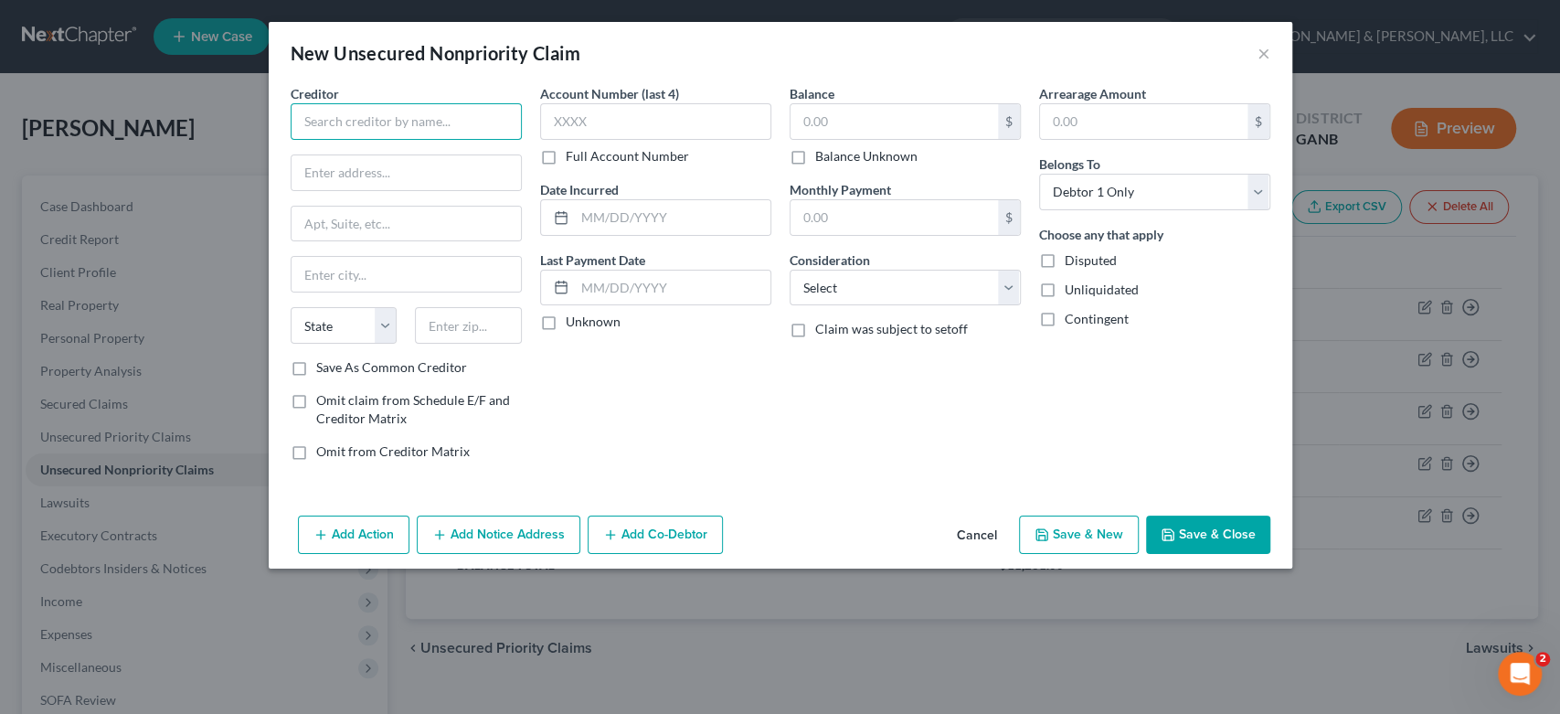
click at [307, 122] on input "text" at bounding box center [406, 121] width 231 height 37
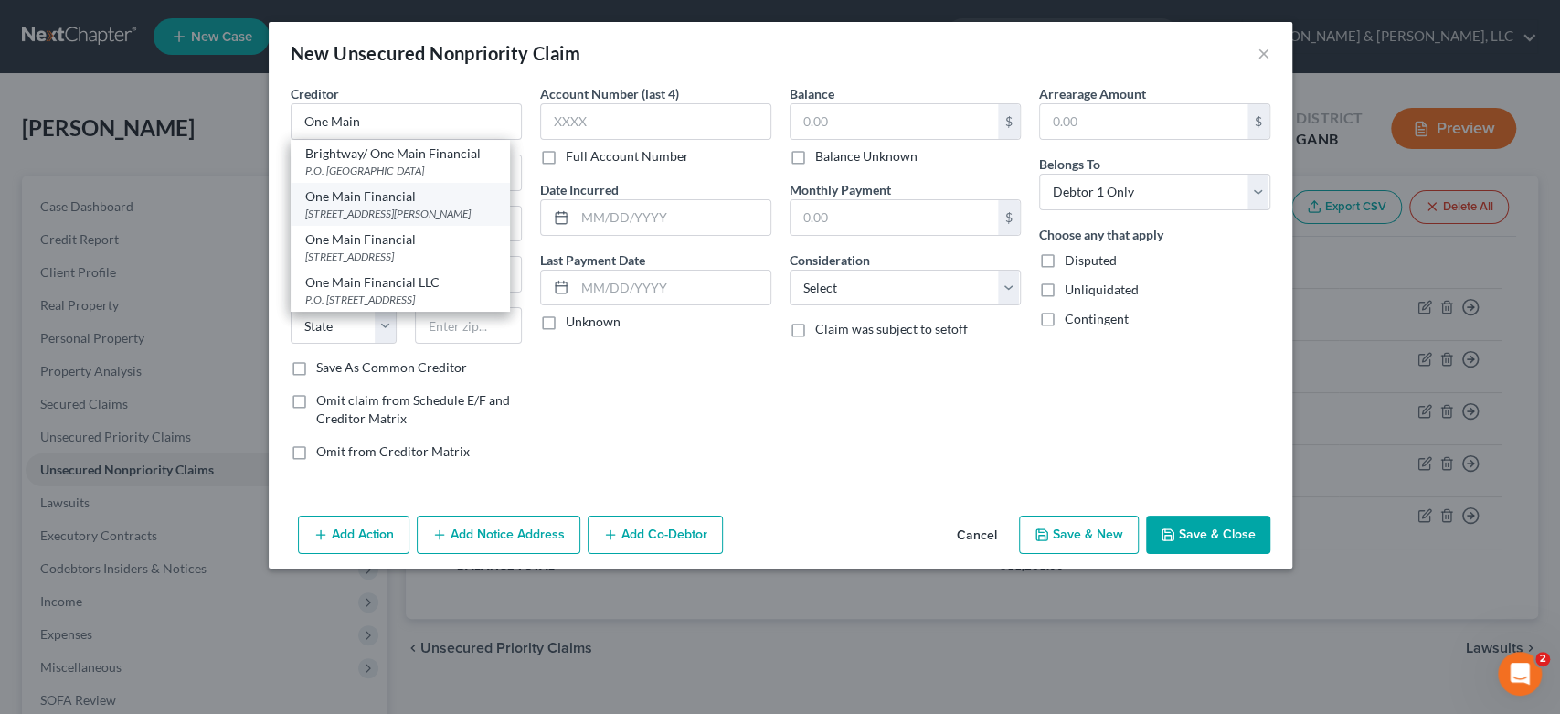
click at [431, 211] on div "[STREET_ADDRESS][PERSON_NAME]" at bounding box center [400, 214] width 190 height 16
type input "One Main Financial"
type input "101 E [PERSON_NAME]"
type input "Suite 103"
type input "[PERSON_NAME]"
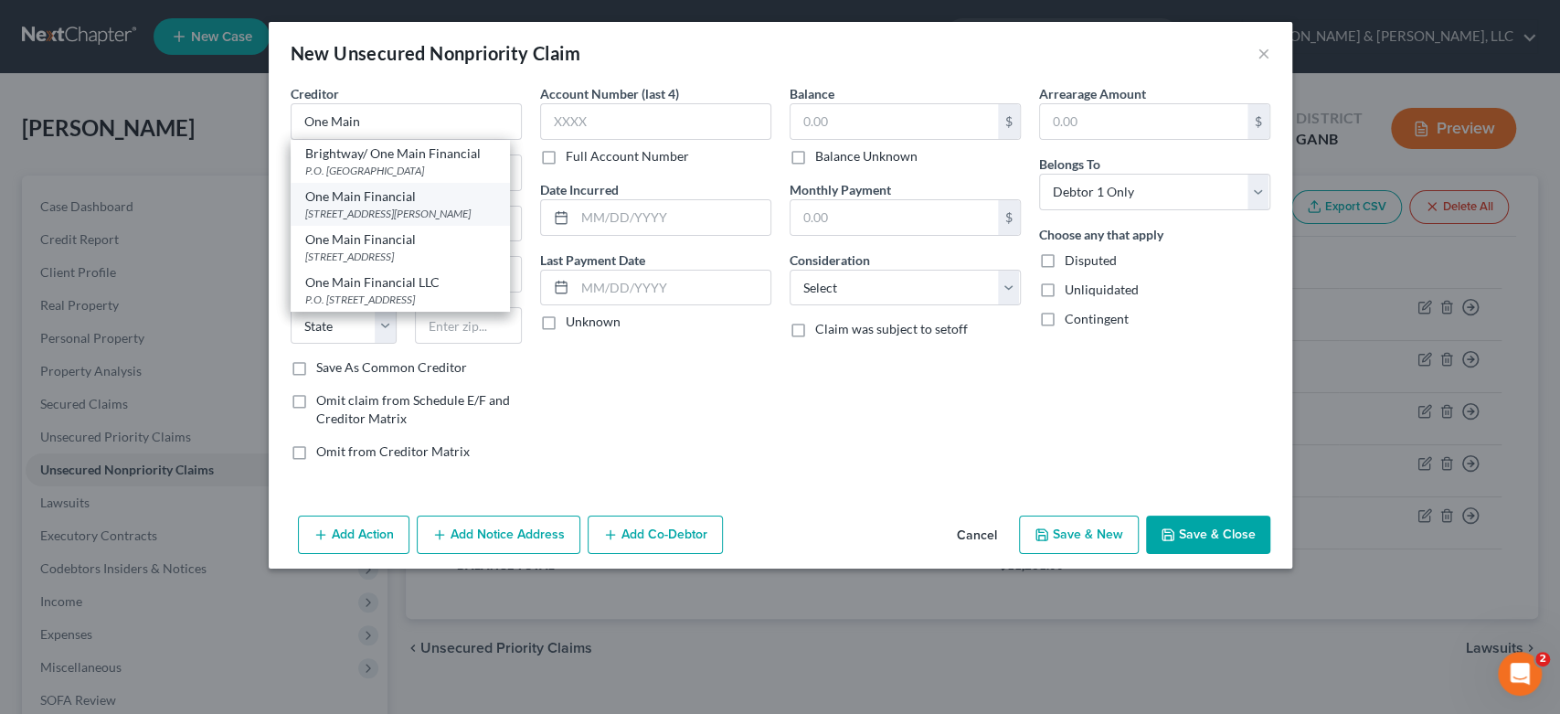
select select "10"
type input "30720"
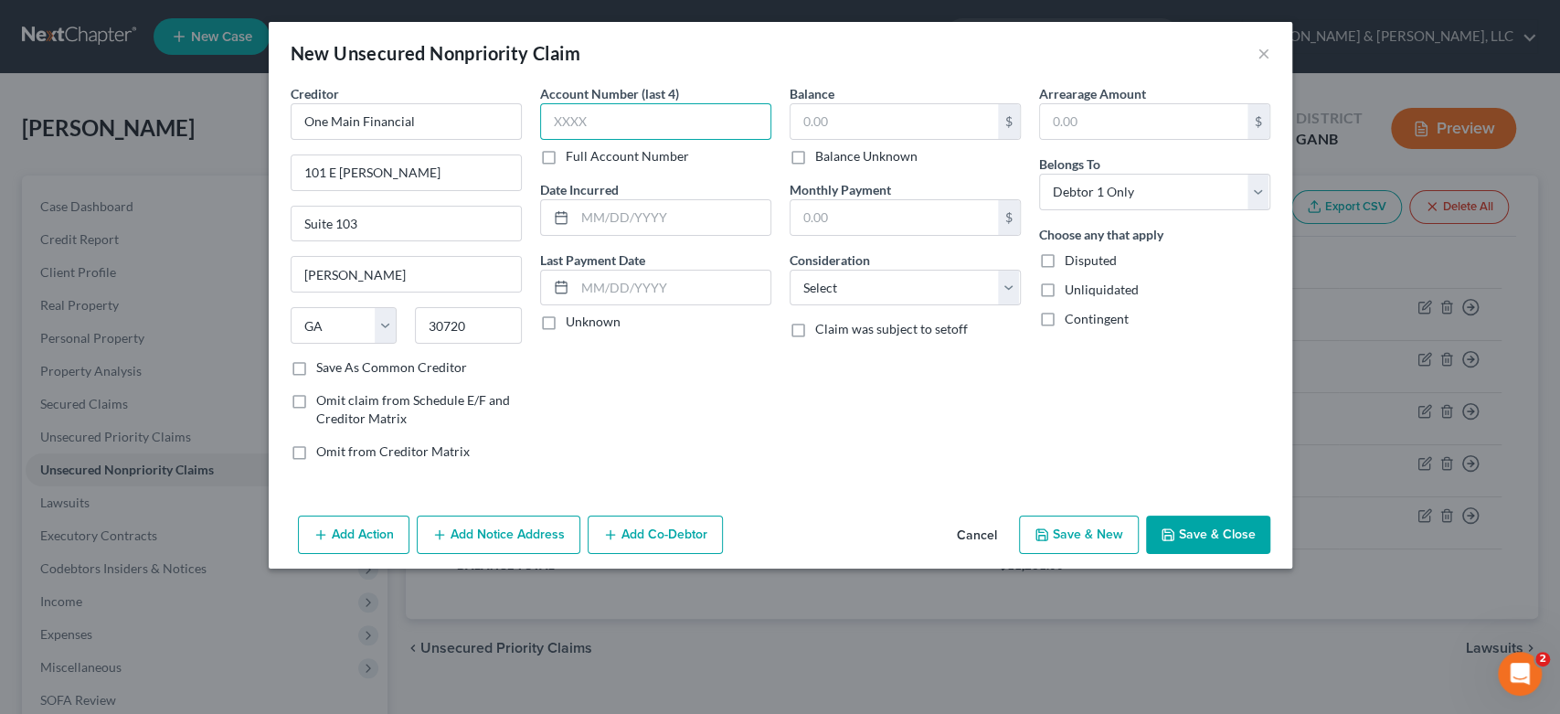
drag, startPoint x: 663, startPoint y: 130, endPoint x: 719, endPoint y: 144, distance: 57.6
click at [665, 128] on input "text" at bounding box center [655, 121] width 231 height 37
type input "4232"
click at [848, 122] on input "text" at bounding box center [893, 121] width 207 height 35
type input "10,883.00"
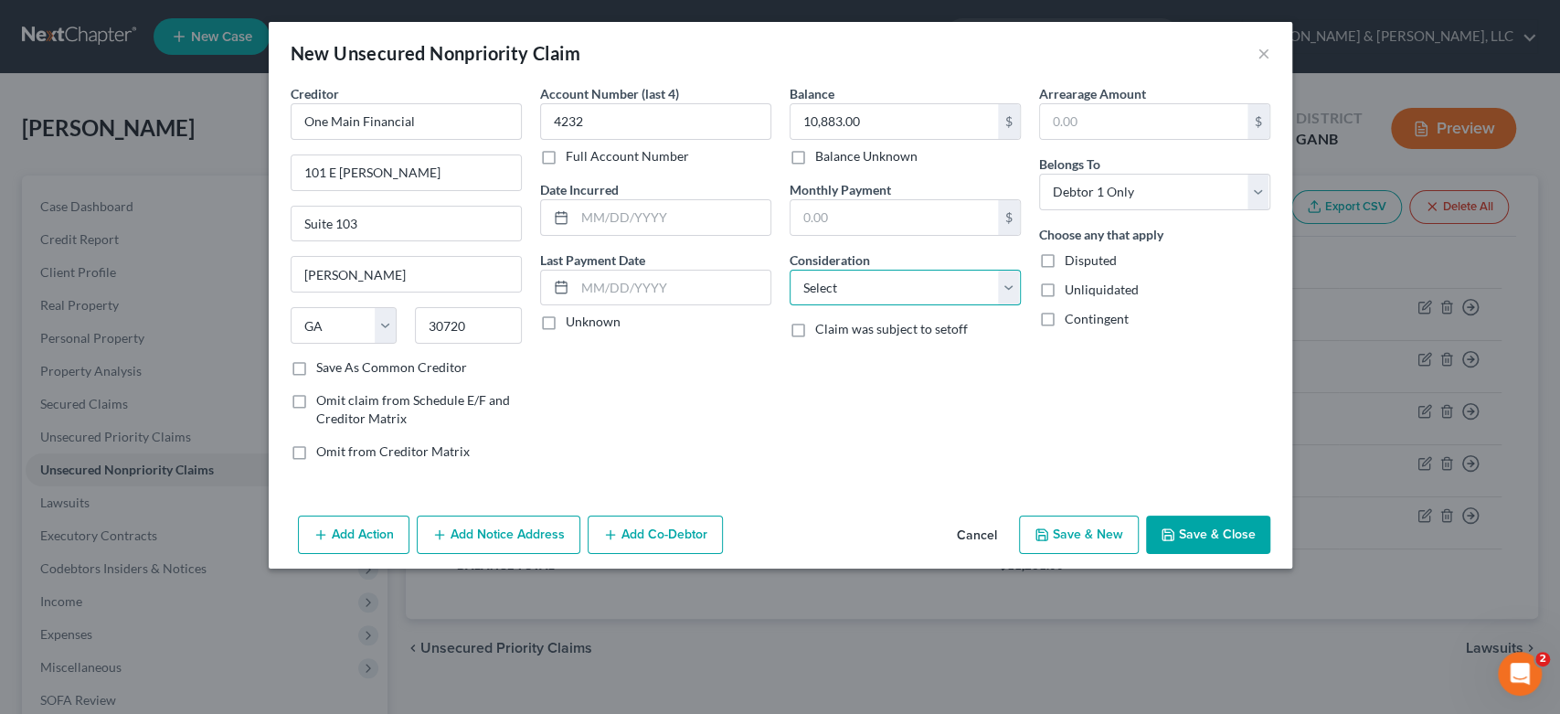
click at [1011, 283] on select "Select Cable / Satellite Services Collection Agency Credit Card Debt Debt Couns…" at bounding box center [905, 288] width 231 height 37
select select "10"
click at [790, 270] on select "Select Cable / Satellite Services Collection Agency Credit Card Debt Debt Couns…" at bounding box center [905, 288] width 231 height 37
click at [1078, 535] on button "Save & New" at bounding box center [1079, 534] width 120 height 38
select select "0"
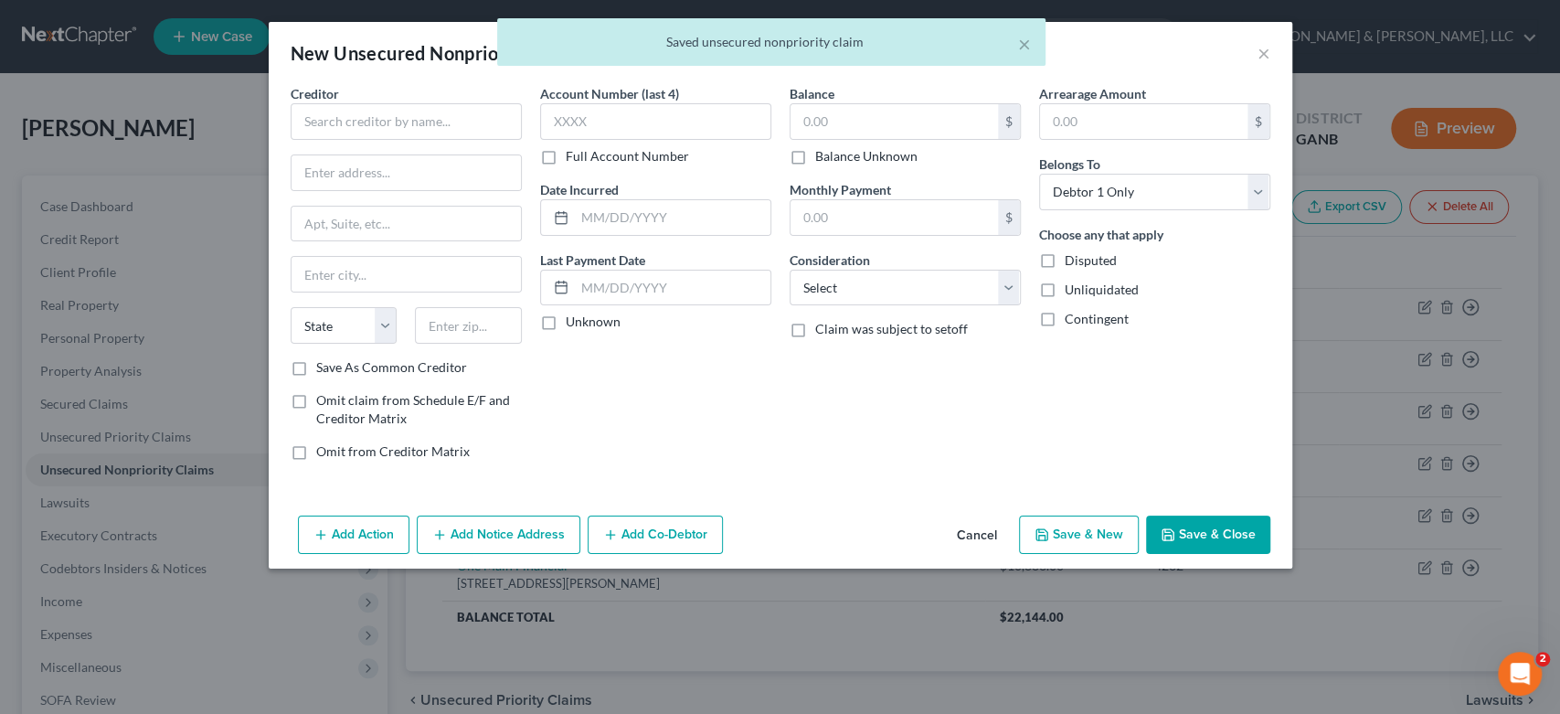
type input "0.00"
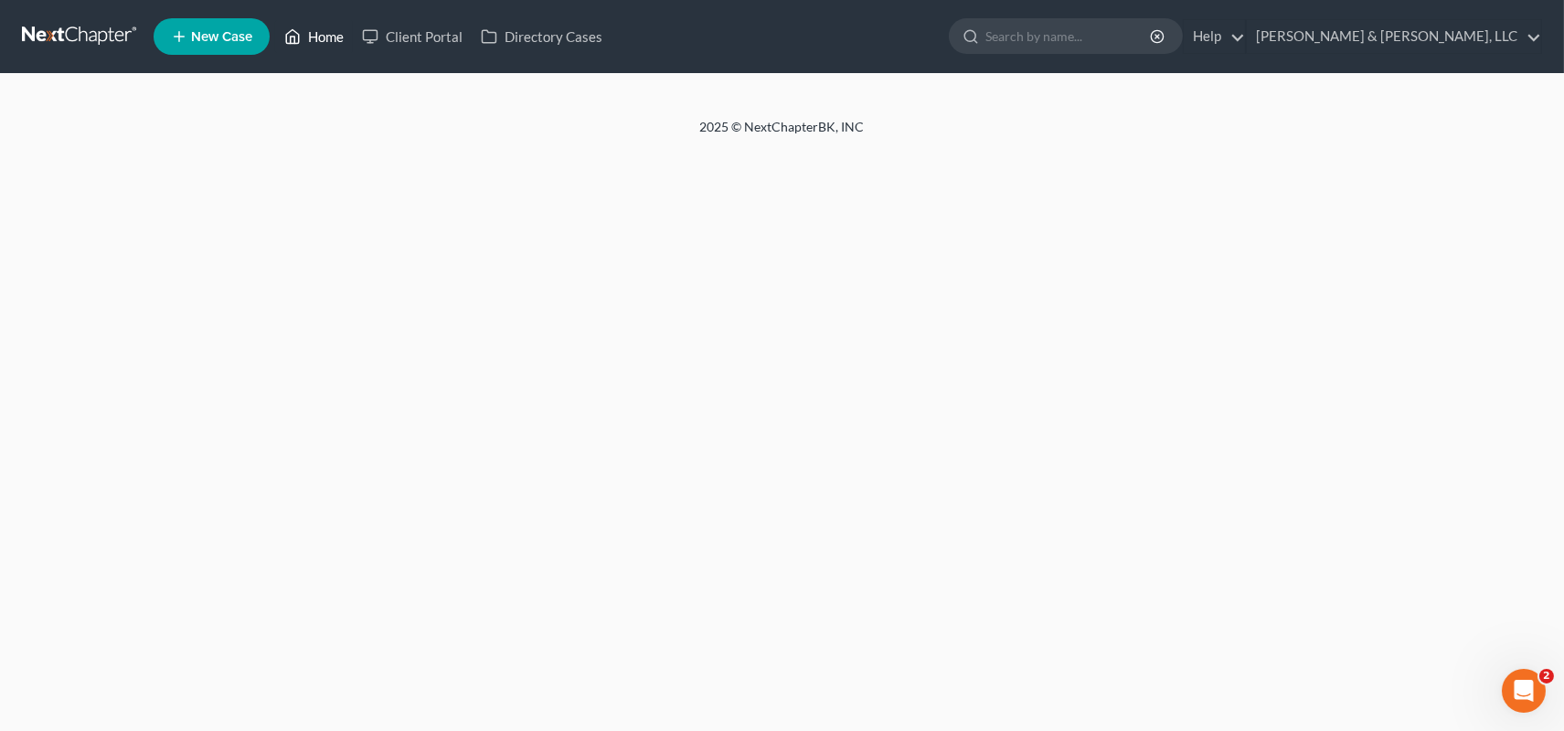
click at [329, 29] on link "Home" at bounding box center [314, 36] width 78 height 33
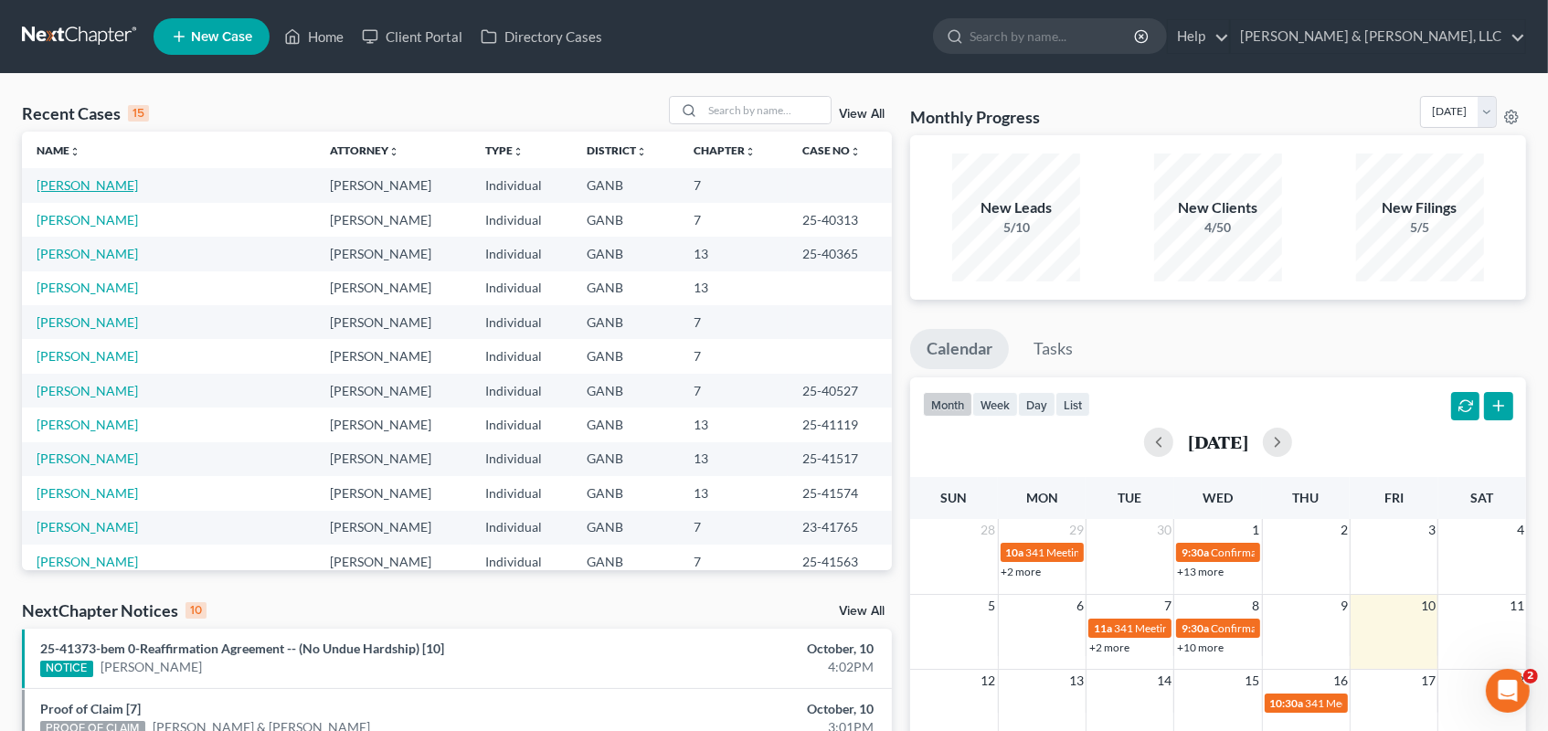
click at [66, 186] on link "[PERSON_NAME]" at bounding box center [87, 185] width 101 height 16
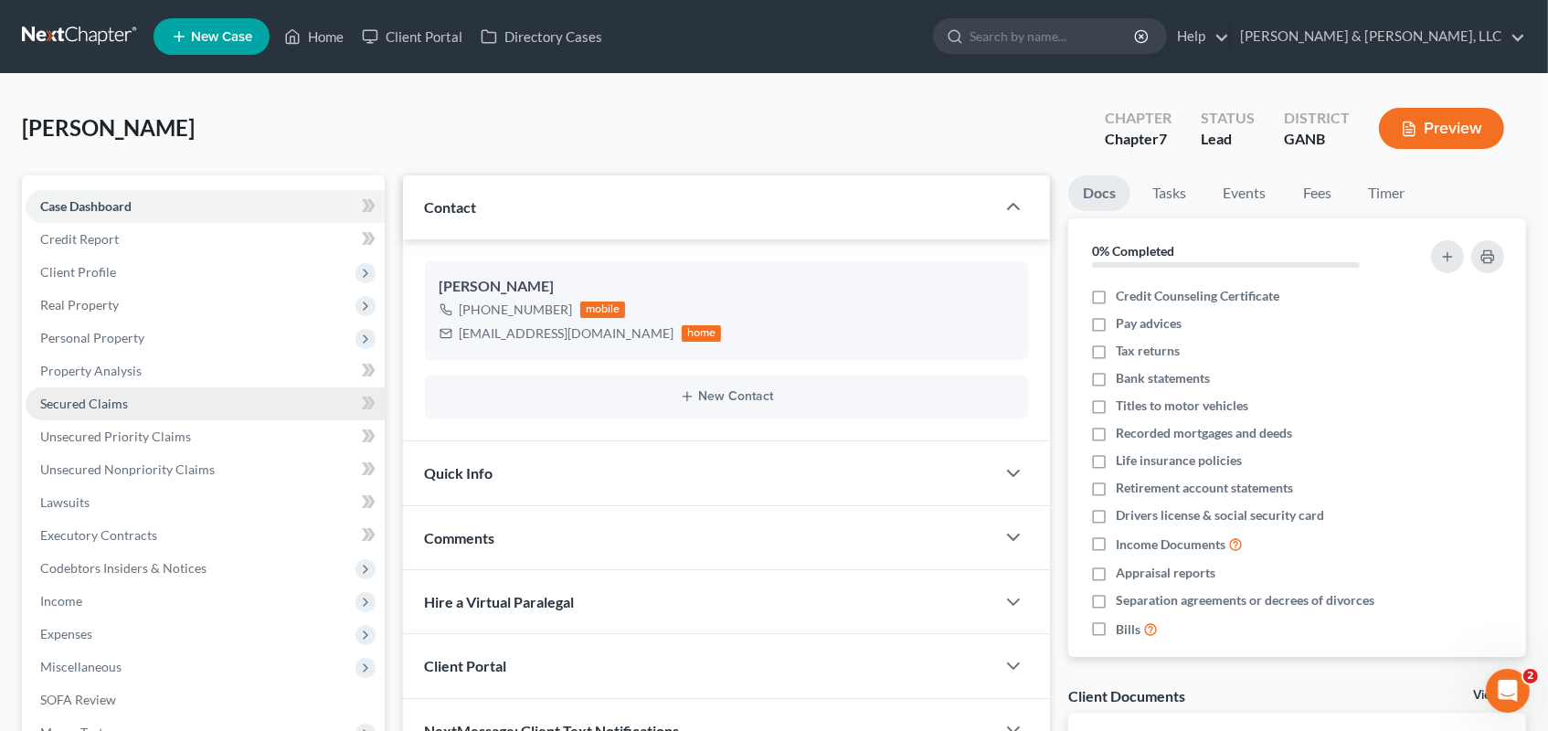
click at [124, 403] on span "Secured Claims" at bounding box center [84, 404] width 88 height 16
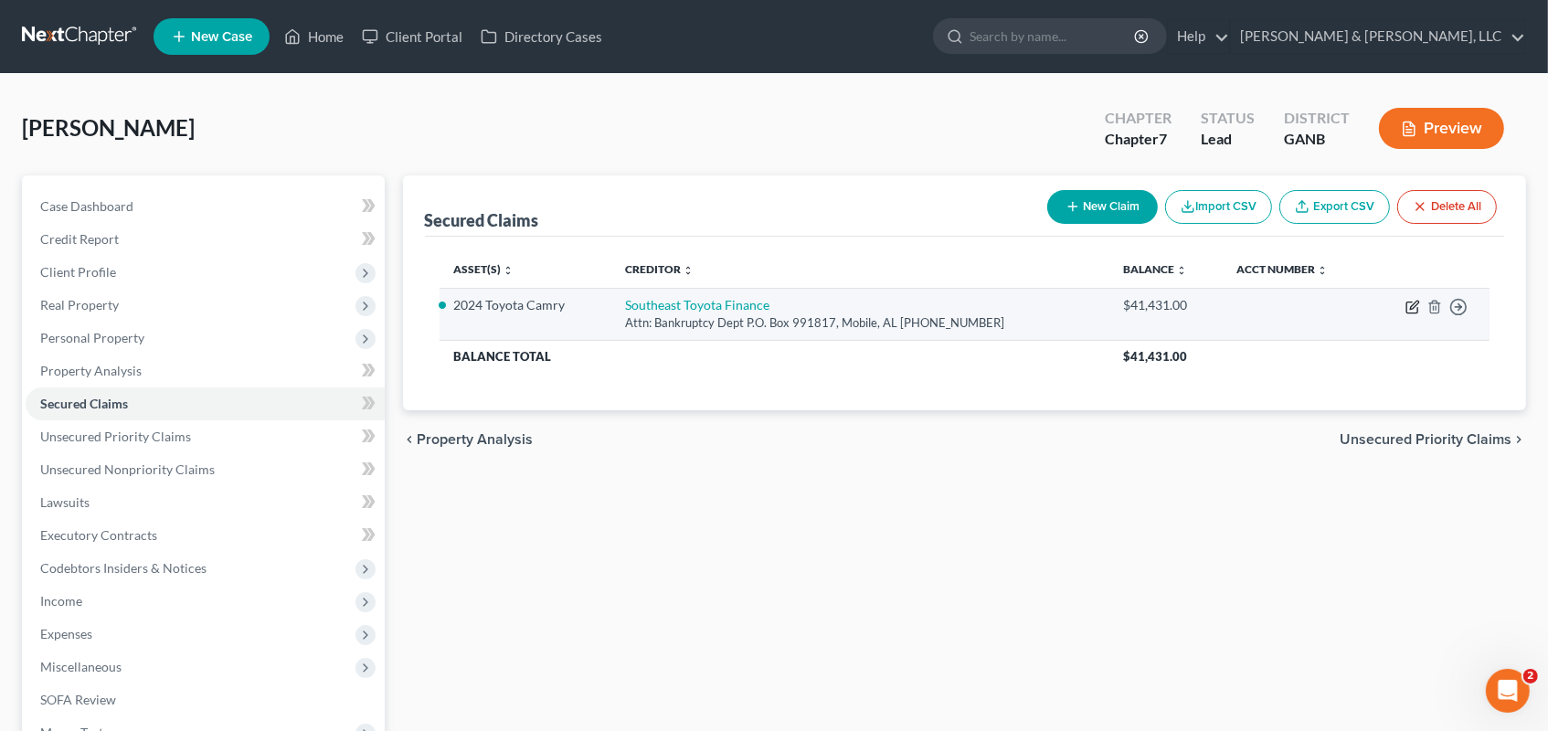
click at [1410, 309] on icon "button" at bounding box center [1412, 307] width 15 height 15
select select "0"
select select "2"
select select "0"
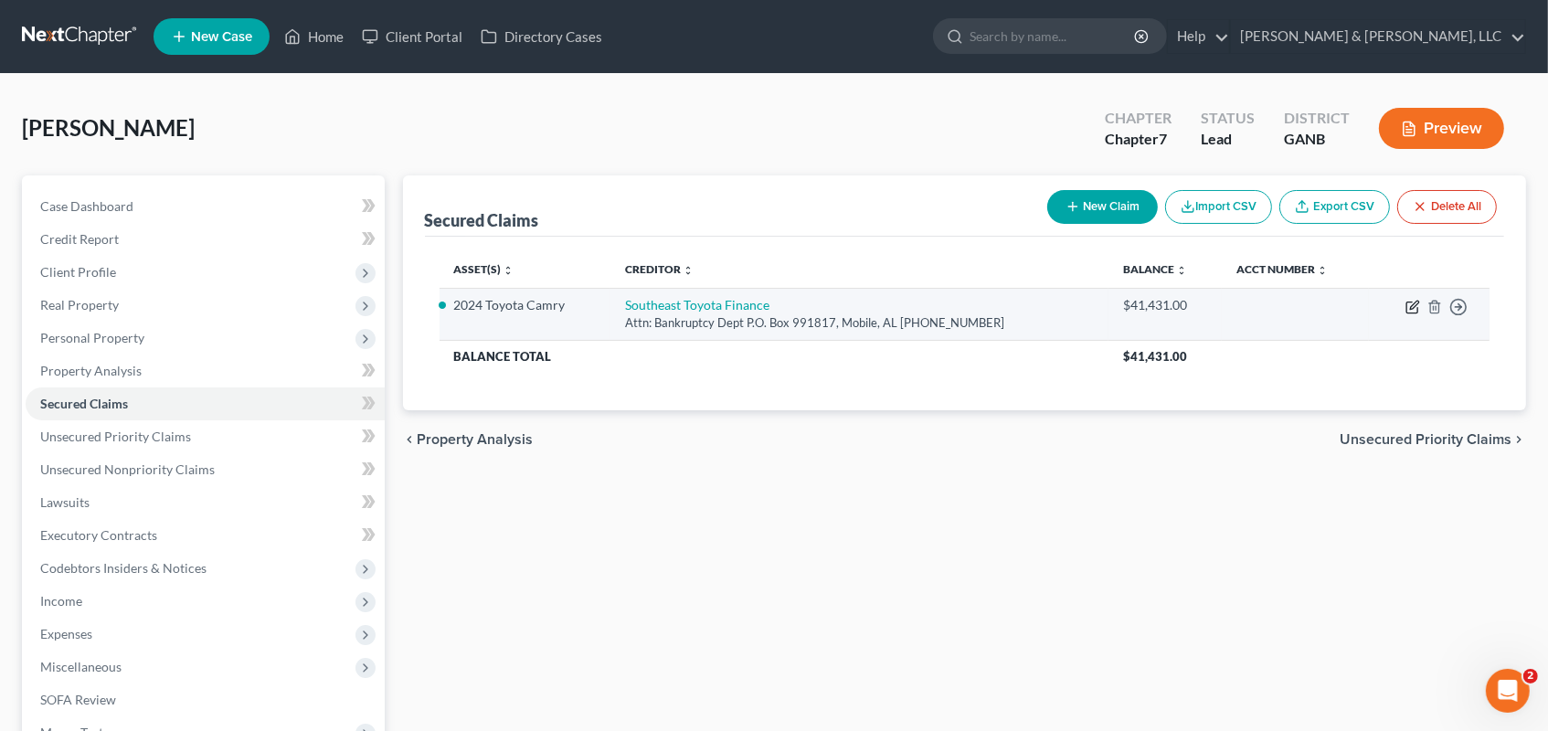
select select "0"
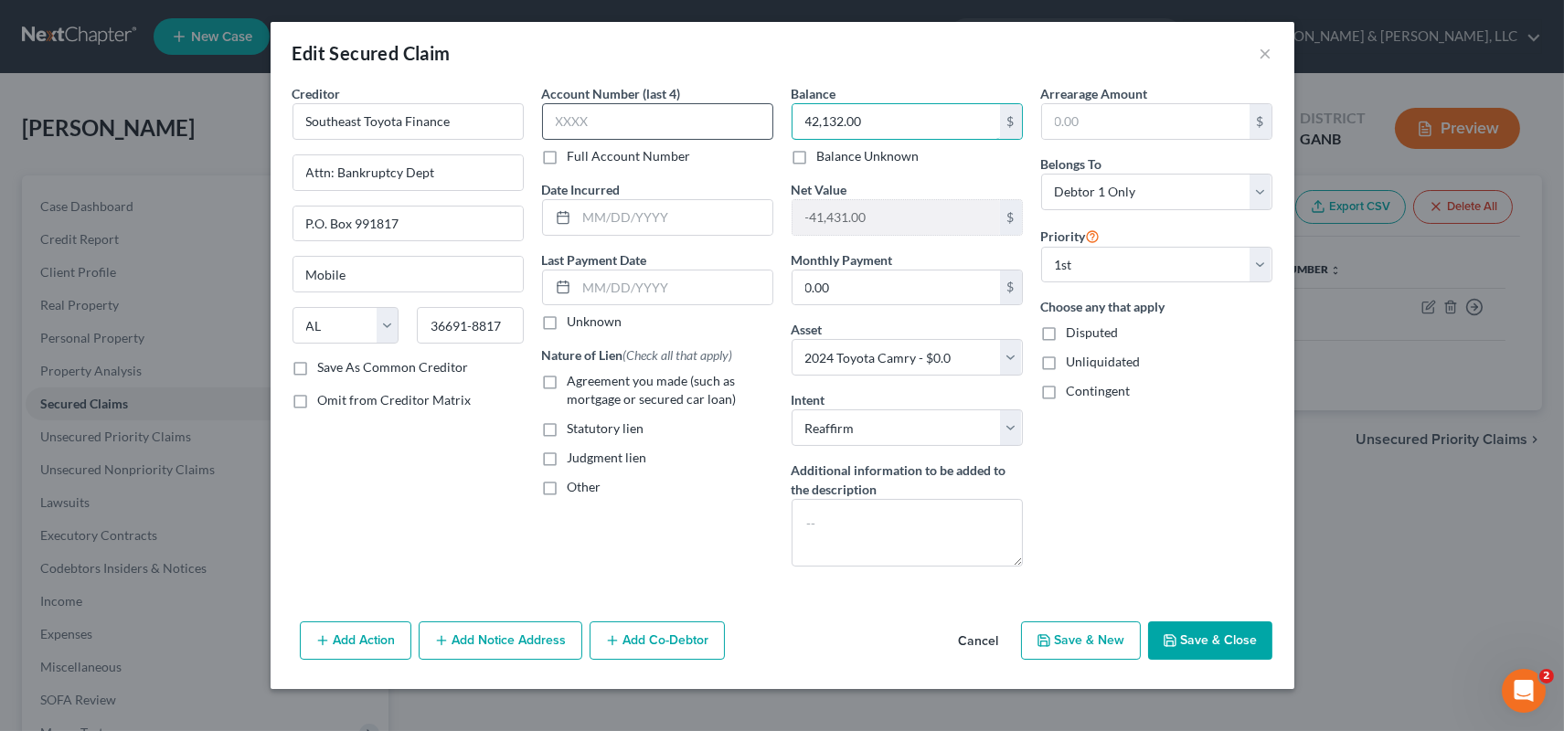
type input "42,132.00"
click at [617, 130] on input "text" at bounding box center [657, 121] width 231 height 37
type input "1002"
click at [1220, 633] on button "Save & Close" at bounding box center [1210, 640] width 124 height 38
select select
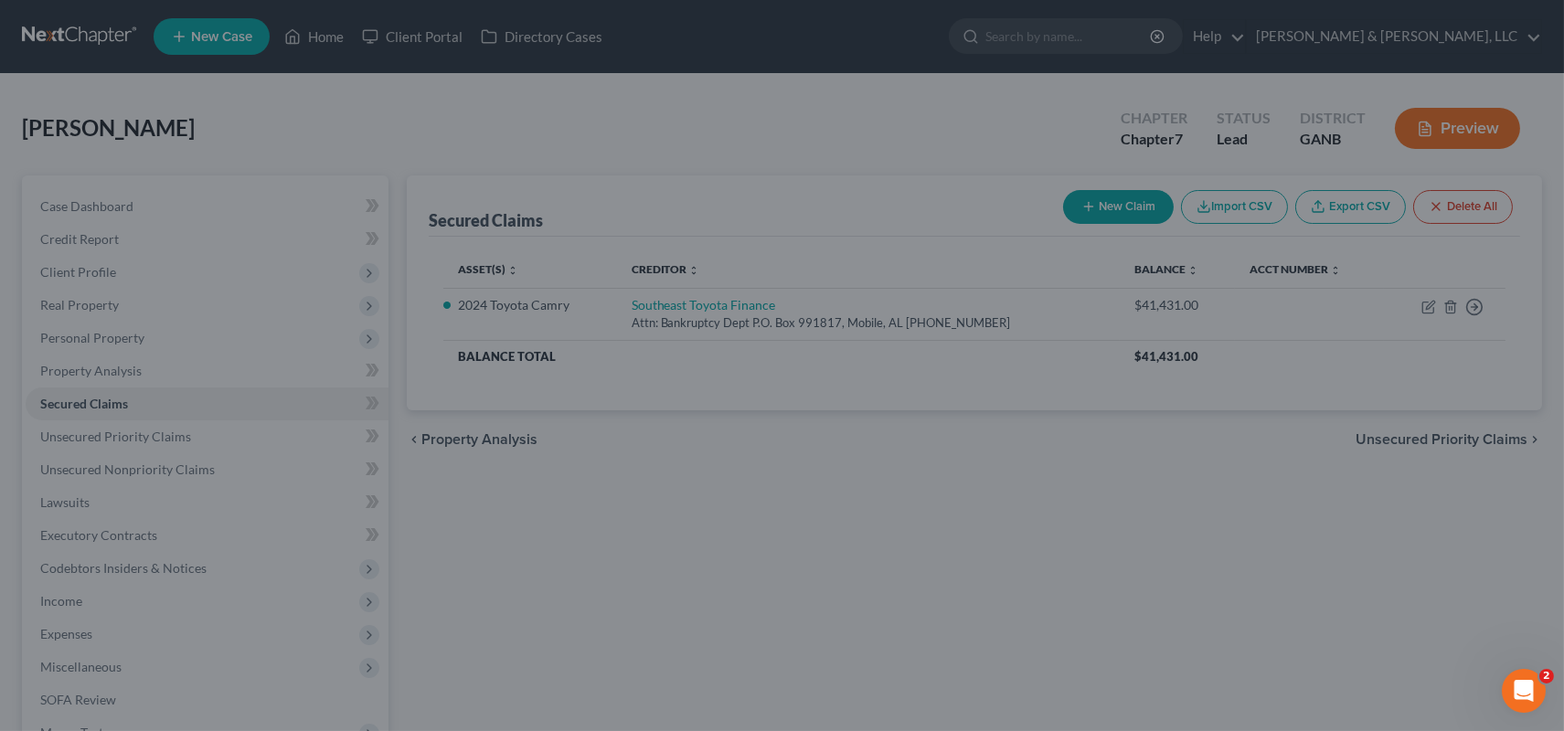
type input "-42,132.00"
select select "2"
type input "0"
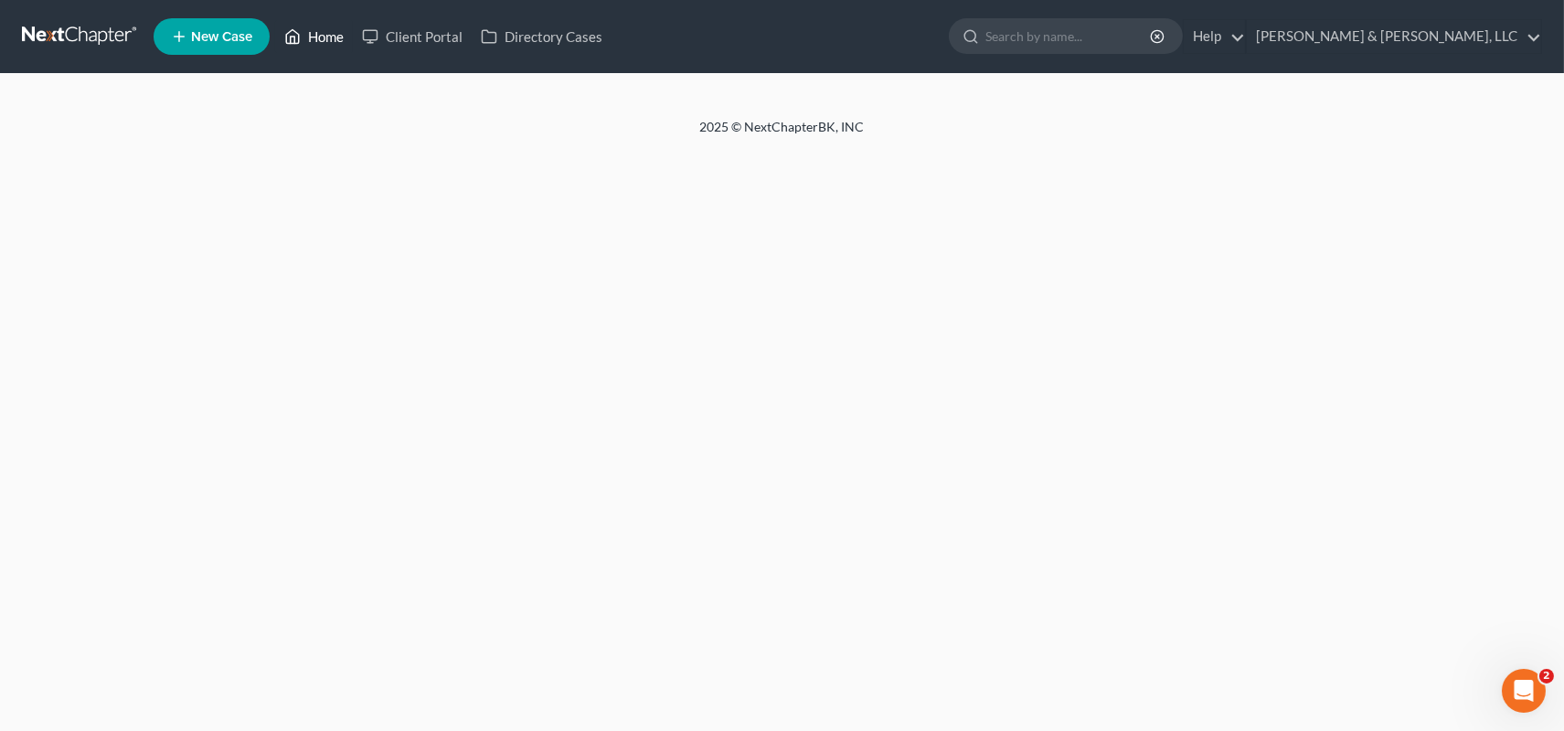
click at [316, 35] on link "Home" at bounding box center [314, 36] width 78 height 33
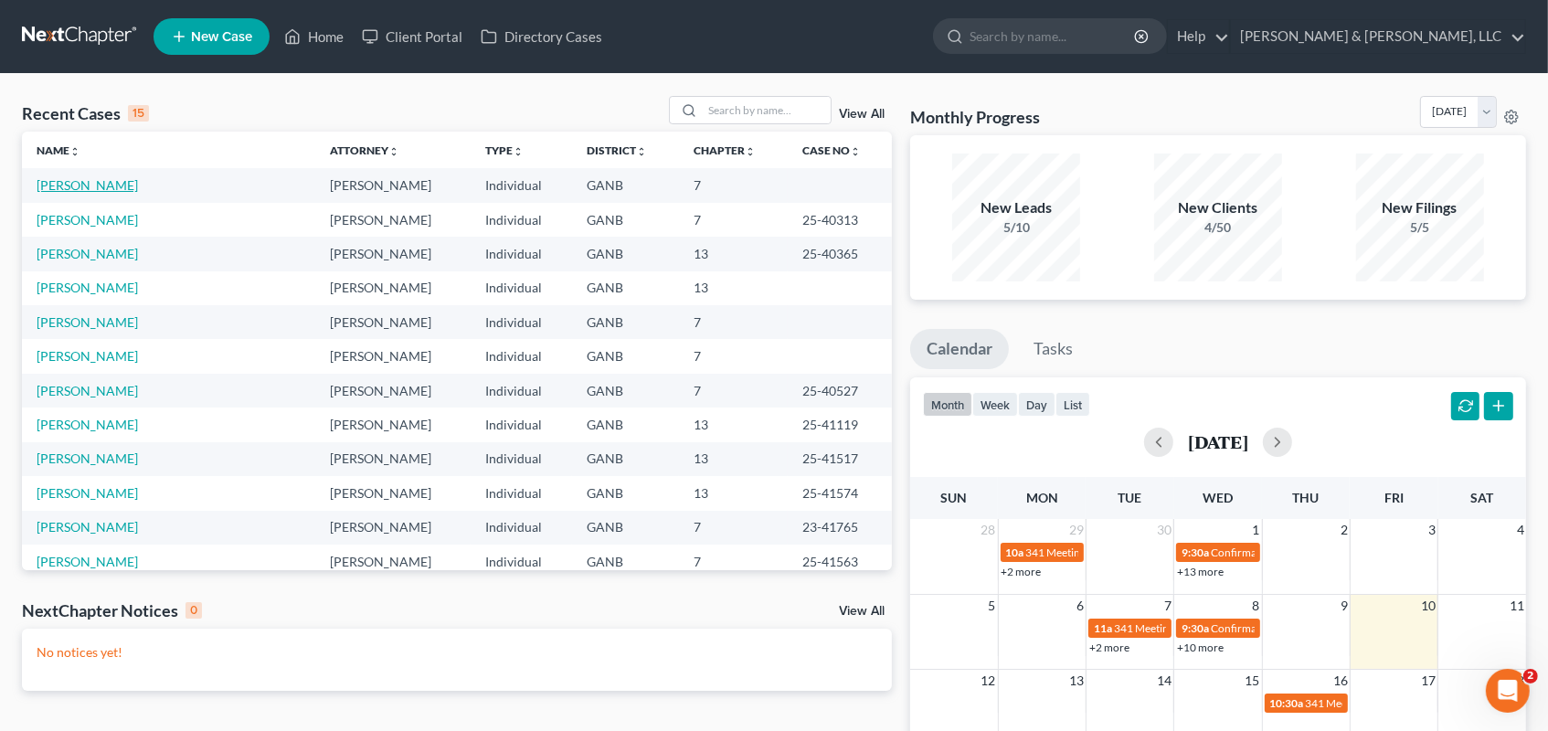
click at [79, 183] on link "[PERSON_NAME]" at bounding box center [87, 185] width 101 height 16
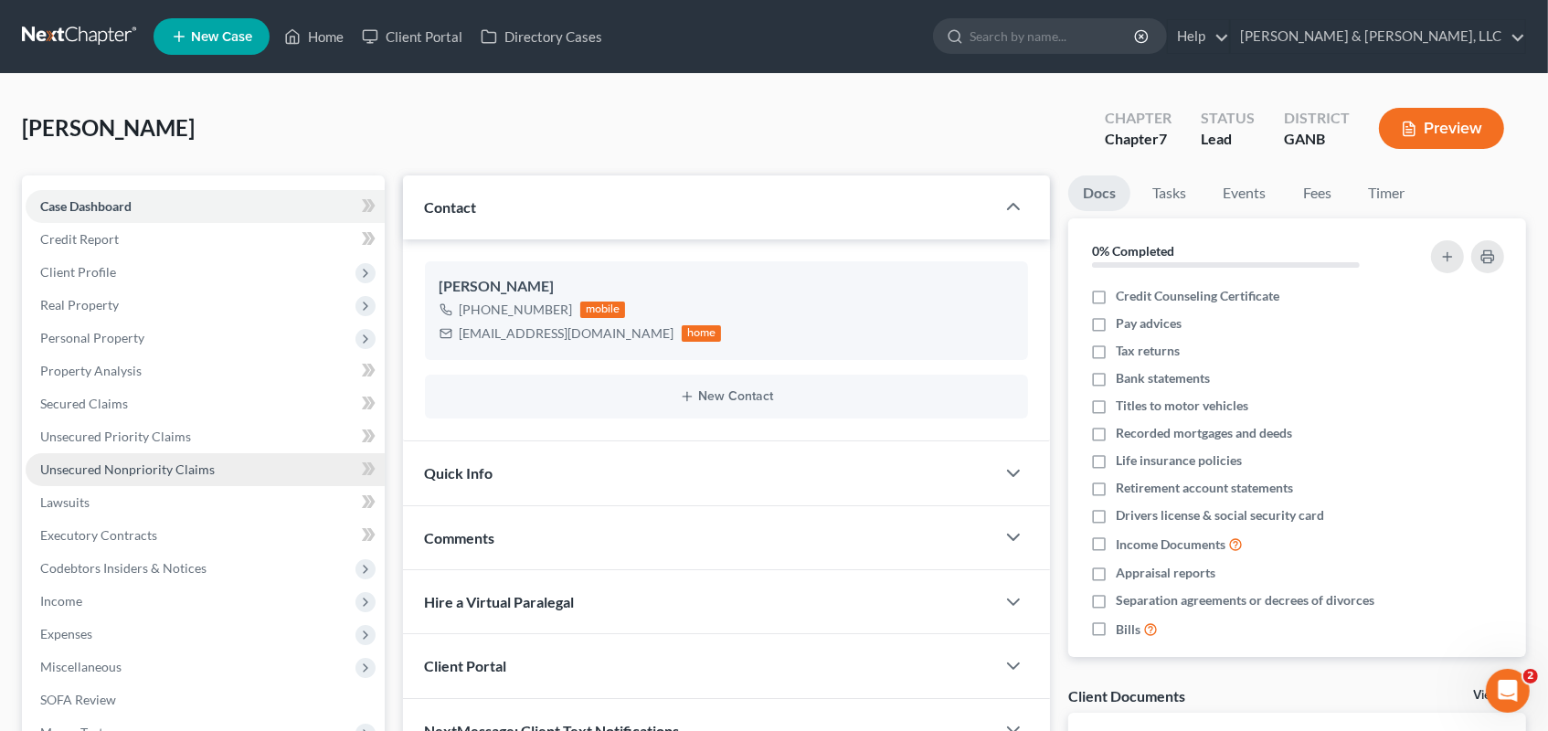
click at [138, 471] on span "Unsecured Nonpriority Claims" at bounding box center [127, 469] width 175 height 16
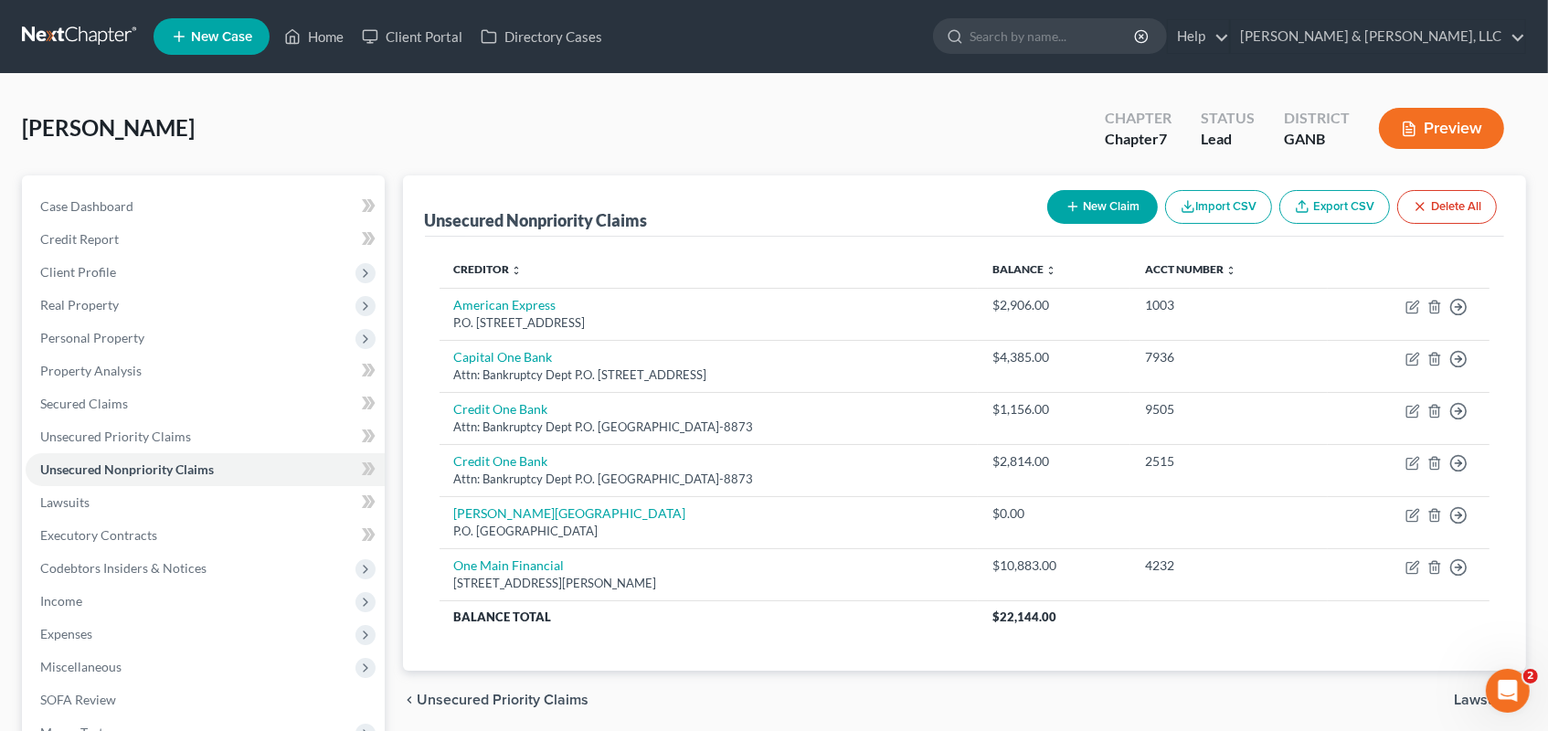
click at [1096, 200] on button "New Claim" at bounding box center [1102, 207] width 111 height 34
select select "0"
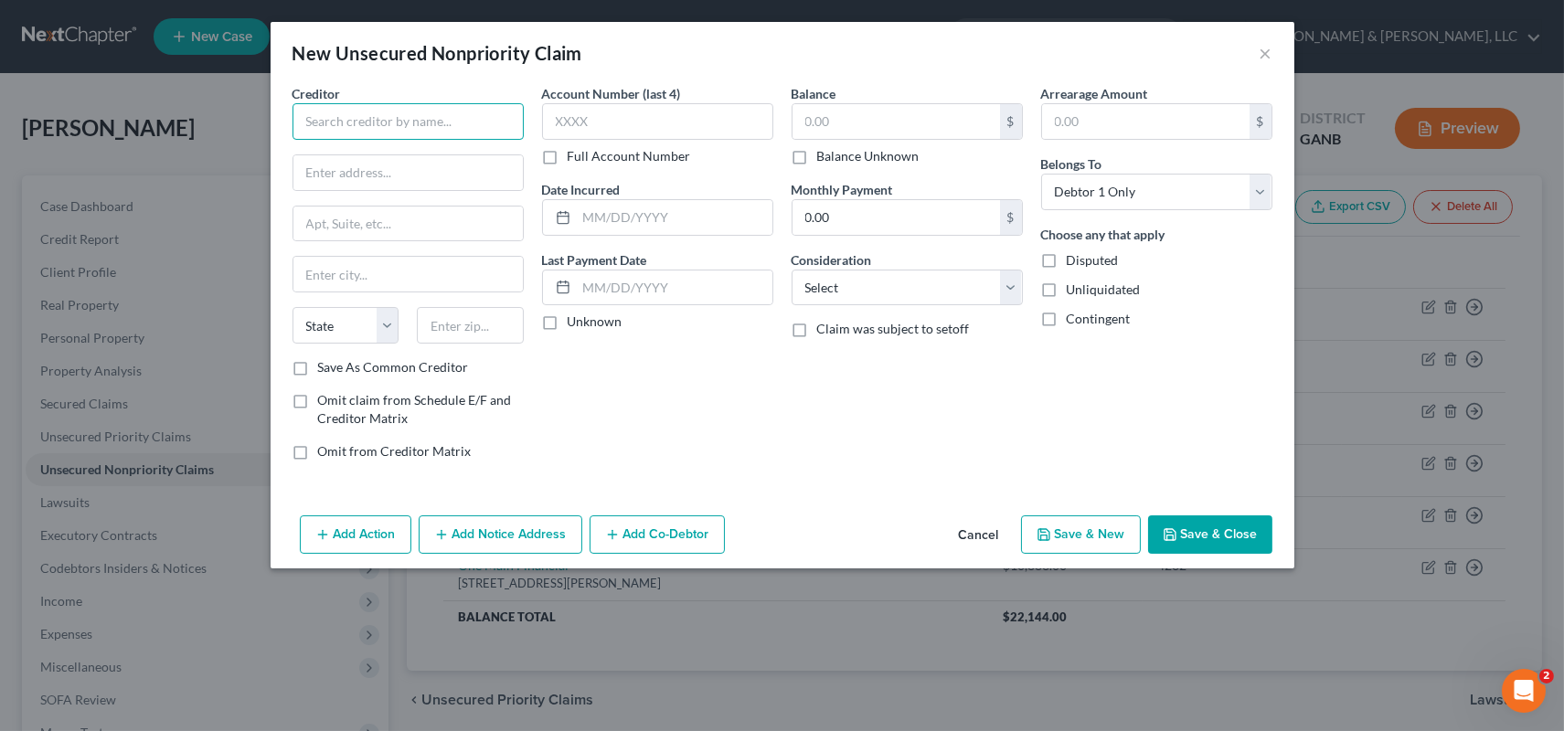
drag, startPoint x: 334, startPoint y: 114, endPoint x: 338, endPoint y: 90, distance: 24.0
click at [336, 100] on div "Creditor *" at bounding box center [407, 112] width 231 height 56
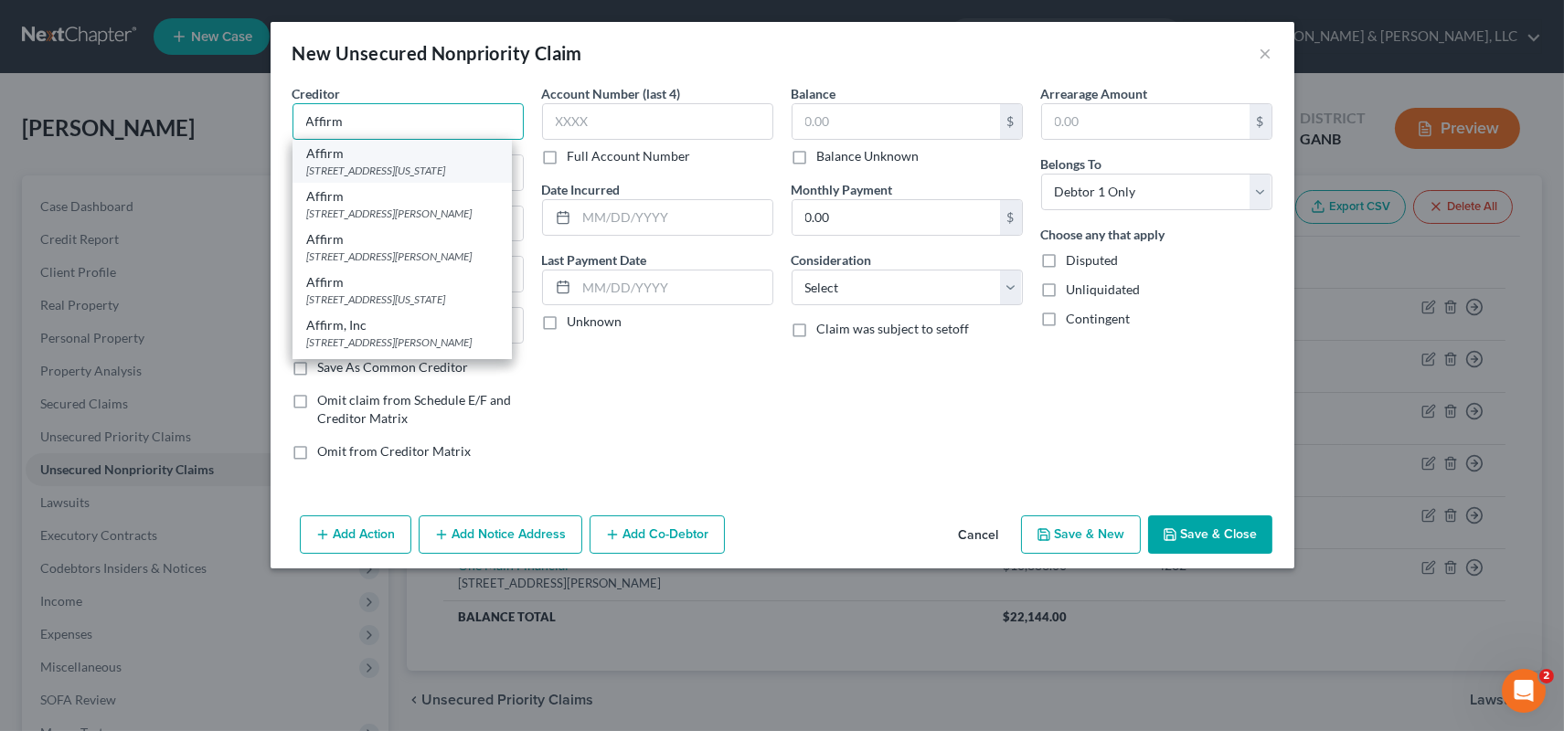
type input "Affirm"
click at [329, 165] on div "650 California St FL 12, San Francisco, CA 94108" at bounding box center [402, 171] width 190 height 16
type input "650 California St"
type input "FL 12"
type input "San Francisco"
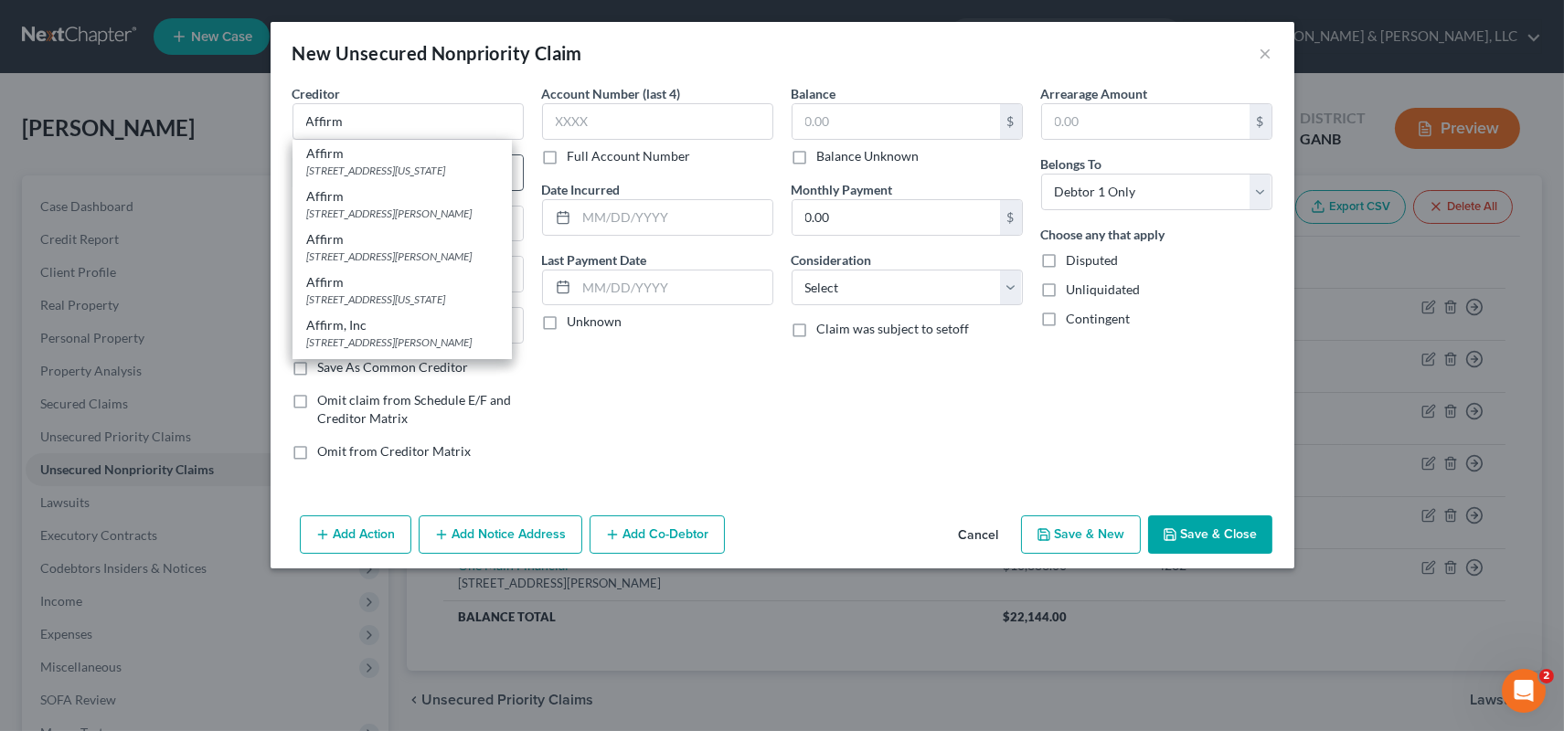
select select "4"
type input "94108"
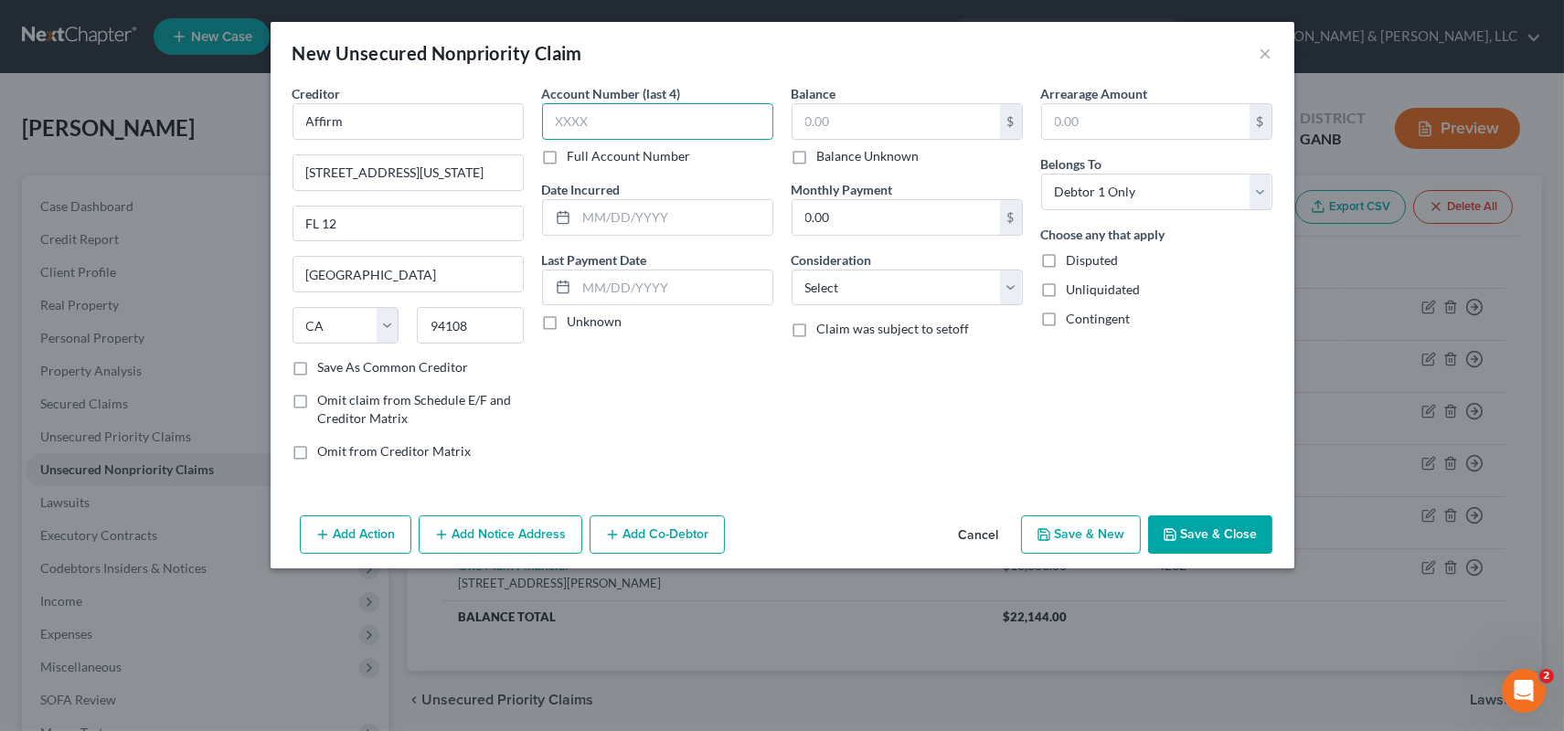
click at [621, 128] on input "text" at bounding box center [657, 121] width 231 height 37
type input "XL6L"
click at [914, 132] on input "text" at bounding box center [895, 121] width 207 height 35
type input "2,015.00"
click at [1011, 276] on select "Select Cable / Satellite Services Collection Agency Credit Card Debt Debt Couns…" at bounding box center [906, 288] width 231 height 37
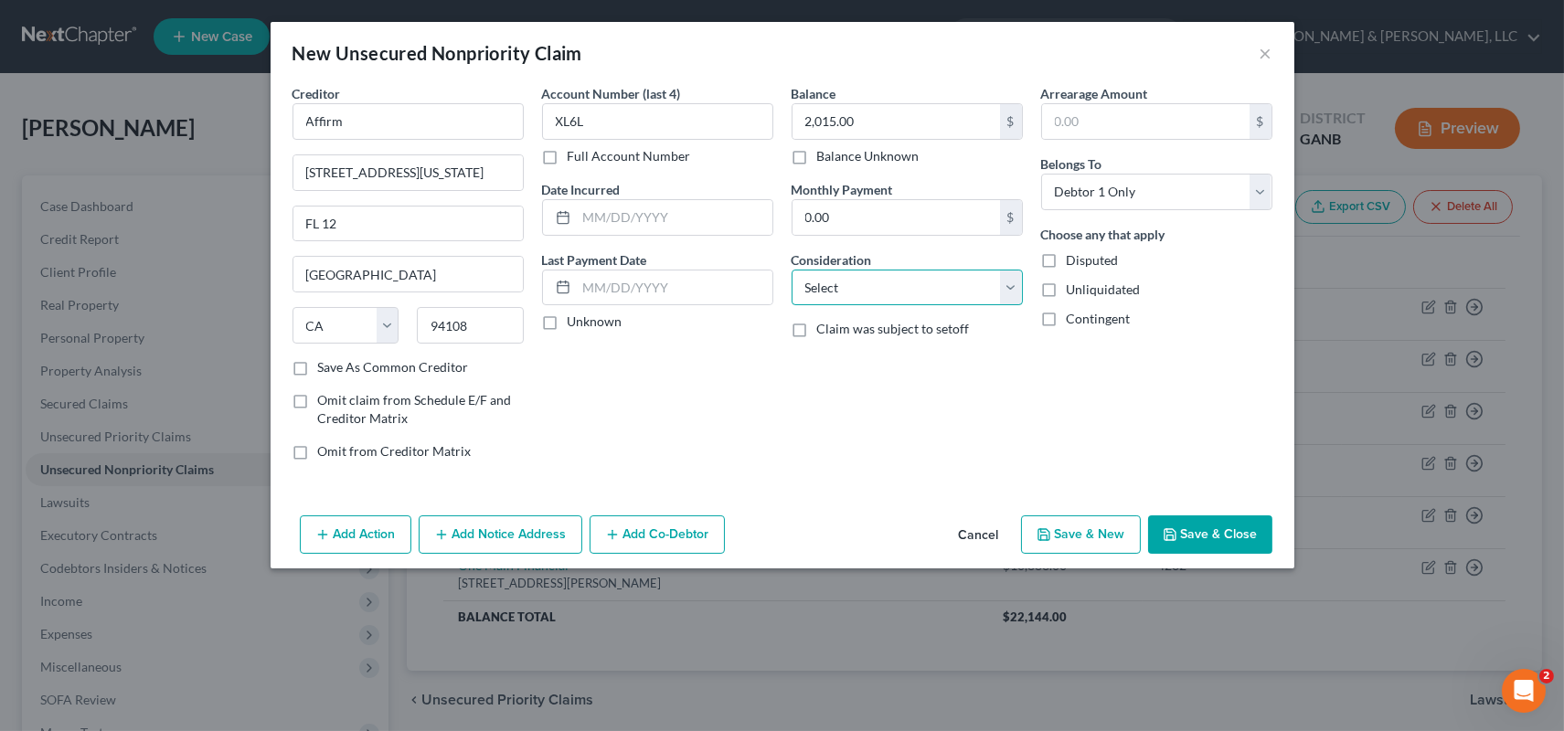
select select "10"
click at [791, 270] on select "Select Cable / Satellite Services Collection Agency Credit Card Debt Debt Couns…" at bounding box center [906, 288] width 231 height 37
click at [1077, 533] on button "Save & New" at bounding box center [1081, 534] width 120 height 38
select select "0"
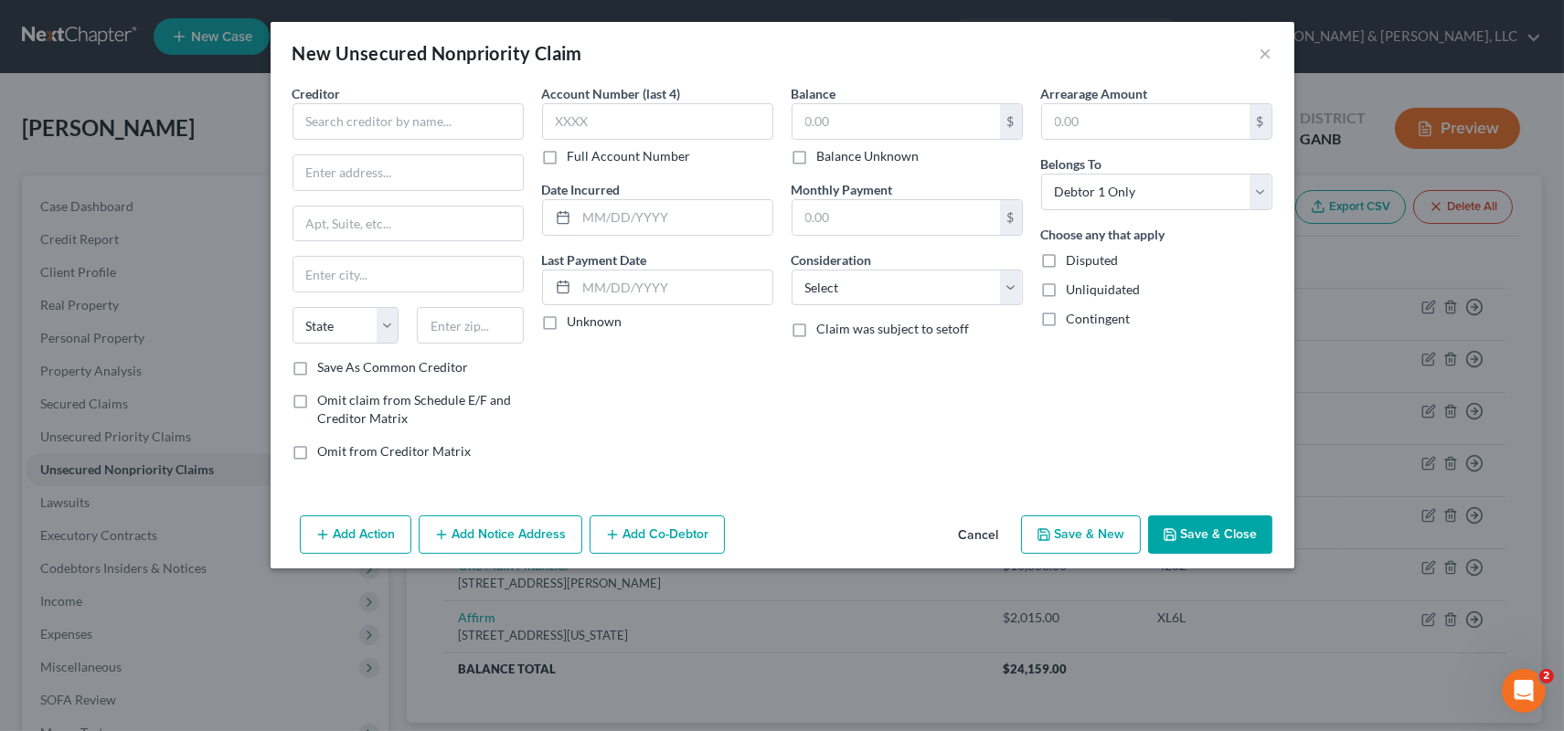
click at [1272, 49] on div "New Unsecured Nonpriority Claim ×" at bounding box center [782, 53] width 1024 height 62
click at [1263, 52] on button "×" at bounding box center [1265, 53] width 13 height 22
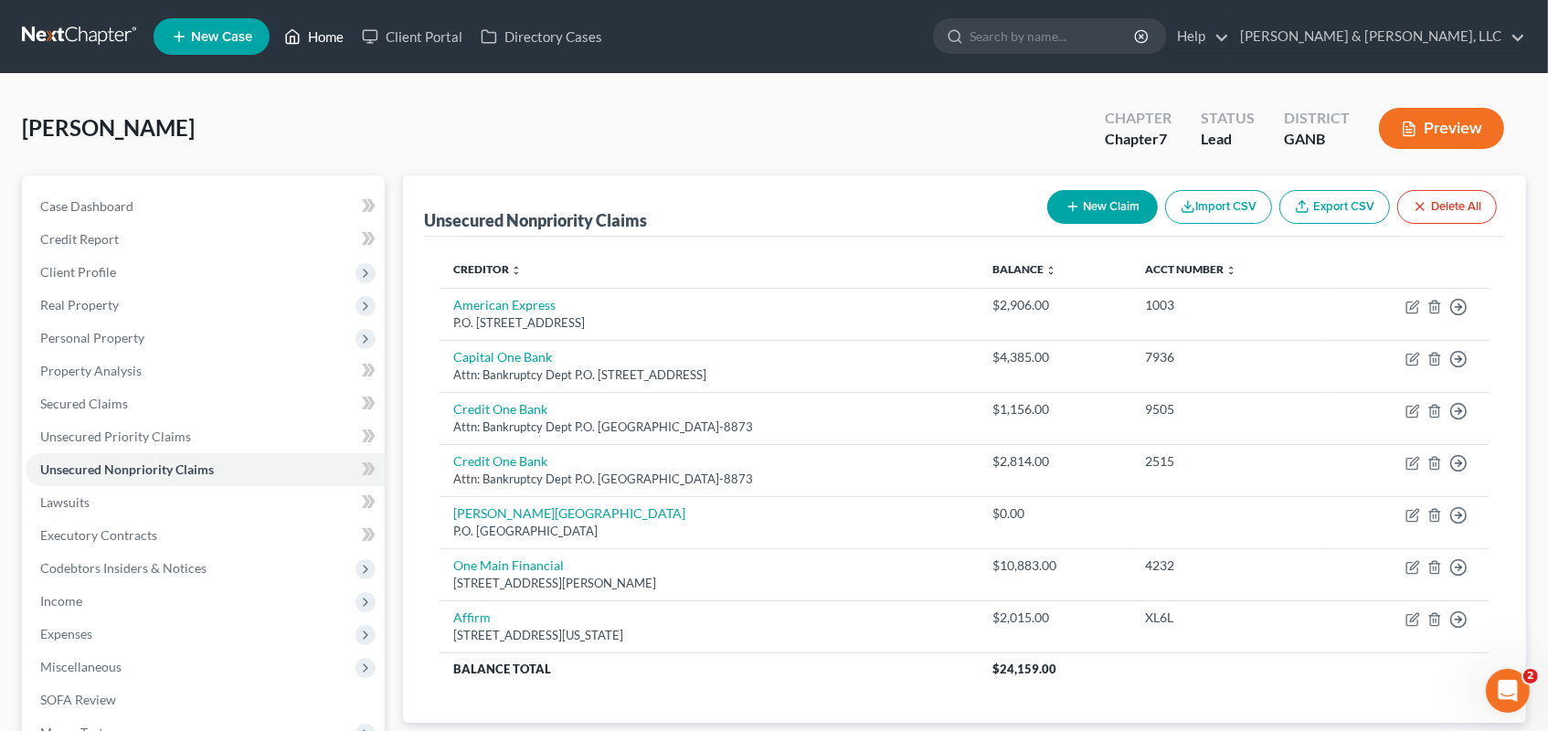
click at [300, 39] on icon at bounding box center [293, 37] width 13 height 14
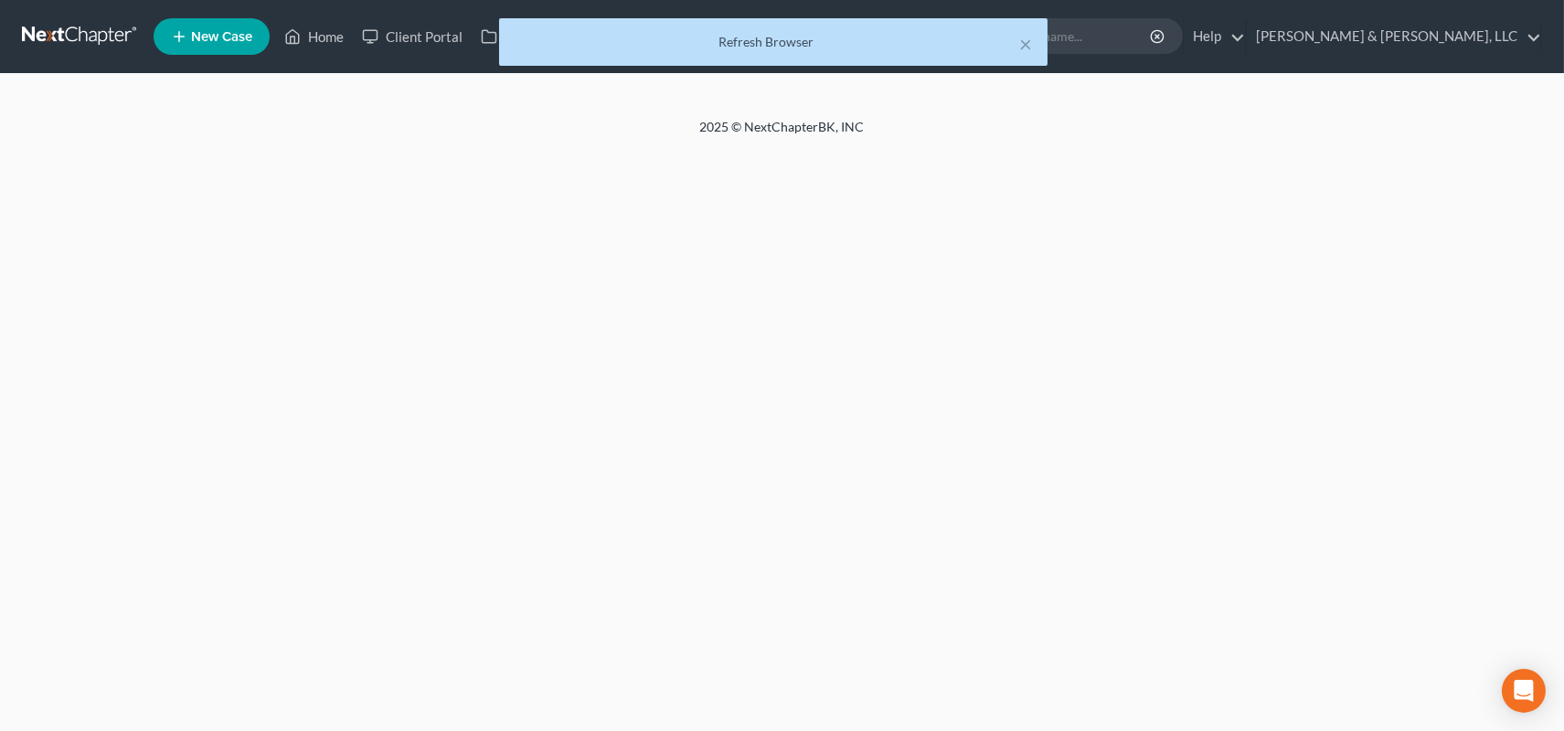
click at [1448, 36] on div "× Refresh Browser" at bounding box center [773, 46] width 1564 height 57
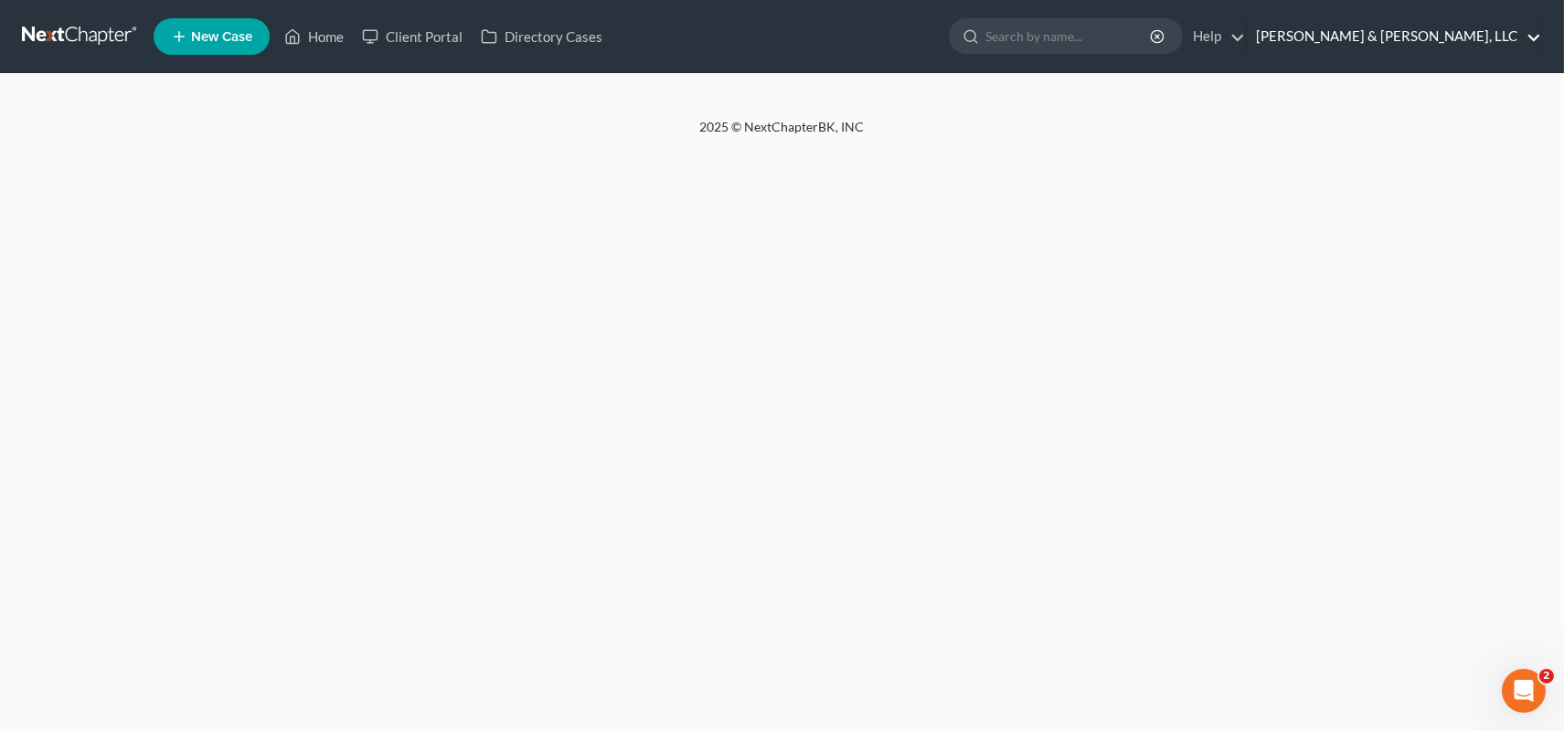
click at [1443, 27] on link "[PERSON_NAME] & [PERSON_NAME], LLC" at bounding box center [1393, 36] width 294 height 33
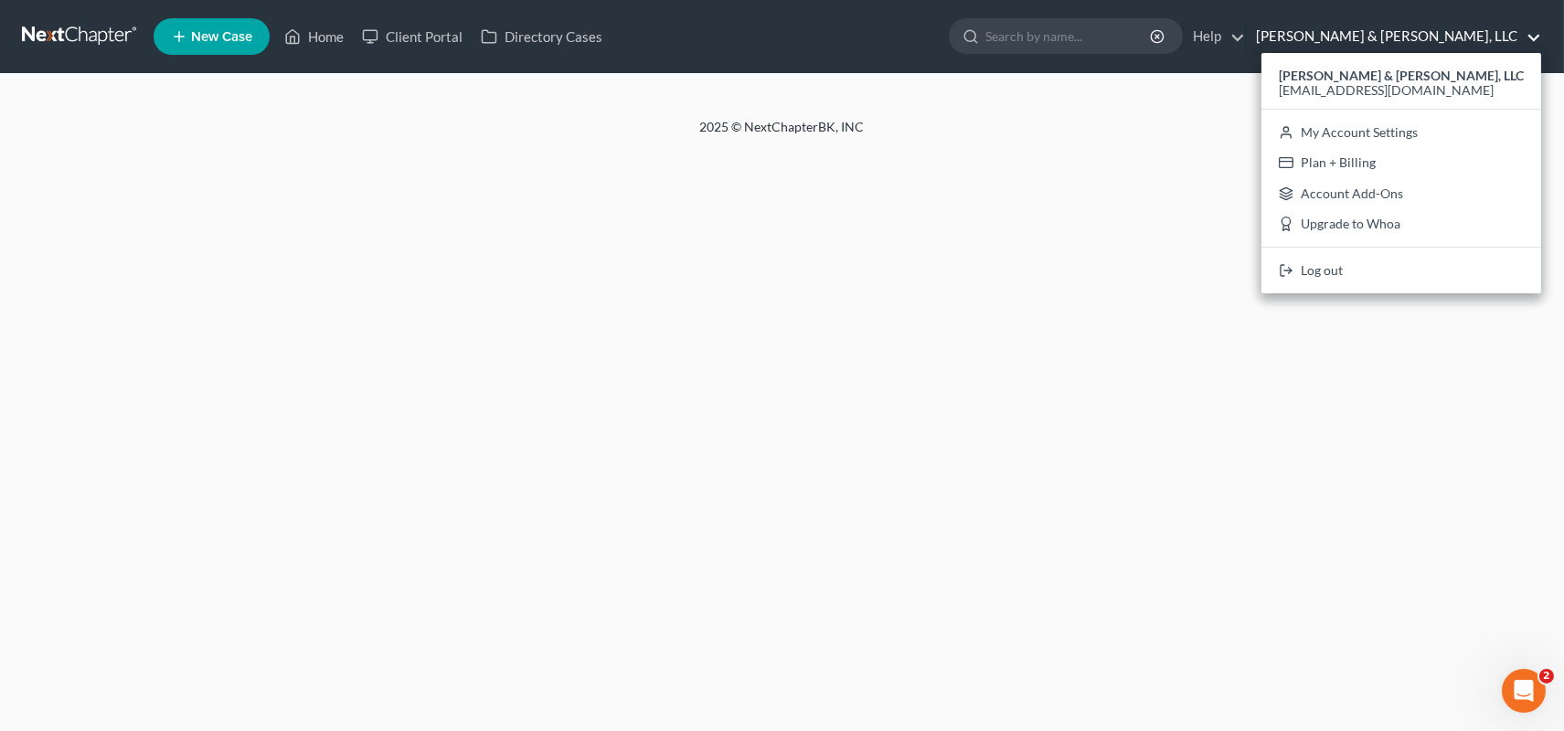
click at [1443, 27] on link "[PERSON_NAME] & [PERSON_NAME], LLC" at bounding box center [1393, 36] width 294 height 33
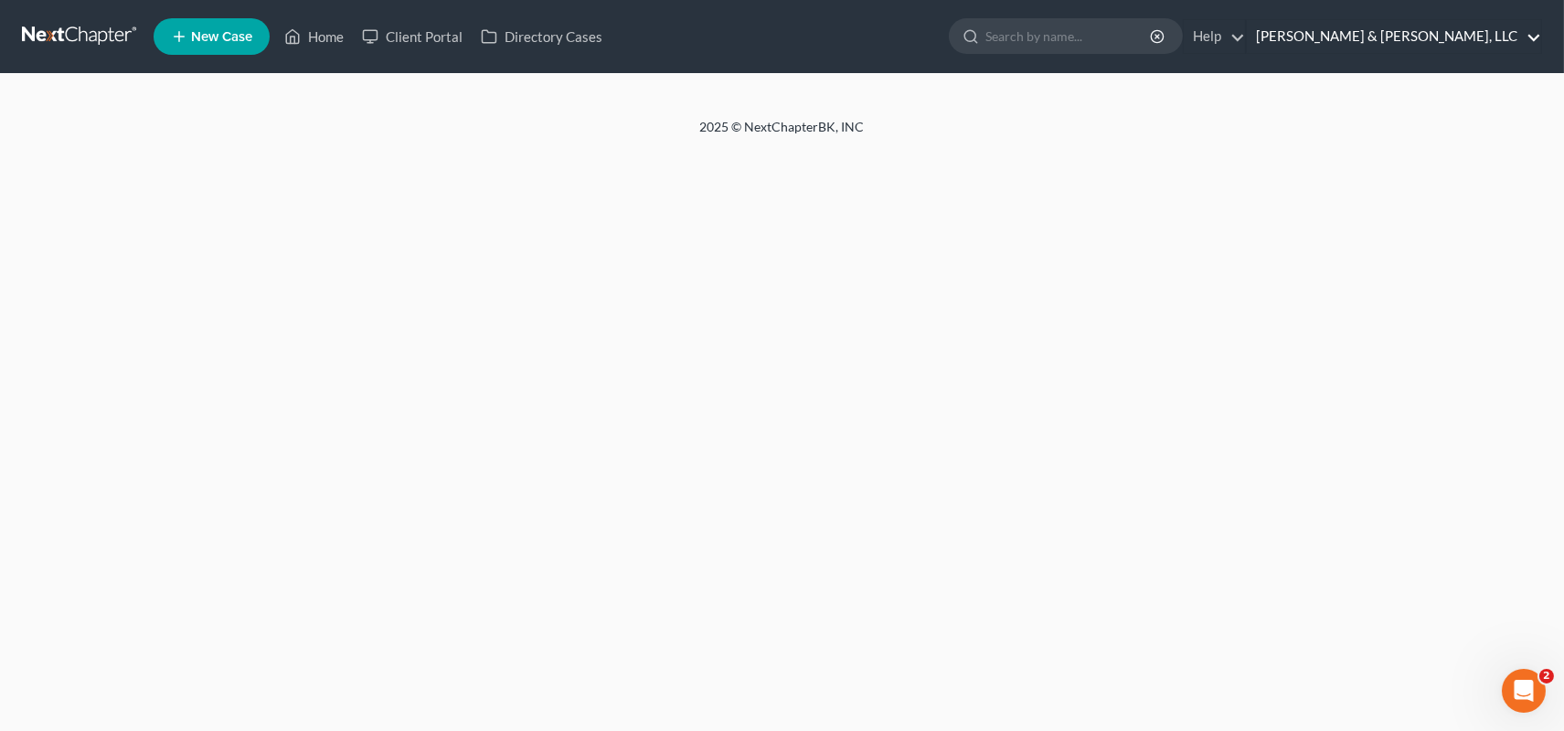
click at [1443, 27] on link "[PERSON_NAME] & [PERSON_NAME], LLC" at bounding box center [1393, 36] width 294 height 33
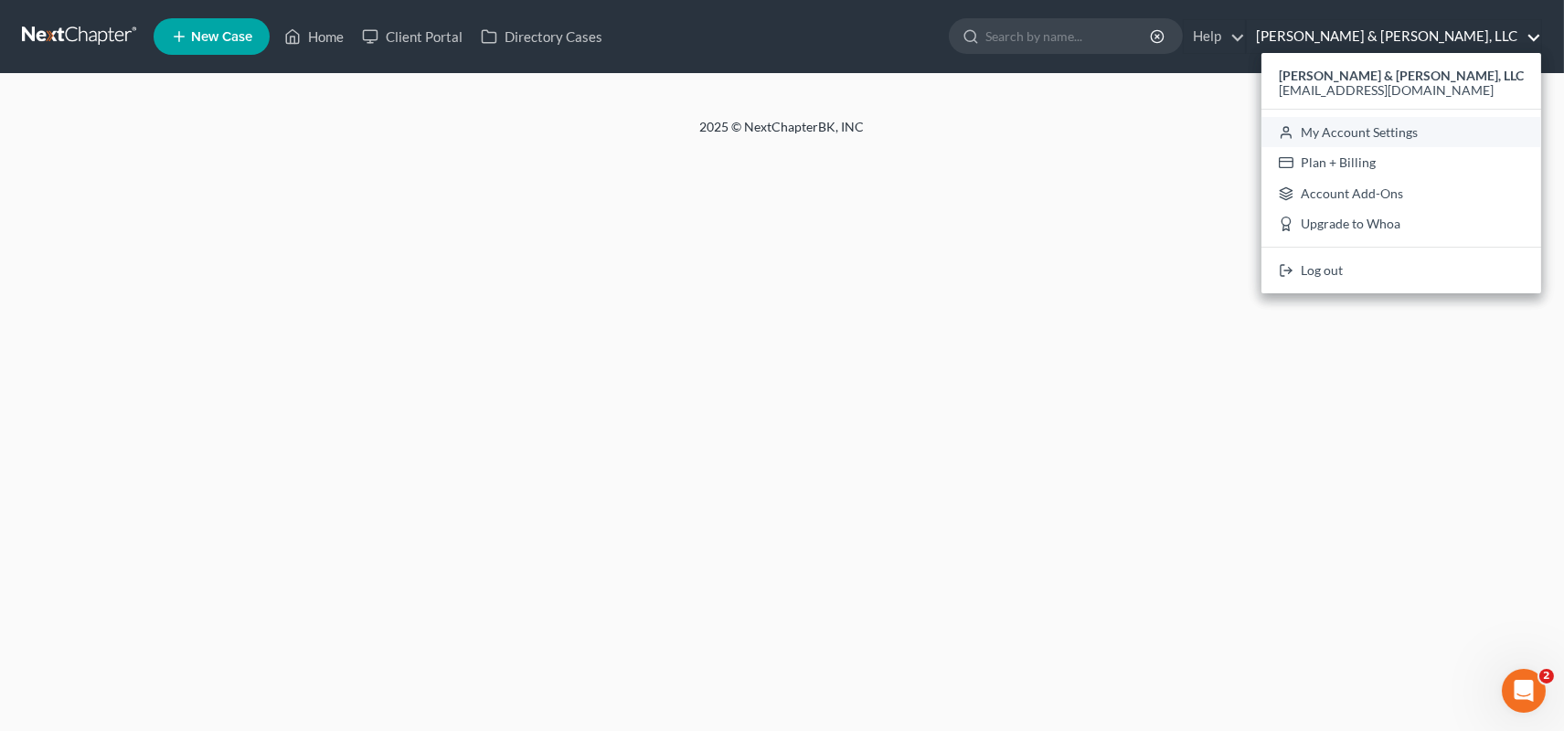
click at [1423, 128] on link "My Account Settings" at bounding box center [1401, 132] width 280 height 31
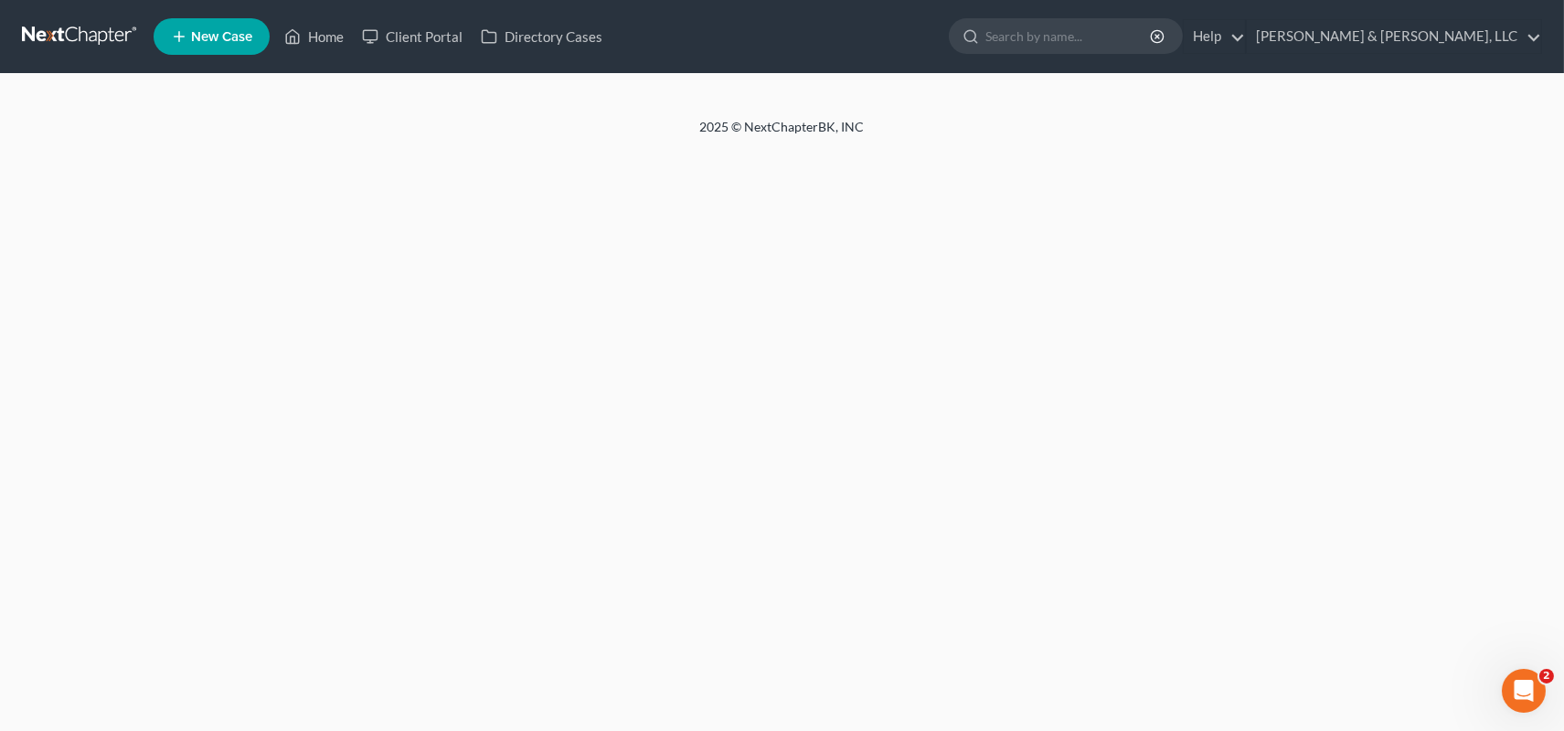
select select "24"
select select "10"
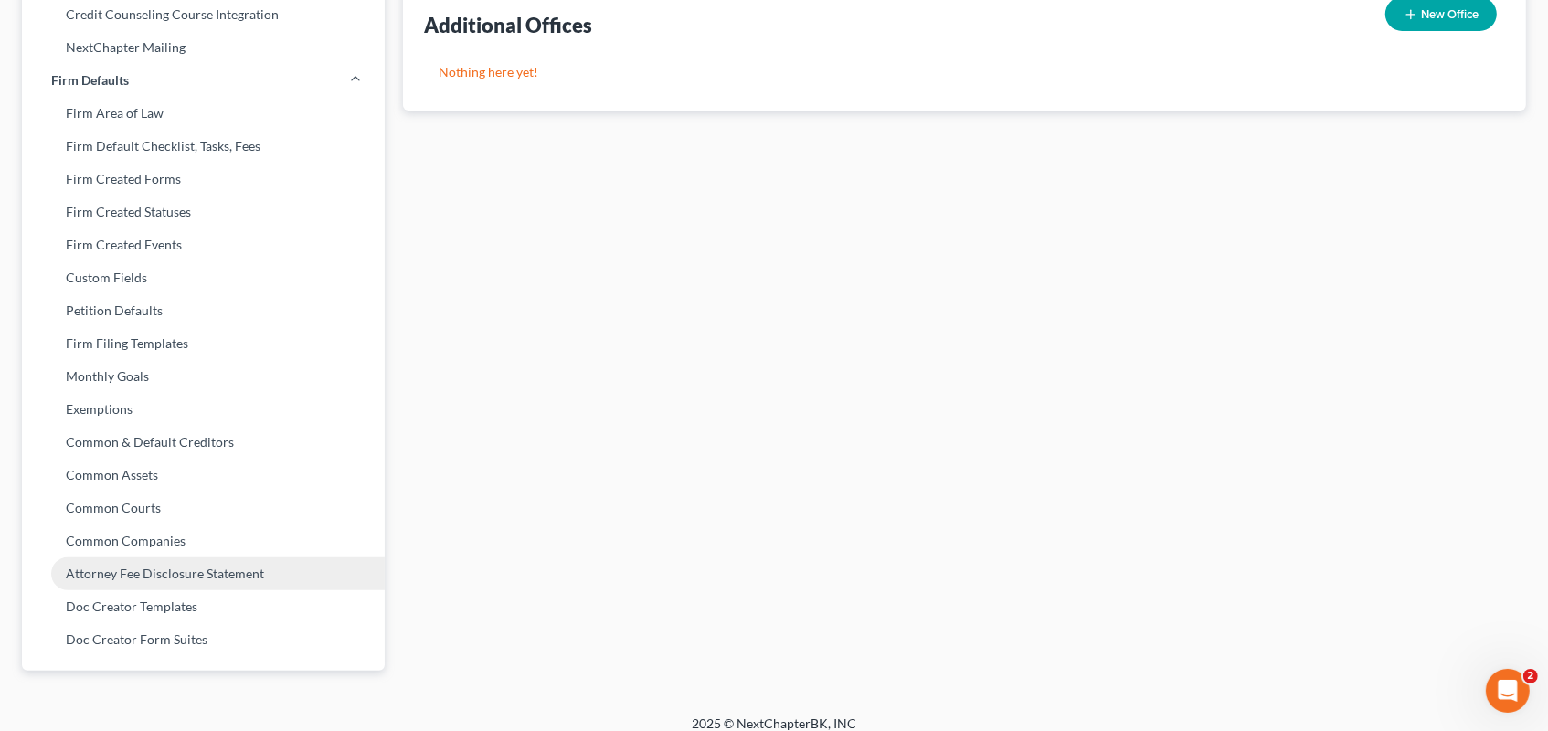
scroll to position [655, 0]
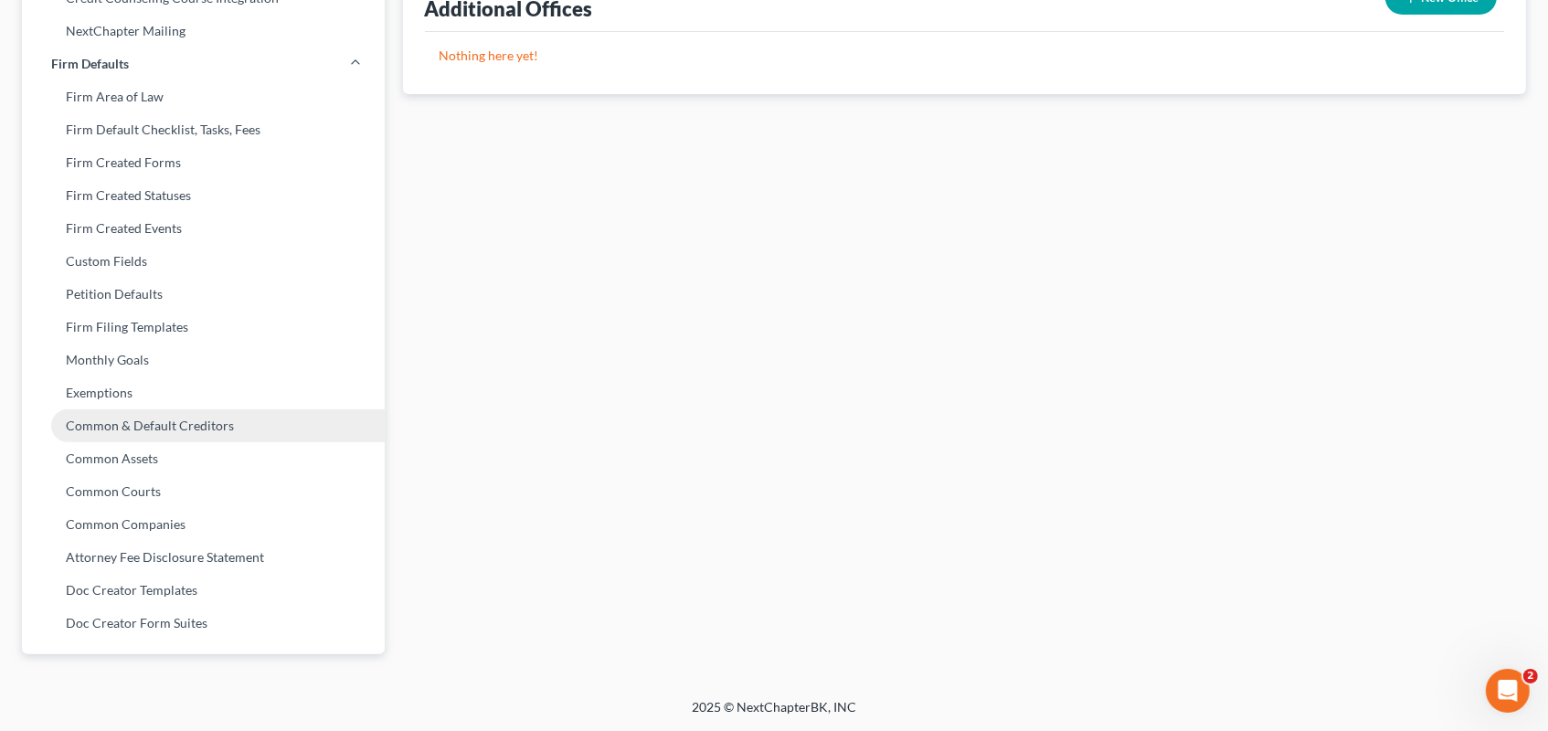
click at [154, 424] on link "Common & Default Creditors" at bounding box center [203, 425] width 363 height 33
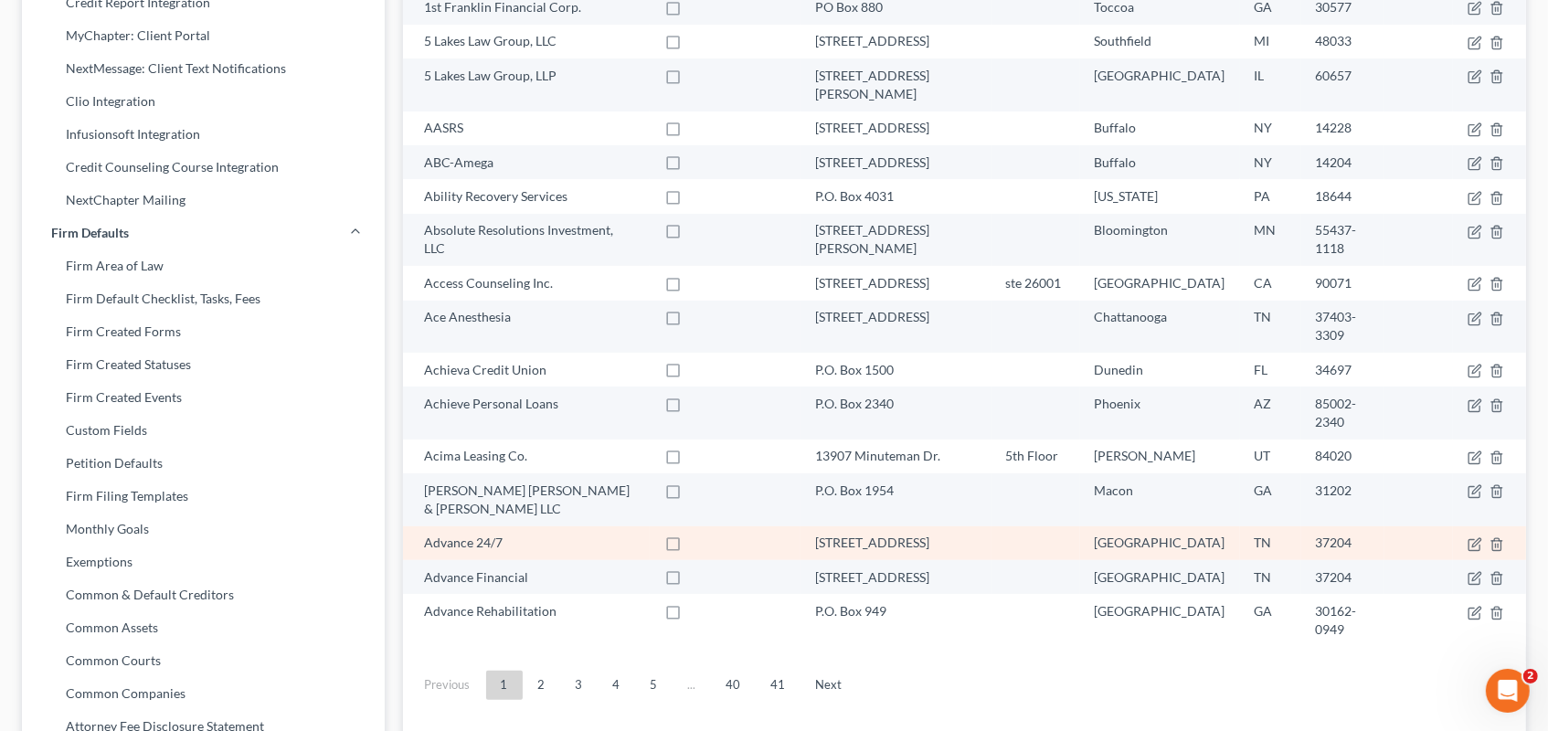
scroll to position [655, 0]
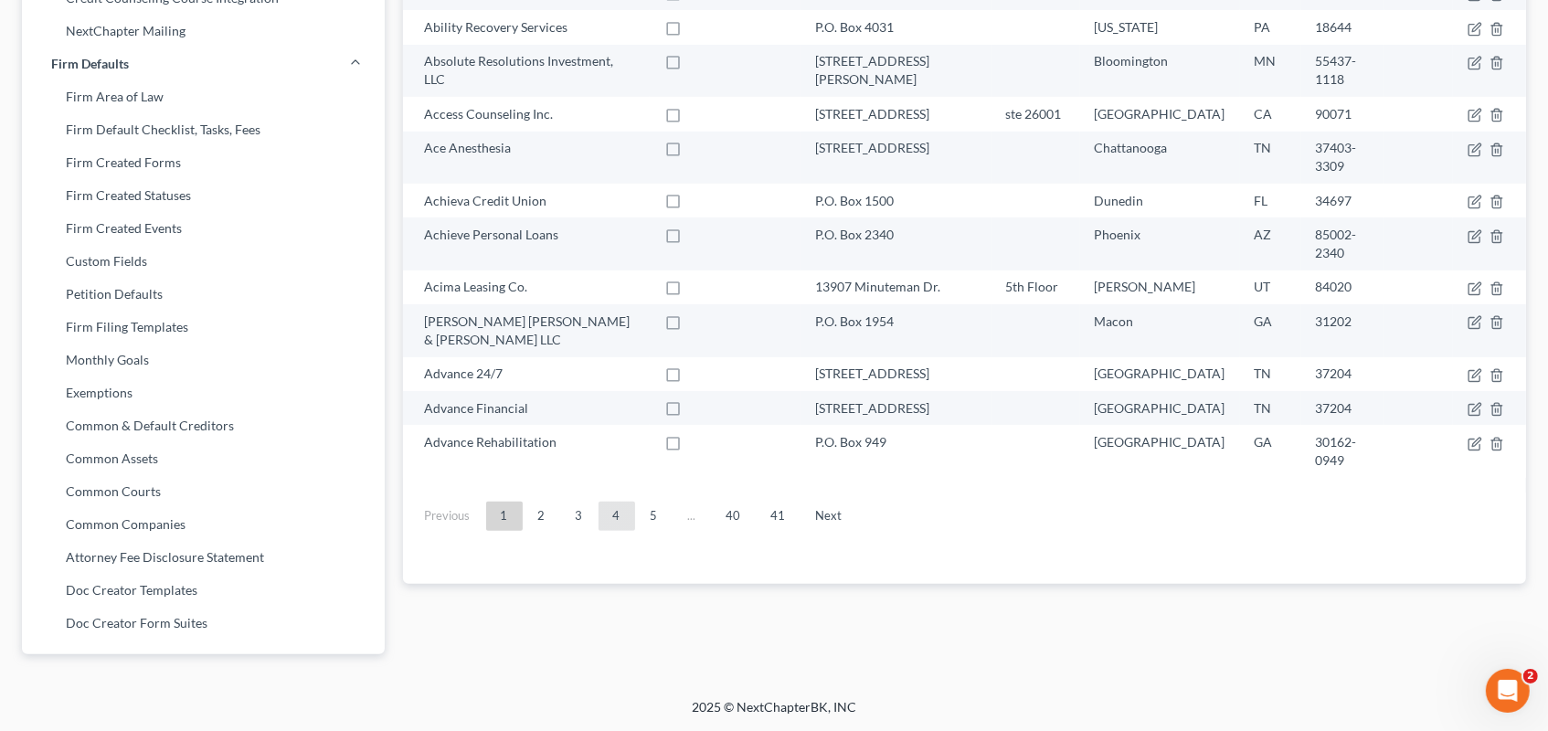
click at [613, 502] on link "4" at bounding box center [617, 516] width 37 height 29
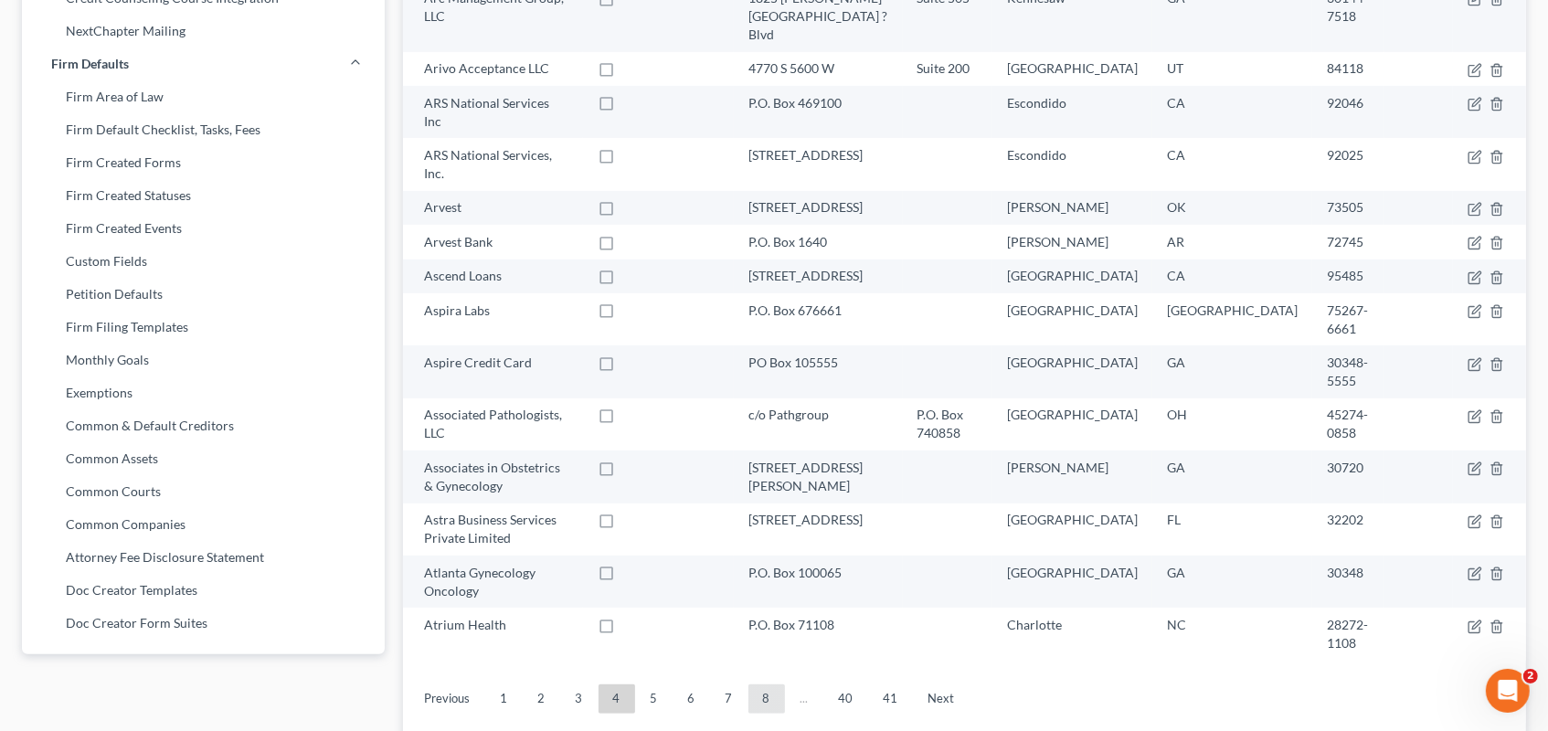
click at [769, 684] on link "8" at bounding box center [766, 698] width 37 height 29
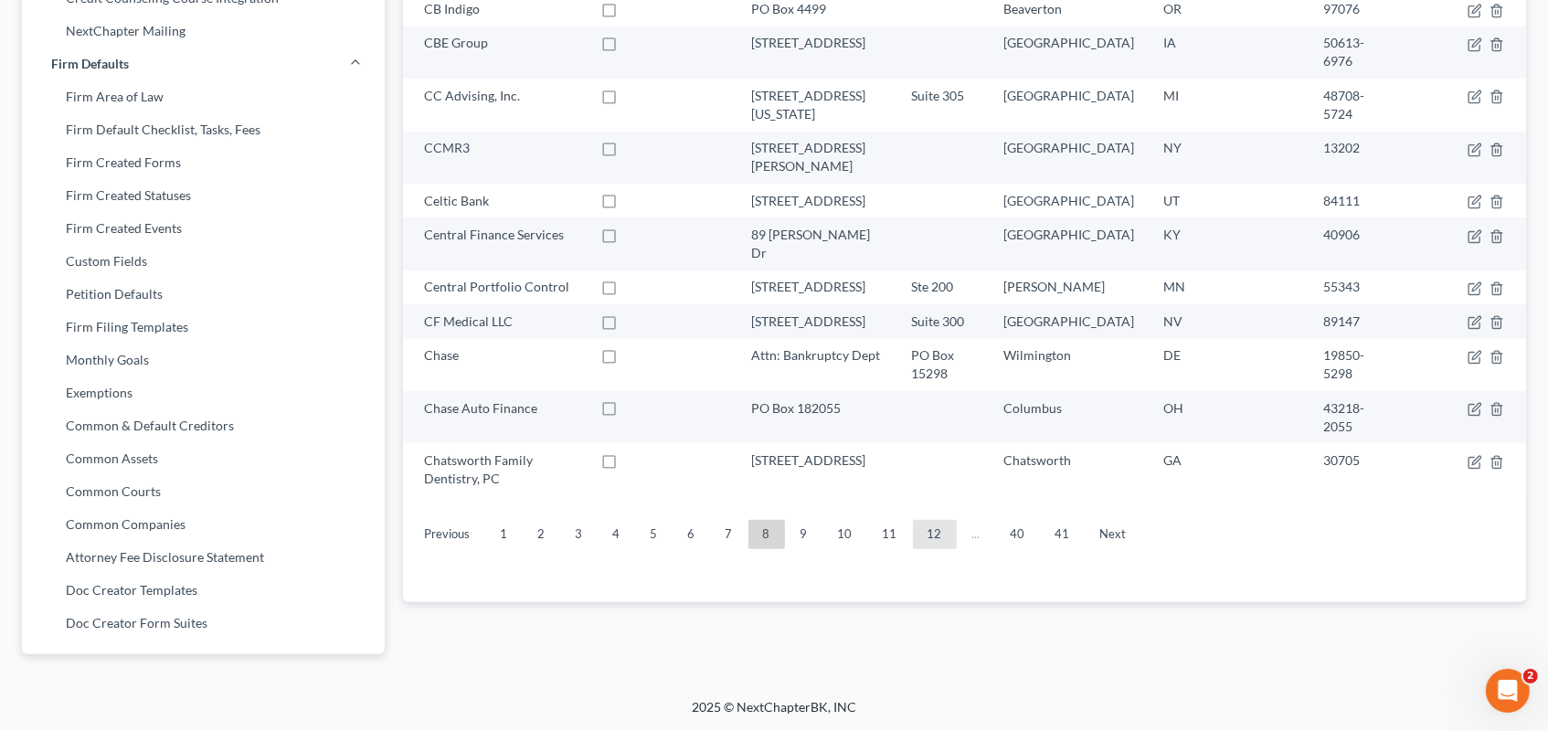
click at [928, 520] on link "12" at bounding box center [935, 534] width 44 height 29
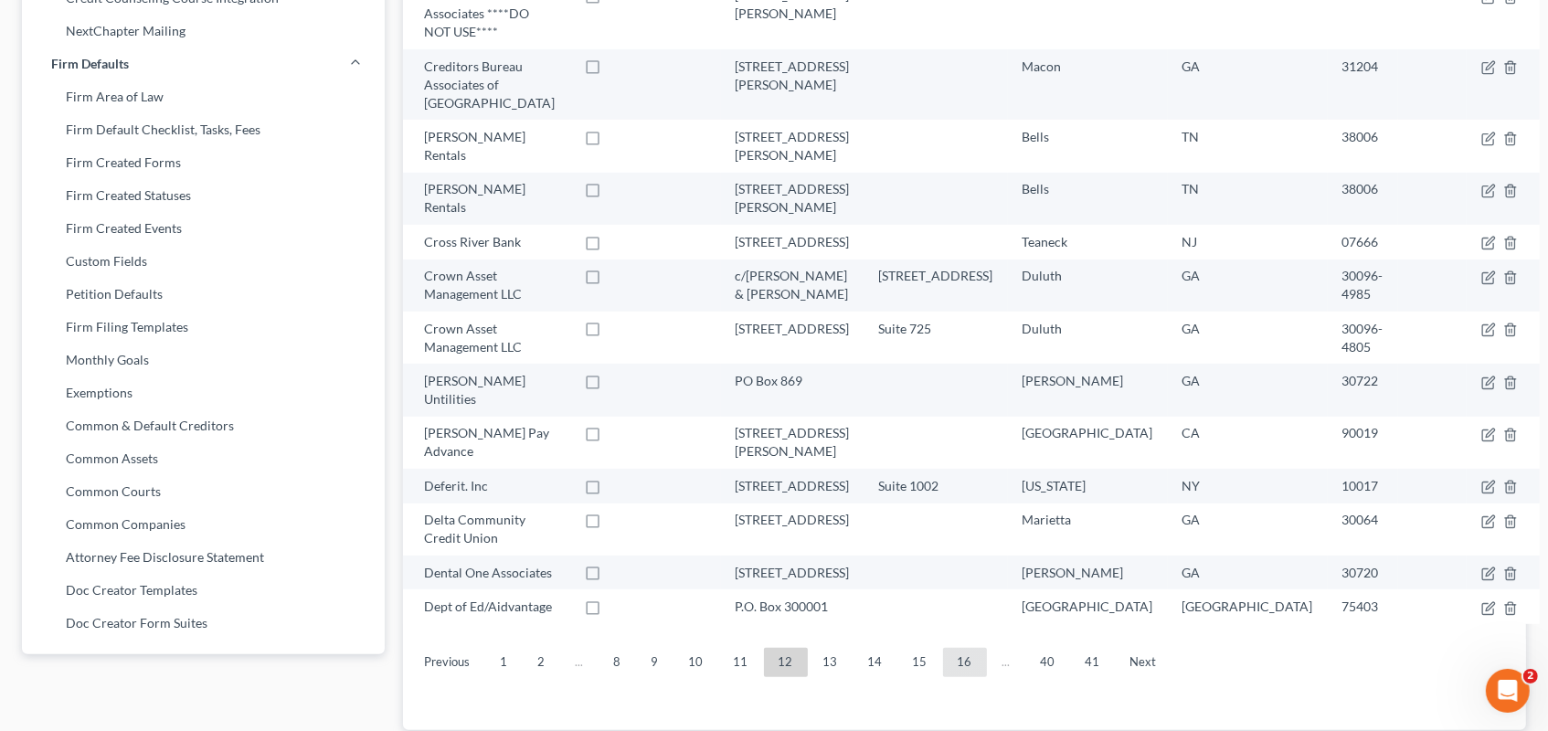
click at [965, 648] on link "16" at bounding box center [965, 662] width 44 height 29
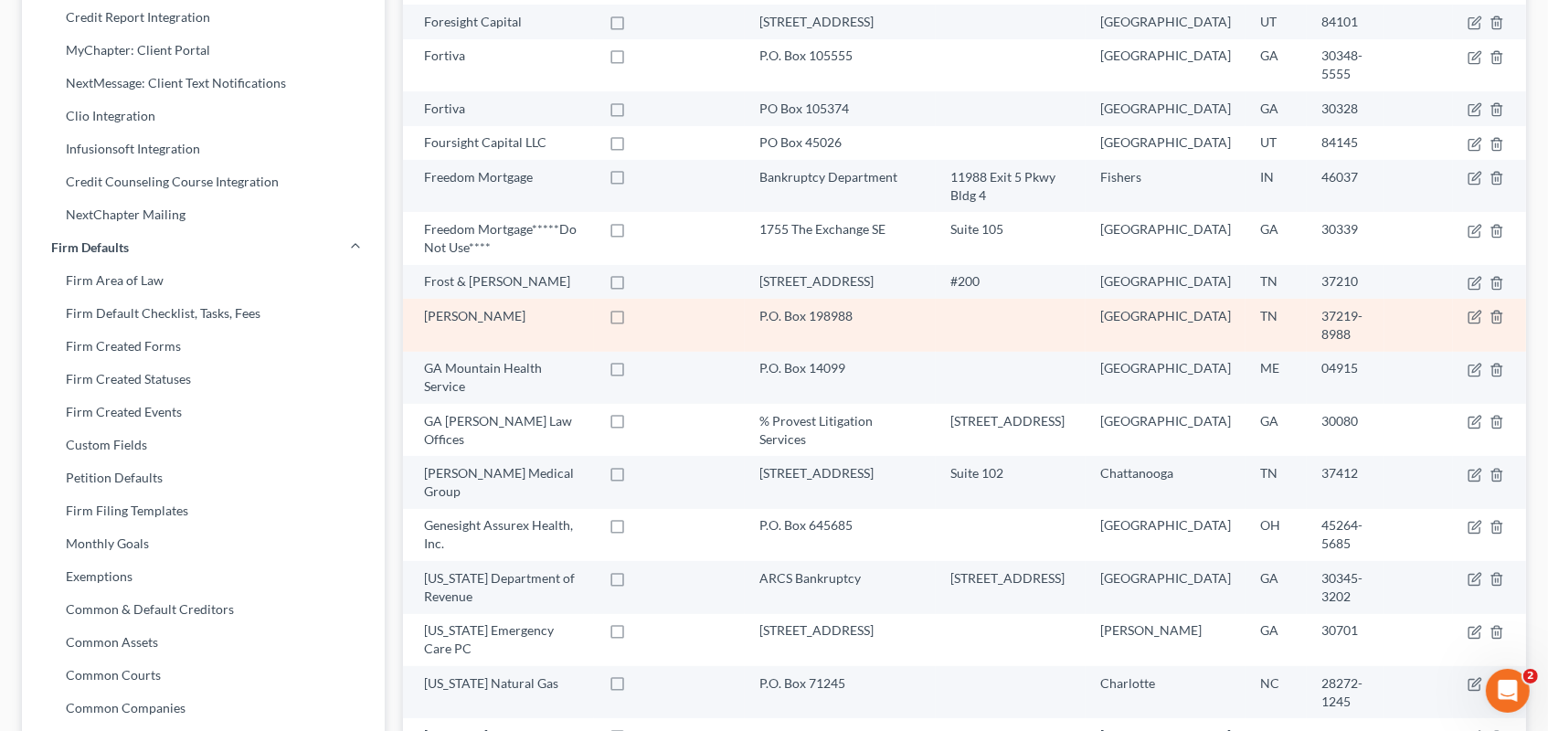
scroll to position [452, 0]
